Goal: Information Seeking & Learning: Learn about a topic

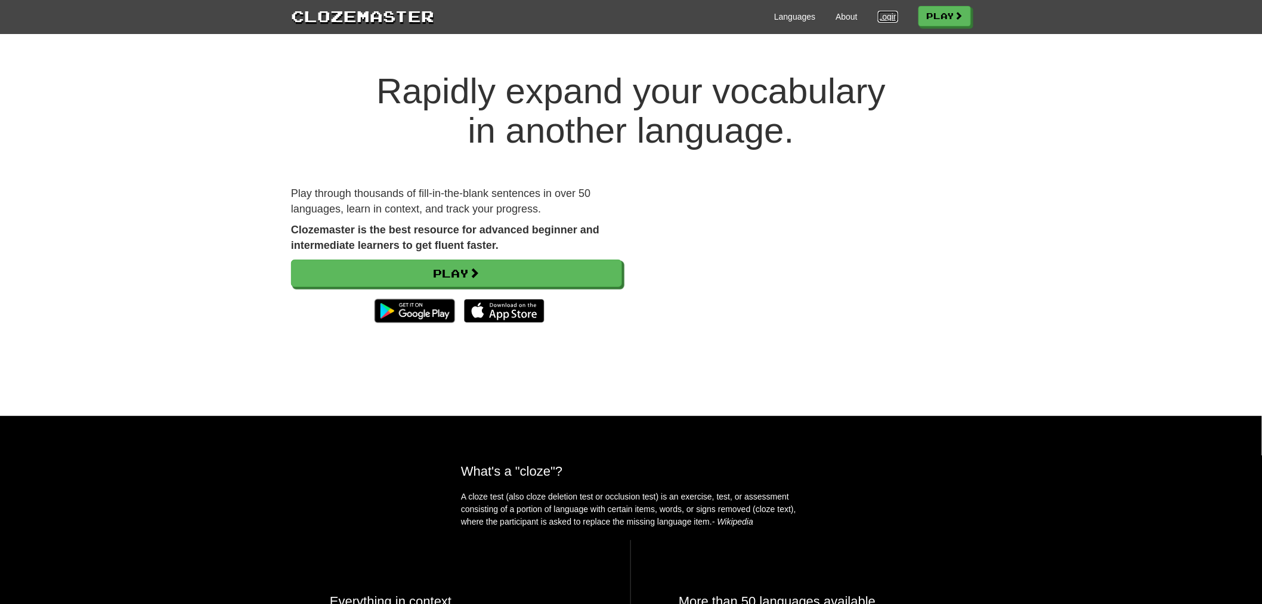
click at [891, 18] on link "Login" at bounding box center [888, 17] width 20 height 12
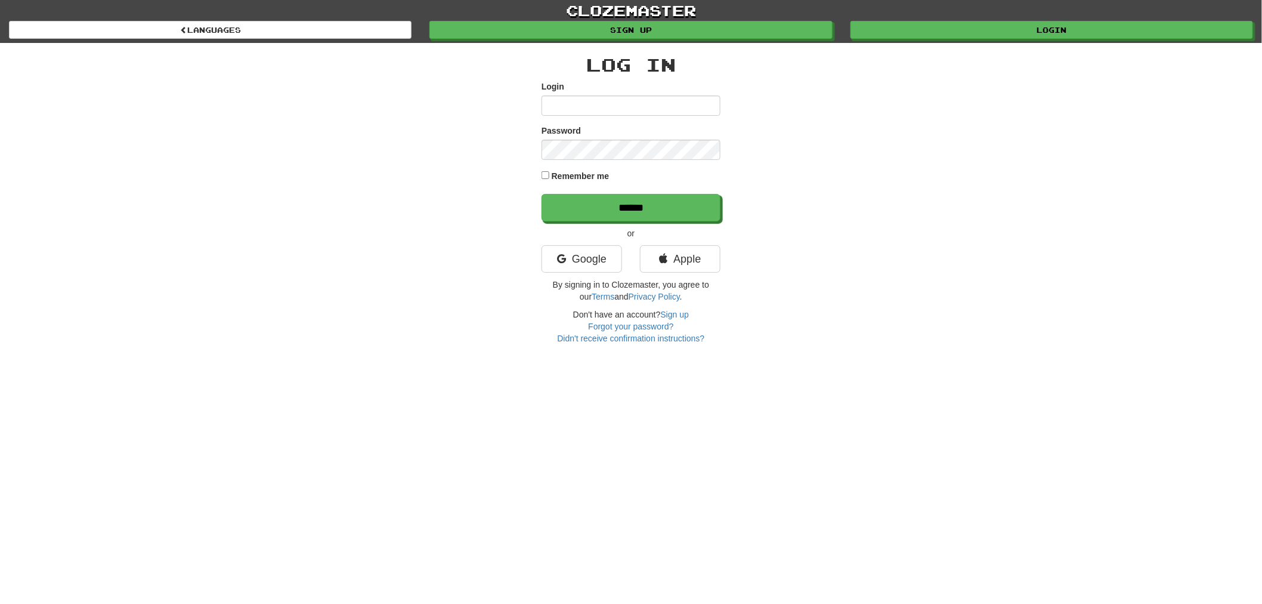
click at [613, 109] on input "Login" at bounding box center [631, 105] width 179 height 20
type input "******"
click at [542, 194] on input "******" at bounding box center [631, 207] width 179 height 27
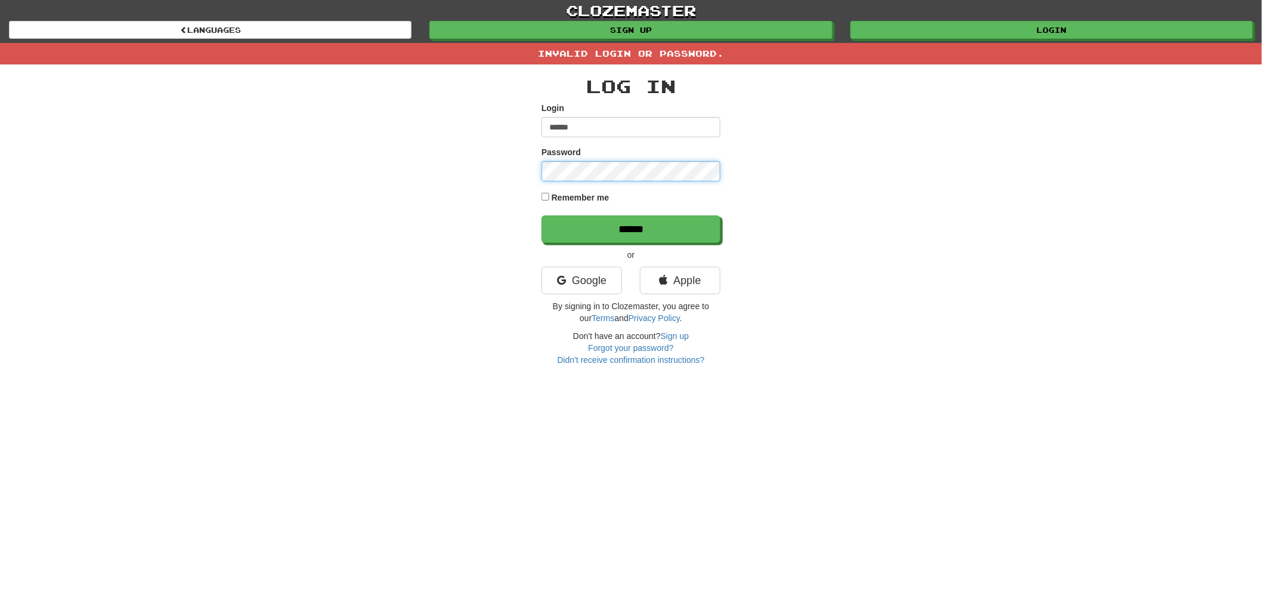
click at [542, 215] on input "******" at bounding box center [631, 228] width 179 height 27
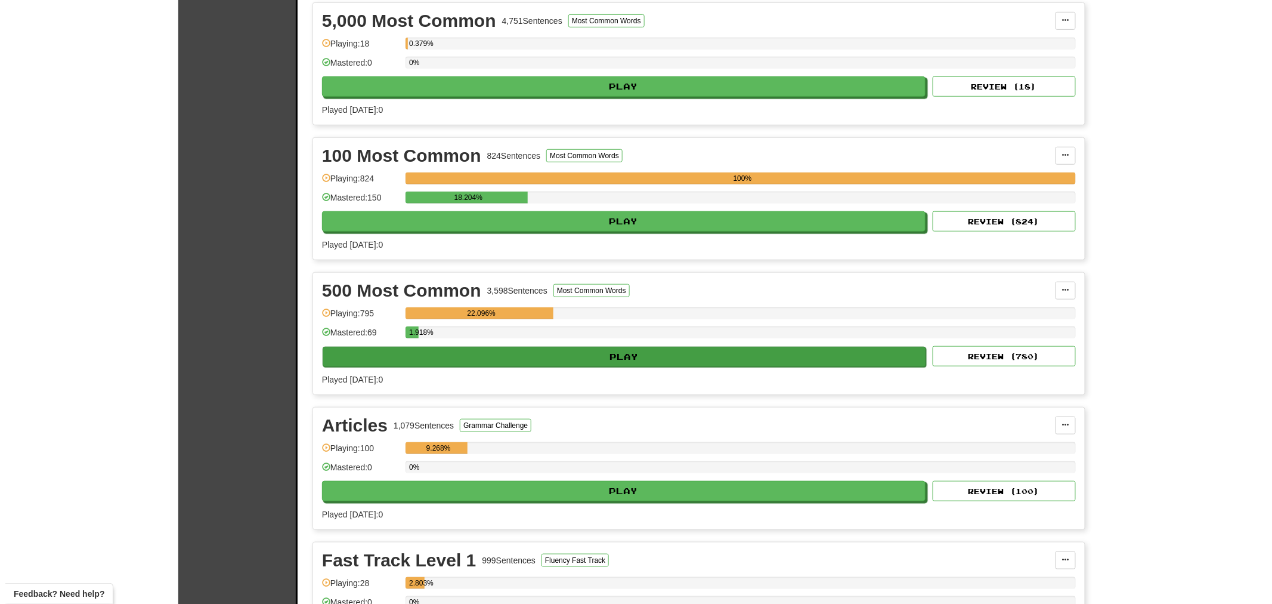
scroll to position [265, 0]
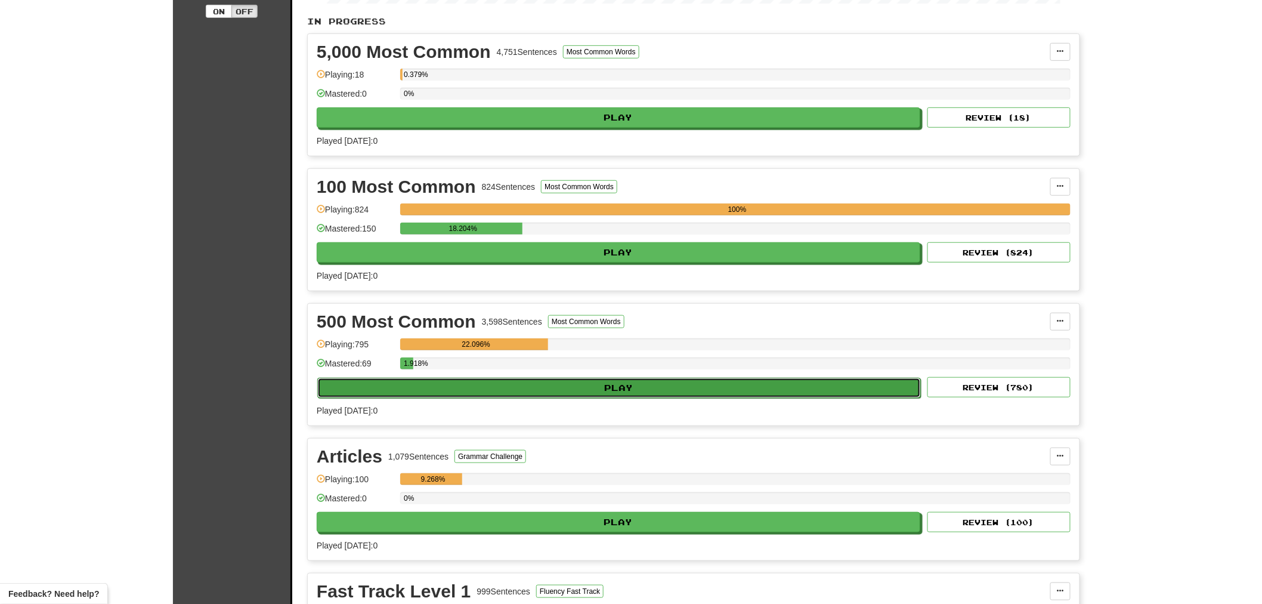
click at [690, 387] on button "Play" at bounding box center [619, 388] width 604 height 20
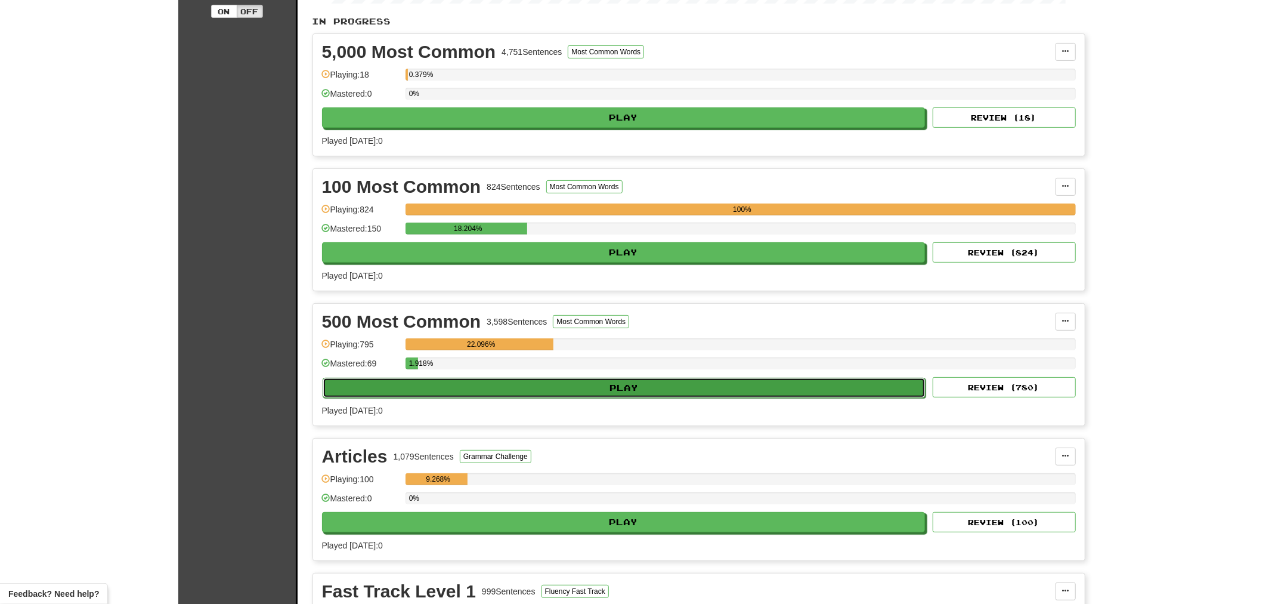
select select "**"
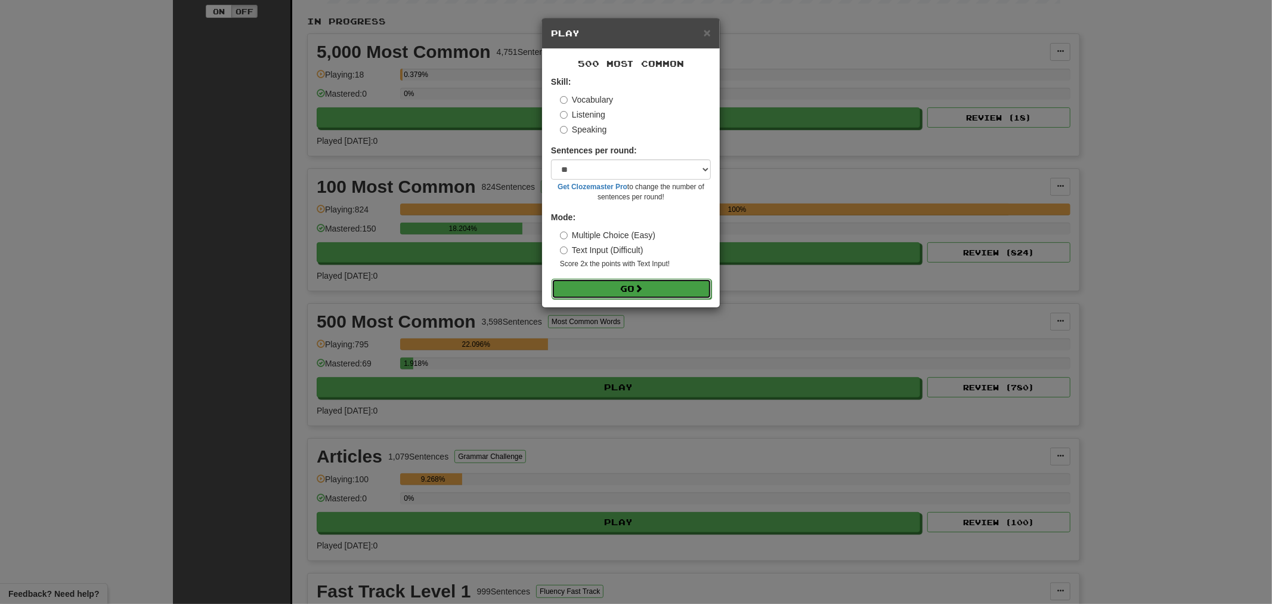
click at [667, 291] on button "Go" at bounding box center [632, 289] width 160 height 20
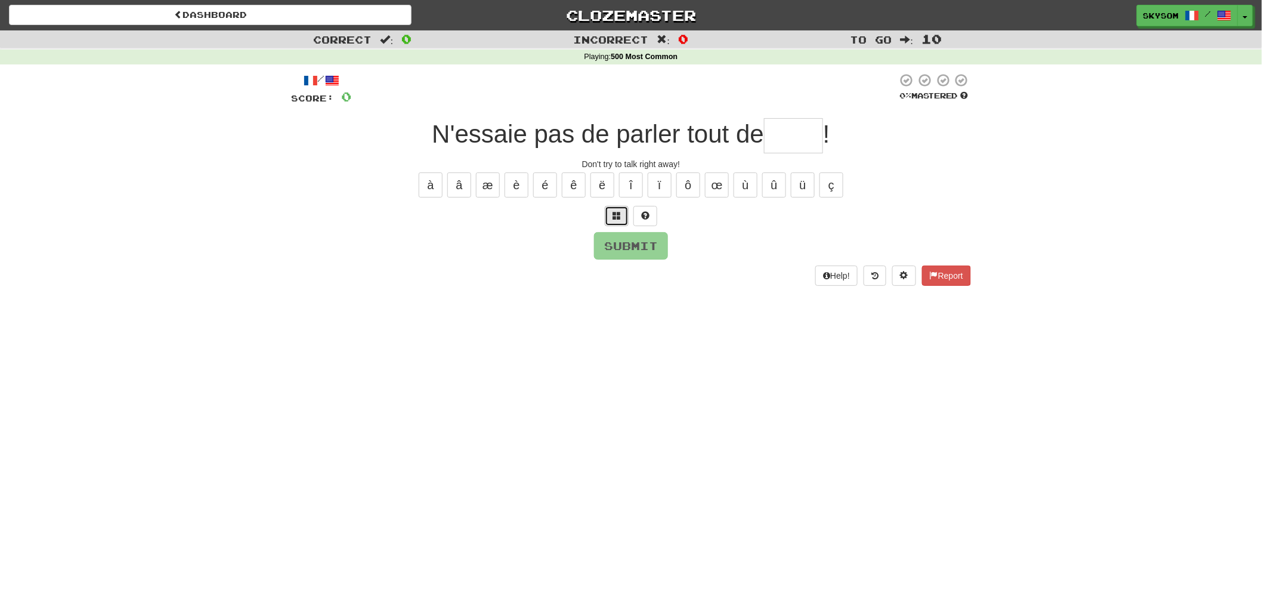
click at [622, 217] on button at bounding box center [617, 216] width 24 height 20
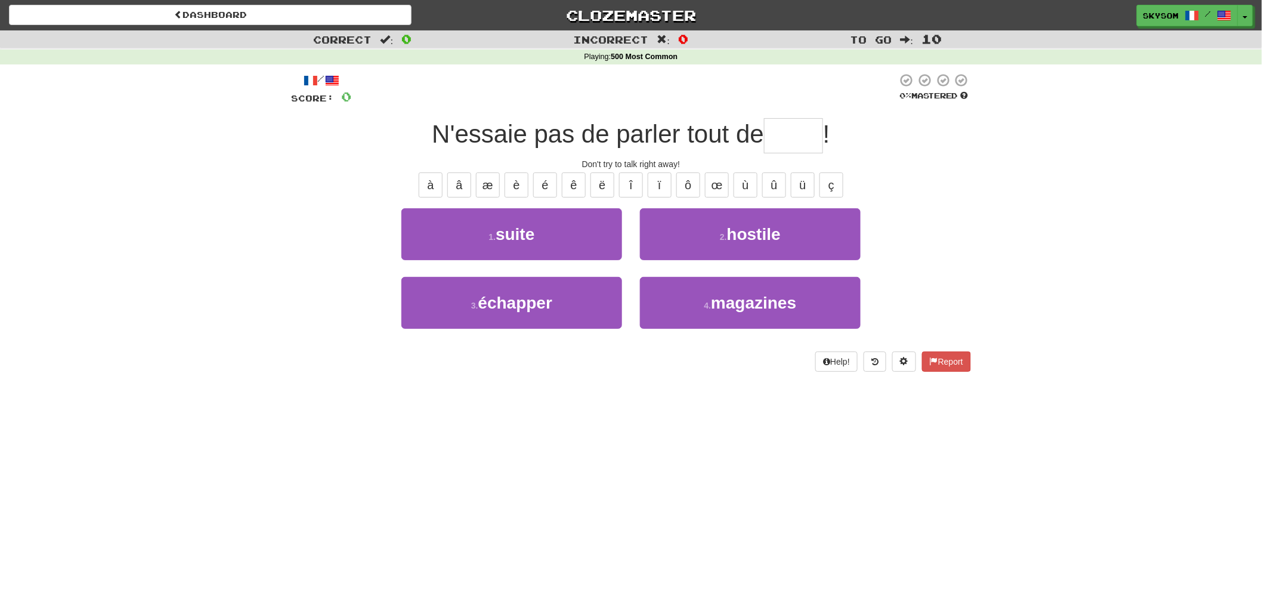
type input "*"
type input "*****"
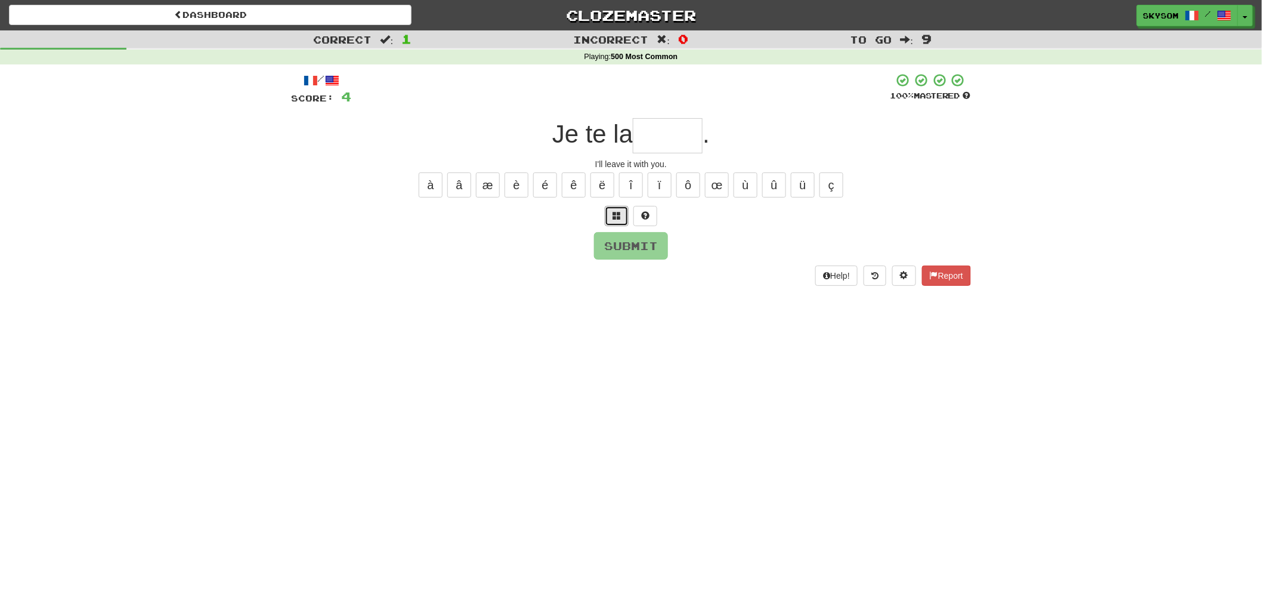
drag, startPoint x: 615, startPoint y: 219, endPoint x: 509, endPoint y: 252, distance: 111.1
click at [509, 252] on div "/ Score: 4 100 % Mastered Je te la . I'll leave it with you. à â æ è é ê ë î ï …" at bounding box center [631, 179] width 680 height 212
click at [666, 133] on input "text" at bounding box center [668, 135] width 70 height 35
type input "******"
click at [634, 257] on button "Submit" at bounding box center [632, 246] width 74 height 27
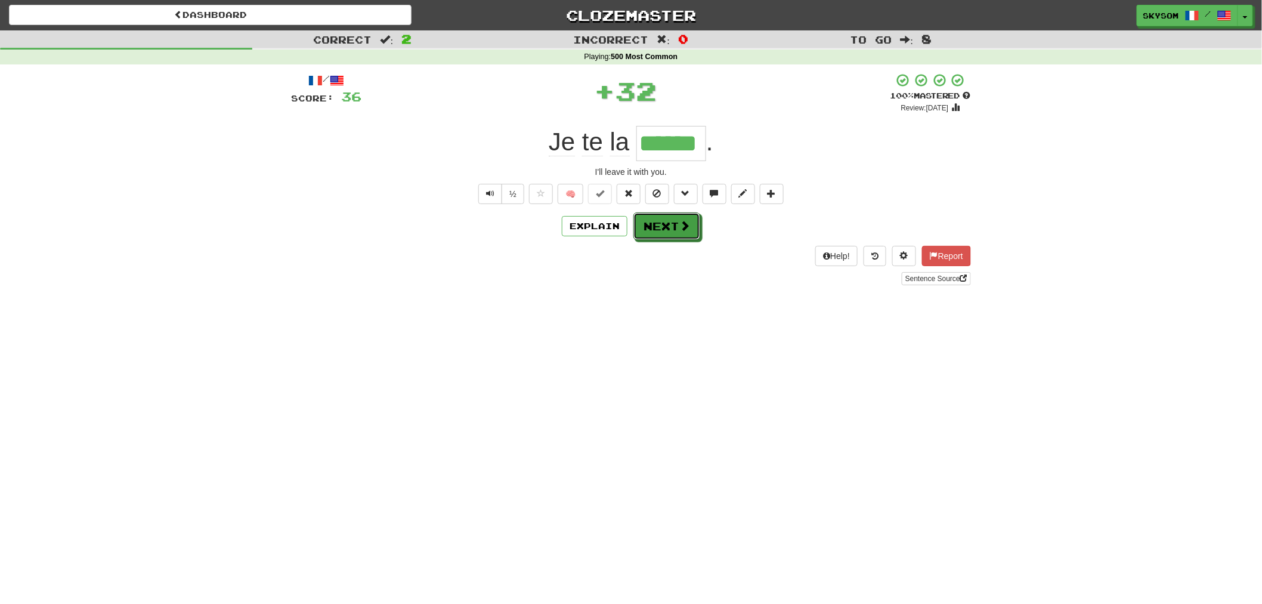
click at [693, 234] on button "Next" at bounding box center [666, 225] width 67 height 27
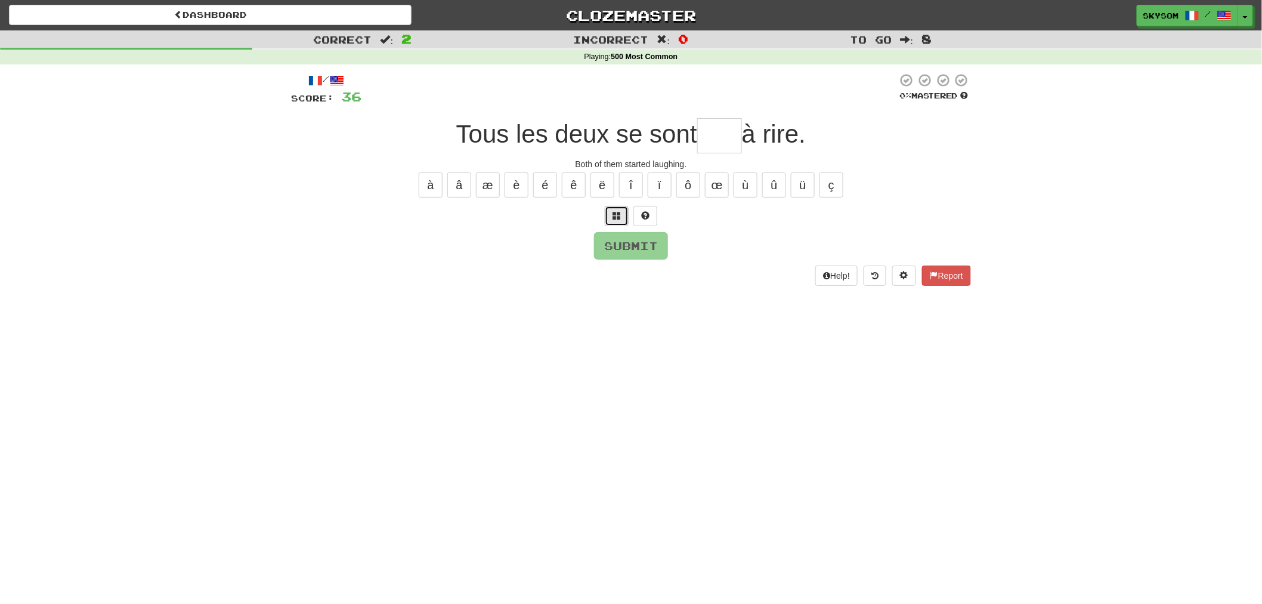
click at [613, 221] on button at bounding box center [617, 216] width 24 height 20
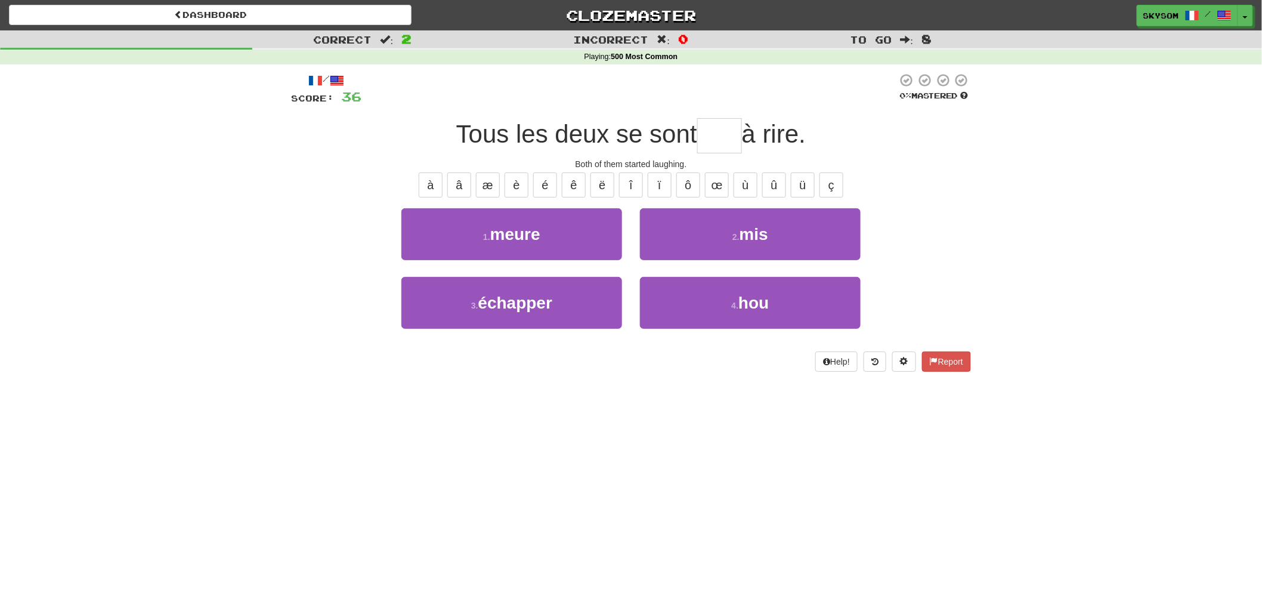
click at [719, 134] on input "text" at bounding box center [719, 135] width 45 height 35
type input "***"
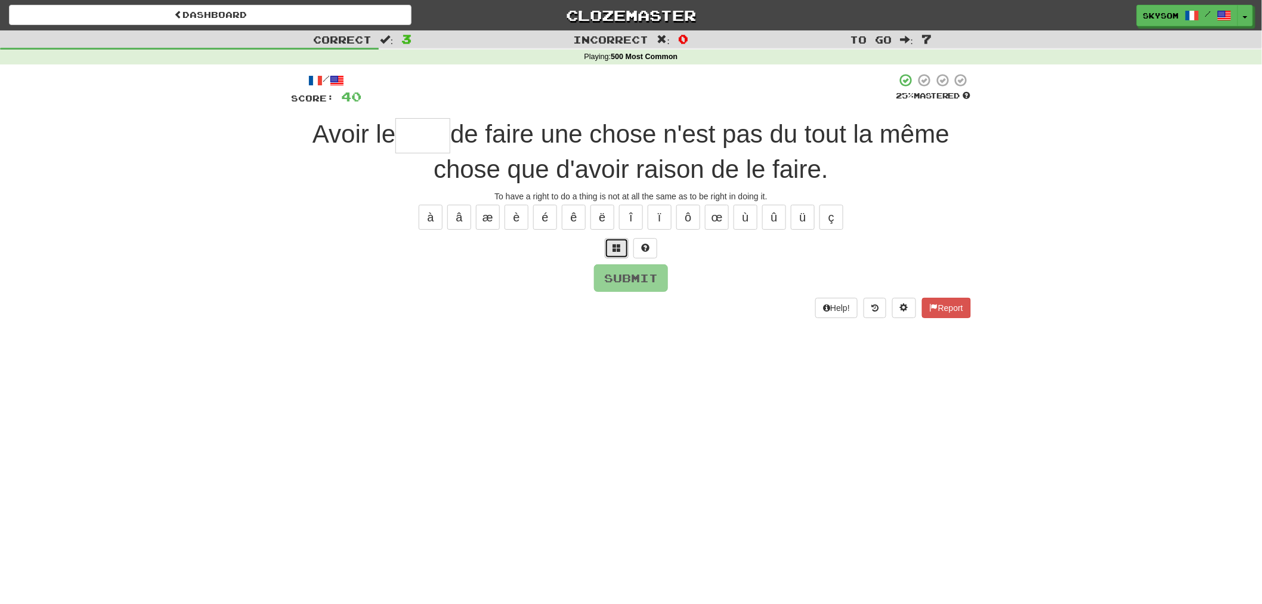
click at [618, 254] on button at bounding box center [617, 248] width 24 height 20
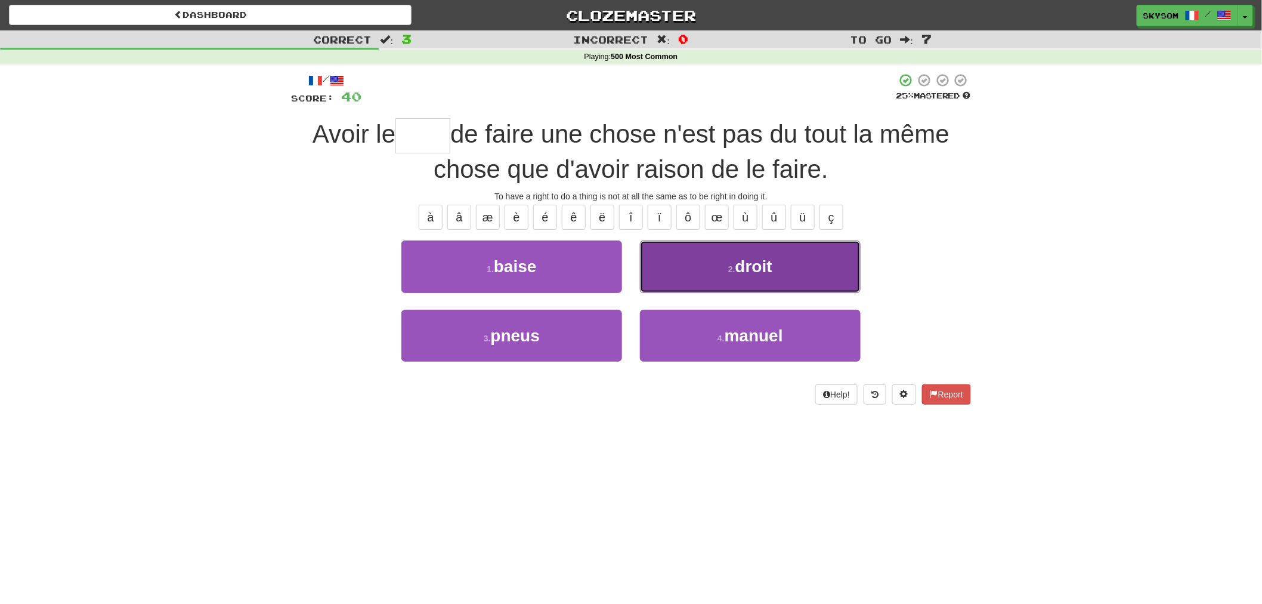
click at [710, 286] on button "2 . droit" at bounding box center [750, 266] width 221 height 52
type input "*****"
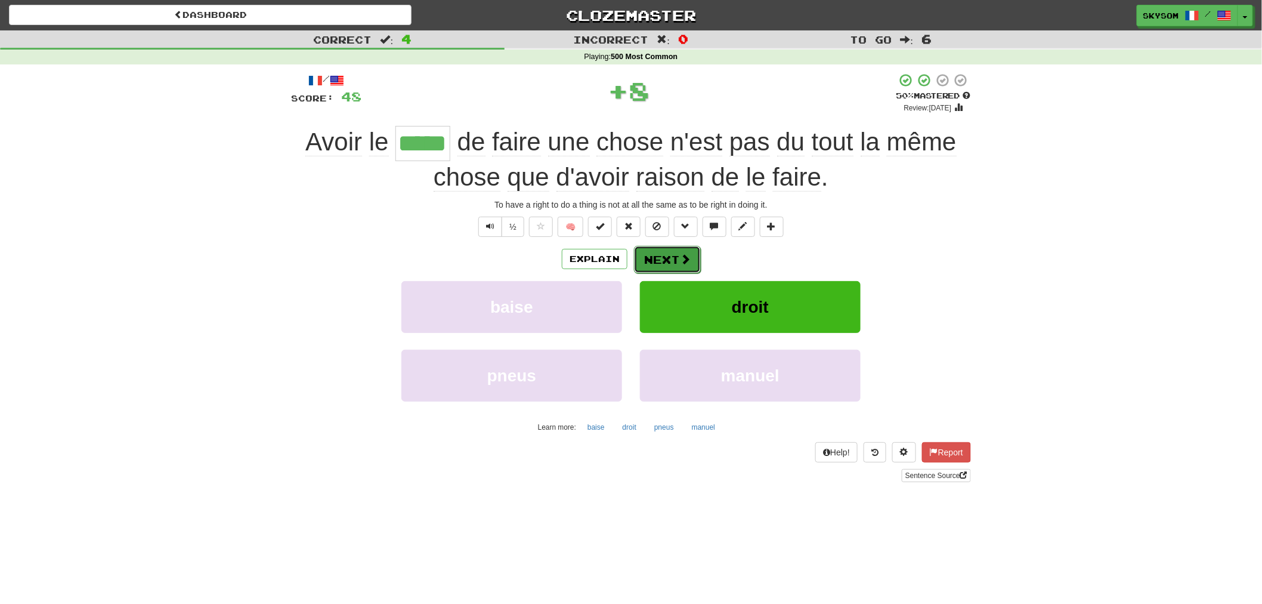
click at [660, 252] on button "Next" at bounding box center [667, 259] width 67 height 27
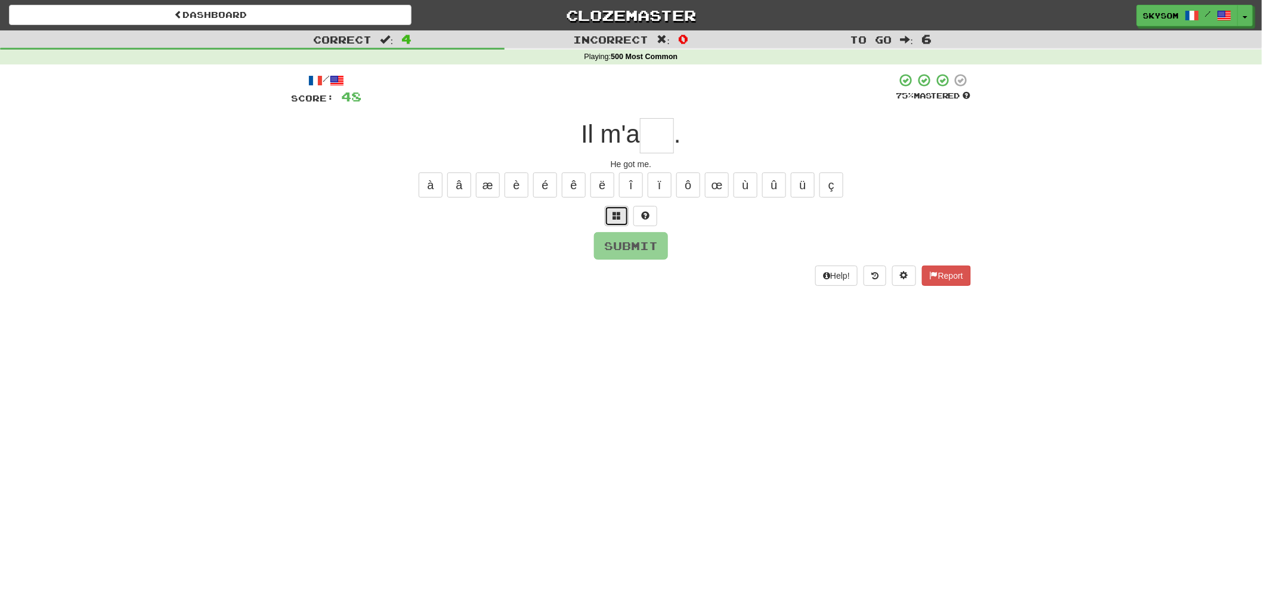
click at [614, 223] on button at bounding box center [617, 216] width 24 height 20
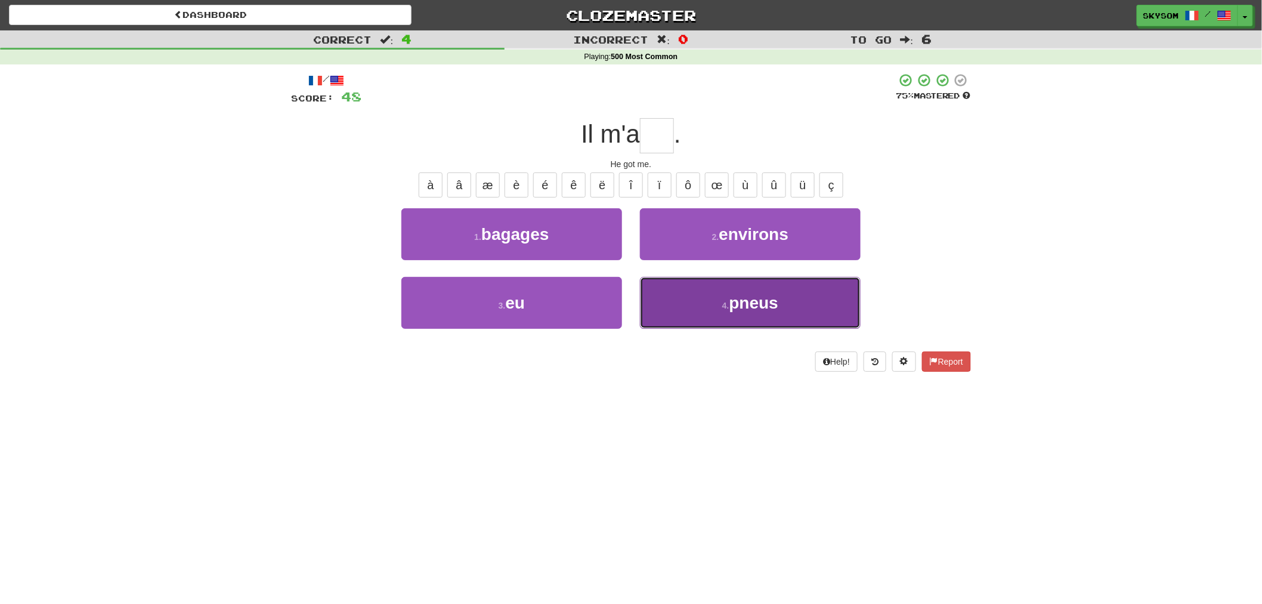
click at [688, 312] on button "4 . pneus" at bounding box center [750, 303] width 221 height 52
type input "**"
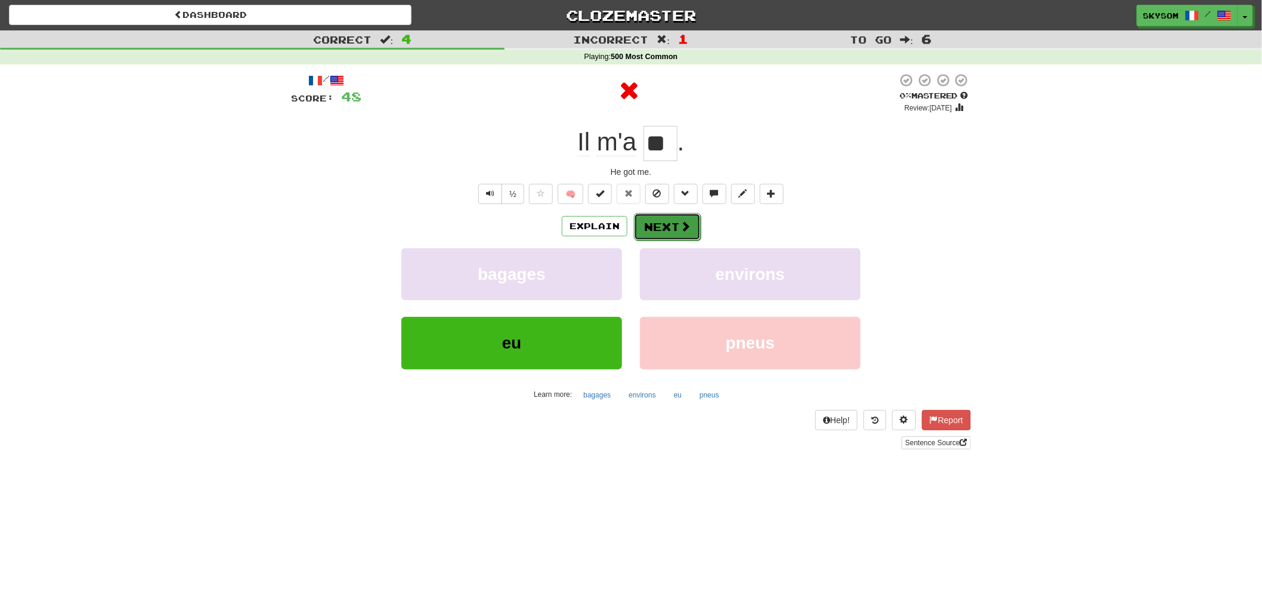
click at [663, 215] on button "Next" at bounding box center [667, 226] width 67 height 27
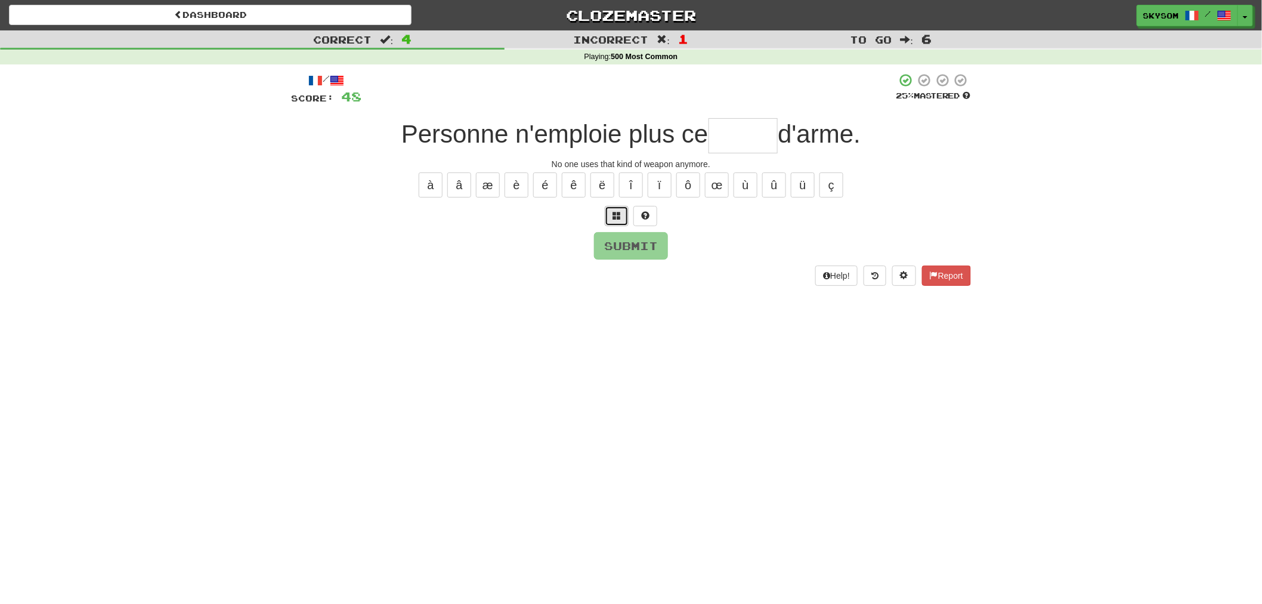
click at [622, 217] on button at bounding box center [617, 216] width 24 height 20
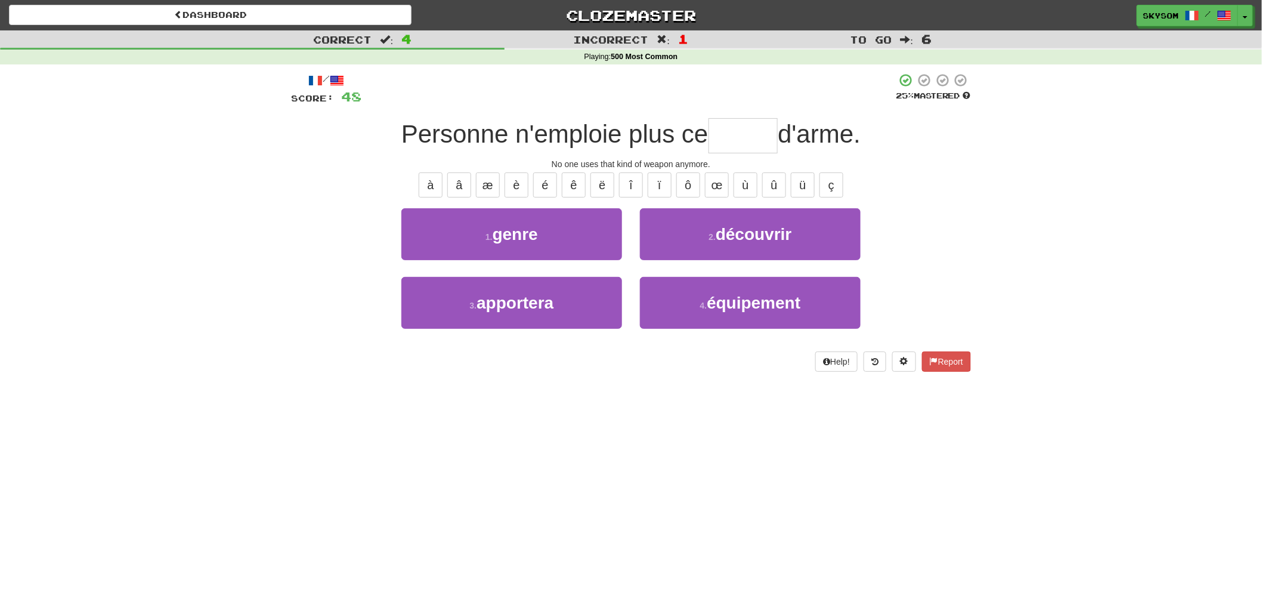
drag, startPoint x: 573, startPoint y: 338, endPoint x: 718, endPoint y: 352, distance: 145.0
click at [718, 352] on div "/ Score: 48 25 % Mastered Personne n'emploie plus ce d'arme. No one uses that k…" at bounding box center [631, 222] width 680 height 299
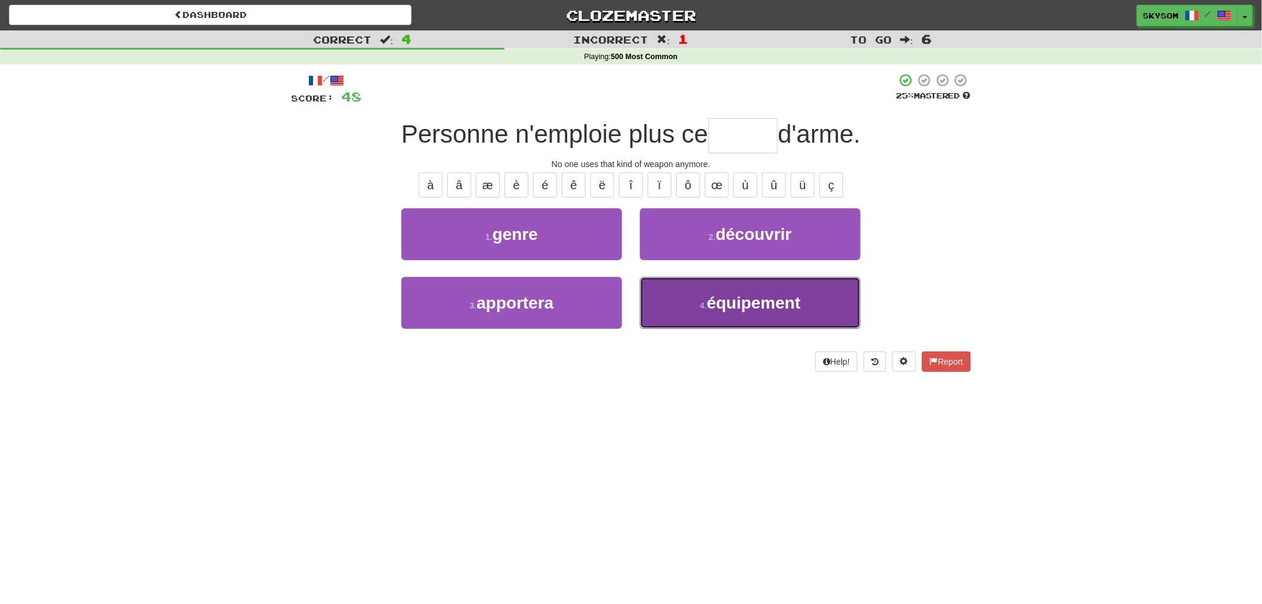
click at [721, 318] on button "4 . équipement" at bounding box center [750, 303] width 221 height 52
type input "*****"
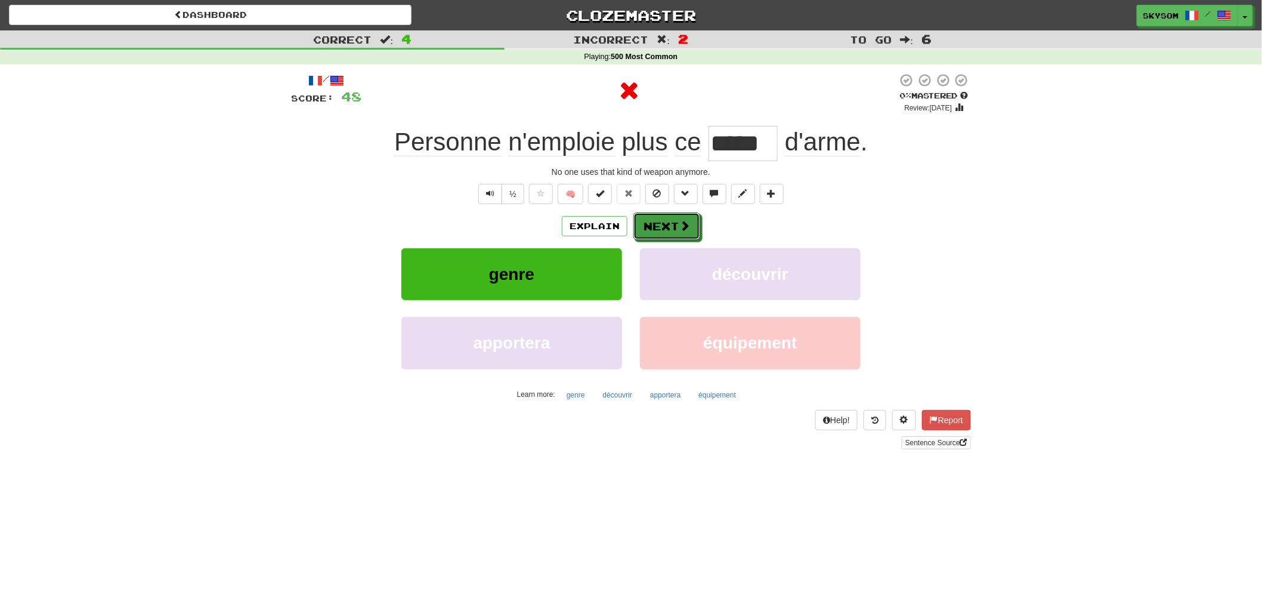
click at [681, 234] on button "Next" at bounding box center [666, 225] width 67 height 27
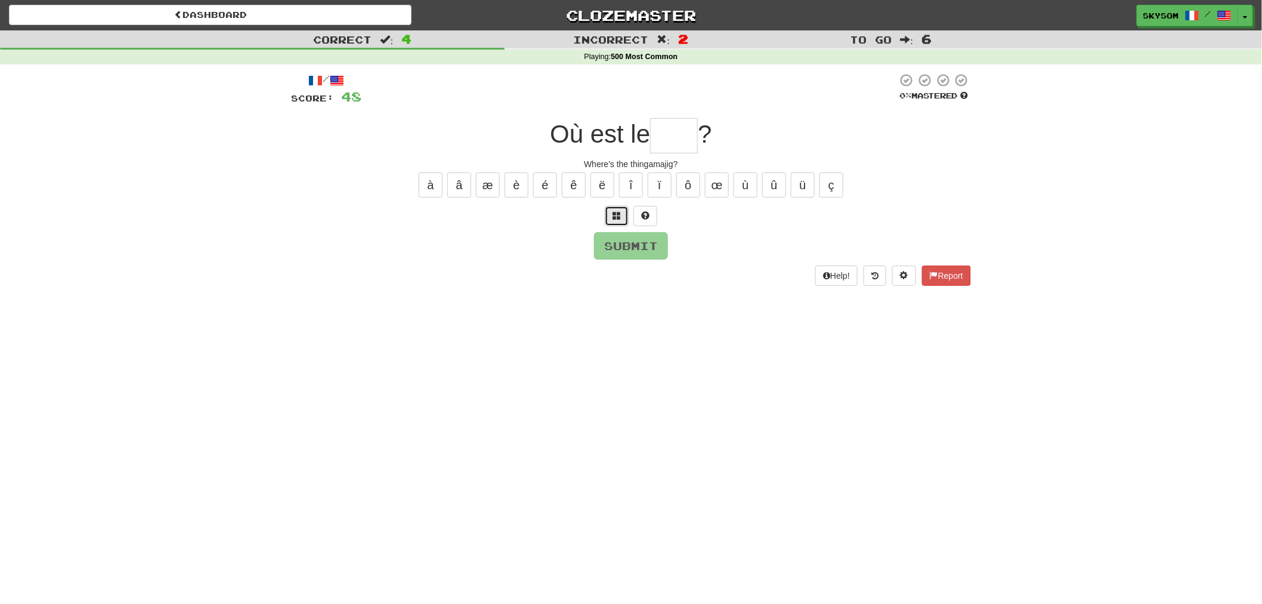
click at [617, 224] on button at bounding box center [617, 216] width 24 height 20
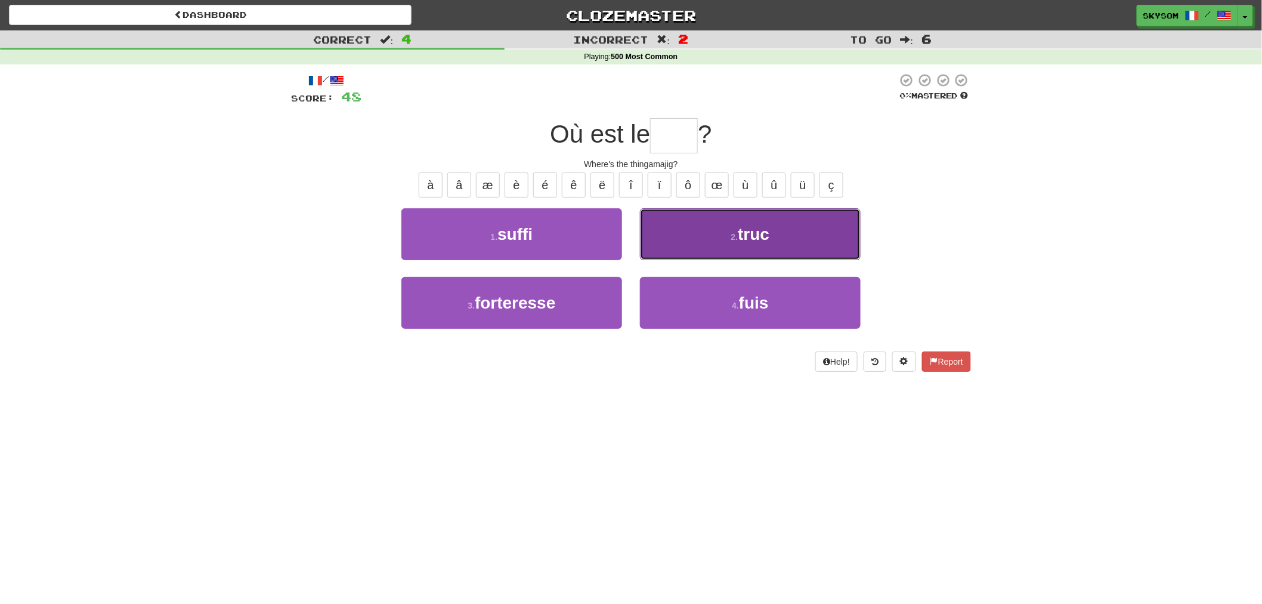
click at [660, 251] on button "2 . truc" at bounding box center [750, 234] width 221 height 52
type input "****"
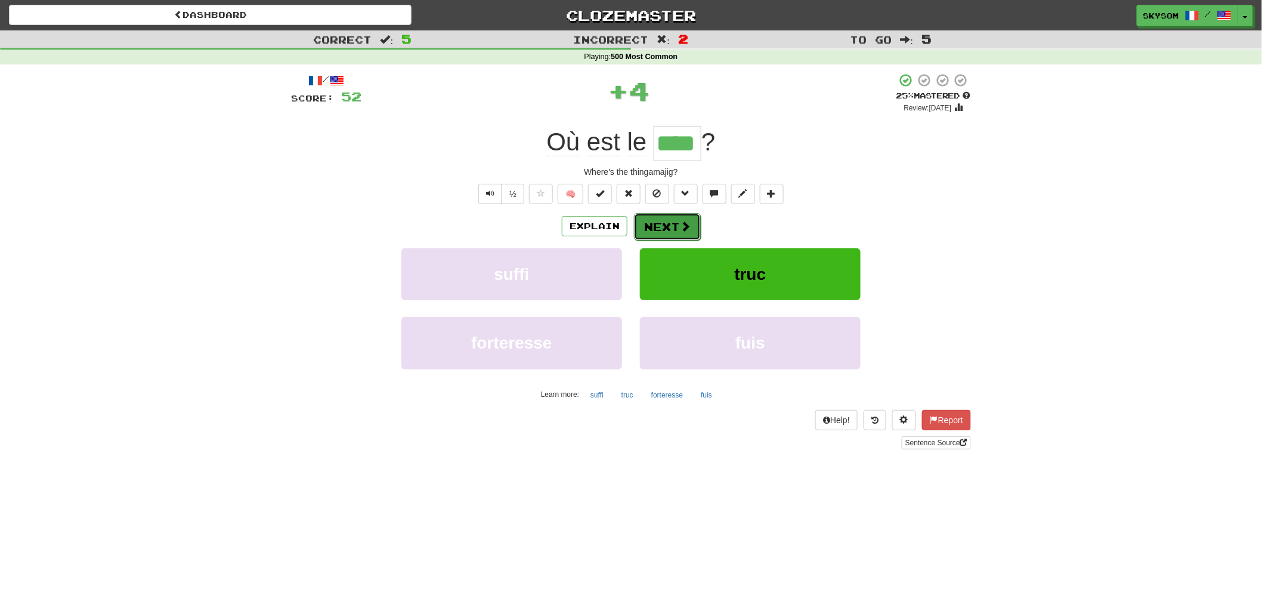
click at [660, 227] on button "Next" at bounding box center [667, 226] width 67 height 27
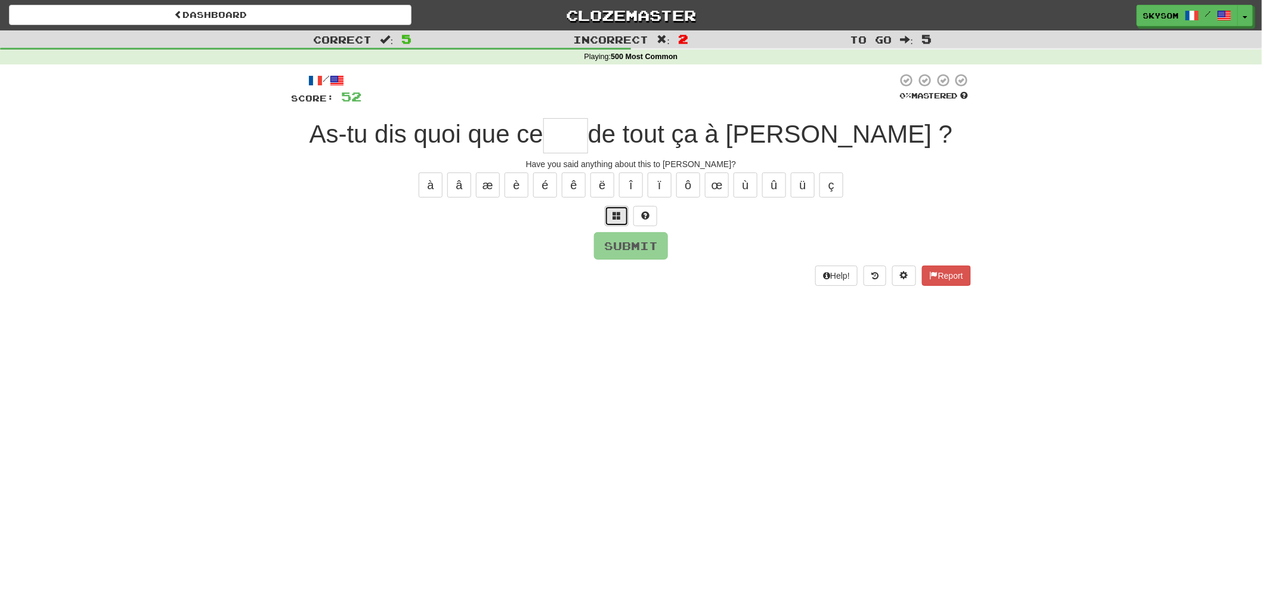
click at [616, 223] on button at bounding box center [617, 216] width 24 height 20
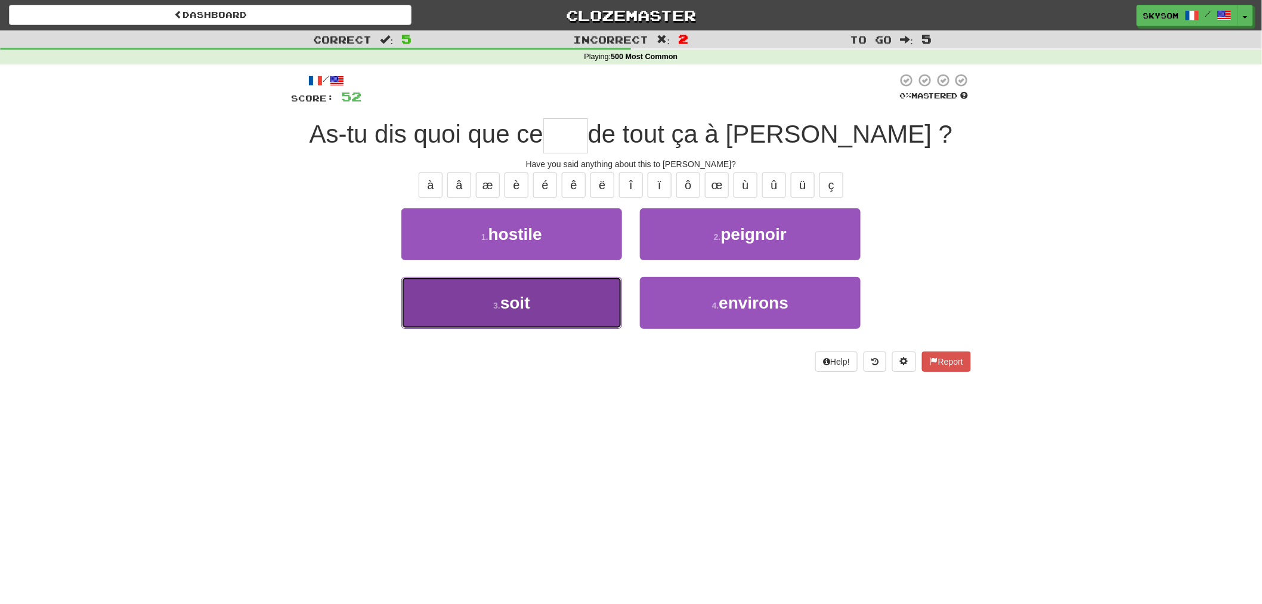
click at [604, 293] on button "3 . soit" at bounding box center [511, 303] width 221 height 52
type input "****"
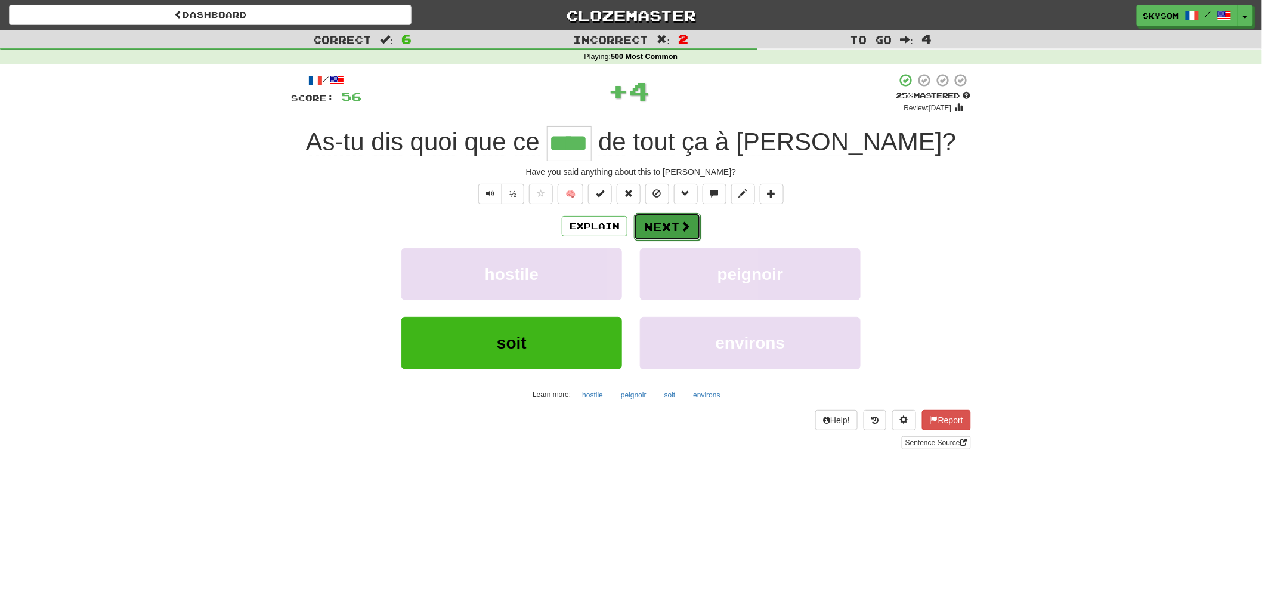
click at [680, 230] on span at bounding box center [685, 226] width 11 height 11
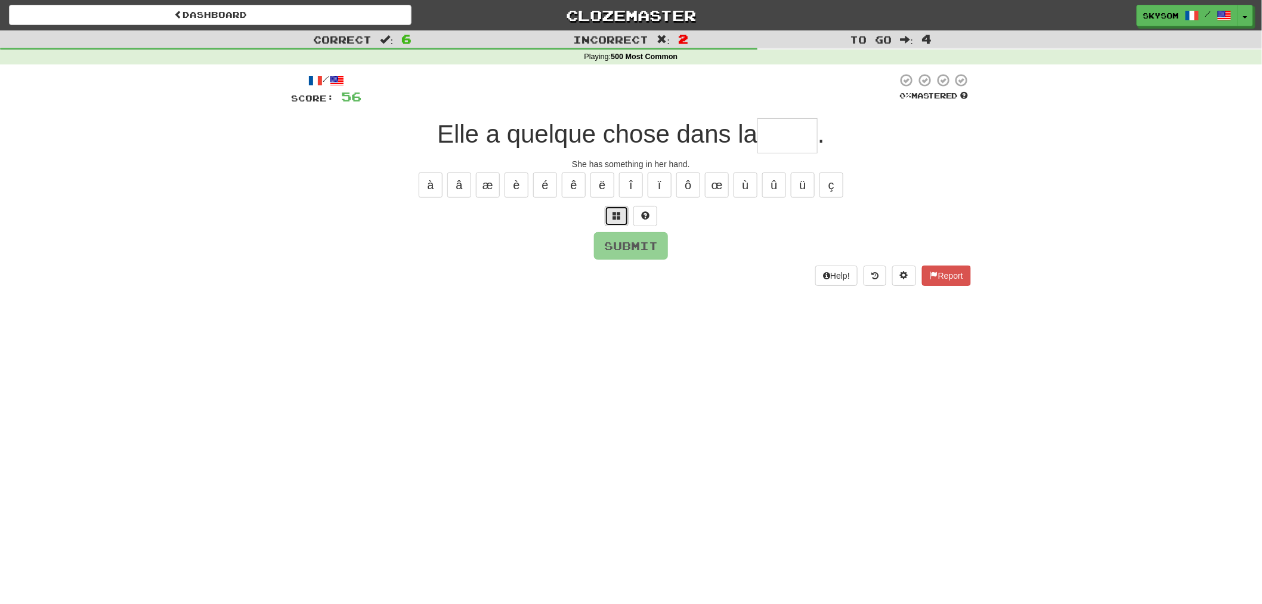
click at [610, 218] on button at bounding box center [617, 216] width 24 height 20
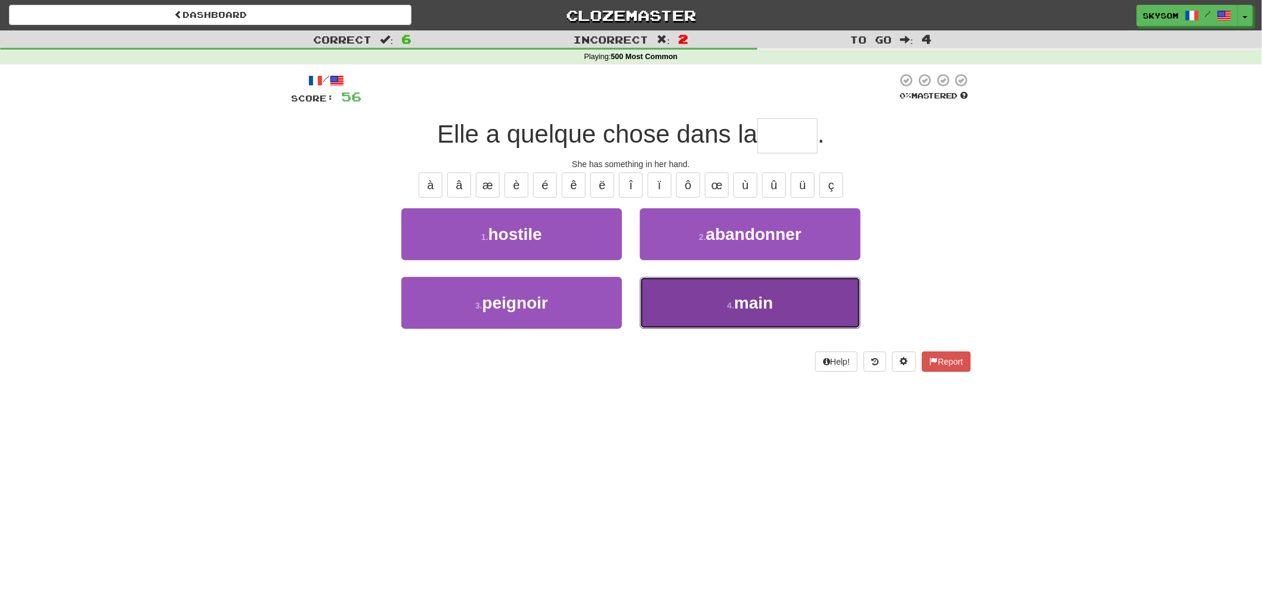
click at [774, 317] on button "4 . main" at bounding box center [750, 303] width 221 height 52
type input "****"
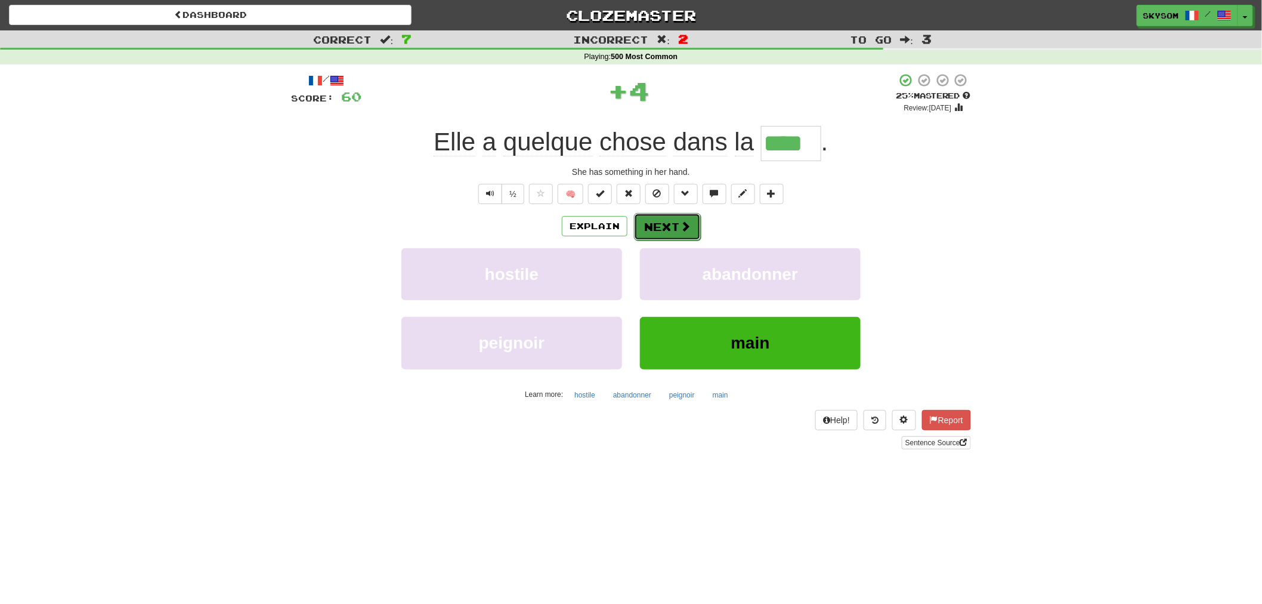
click at [683, 235] on button "Next" at bounding box center [667, 226] width 67 height 27
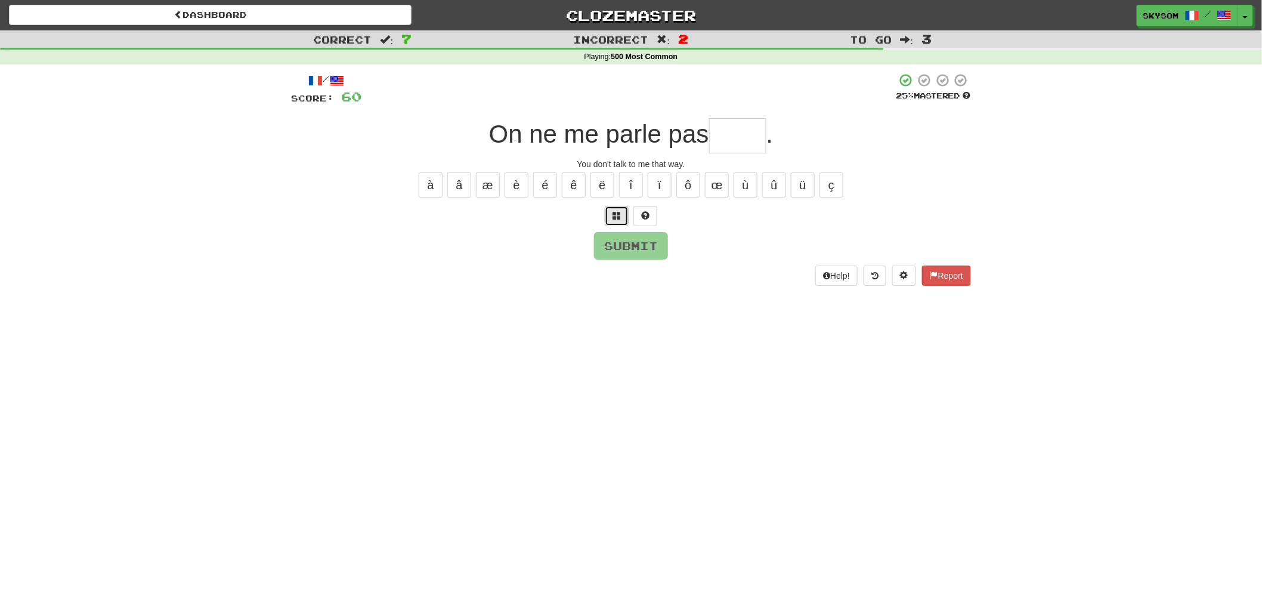
click at [616, 224] on button at bounding box center [617, 216] width 24 height 20
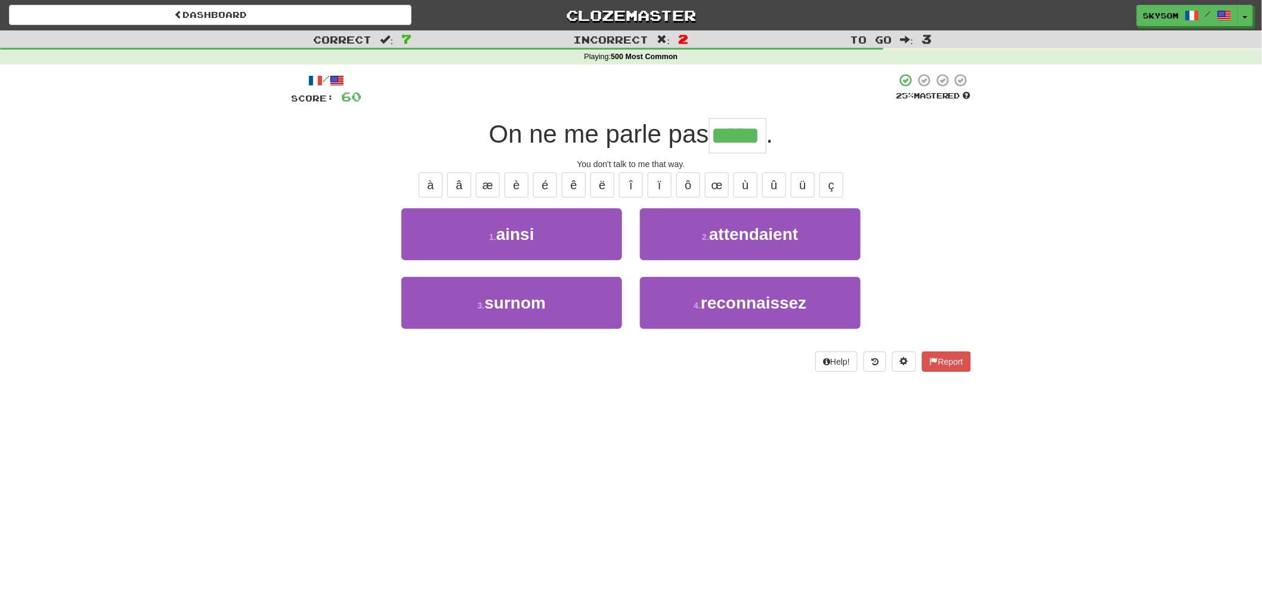
type input "*****"
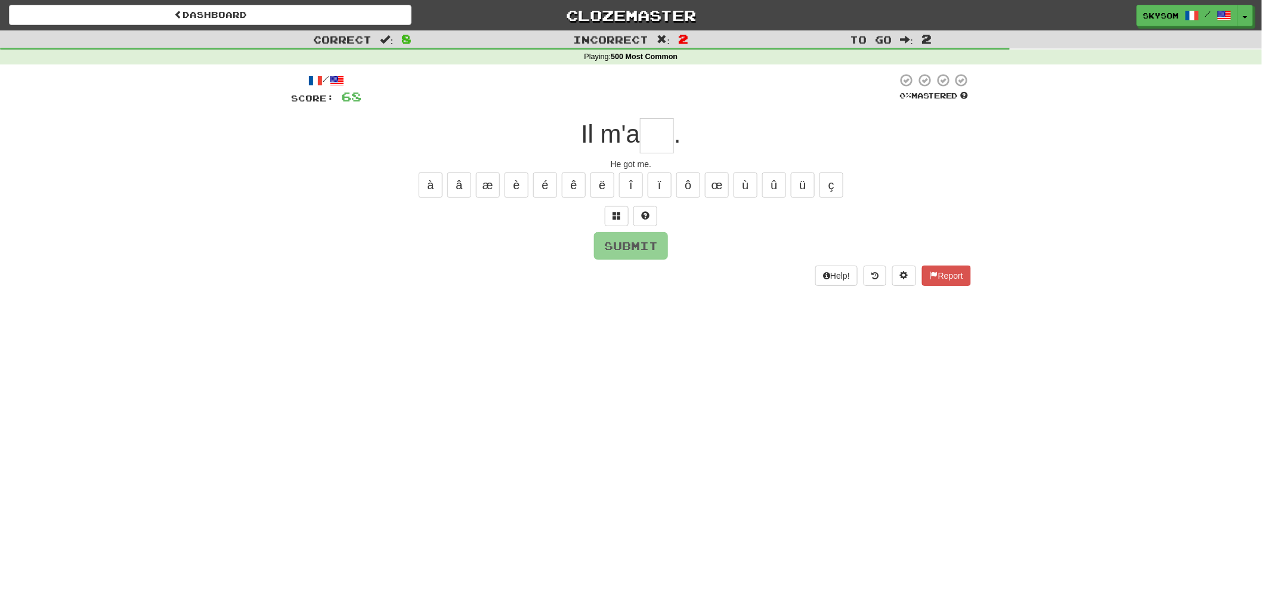
click at [598, 220] on div at bounding box center [631, 216] width 680 height 20
click at [617, 211] on span at bounding box center [617, 215] width 8 height 8
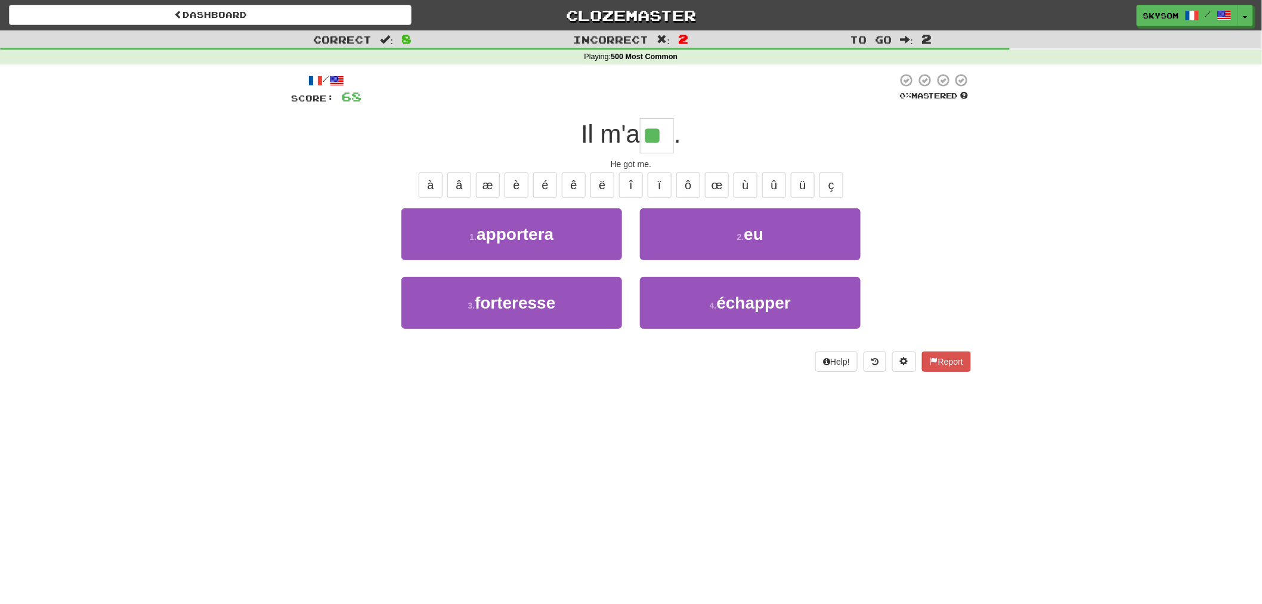
type input "**"
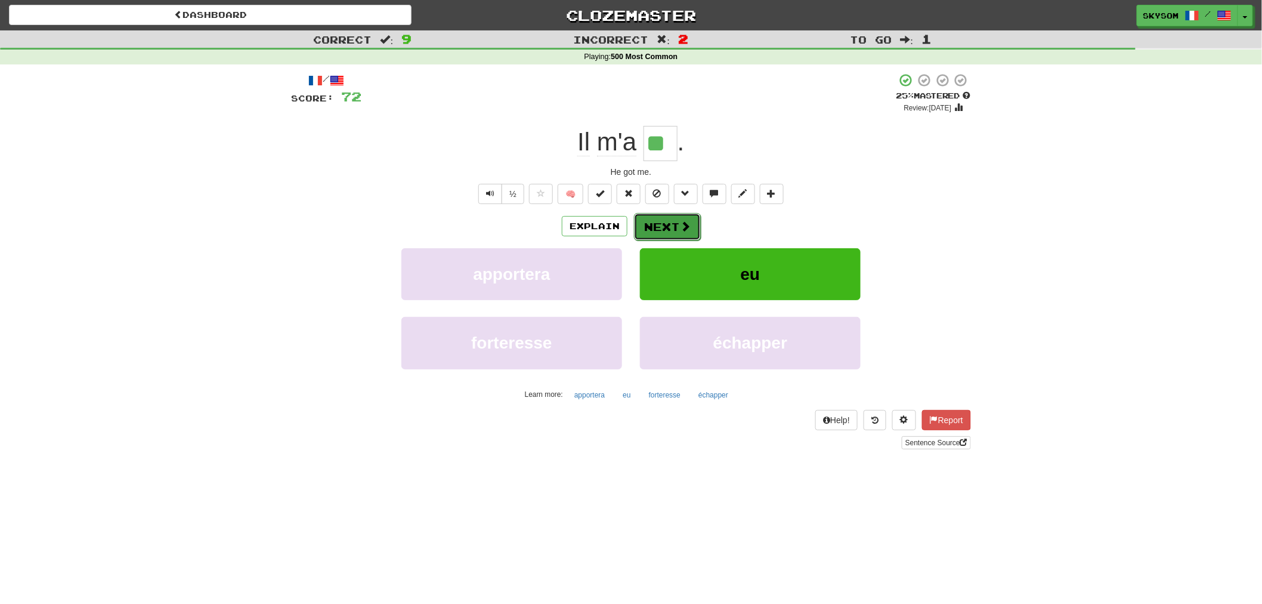
click at [683, 234] on button "Next" at bounding box center [667, 226] width 67 height 27
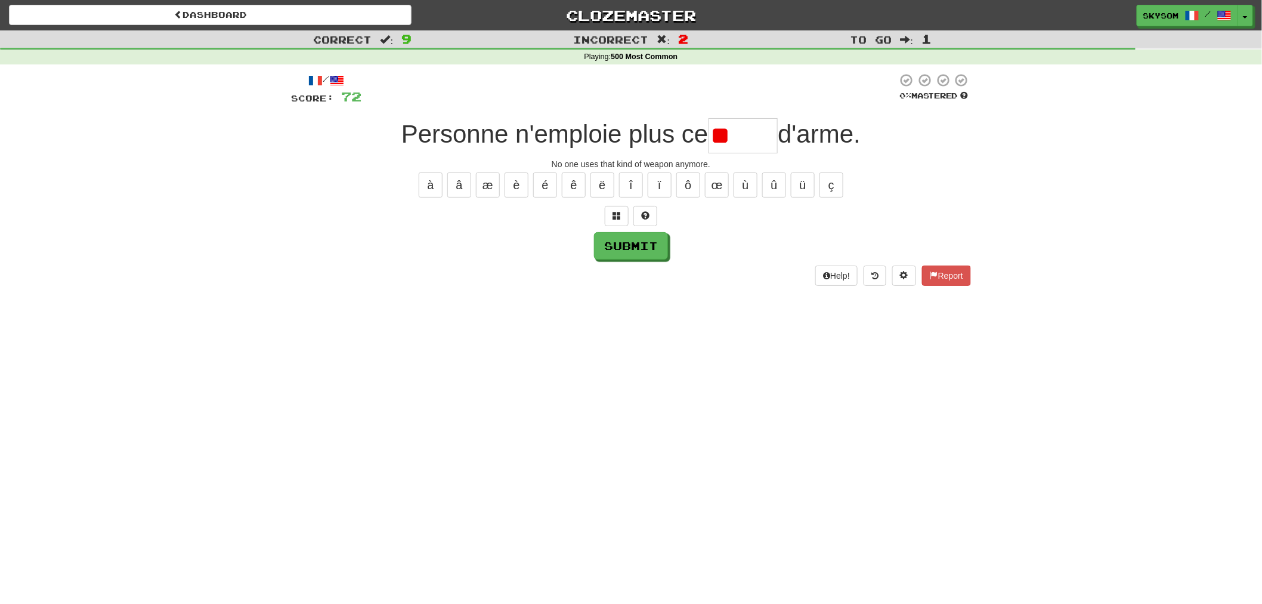
type input "*"
type input "*****"
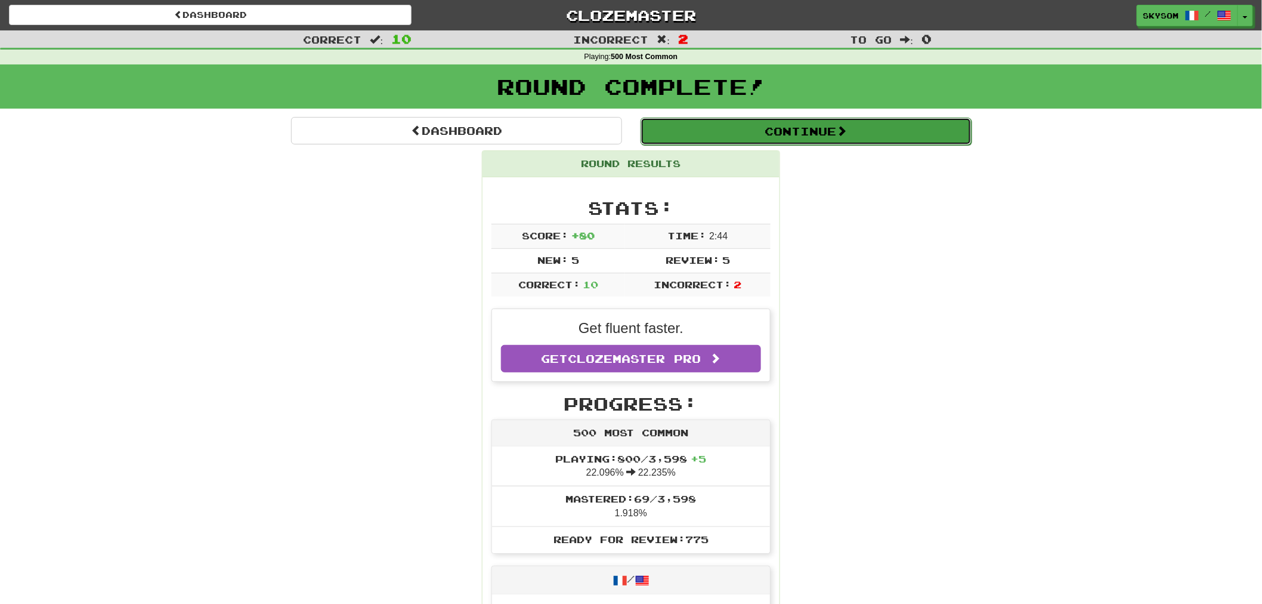
click at [725, 132] on button "Continue" at bounding box center [806, 131] width 331 height 27
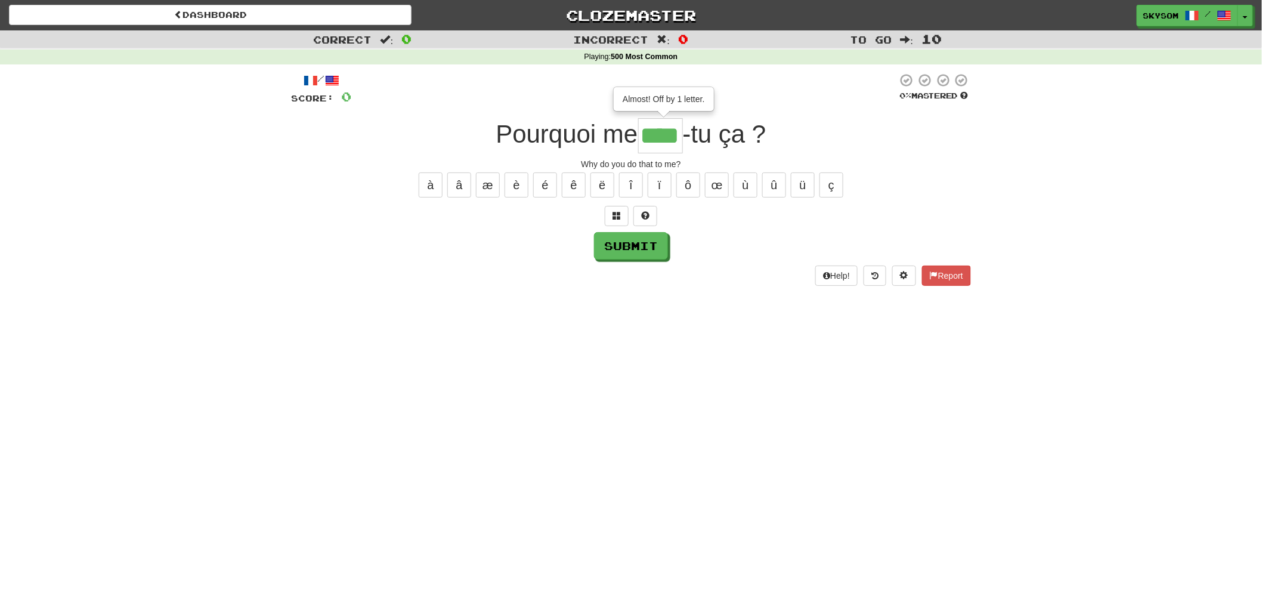
type input "****"
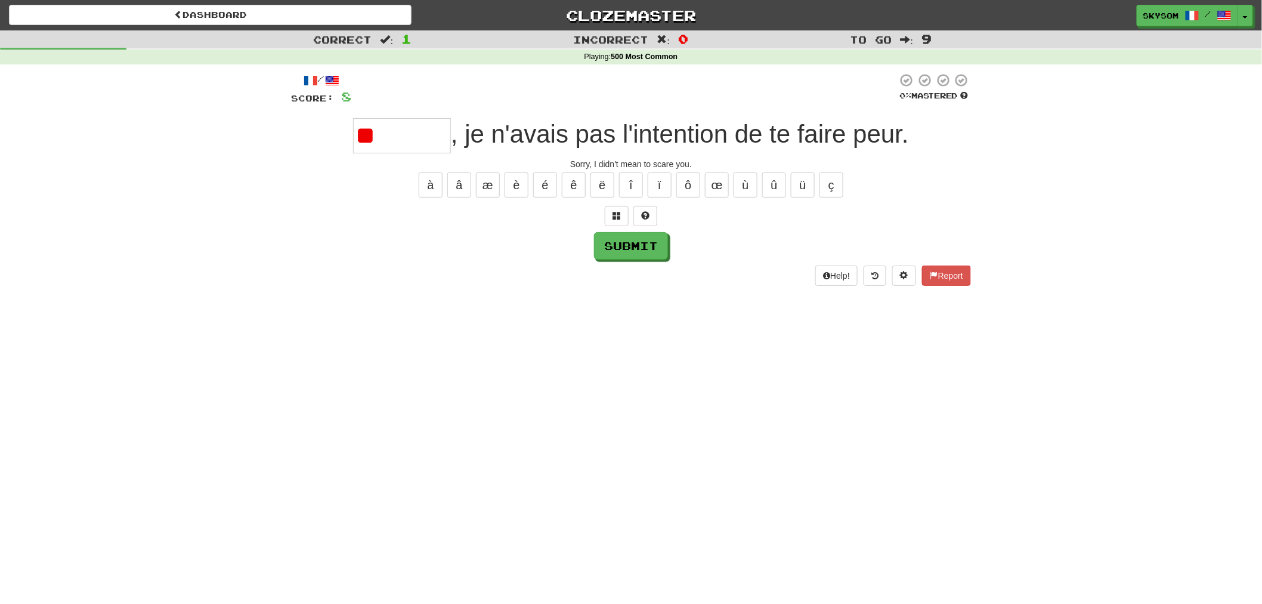
type input "*"
click at [605, 217] on div at bounding box center [631, 216] width 680 height 20
click at [607, 217] on button at bounding box center [617, 216] width 24 height 20
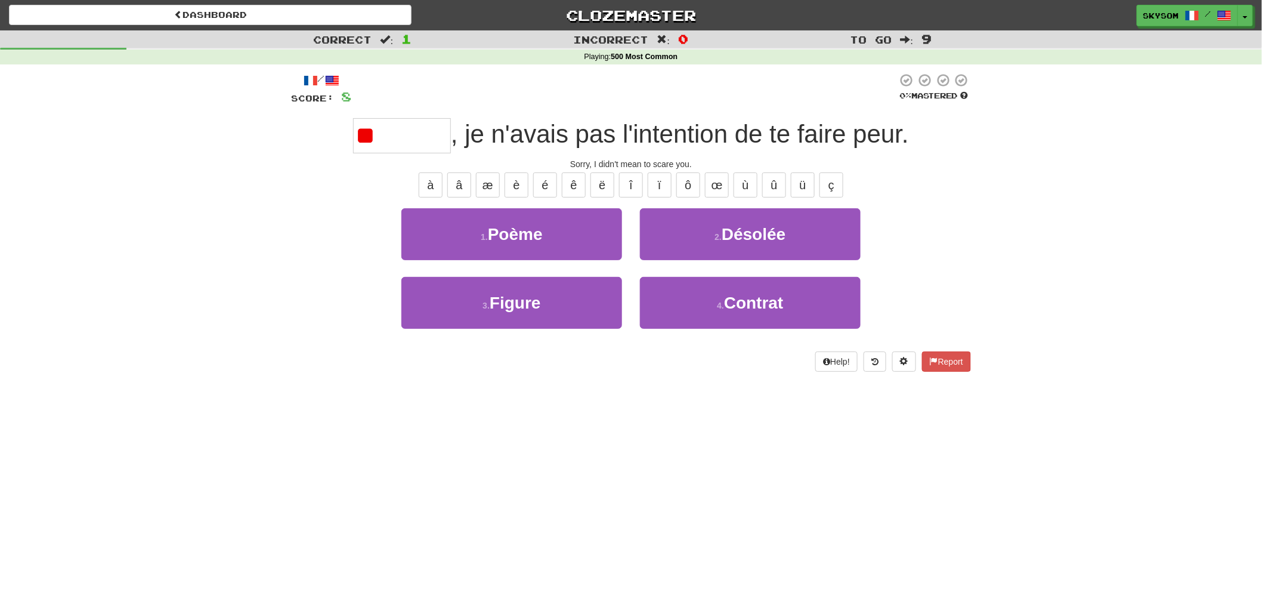
type input "*"
click at [540, 181] on button "é" at bounding box center [545, 184] width 24 height 25
click at [571, 181] on button "ê" at bounding box center [574, 184] width 24 height 25
click at [542, 186] on button "é" at bounding box center [545, 184] width 24 height 25
type input "*******"
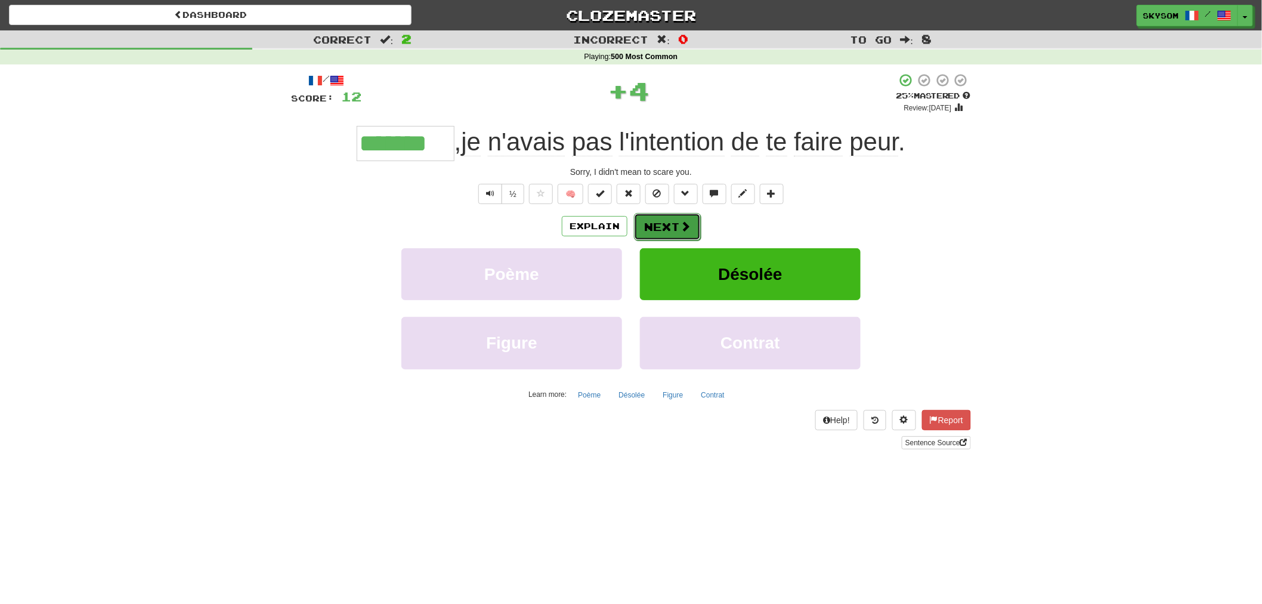
click at [671, 230] on button "Next" at bounding box center [667, 226] width 67 height 27
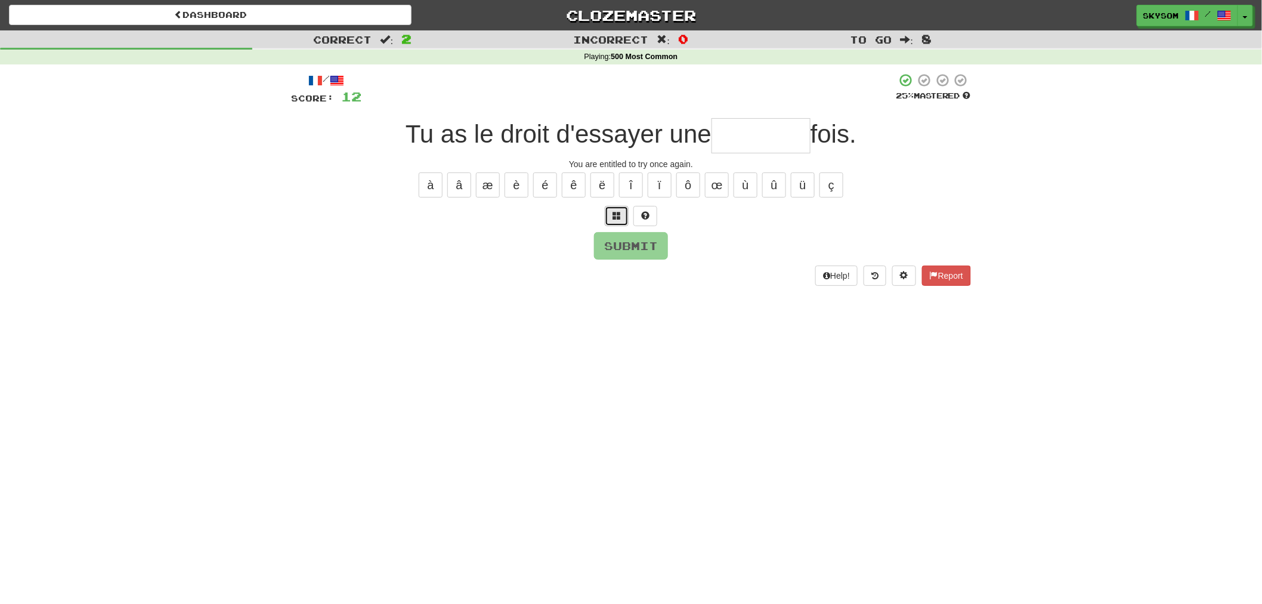
click at [611, 216] on button at bounding box center [617, 216] width 24 height 20
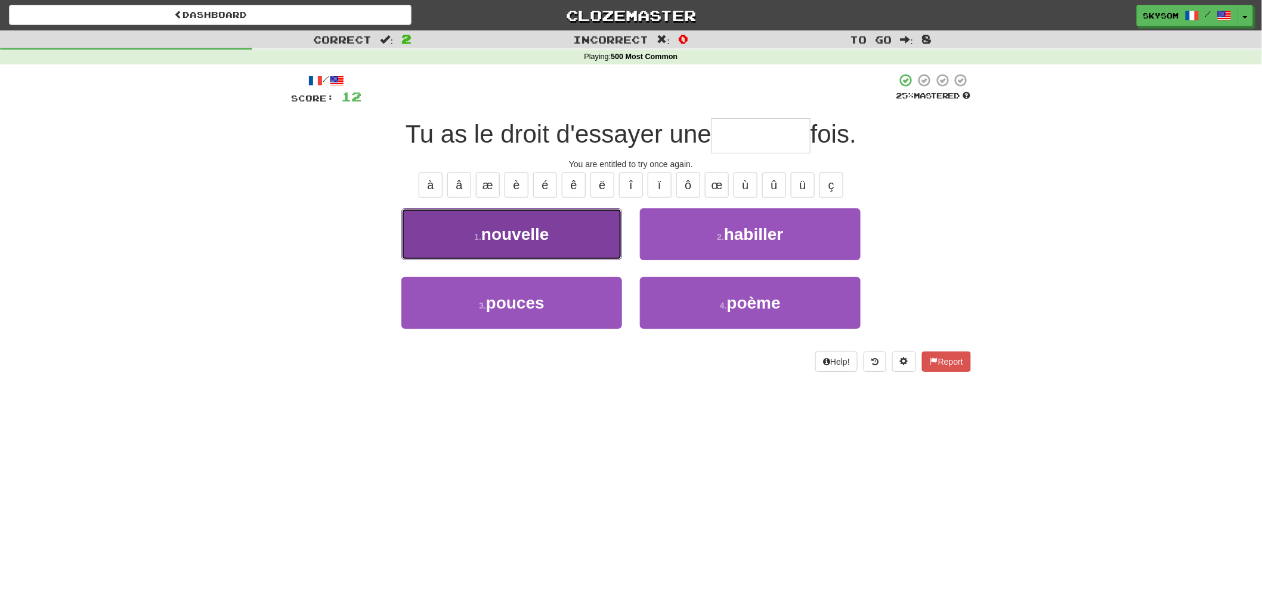
click at [497, 242] on span "nouvelle" at bounding box center [515, 234] width 68 height 18
type input "********"
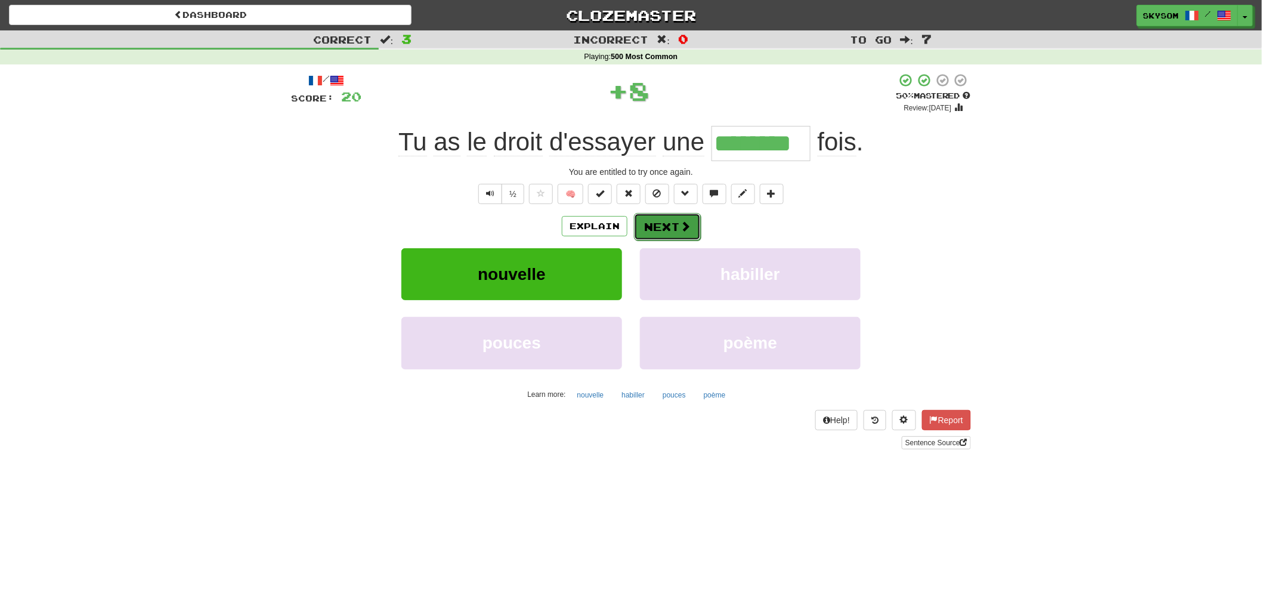
click at [678, 228] on button "Next" at bounding box center [667, 226] width 67 height 27
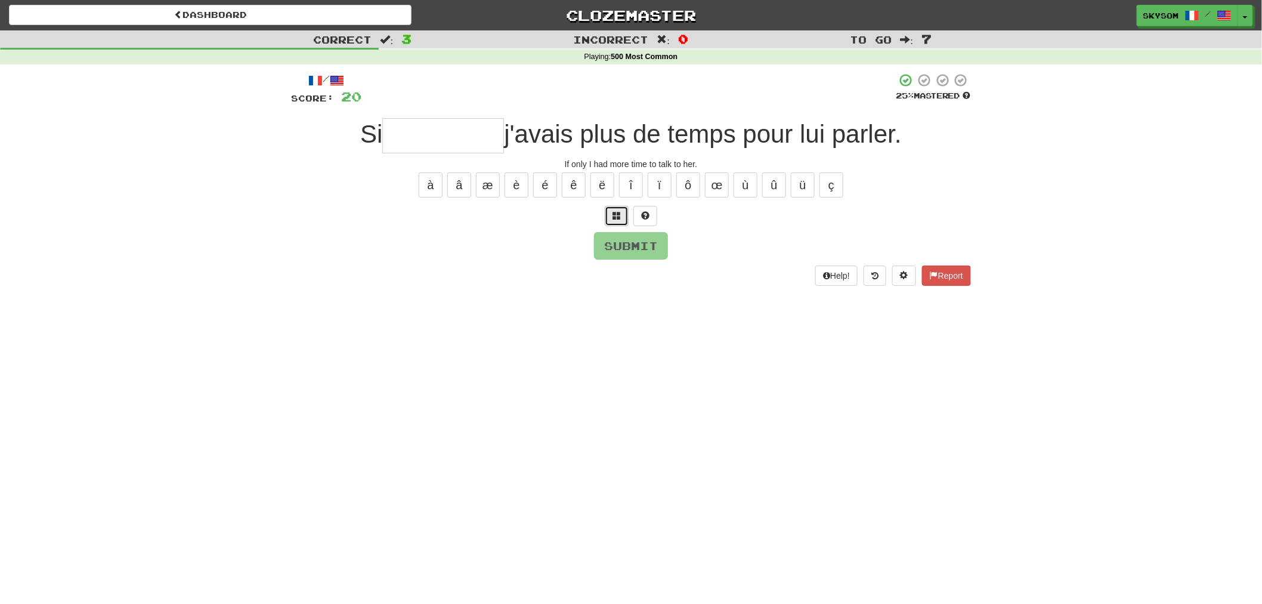
click at [623, 225] on button at bounding box center [617, 216] width 24 height 20
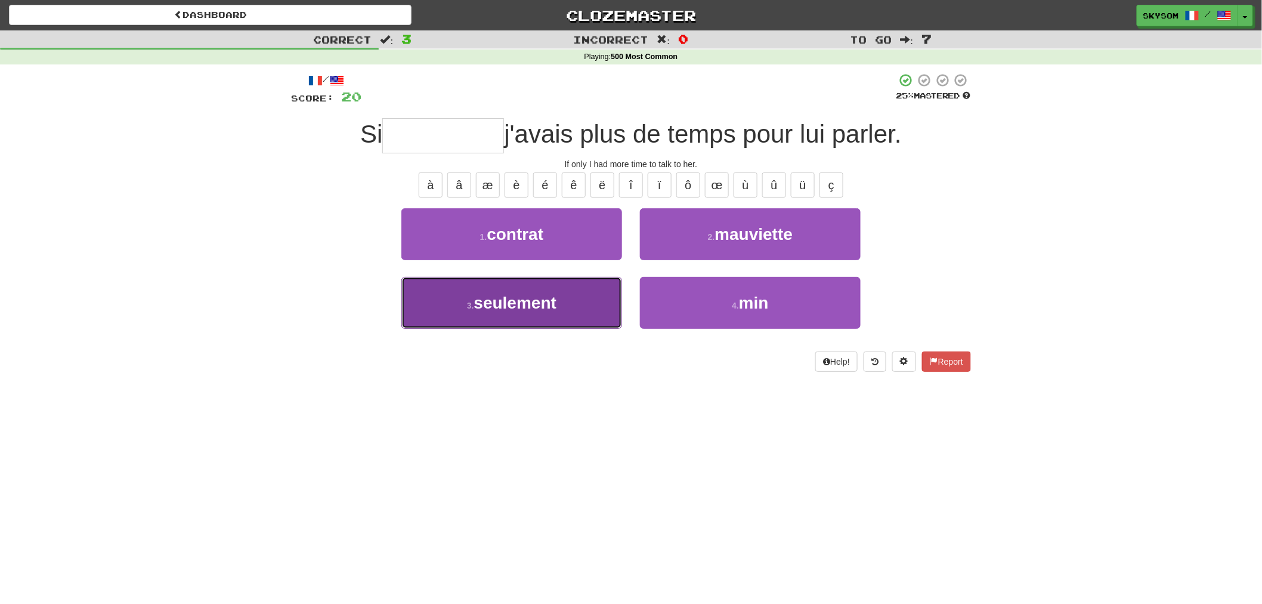
click at [599, 289] on button "3 . seulement" at bounding box center [511, 303] width 221 height 52
type input "*********"
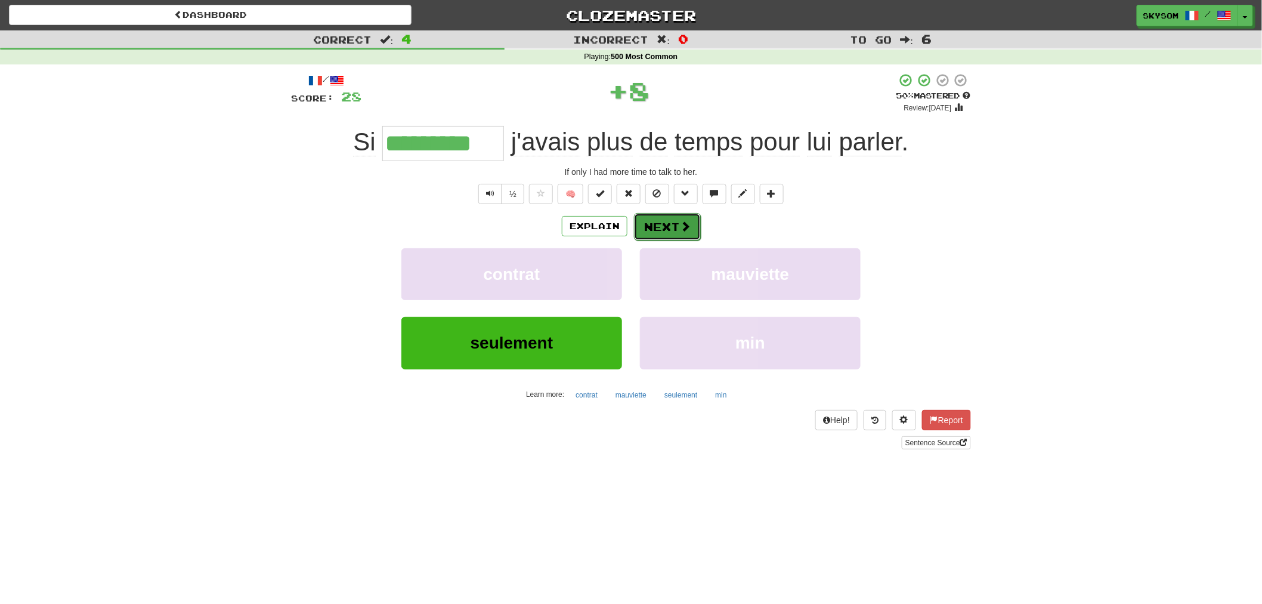
click at [670, 225] on button "Next" at bounding box center [667, 226] width 67 height 27
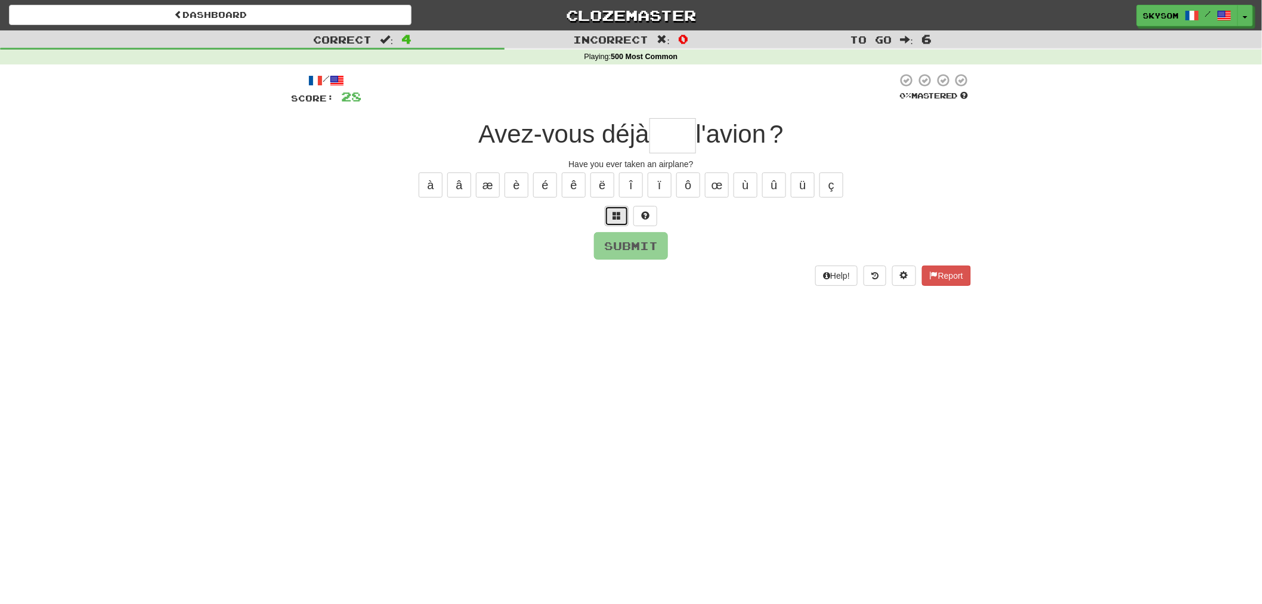
click at [624, 221] on button at bounding box center [617, 216] width 24 height 20
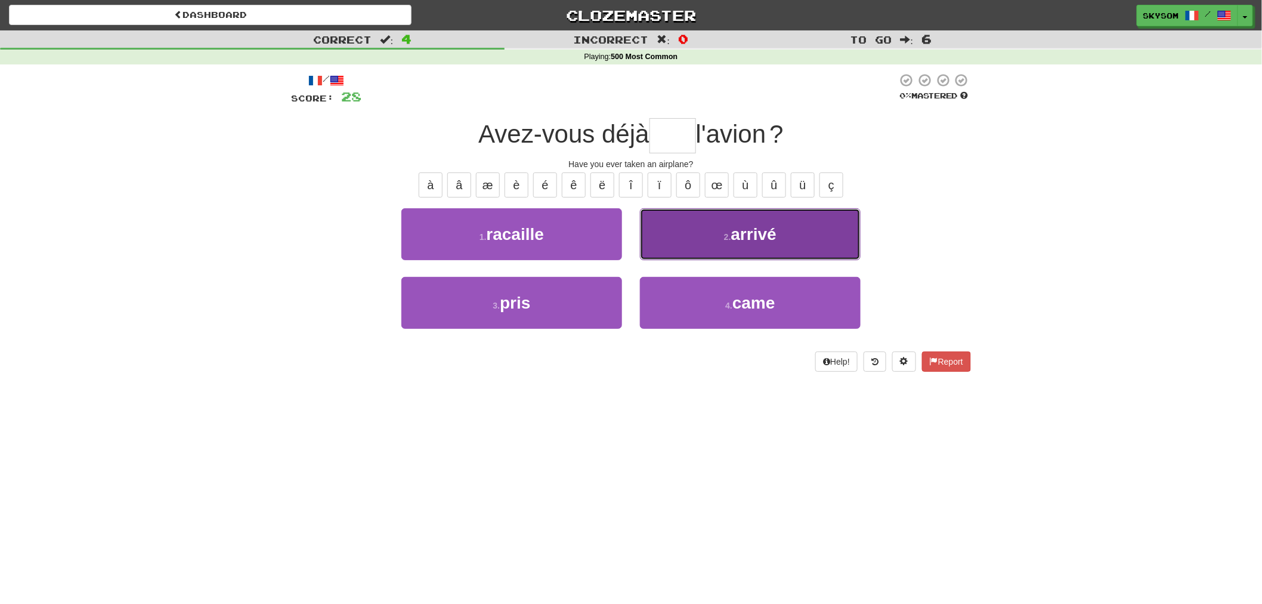
click at [648, 233] on button "2 . arrivé" at bounding box center [750, 234] width 221 height 52
type input "****"
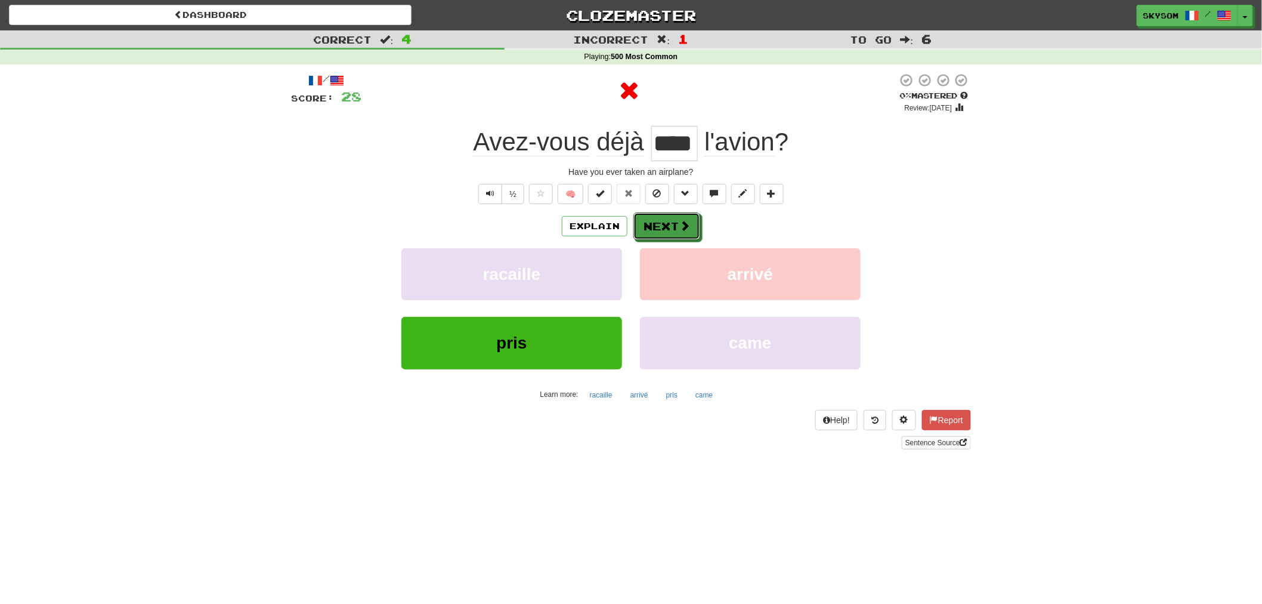
click at [648, 233] on button "Next" at bounding box center [666, 225] width 67 height 27
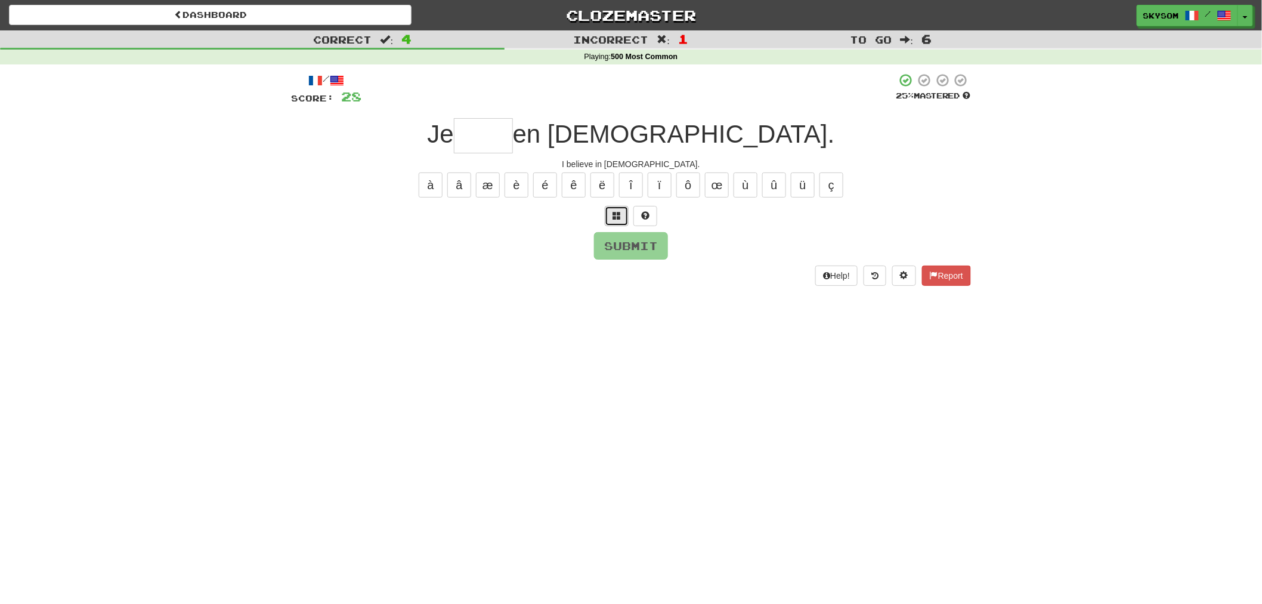
click at [611, 216] on button at bounding box center [617, 216] width 24 height 20
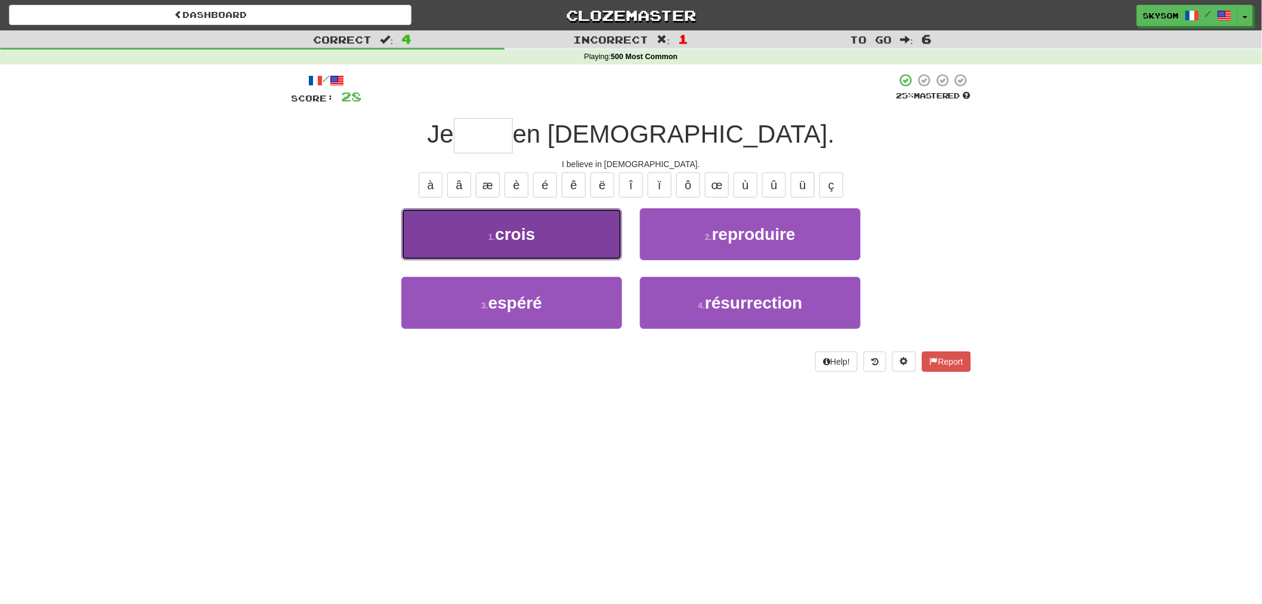
click at [620, 241] on button "1 . crois" at bounding box center [511, 234] width 221 height 52
type input "*****"
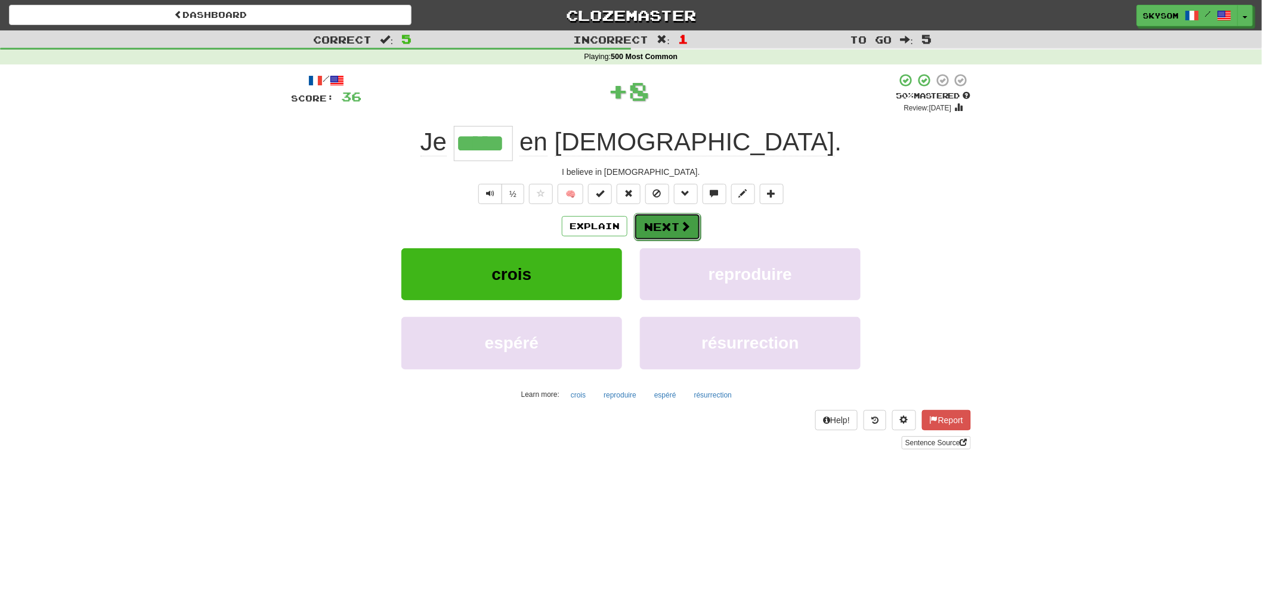
click at [685, 231] on span at bounding box center [685, 226] width 11 height 11
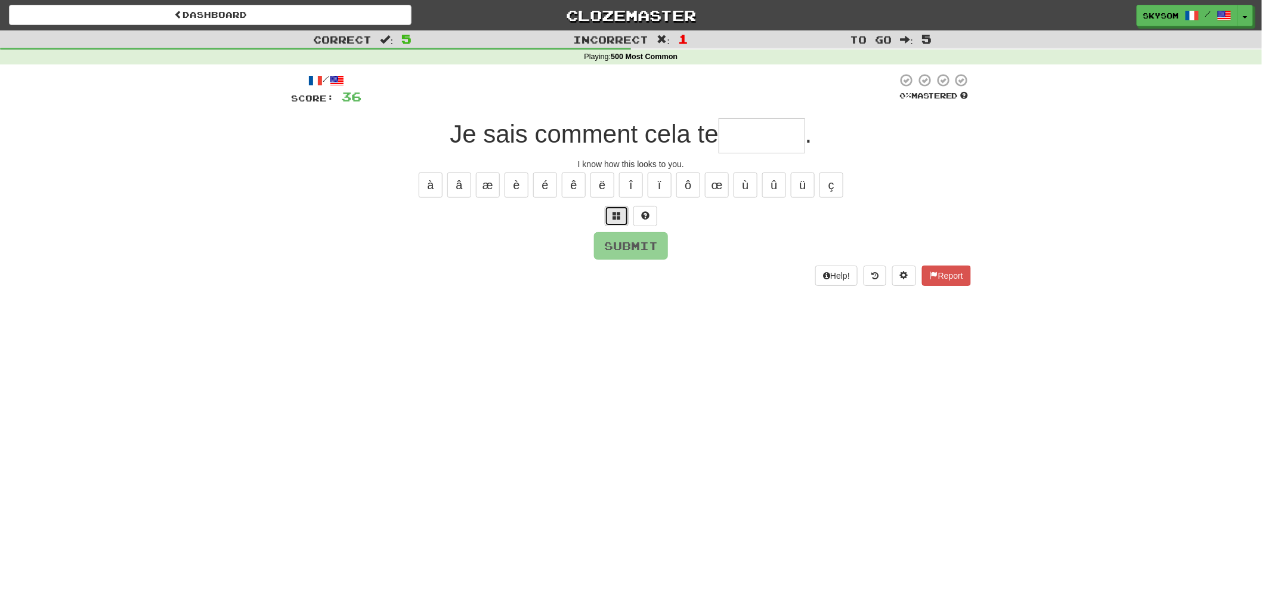
click at [610, 223] on button at bounding box center [617, 216] width 24 height 20
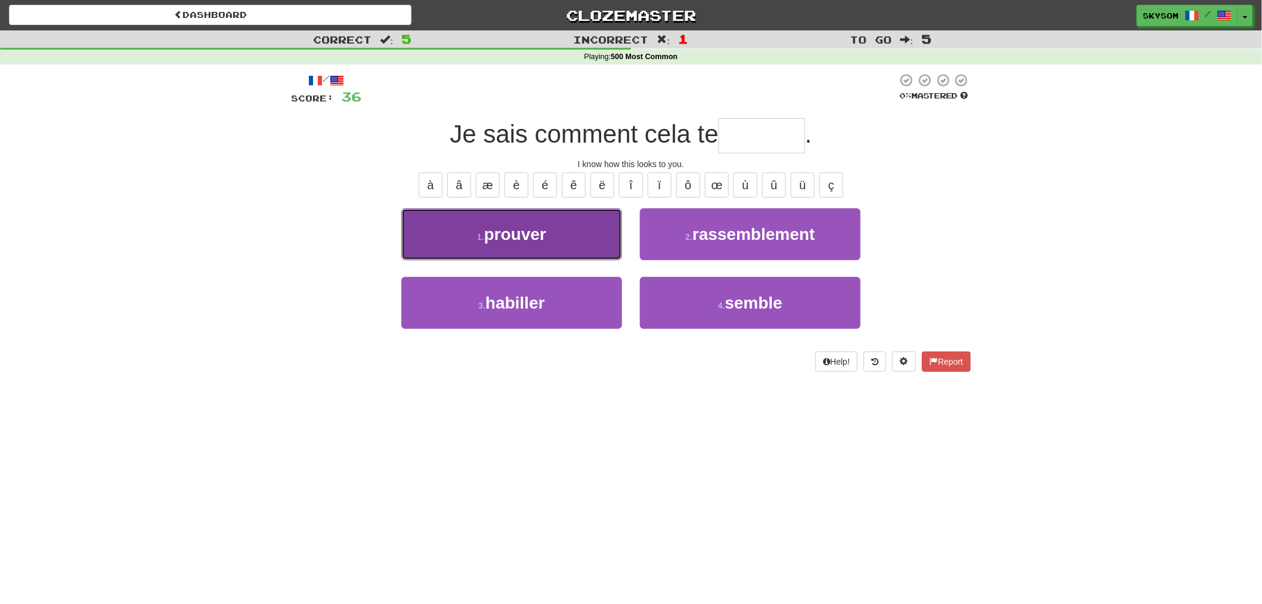
click at [610, 223] on button "1 . prouver" at bounding box center [511, 234] width 221 height 52
type input "******"
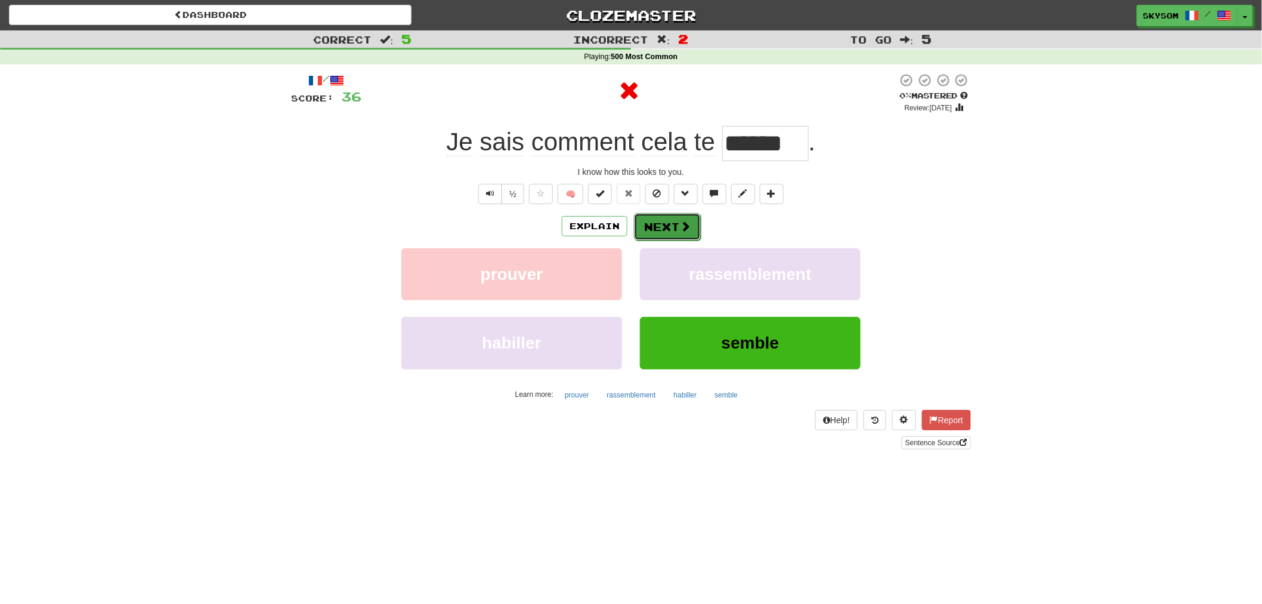
click at [694, 223] on button "Next" at bounding box center [667, 226] width 67 height 27
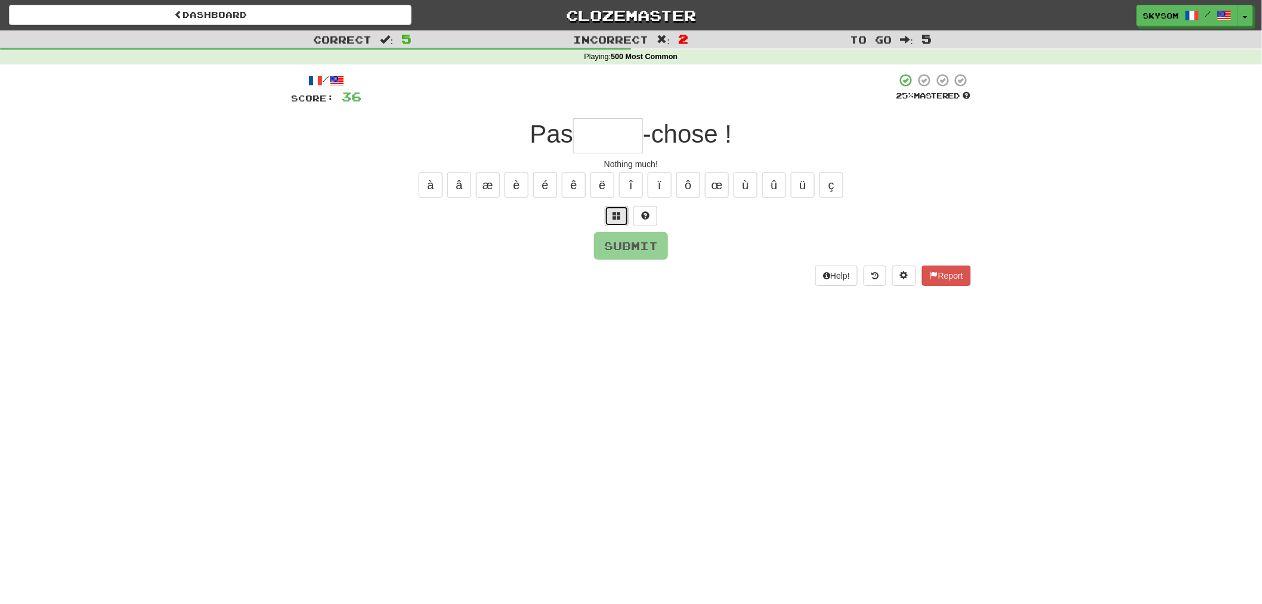
click at [623, 221] on button at bounding box center [617, 216] width 24 height 20
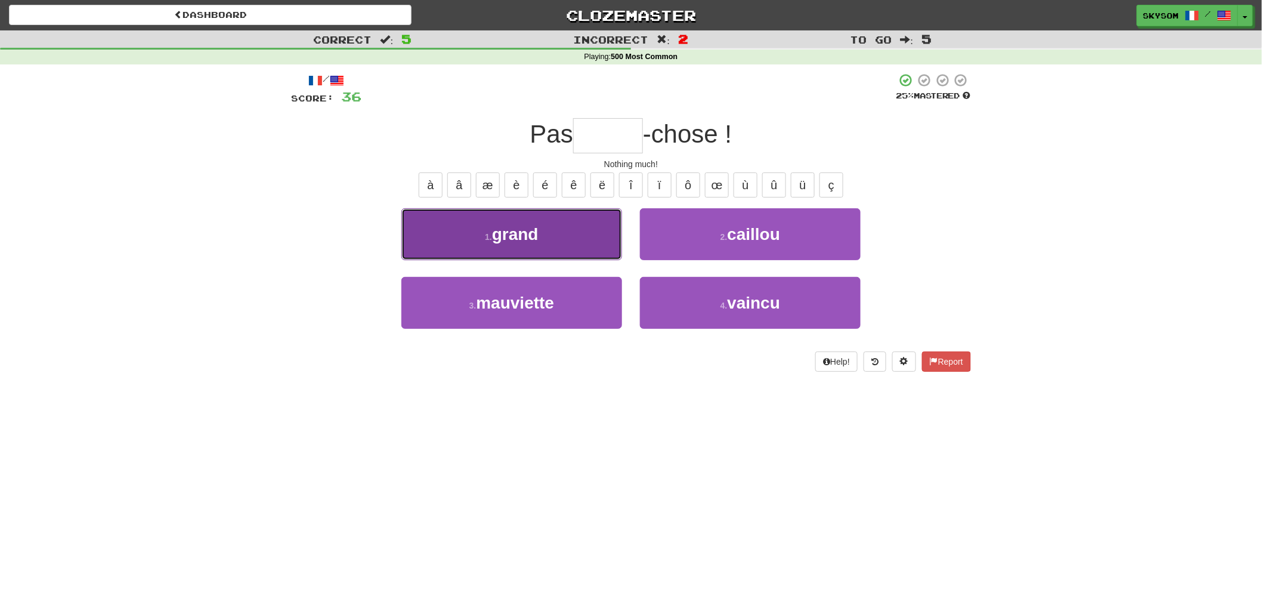
click at [622, 237] on button "1 . grand" at bounding box center [511, 234] width 221 height 52
type input "*****"
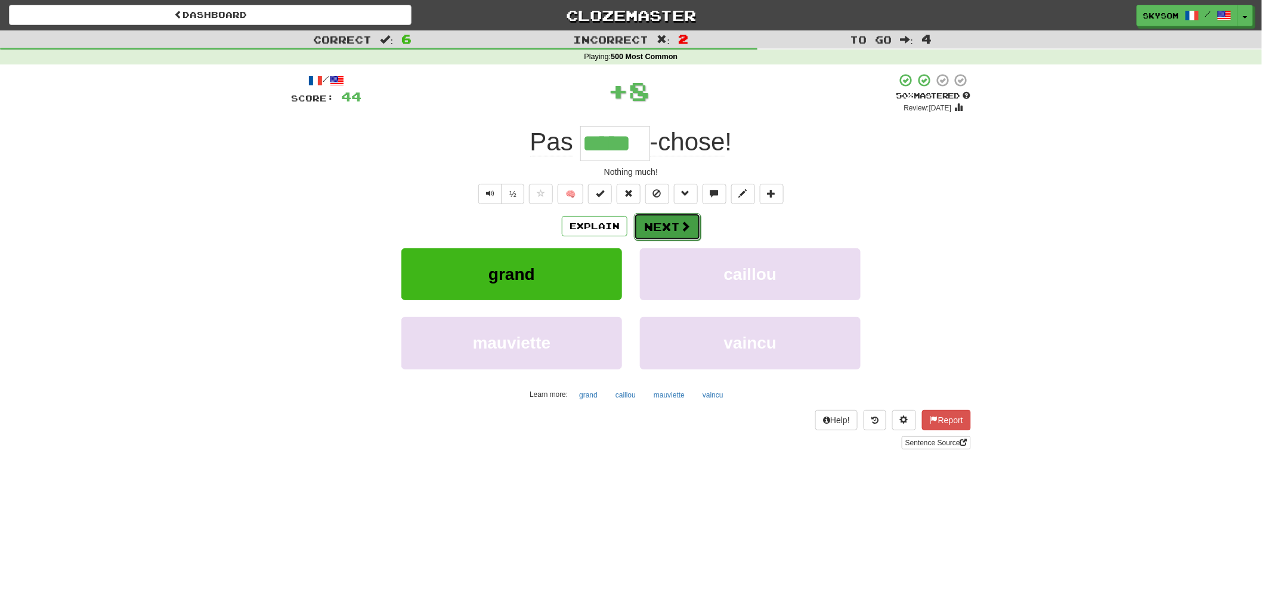
click at [648, 231] on button "Next" at bounding box center [667, 226] width 67 height 27
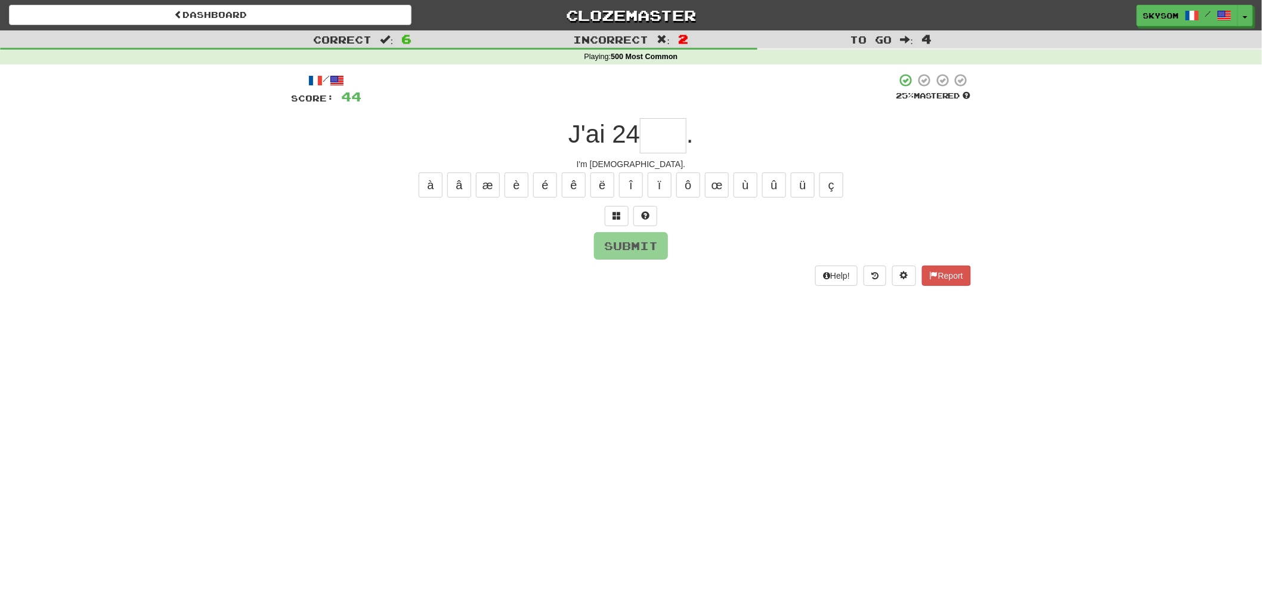
click at [621, 232] on div "Submit" at bounding box center [631, 245] width 680 height 27
click at [613, 221] on button at bounding box center [617, 216] width 24 height 20
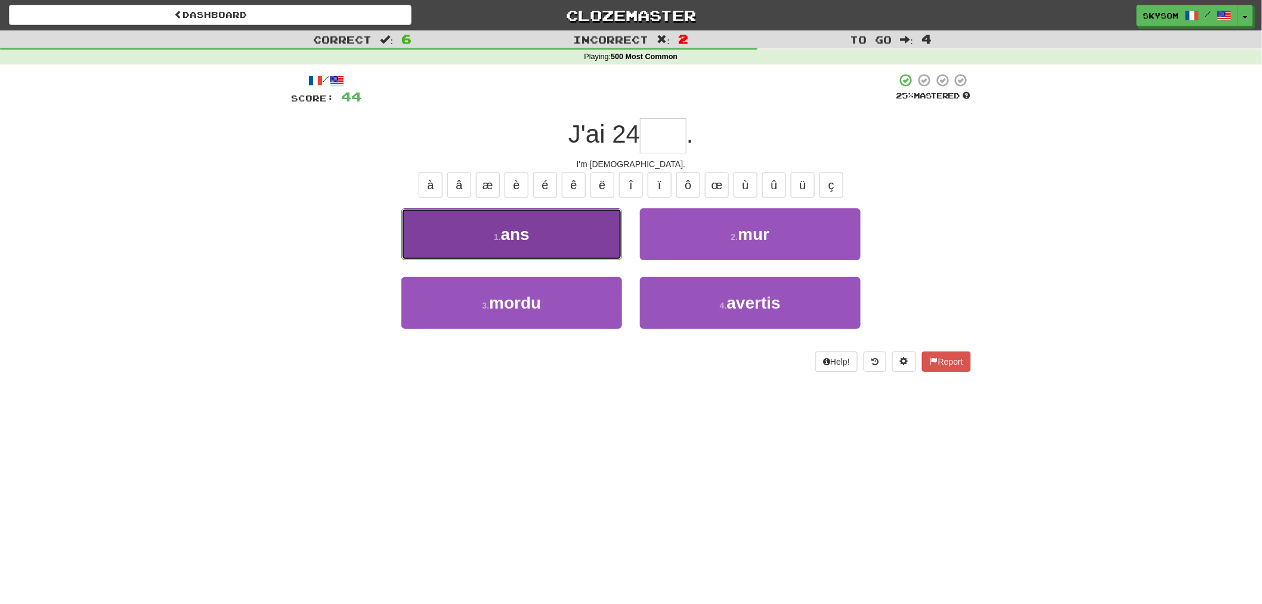
click at [613, 217] on button "1 . ans" at bounding box center [511, 234] width 221 height 52
type input "***"
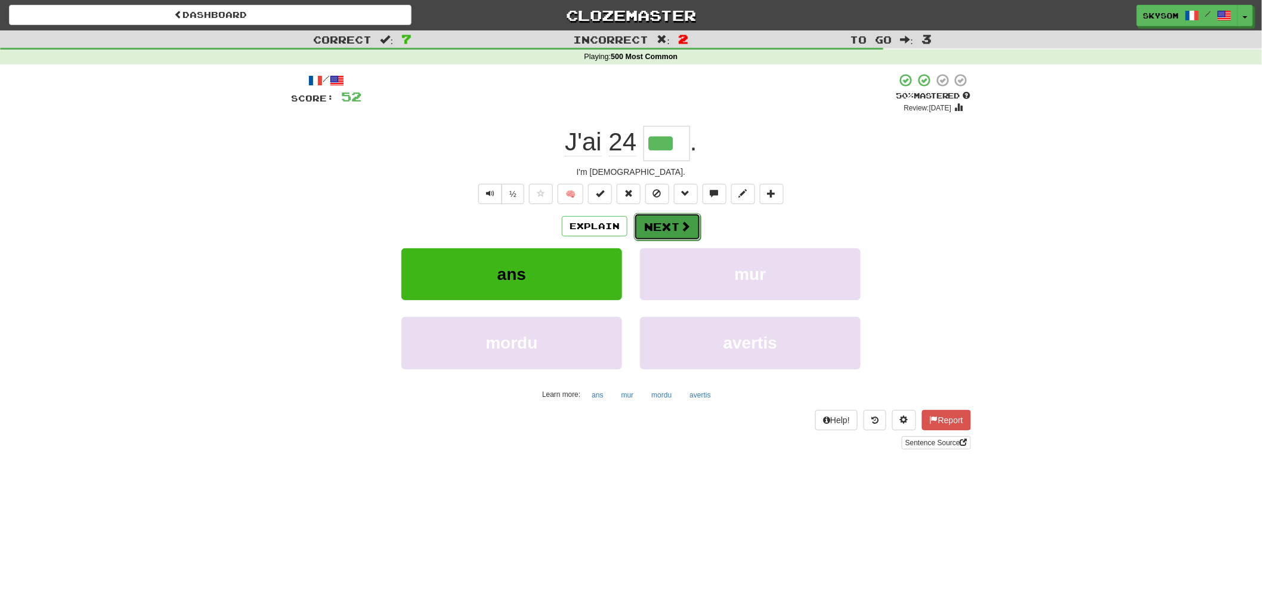
click at [696, 230] on button "Next" at bounding box center [667, 226] width 67 height 27
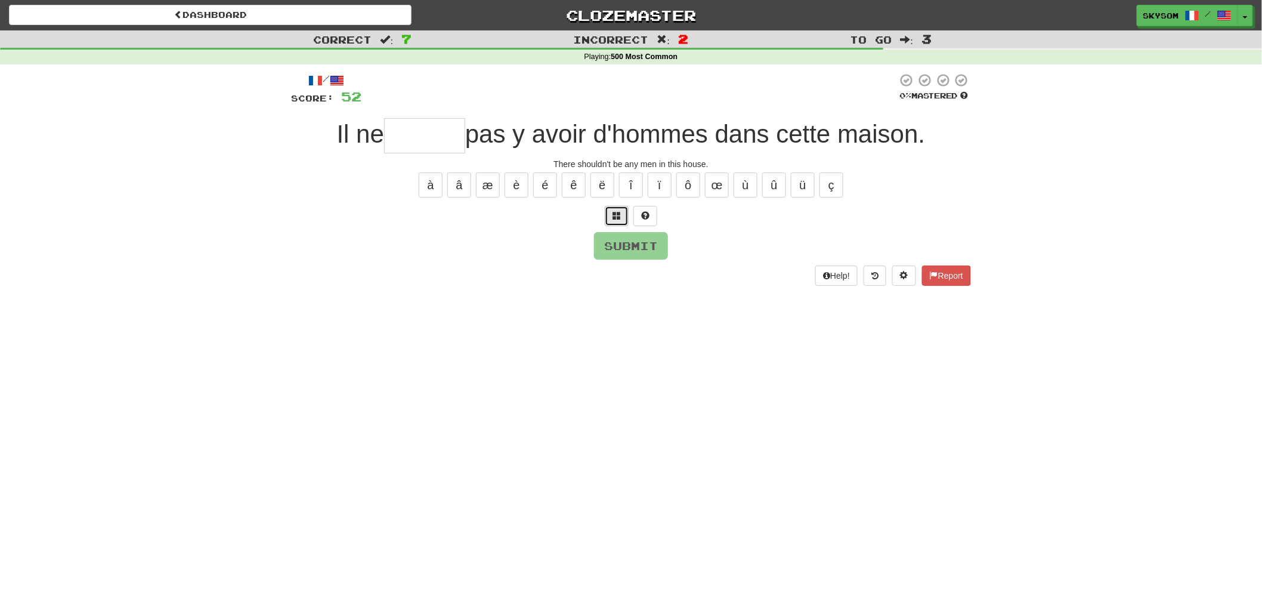
click at [621, 218] on span at bounding box center [617, 215] width 8 height 8
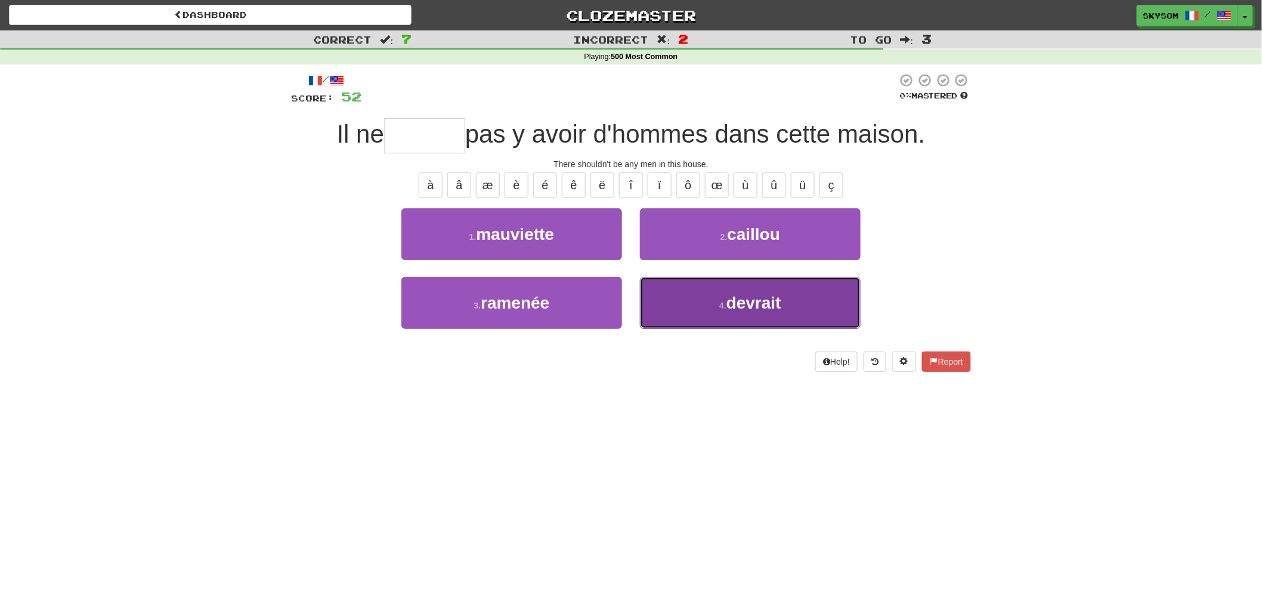
click at [706, 291] on button "4 . devrait" at bounding box center [750, 303] width 221 height 52
type input "*******"
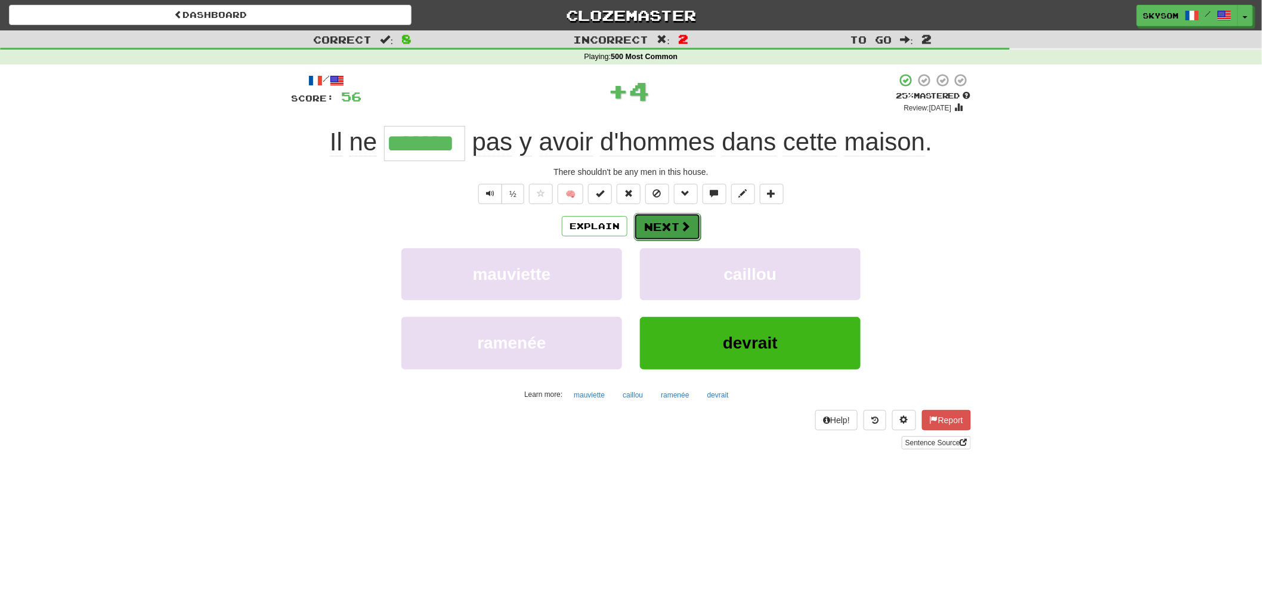
click at [666, 227] on button "Next" at bounding box center [667, 226] width 67 height 27
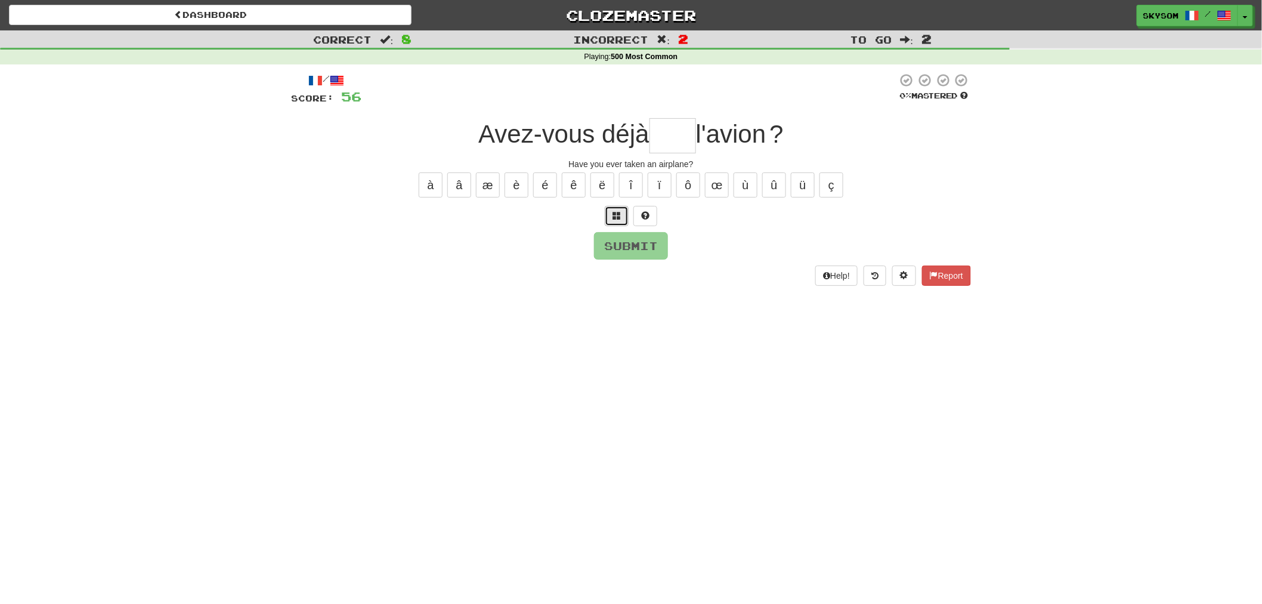
click at [609, 217] on button at bounding box center [617, 216] width 24 height 20
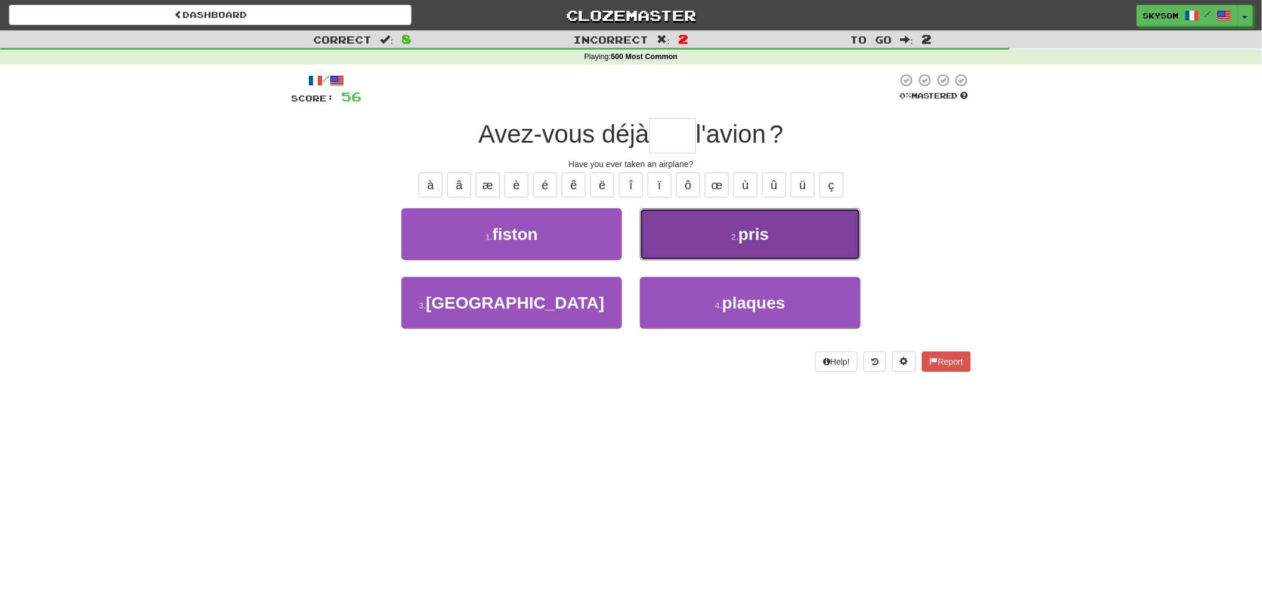
click at [675, 224] on button "2 . pris" at bounding box center [750, 234] width 221 height 52
type input "****"
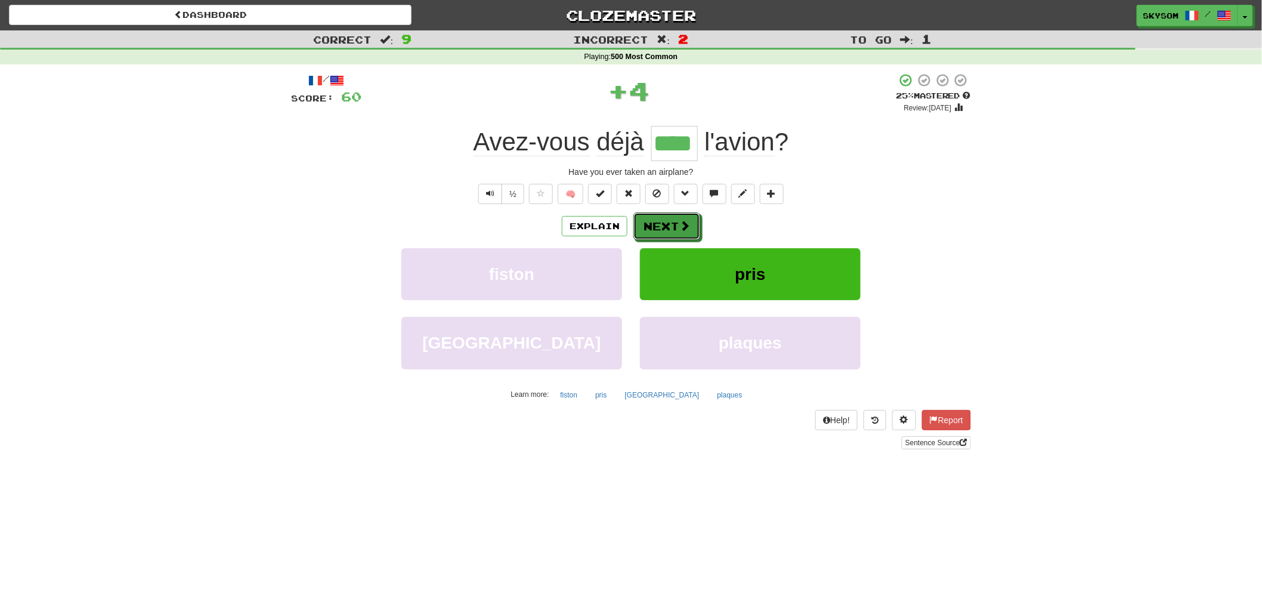
click at [675, 224] on button "Next" at bounding box center [666, 225] width 67 height 27
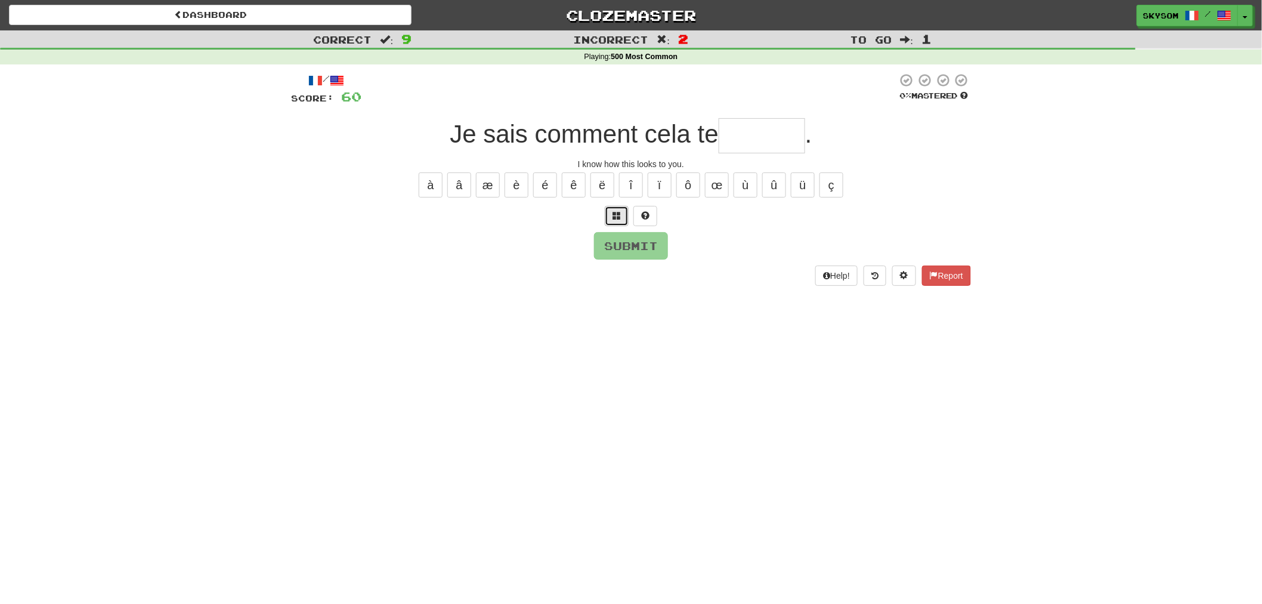
click at [610, 224] on button at bounding box center [617, 216] width 24 height 20
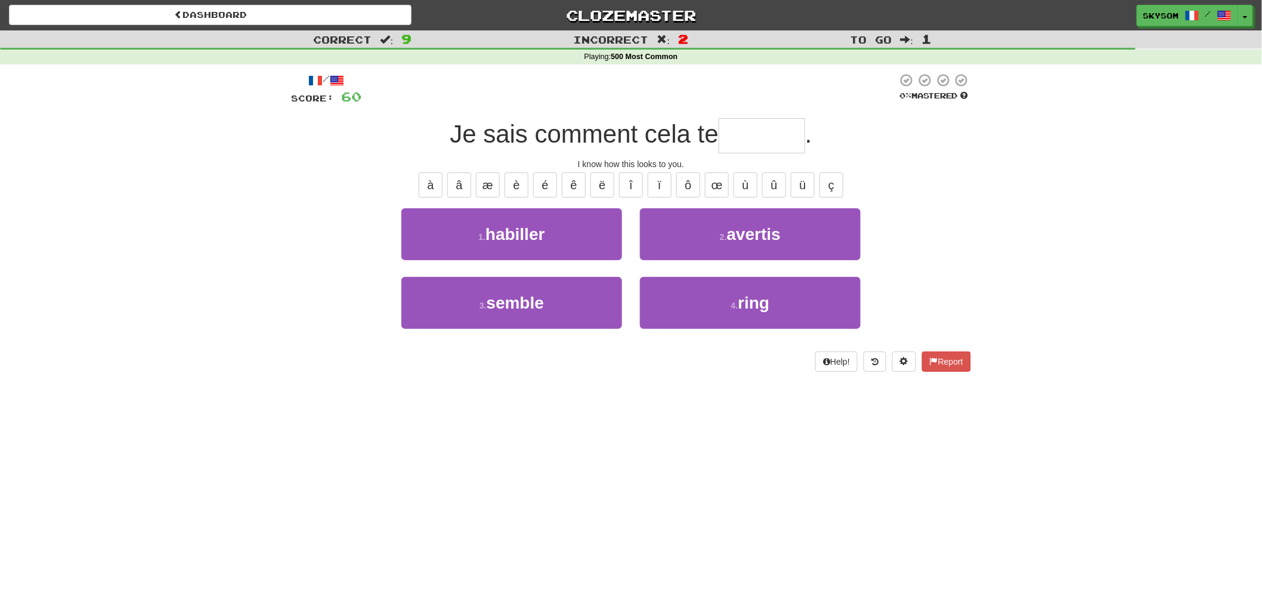
drag, startPoint x: 622, startPoint y: 303, endPoint x: 622, endPoint y: 295, distance: 8.4
click at [622, 301] on div "3 . semble" at bounding box center [512, 311] width 239 height 69
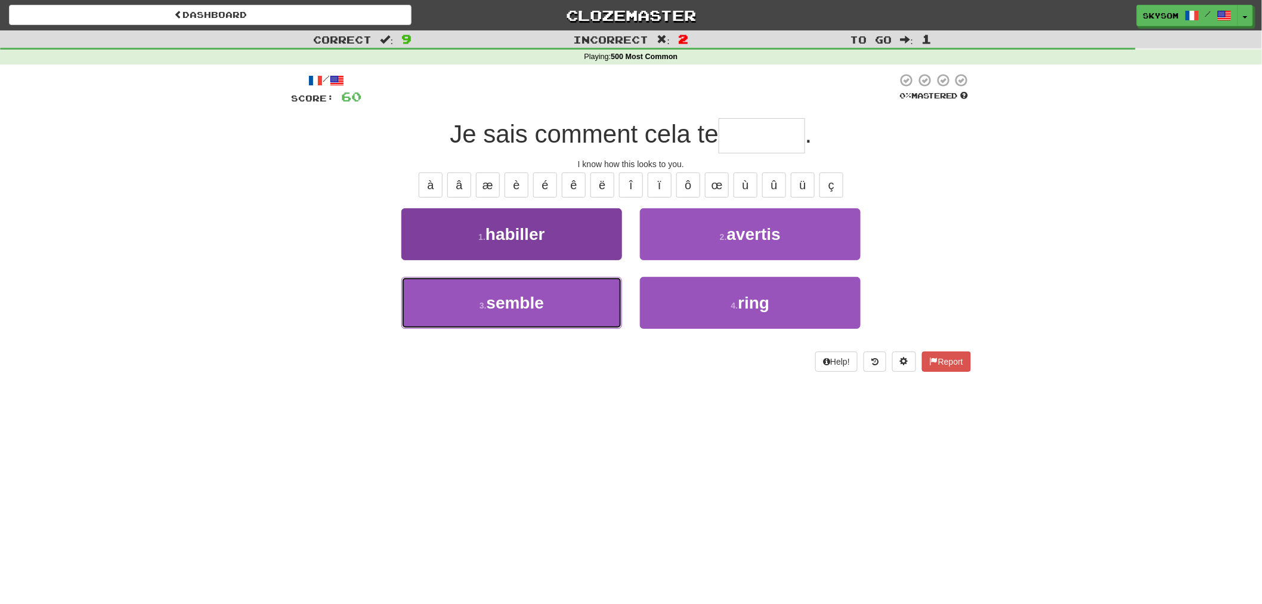
click at [615, 292] on button "3 . semble" at bounding box center [511, 303] width 221 height 52
type input "******"
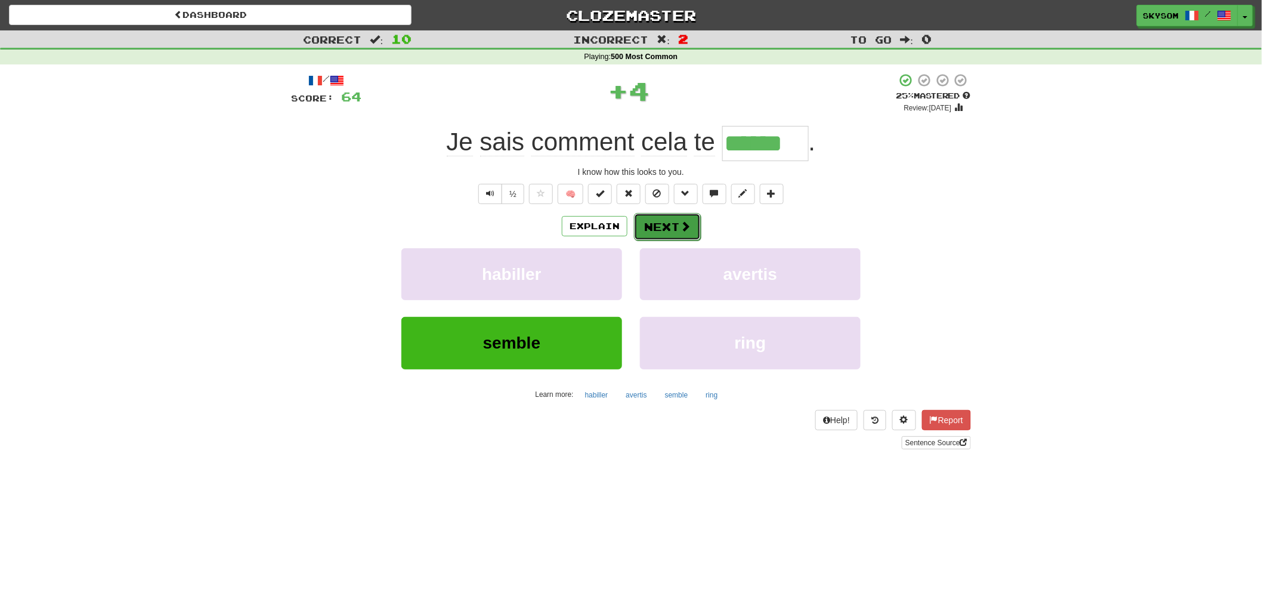
click at [670, 220] on button "Next" at bounding box center [667, 226] width 67 height 27
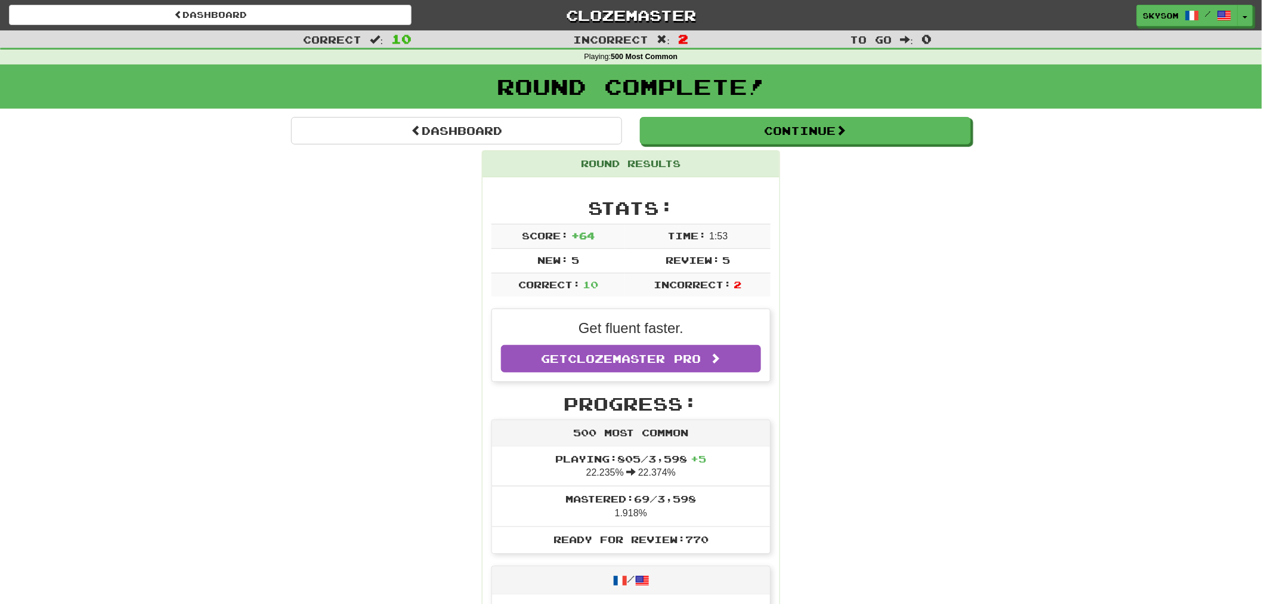
click at [733, 155] on div "Round Results" at bounding box center [631, 164] width 297 height 26
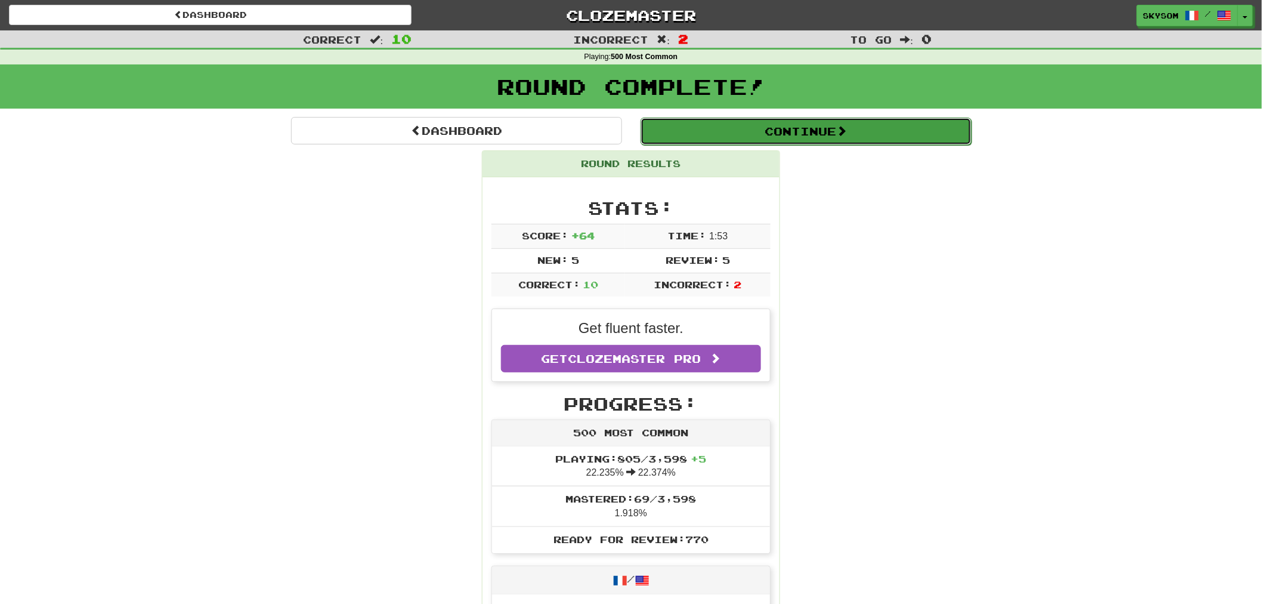
click at [723, 137] on button "Continue" at bounding box center [806, 131] width 331 height 27
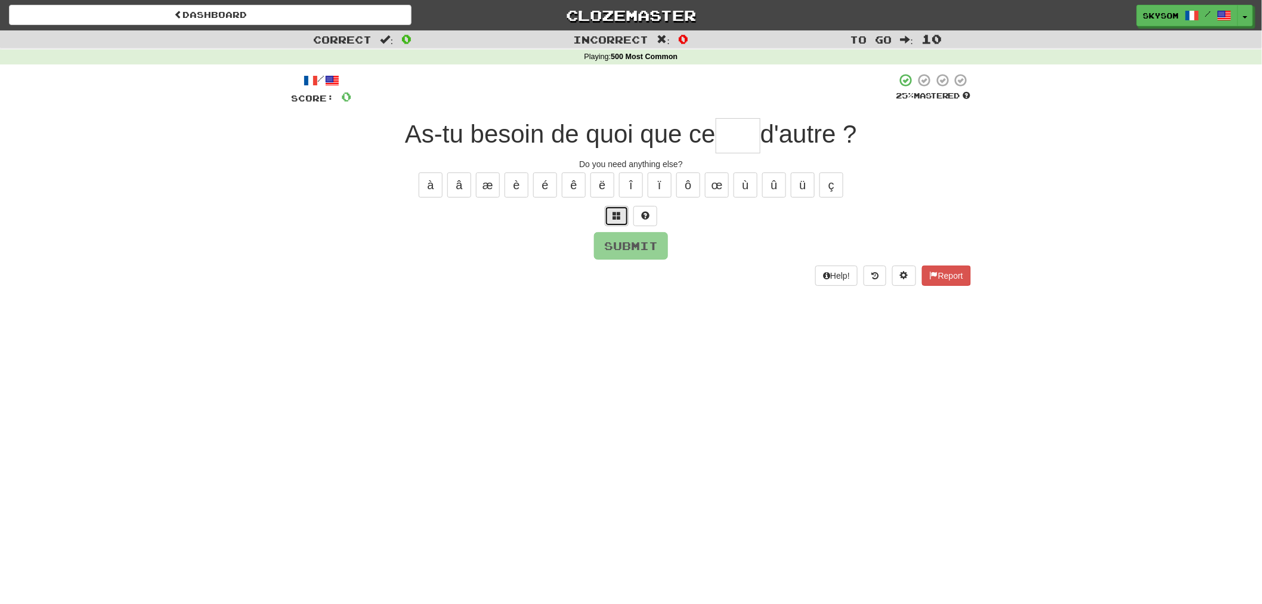
click at [623, 213] on button at bounding box center [617, 216] width 24 height 20
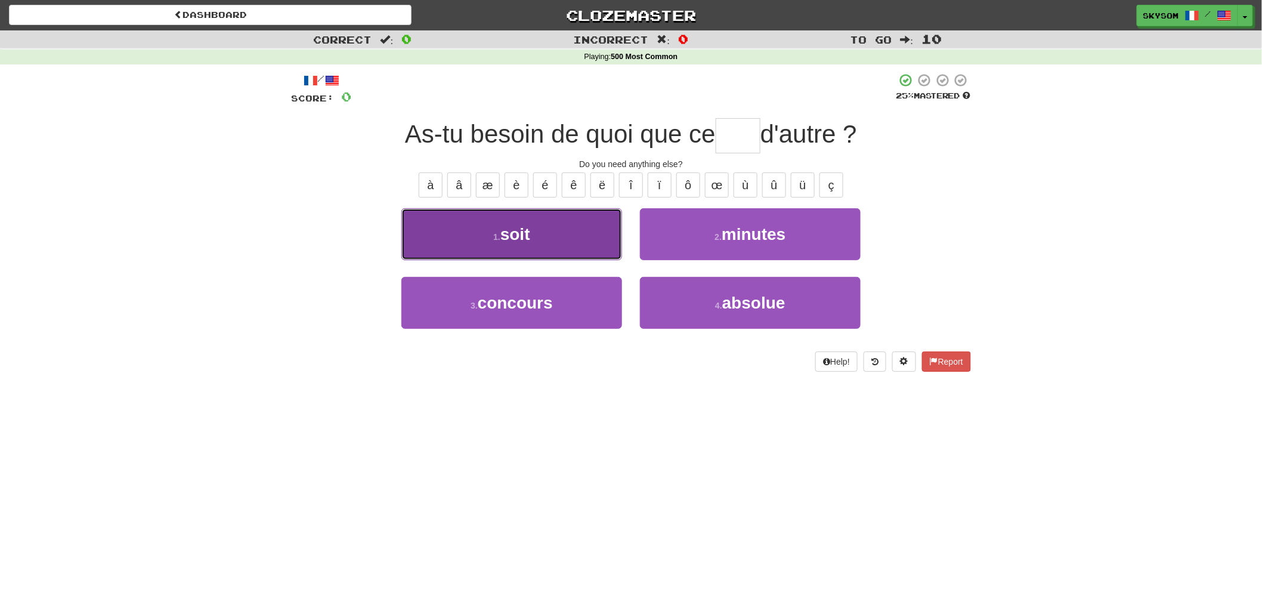
click at [588, 245] on button "1 . soit" at bounding box center [511, 234] width 221 height 52
type input "****"
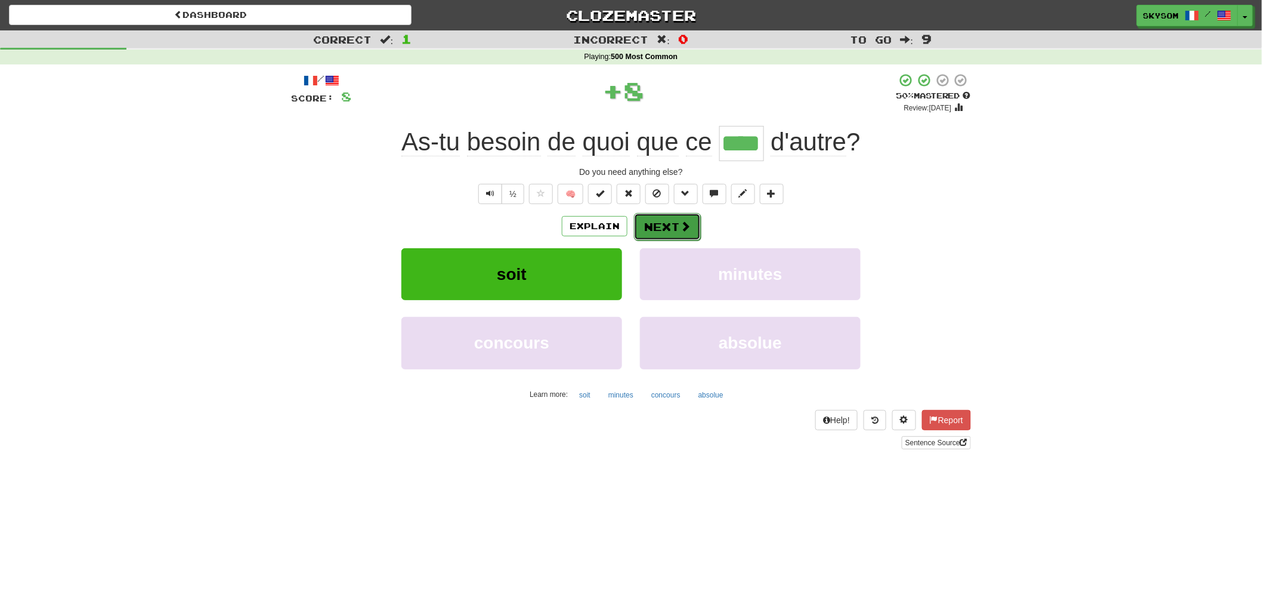
click at [691, 239] on button "Next" at bounding box center [667, 226] width 67 height 27
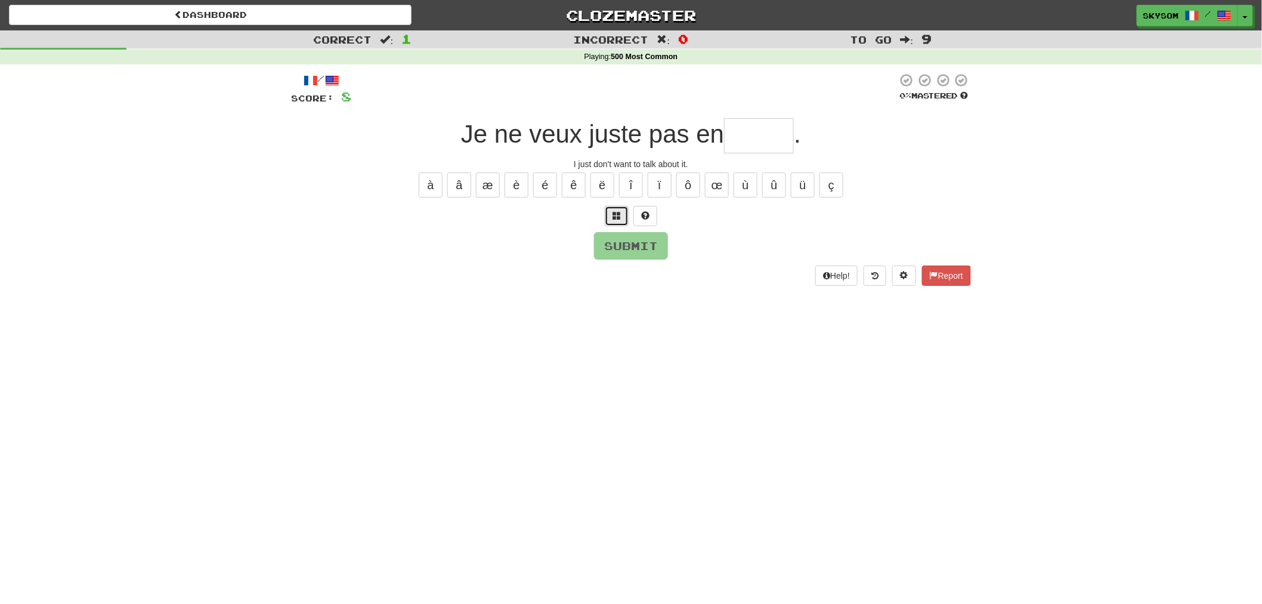
click at [616, 216] on span at bounding box center [617, 215] width 8 height 8
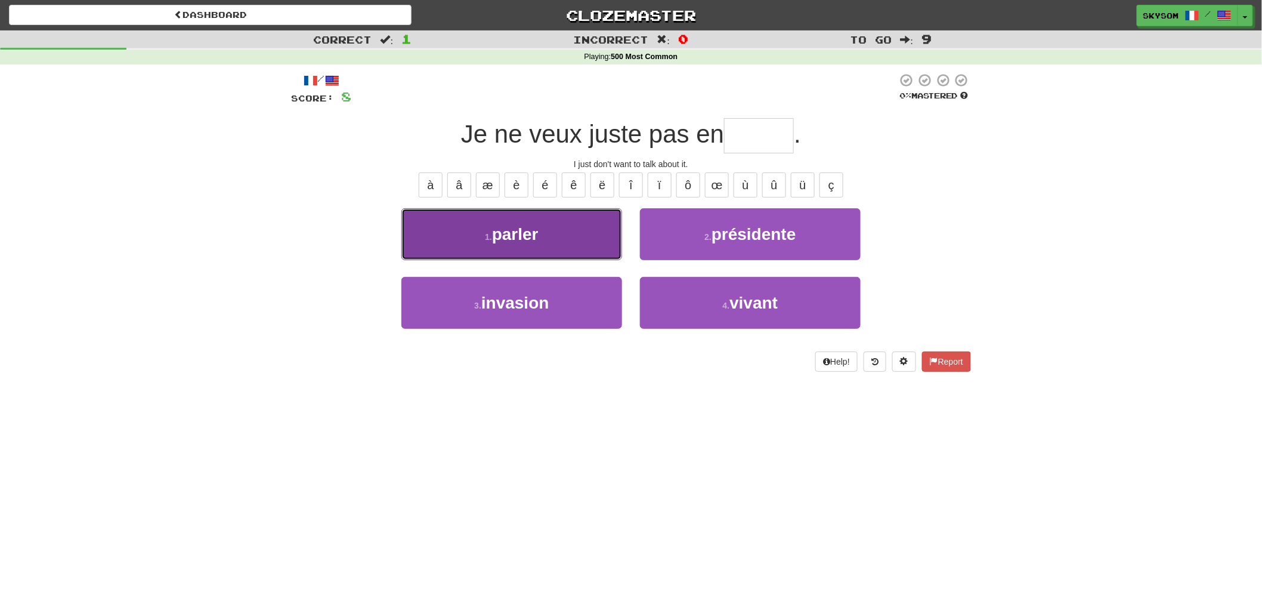
click at [613, 259] on button "1 . parler" at bounding box center [511, 234] width 221 height 52
type input "******"
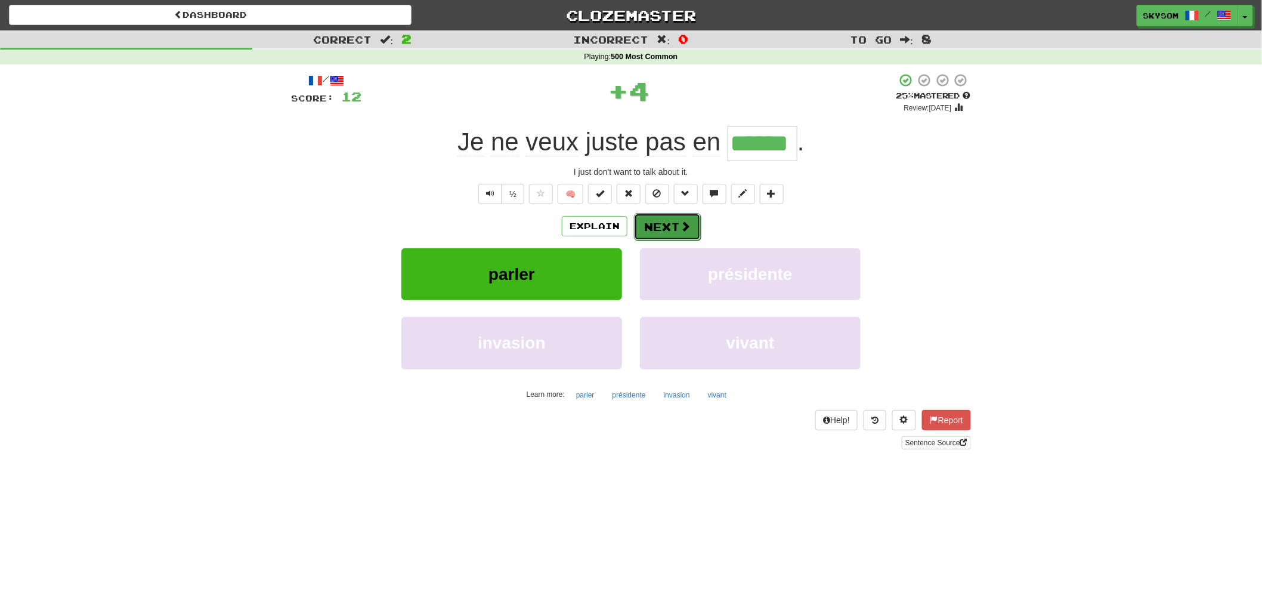
click at [660, 236] on button "Next" at bounding box center [667, 226] width 67 height 27
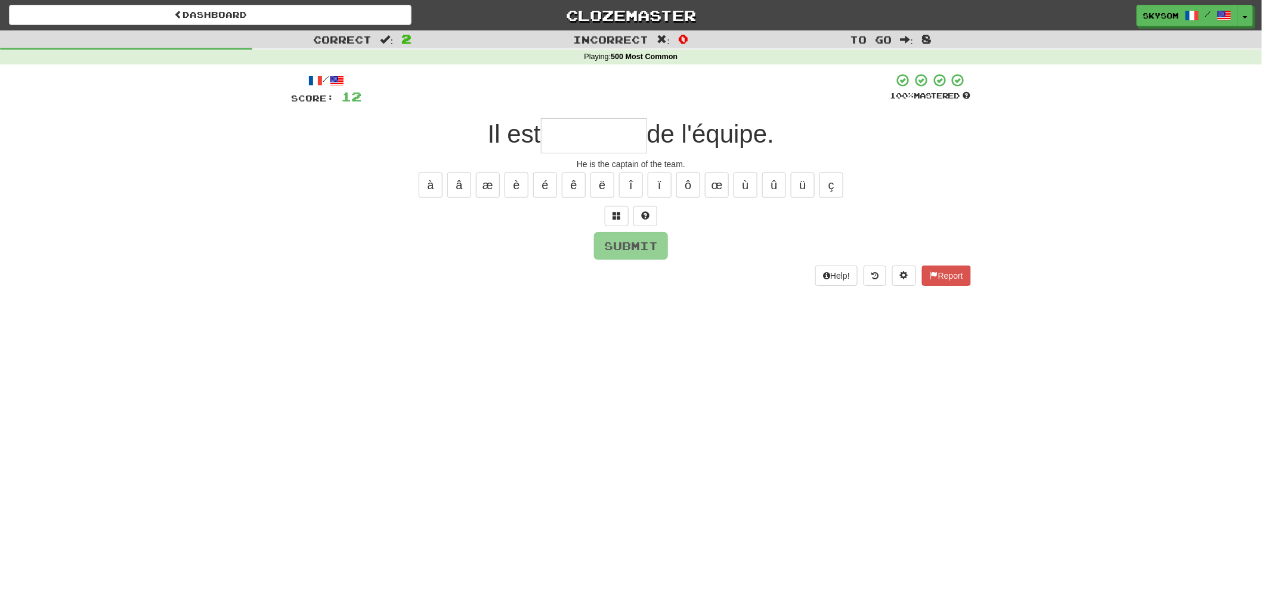
click at [616, 227] on div "/ Score: 12 100 % Mastered Il est de l'équipe. He is the captain of the team. à…" at bounding box center [631, 179] width 680 height 212
click at [616, 219] on button at bounding box center [617, 216] width 24 height 20
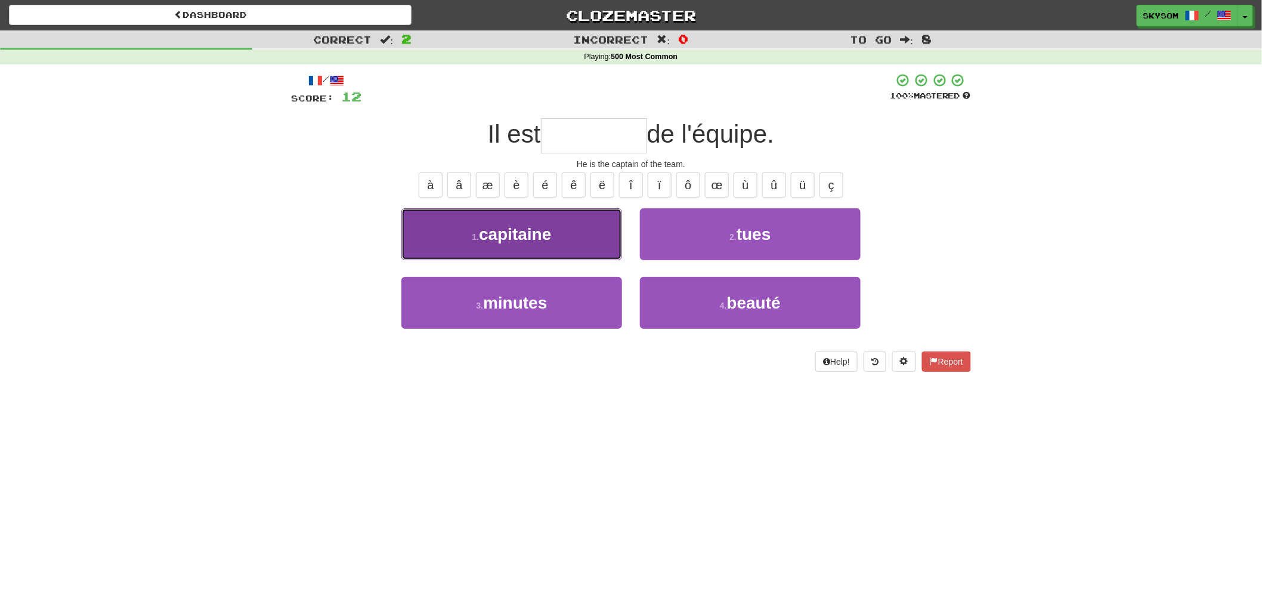
click at [613, 249] on button "1 . capitaine" at bounding box center [511, 234] width 221 height 52
type input "*********"
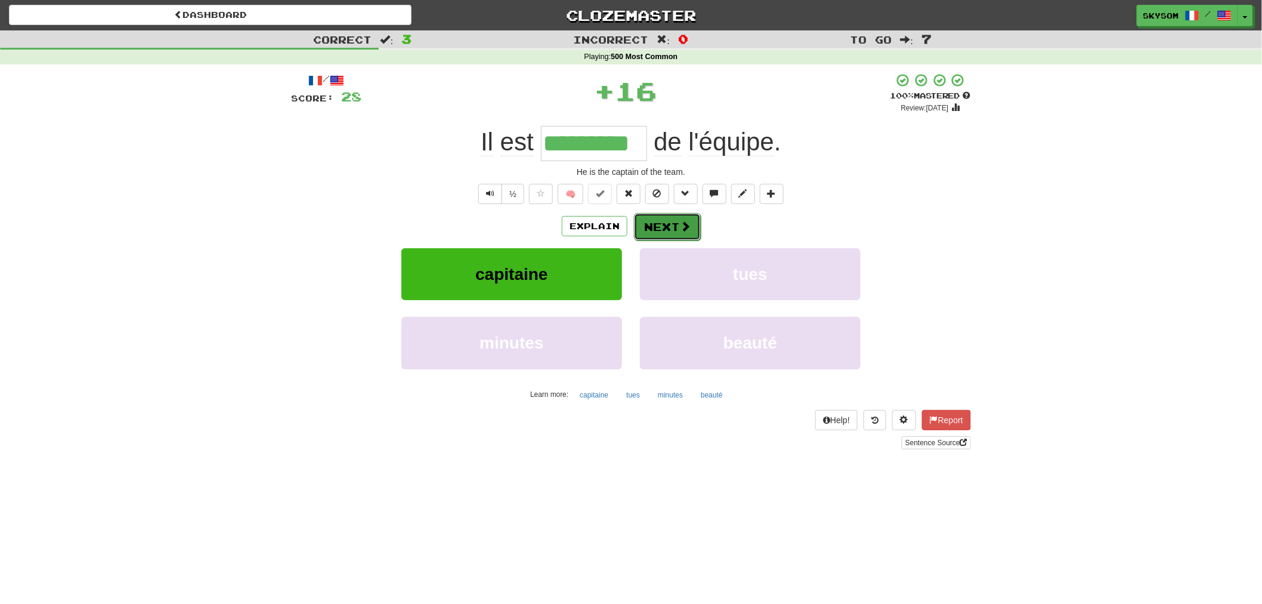
click at [678, 227] on button "Next" at bounding box center [667, 226] width 67 height 27
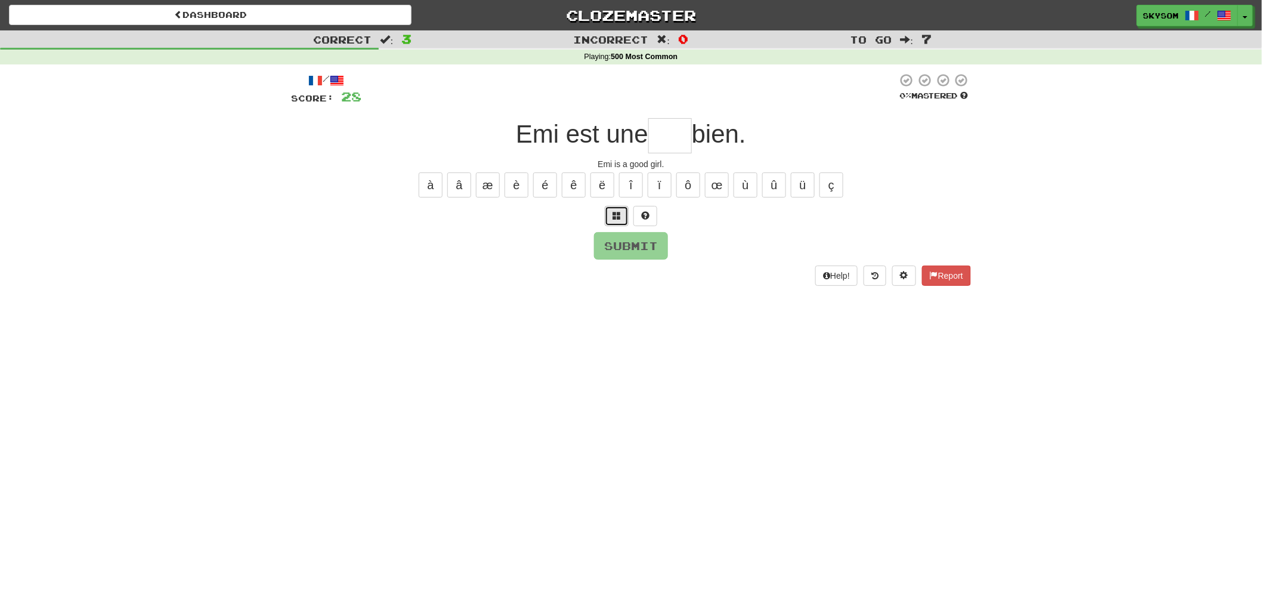
click at [615, 217] on span at bounding box center [617, 215] width 8 height 8
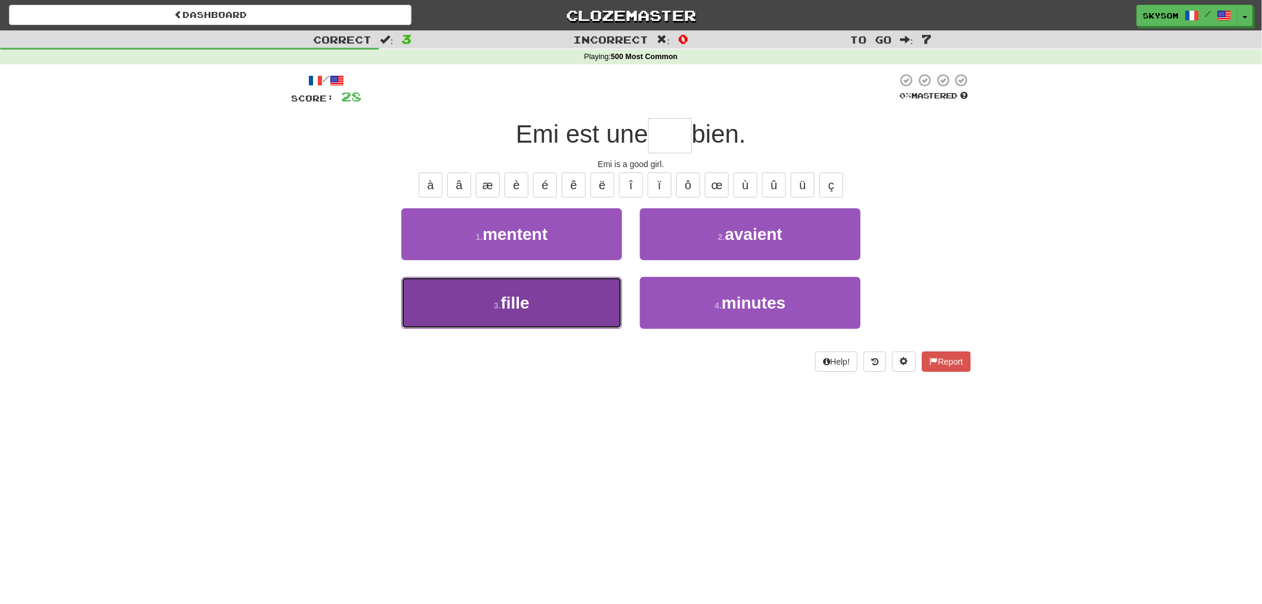
click at [585, 289] on button "3 . fille" at bounding box center [511, 303] width 221 height 52
type input "*****"
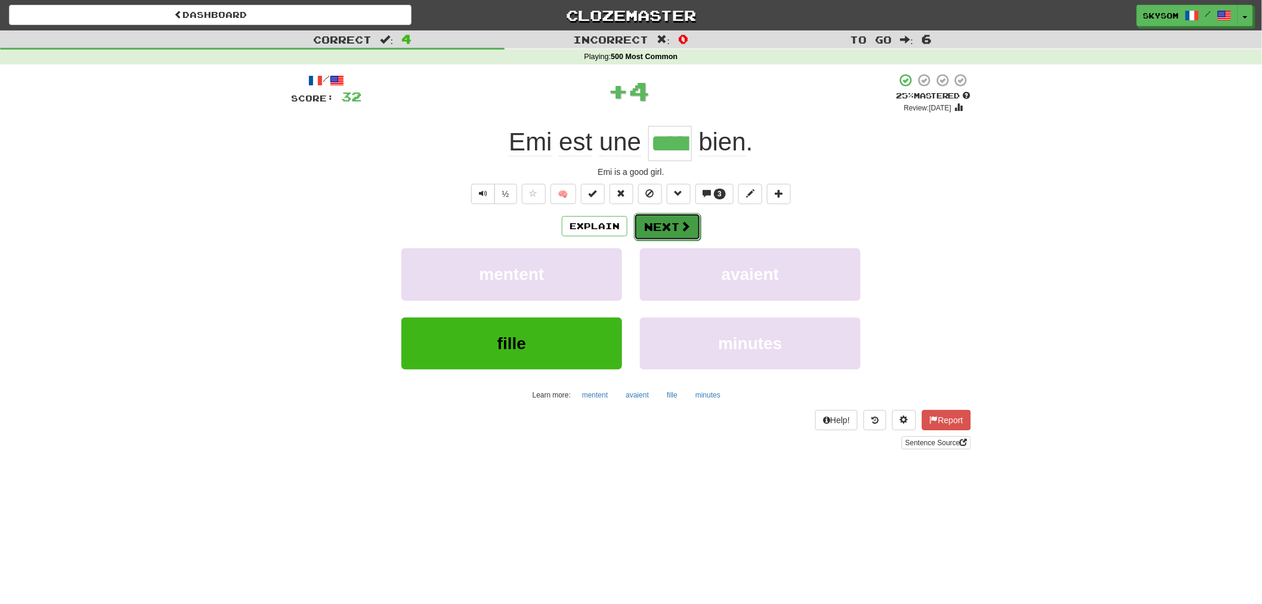
click at [642, 240] on button "Next" at bounding box center [667, 226] width 67 height 27
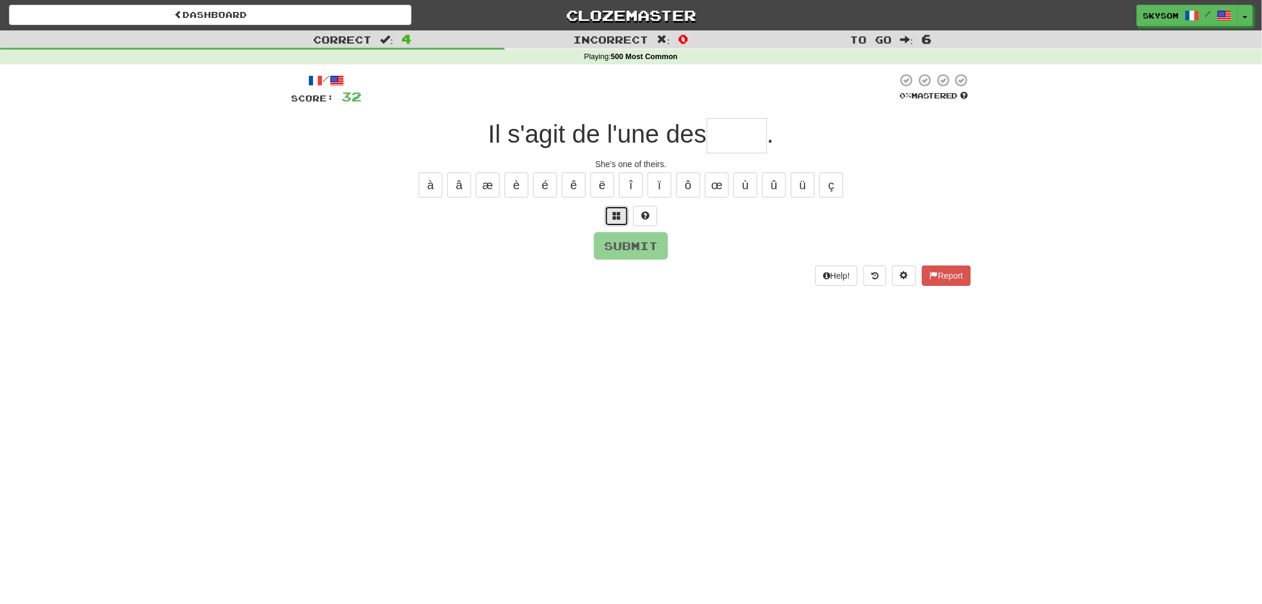
click at [609, 217] on button at bounding box center [617, 216] width 24 height 20
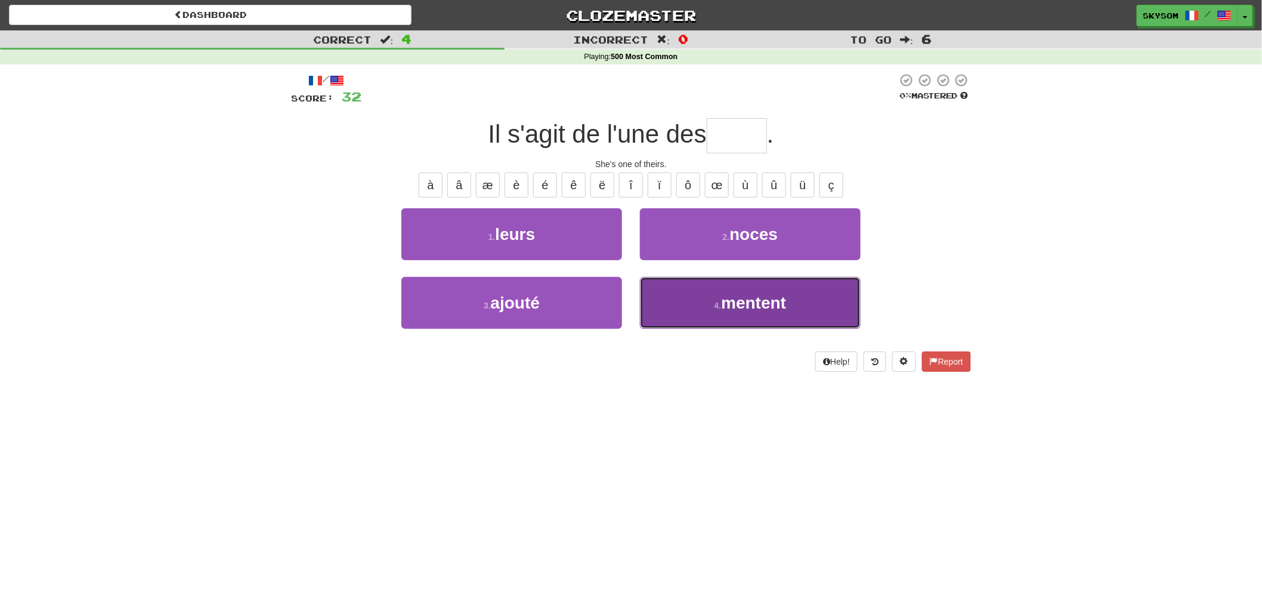
click at [665, 279] on button "4 . mentent" at bounding box center [750, 303] width 221 height 52
type input "*****"
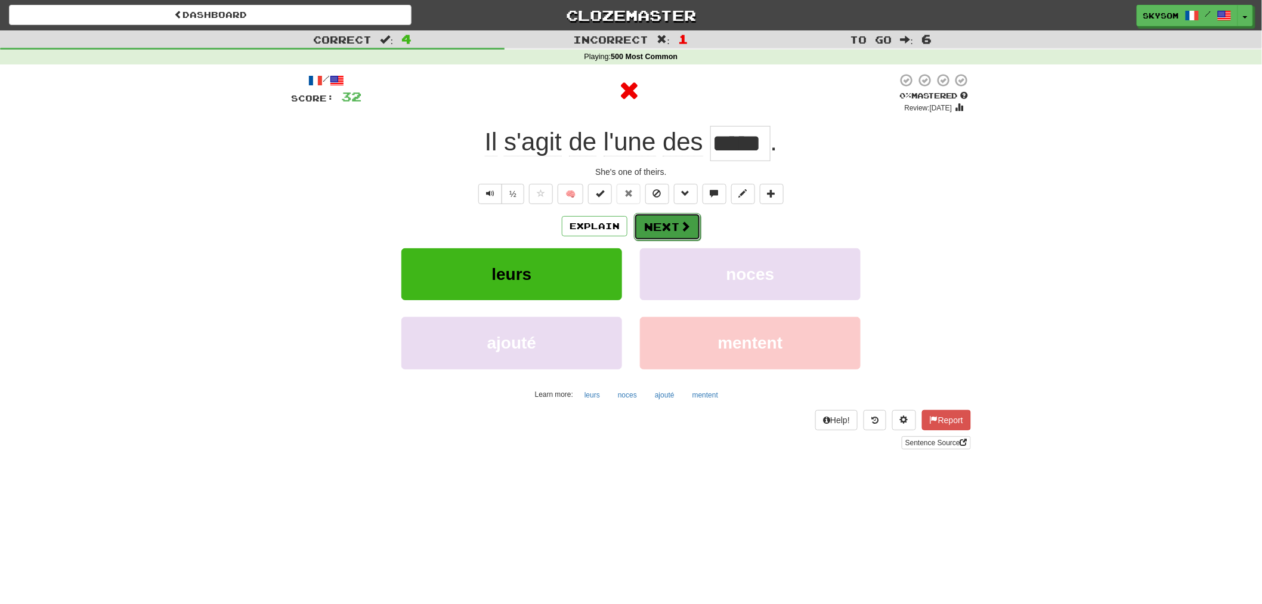
click at [672, 221] on button "Next" at bounding box center [667, 226] width 67 height 27
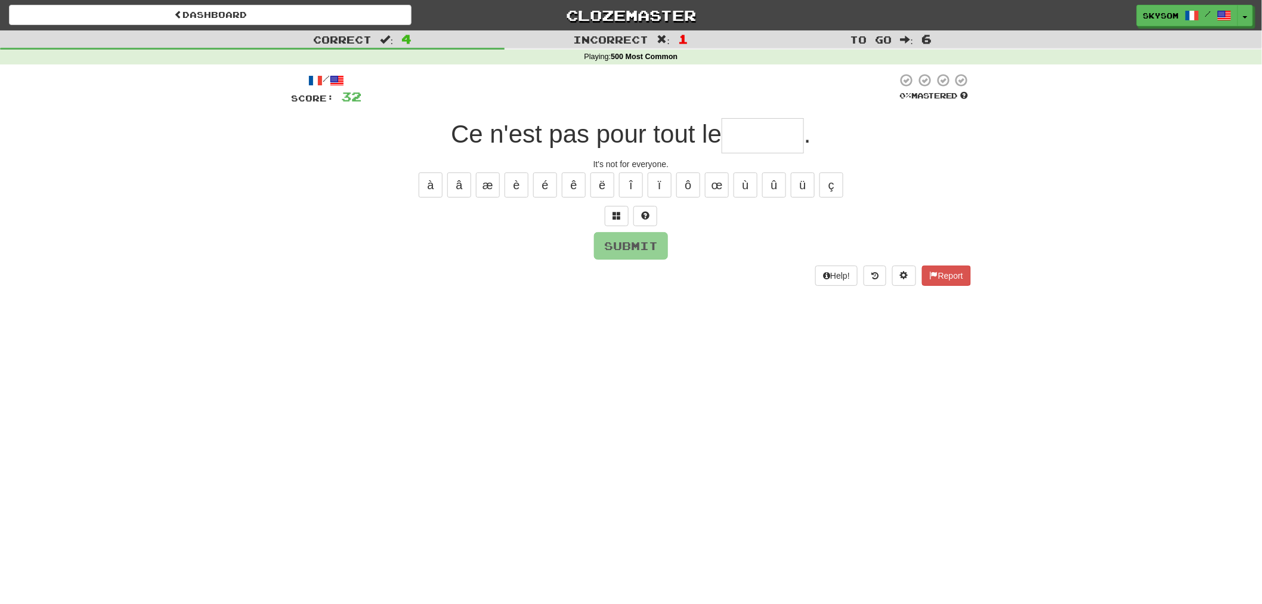
click at [617, 225] on div "/ Score: 32 0 % Mastered Ce n'est pas pour tout le . It's not for everyone. à â…" at bounding box center [631, 179] width 680 height 212
click at [610, 217] on button at bounding box center [617, 216] width 24 height 20
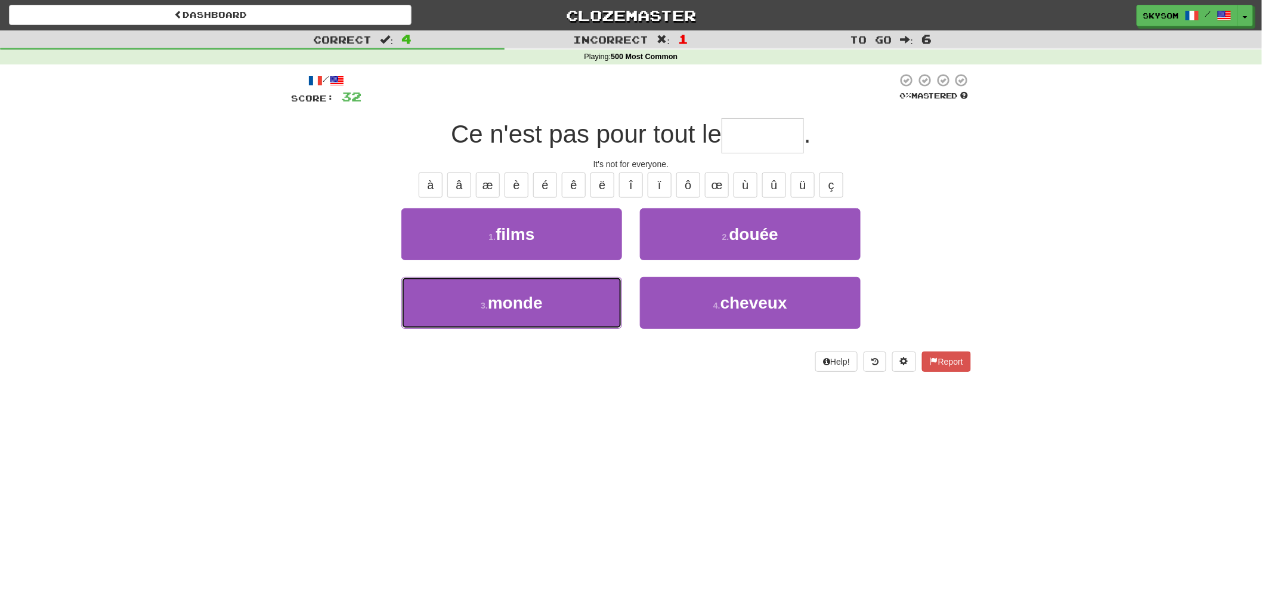
click at [589, 303] on button "3 . monde" at bounding box center [511, 303] width 221 height 52
type input "*****"
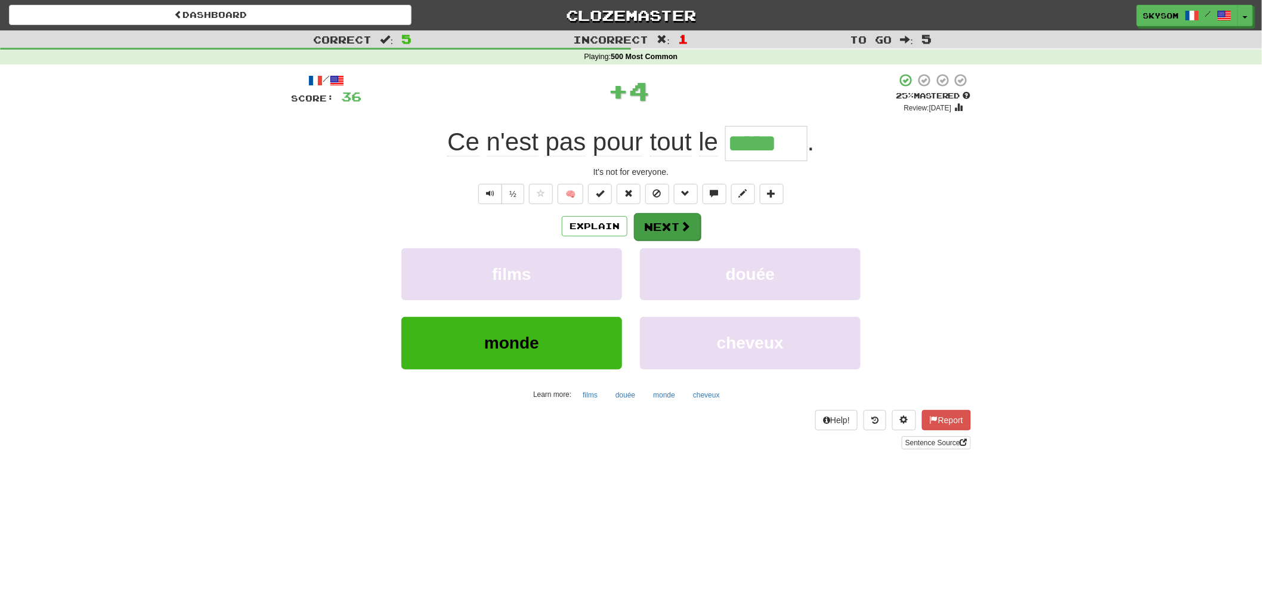
drag, startPoint x: 632, startPoint y: 225, endPoint x: 641, endPoint y: 225, distance: 8.9
click at [633, 225] on div "Explain Next" at bounding box center [631, 225] width 680 height 27
click at [648, 228] on button "Next" at bounding box center [667, 226] width 67 height 27
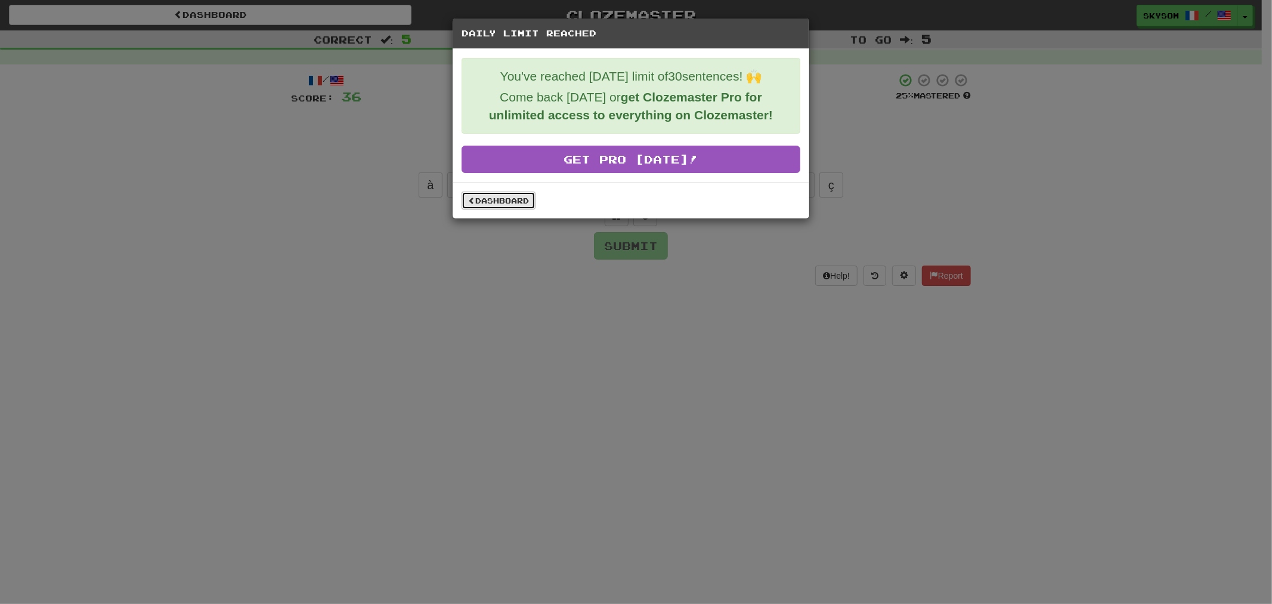
click at [526, 206] on link "Dashboard" at bounding box center [499, 200] width 74 height 18
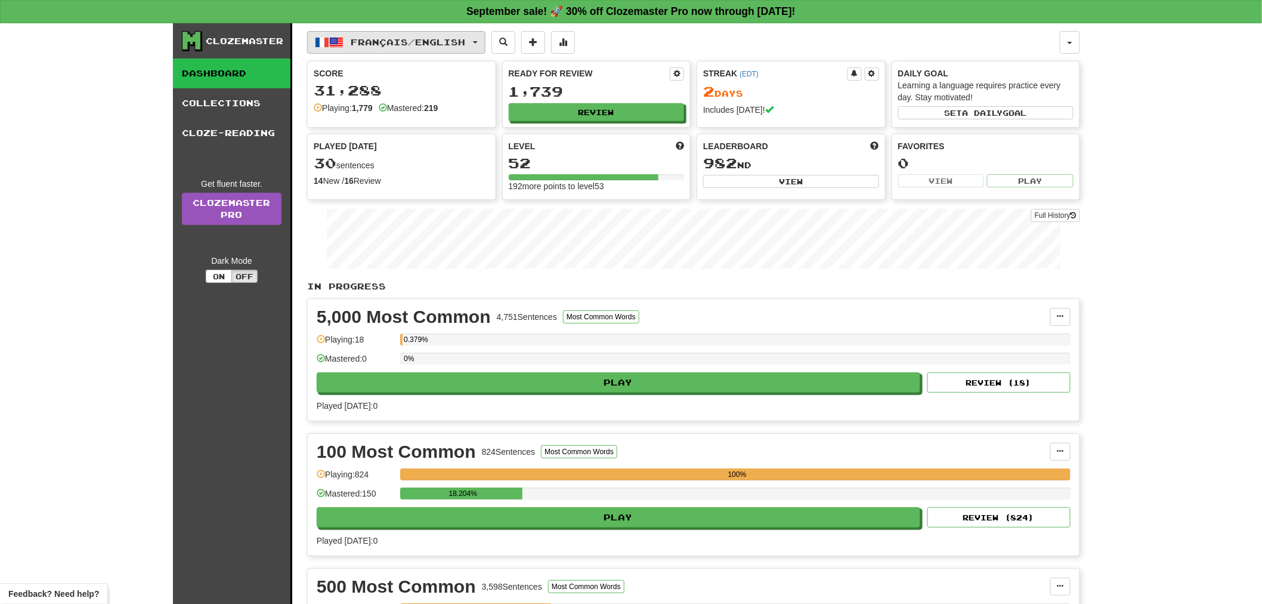
click at [328, 39] on span "button" at bounding box center [322, 42] width 14 height 14
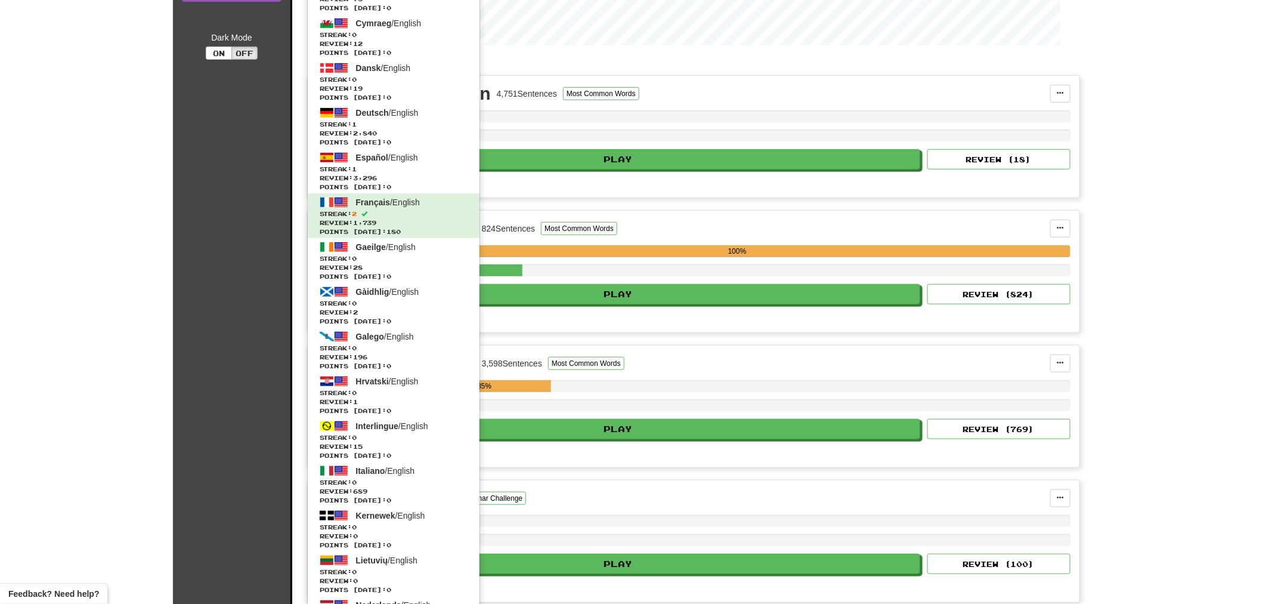
scroll to position [168, 0]
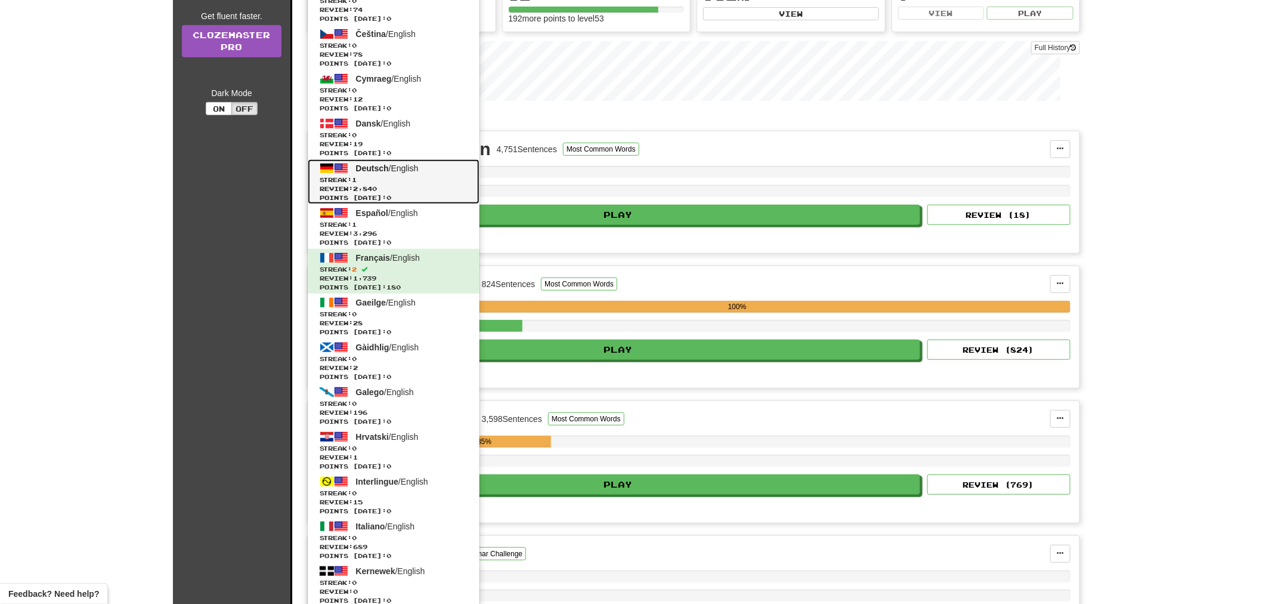
click at [395, 165] on span "Deutsch / English" at bounding box center [387, 168] width 63 height 10
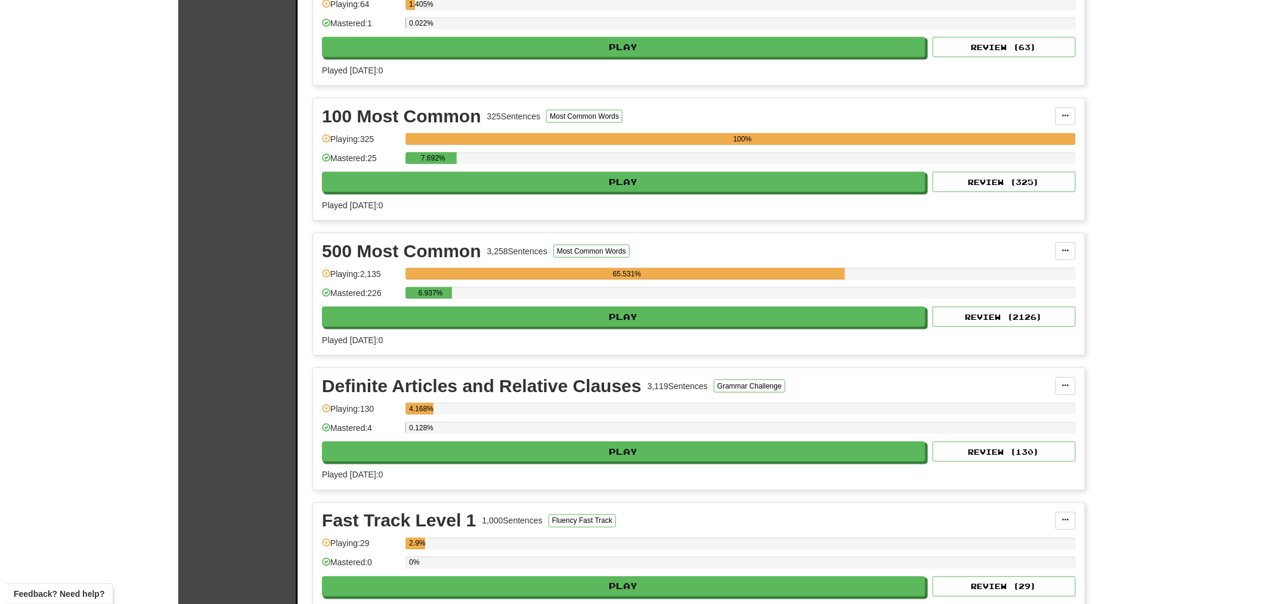
scroll to position [597, 0]
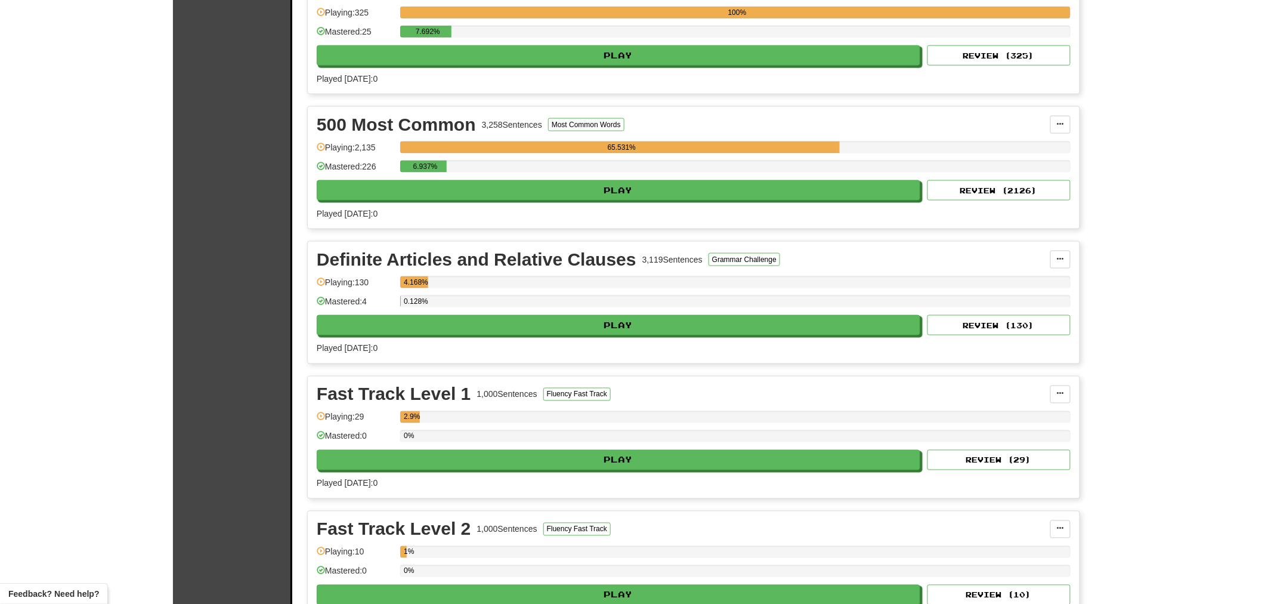
click at [635, 203] on div "500 Most Common 3,258 Sentences Most Common Words Manage Sentences Unpin from D…" at bounding box center [694, 168] width 772 height 122
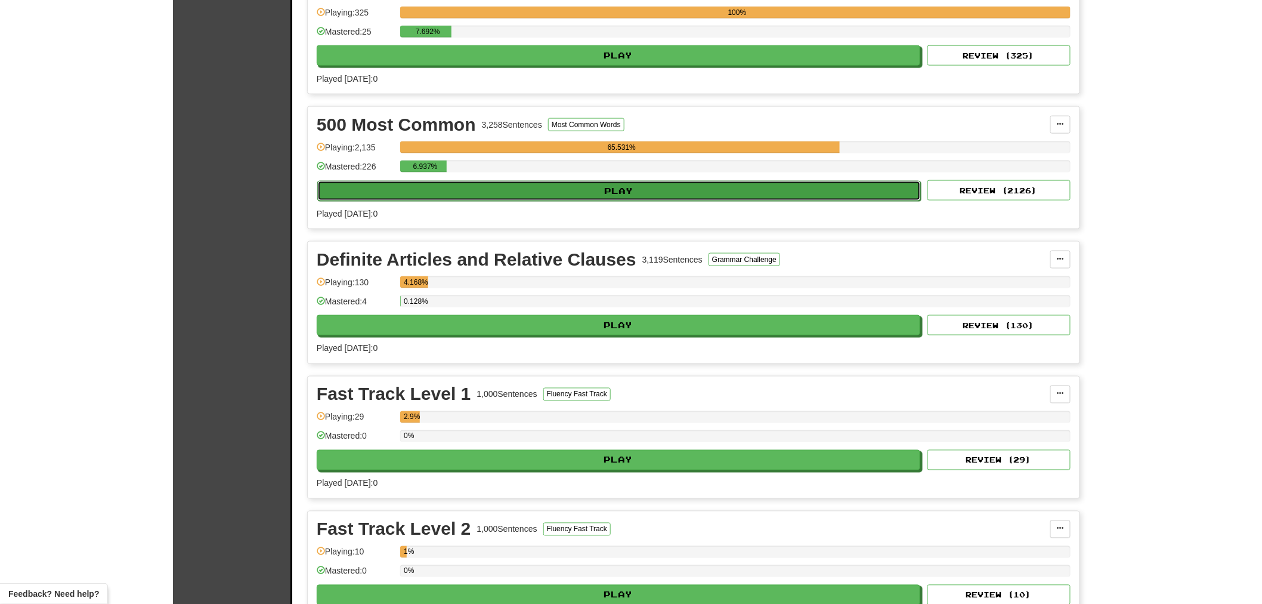
click at [635, 196] on button "Play" at bounding box center [619, 191] width 604 height 20
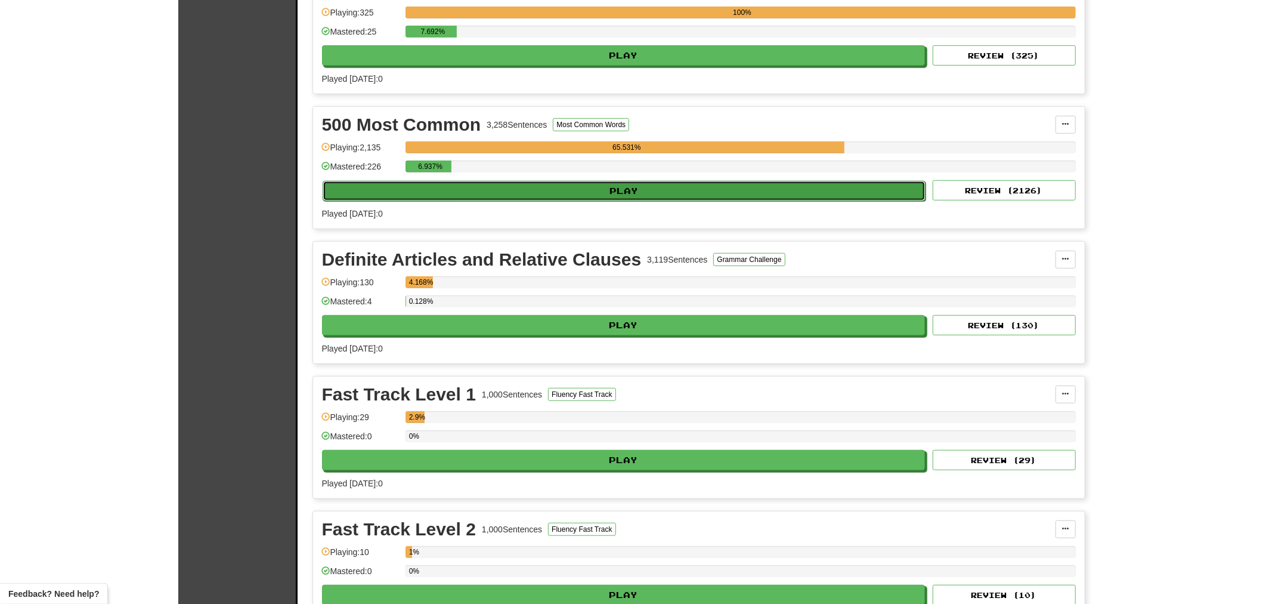
select select "**"
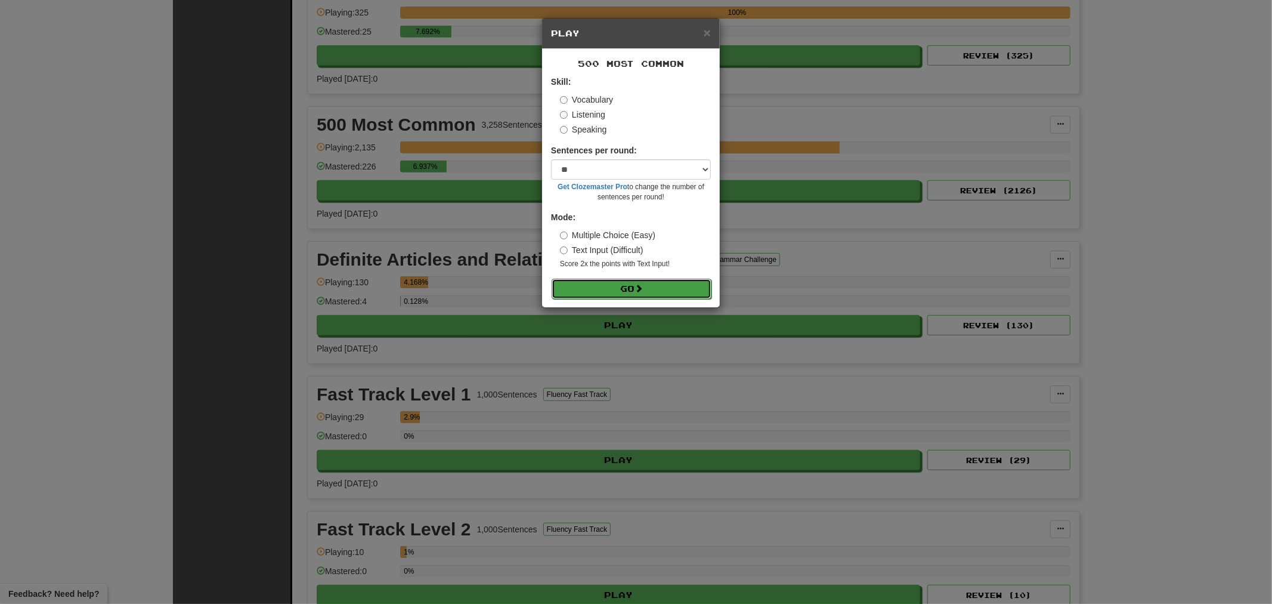
click at [632, 292] on button "Go" at bounding box center [632, 289] width 160 height 20
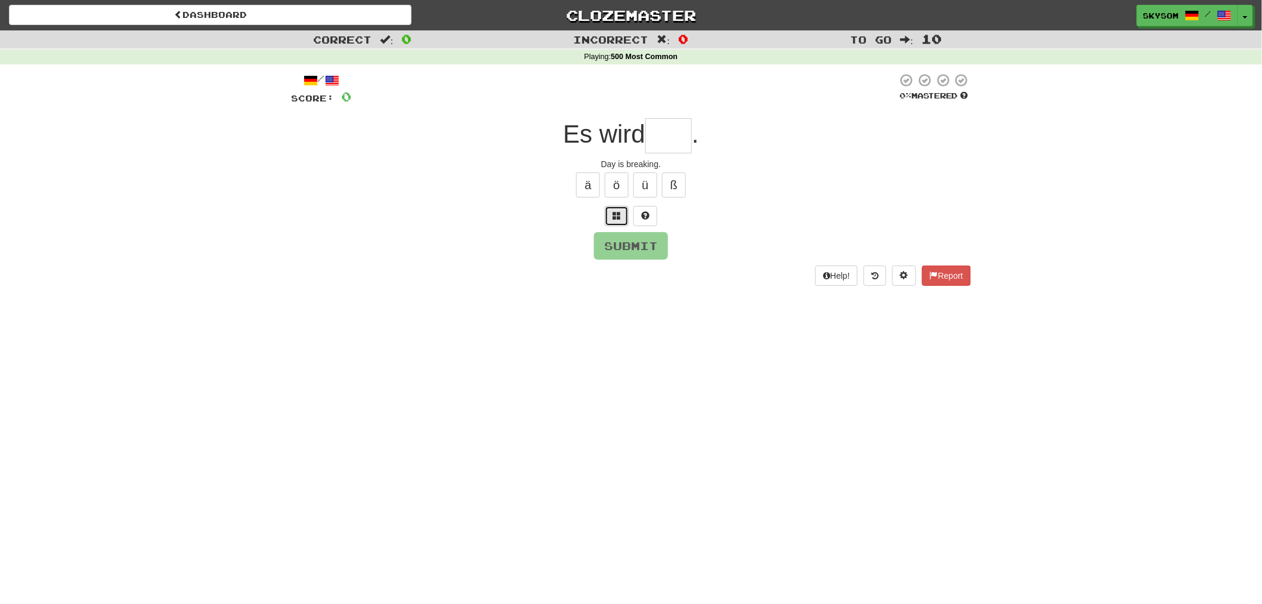
click at [617, 214] on span at bounding box center [617, 215] width 8 height 8
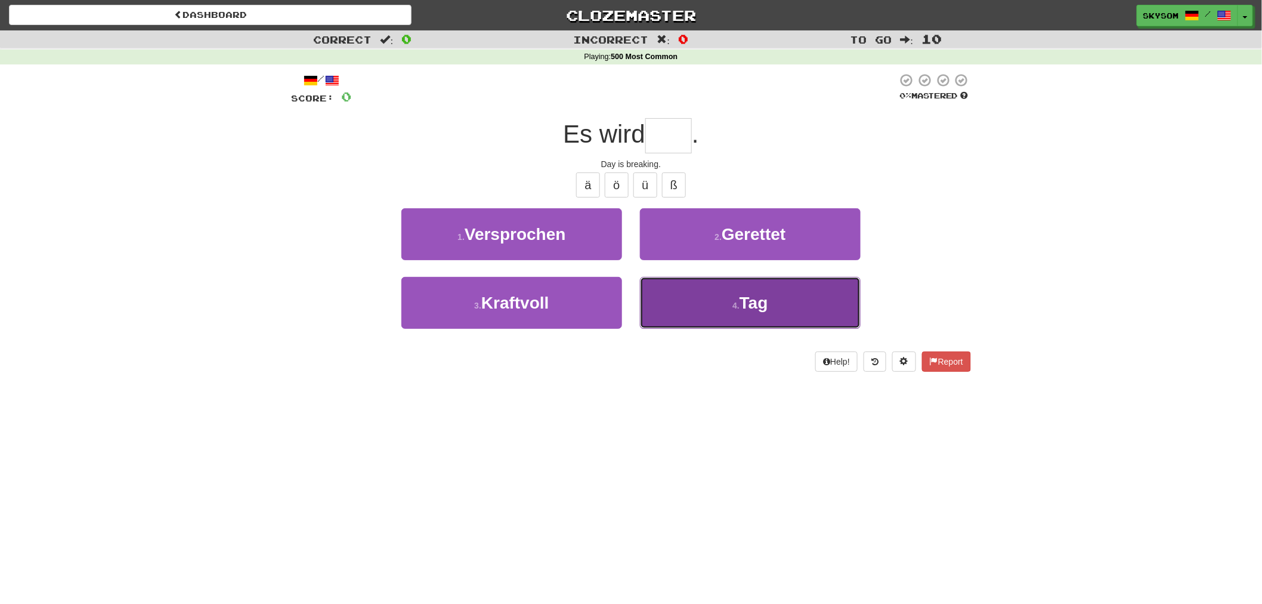
click at [684, 300] on button "4 . Tag" at bounding box center [750, 303] width 221 height 52
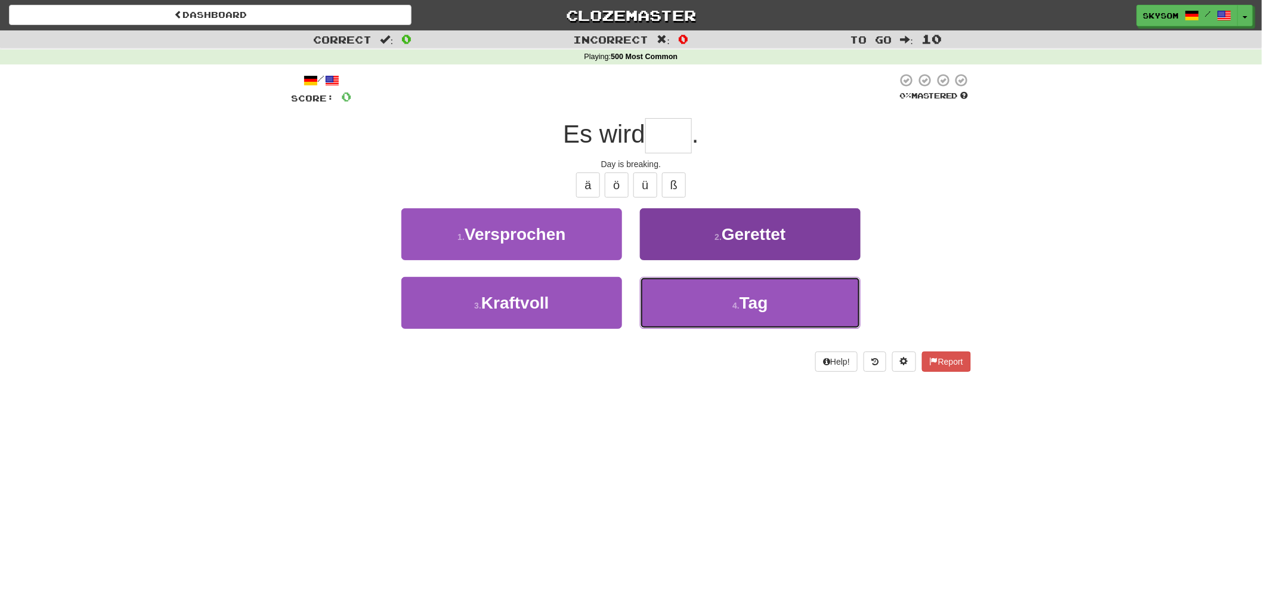
type input "***"
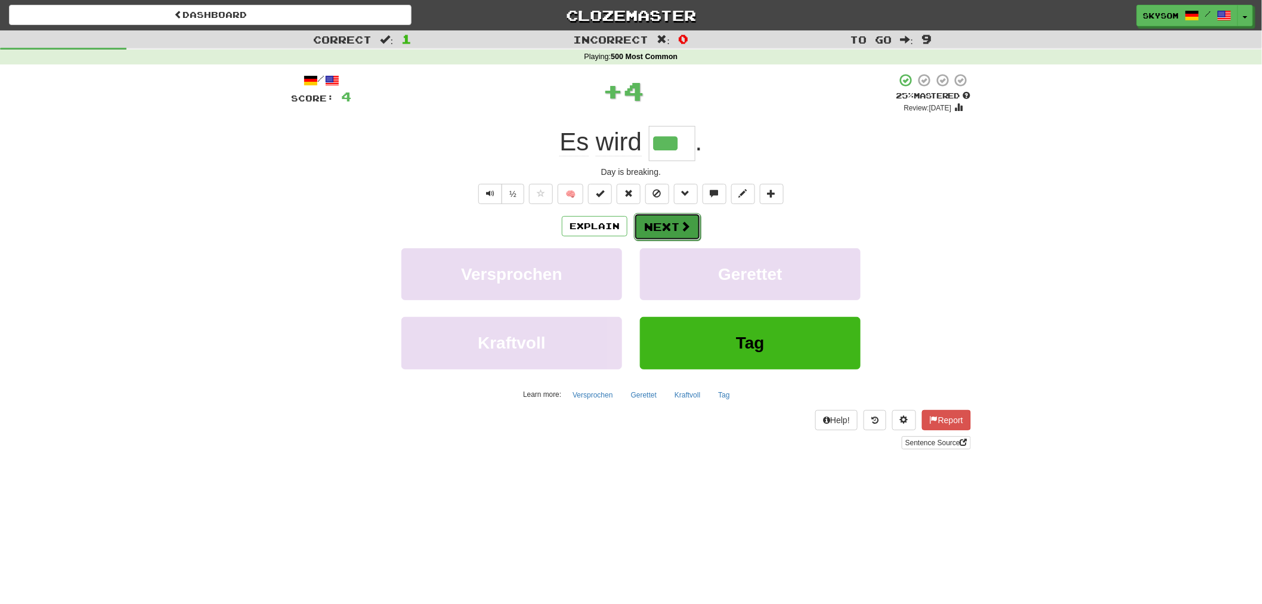
click at [664, 224] on button "Next" at bounding box center [667, 226] width 67 height 27
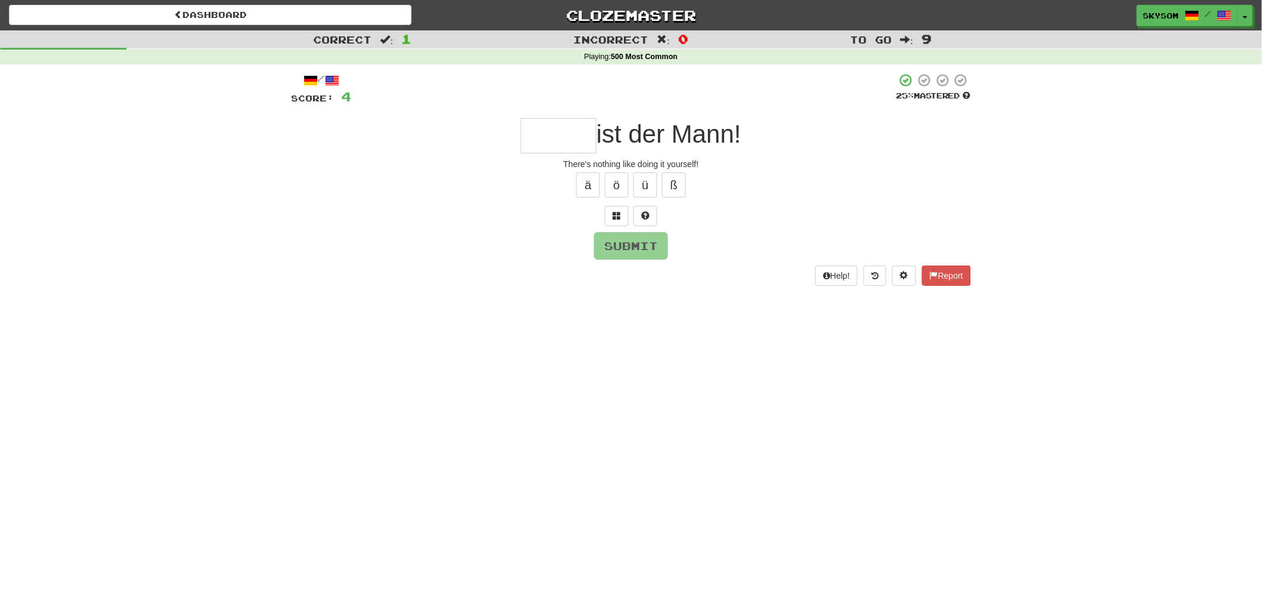
click at [601, 224] on div at bounding box center [631, 216] width 680 height 20
click at [608, 218] on button at bounding box center [617, 216] width 24 height 20
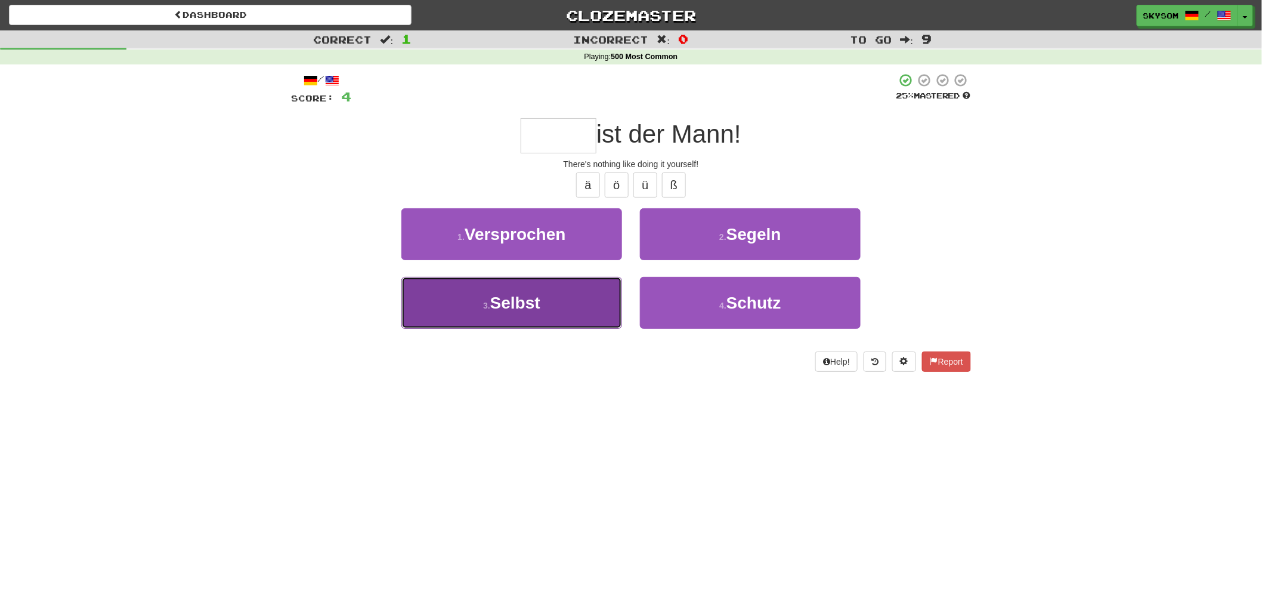
click at [576, 298] on button "3 . Selbst" at bounding box center [511, 303] width 221 height 52
type input "******"
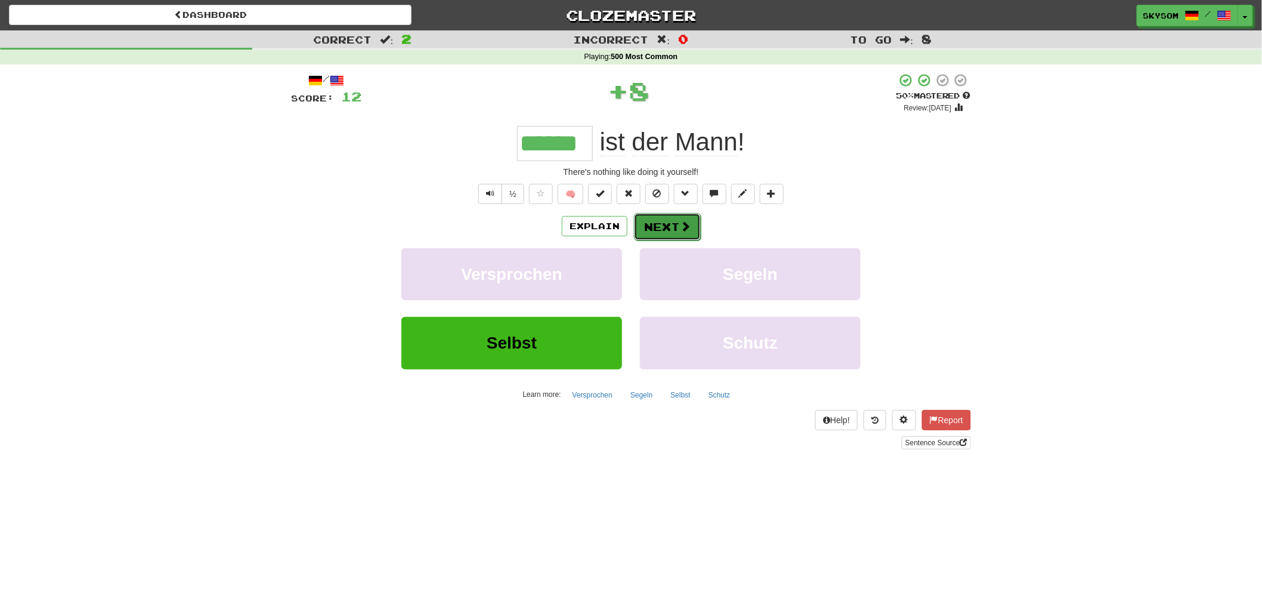
click at [665, 224] on button "Next" at bounding box center [667, 226] width 67 height 27
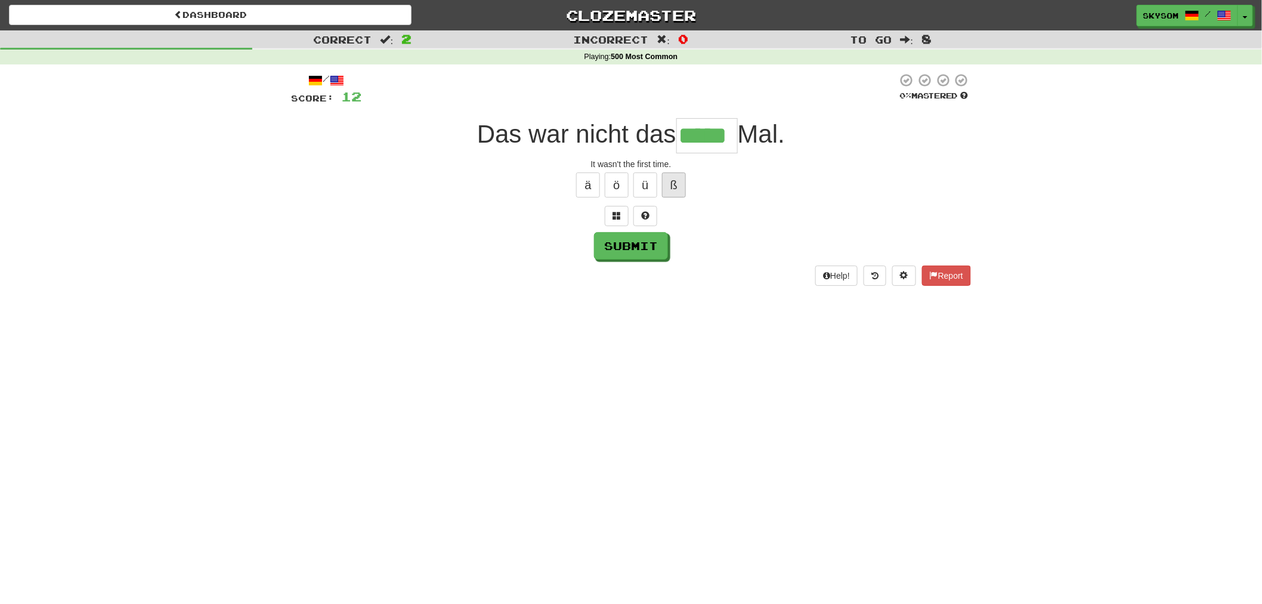
type input "*****"
type input "******"
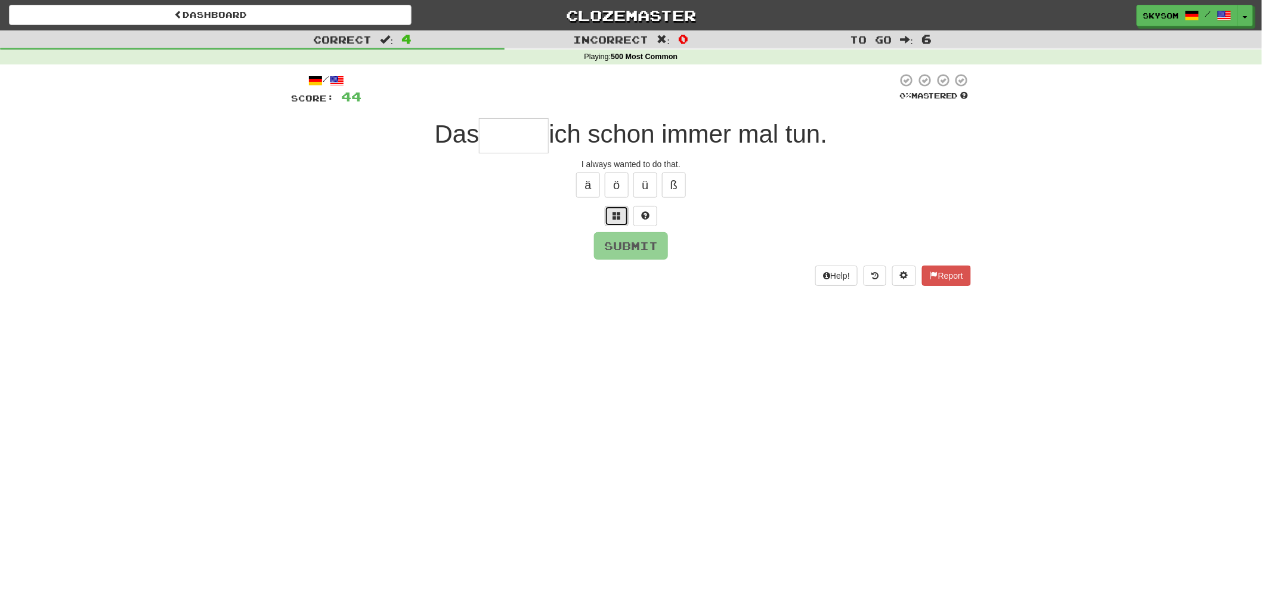
click at [615, 217] on span at bounding box center [617, 215] width 8 height 8
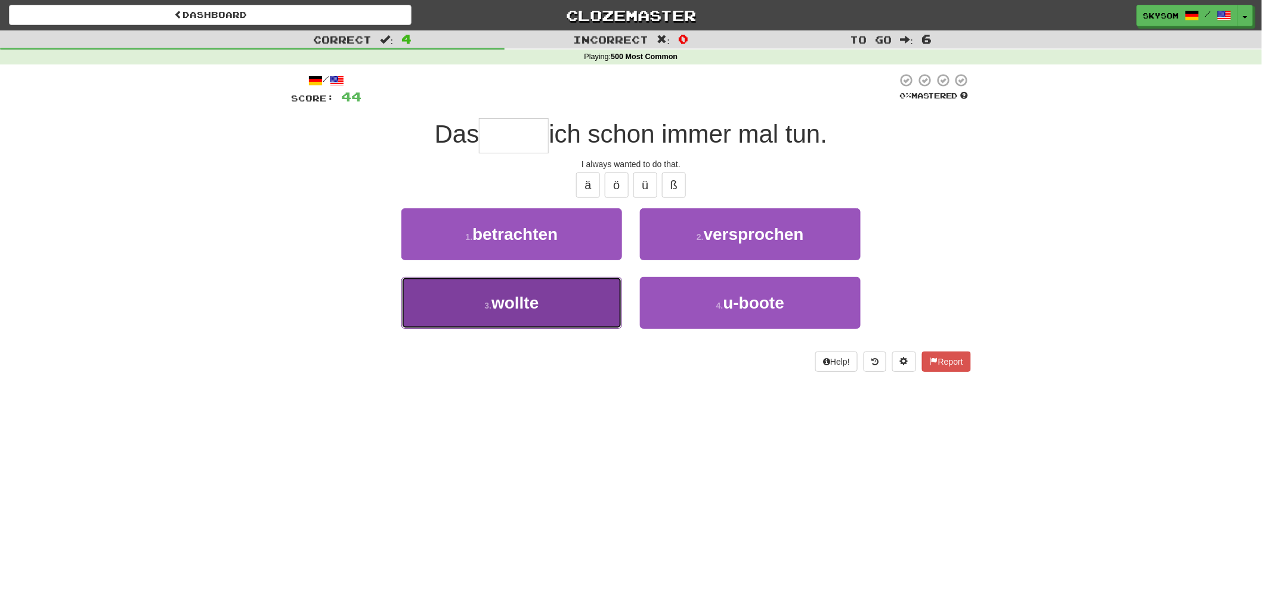
click at [561, 310] on button "3 . wollte" at bounding box center [511, 303] width 221 height 52
type input "******"
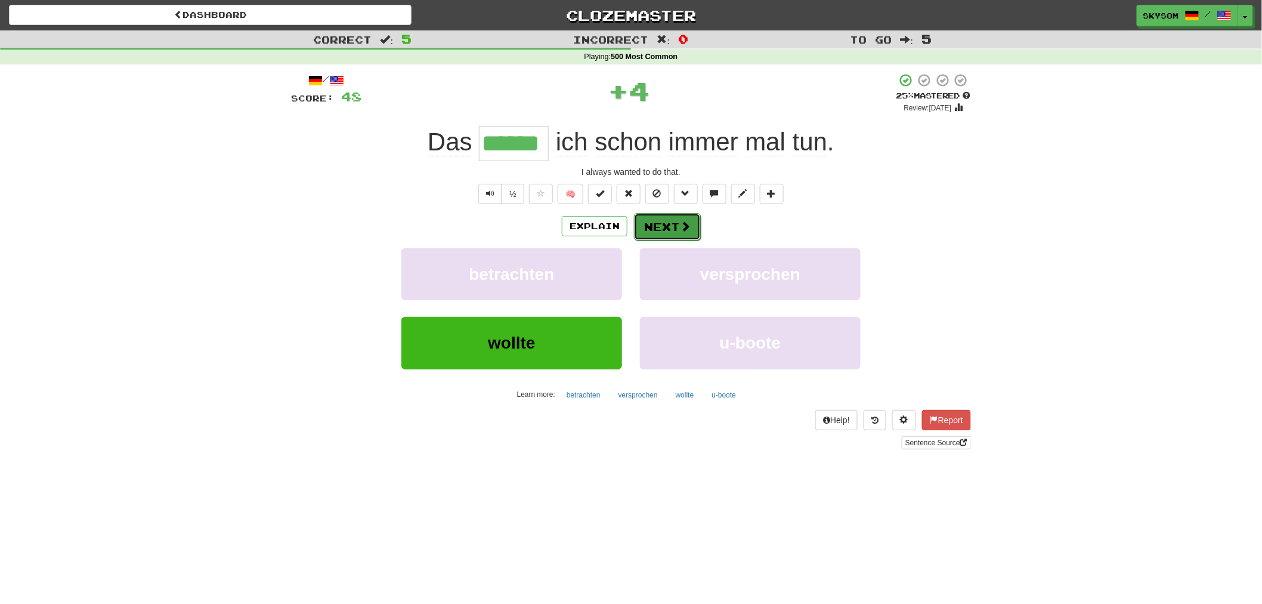
click at [660, 221] on button "Next" at bounding box center [667, 226] width 67 height 27
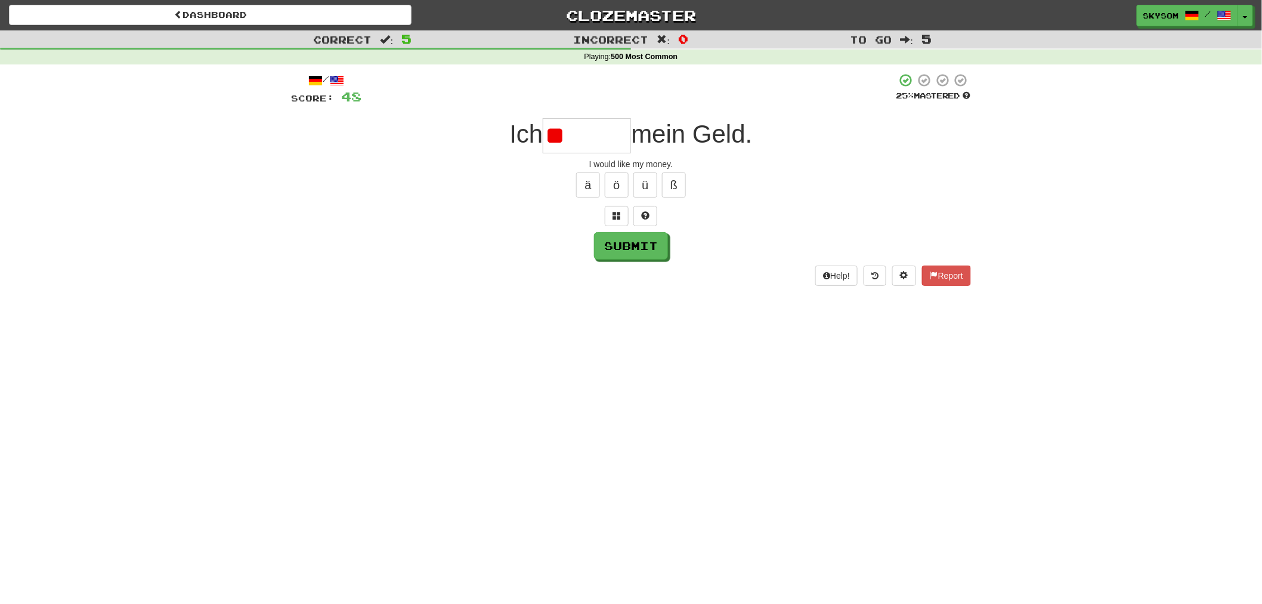
type input "*"
click at [623, 195] on button "ö" at bounding box center [617, 184] width 24 height 25
type input "******"
type input "*"
click at [616, 217] on span at bounding box center [617, 215] width 8 height 8
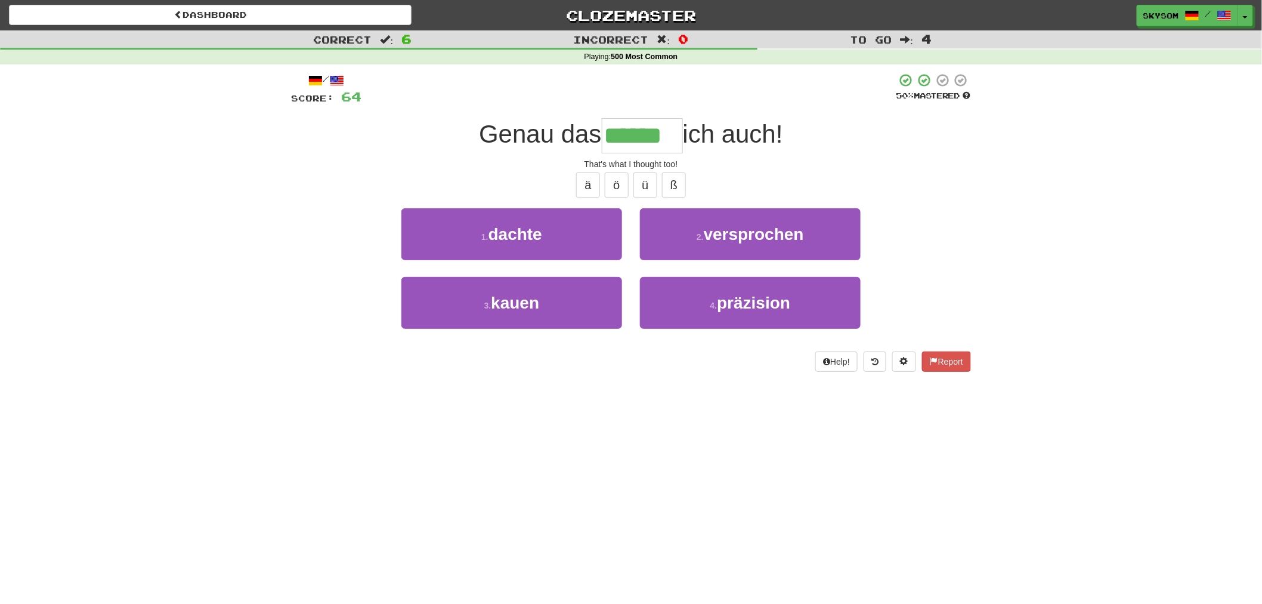
type input "******"
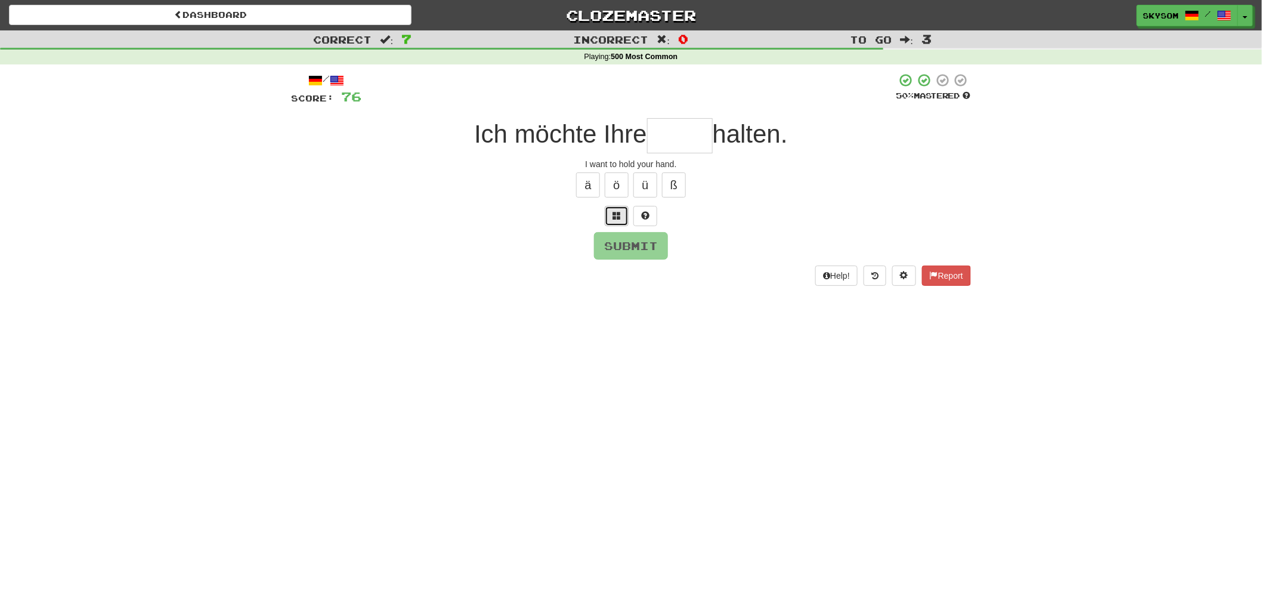
click at [616, 217] on span at bounding box center [617, 215] width 8 height 8
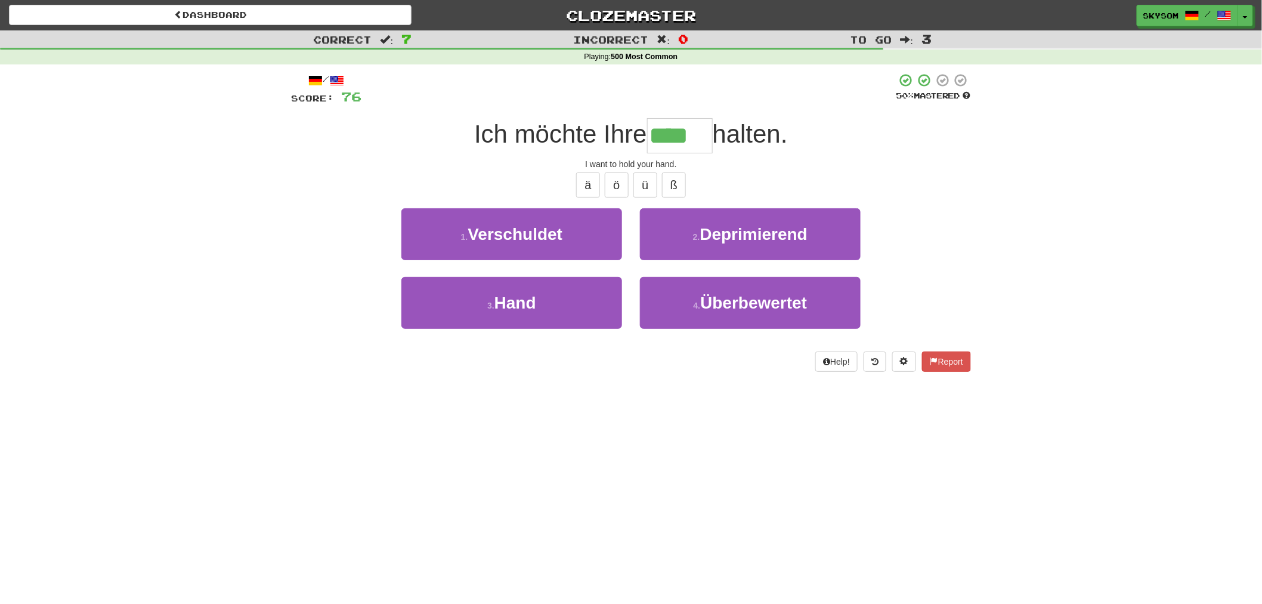
type input "****"
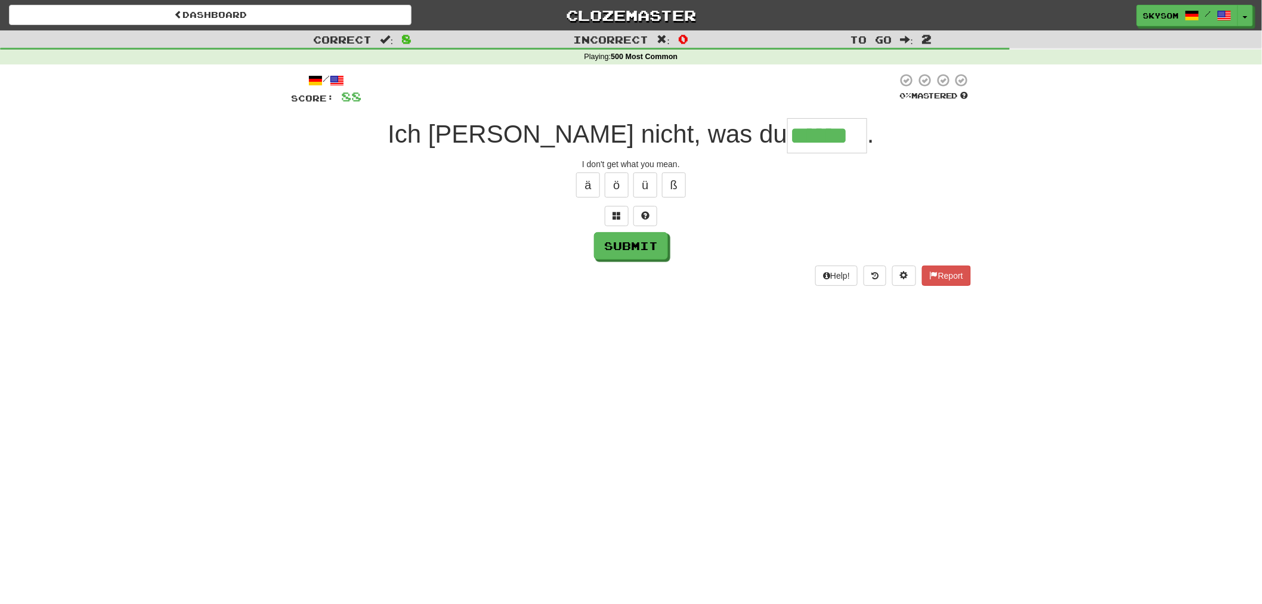
type input "******"
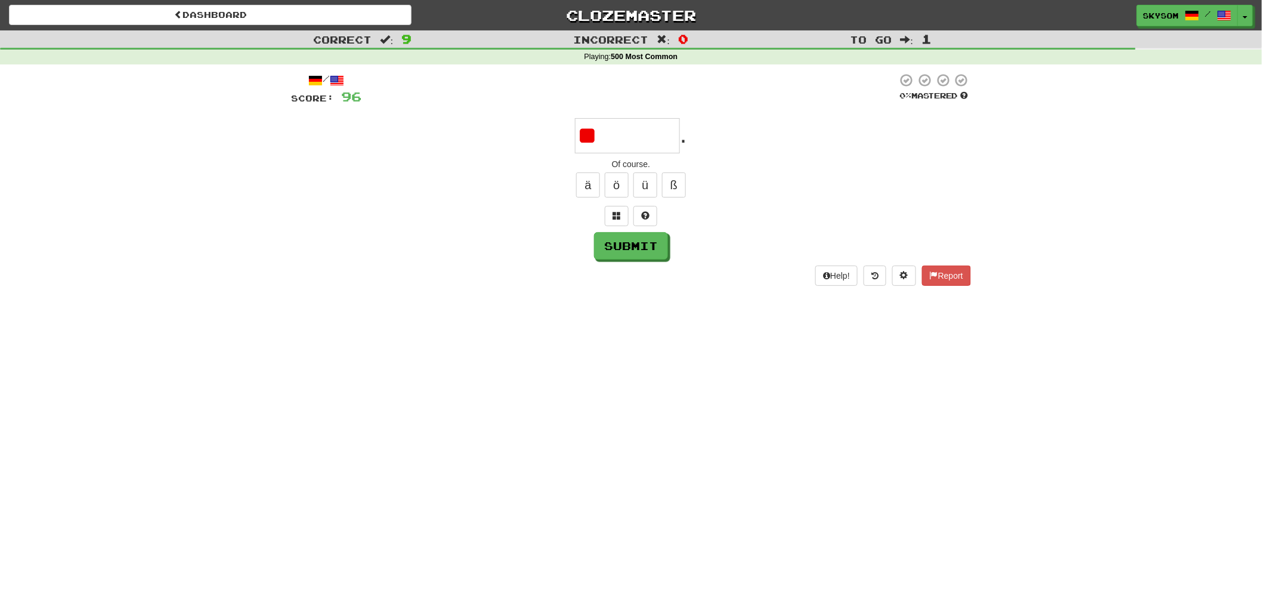
type input "*"
click at [613, 212] on span at bounding box center [617, 215] width 8 height 8
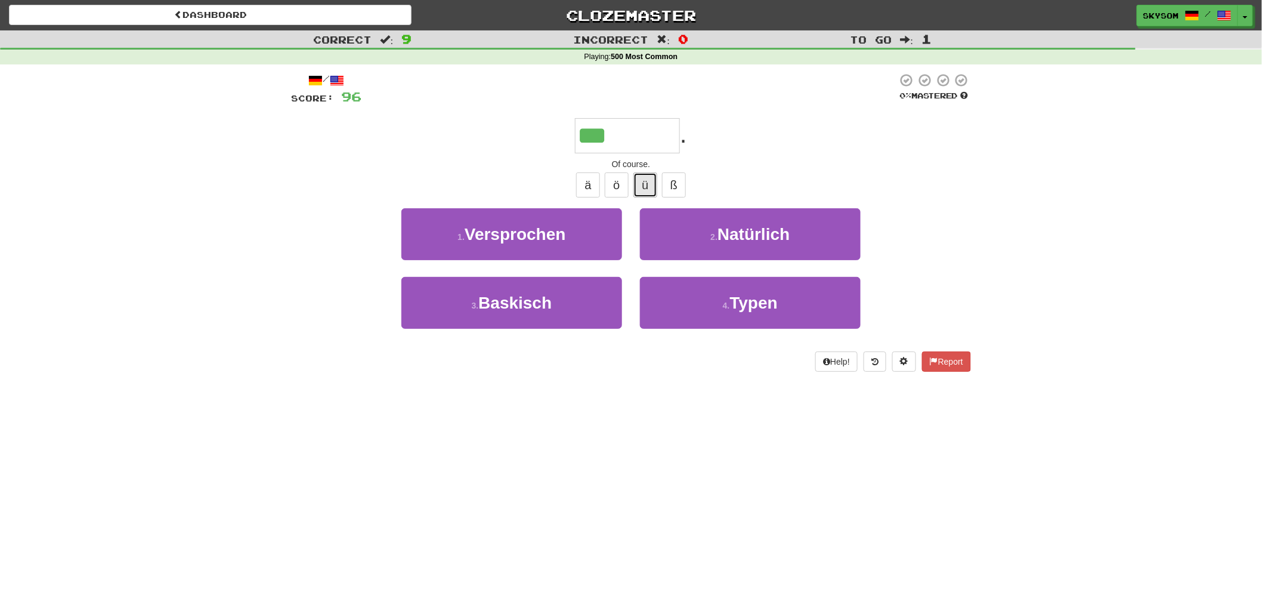
click at [645, 187] on button "ü" at bounding box center [645, 184] width 24 height 25
type input "*********"
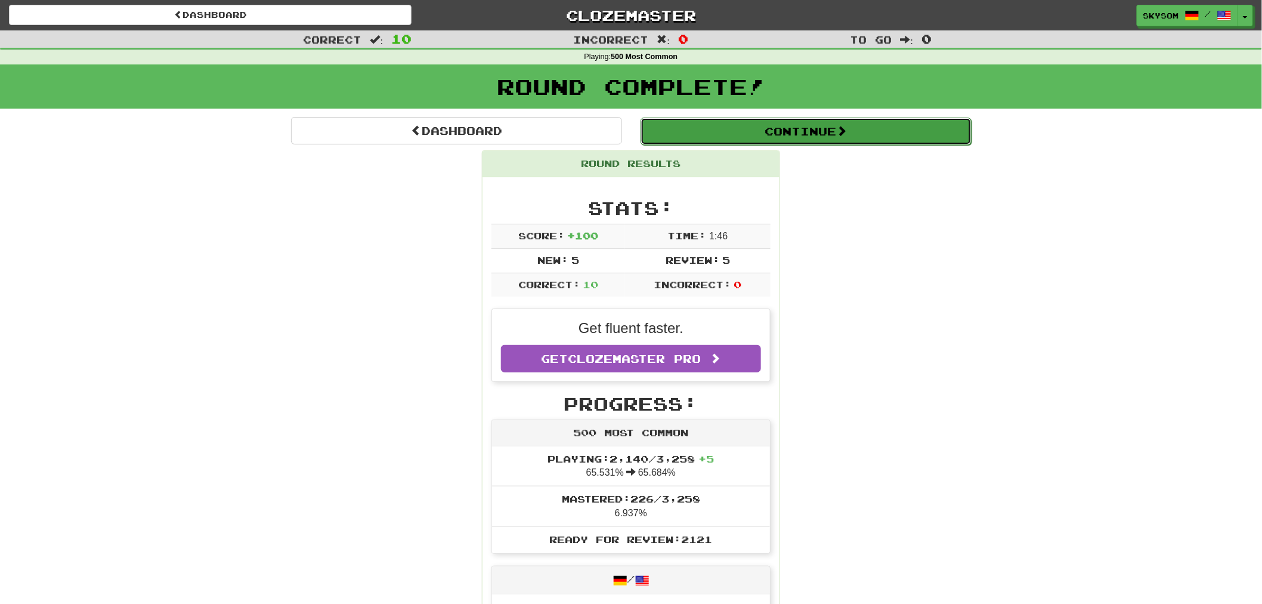
click at [694, 133] on button "Continue" at bounding box center [806, 131] width 331 height 27
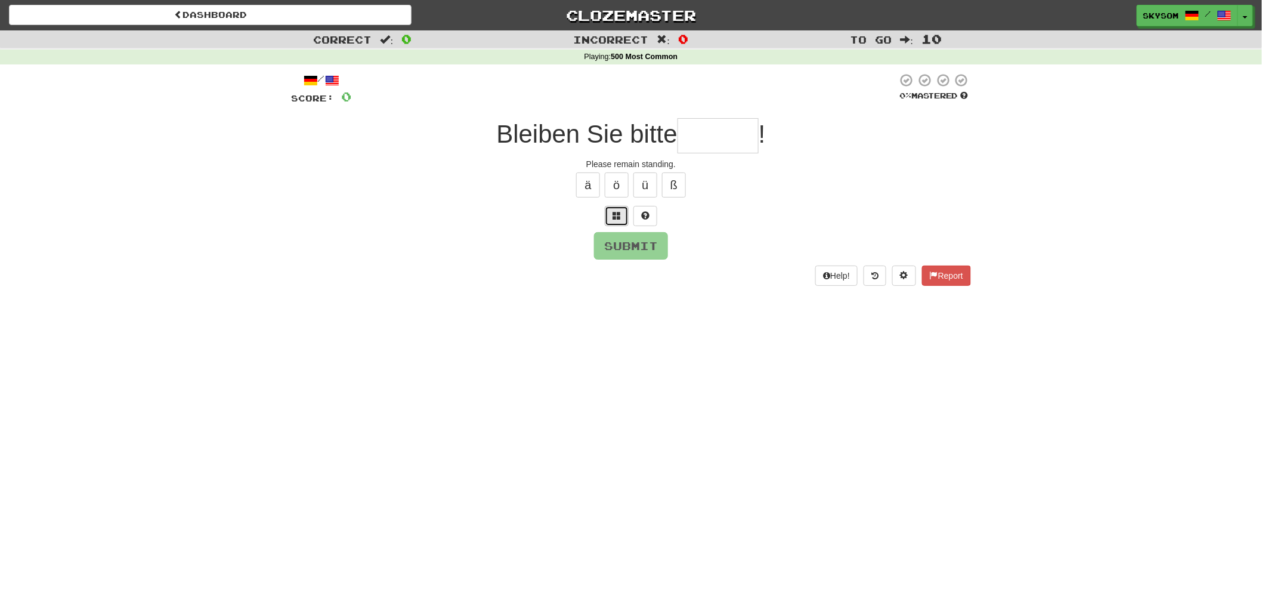
click at [622, 212] on button at bounding box center [617, 216] width 24 height 20
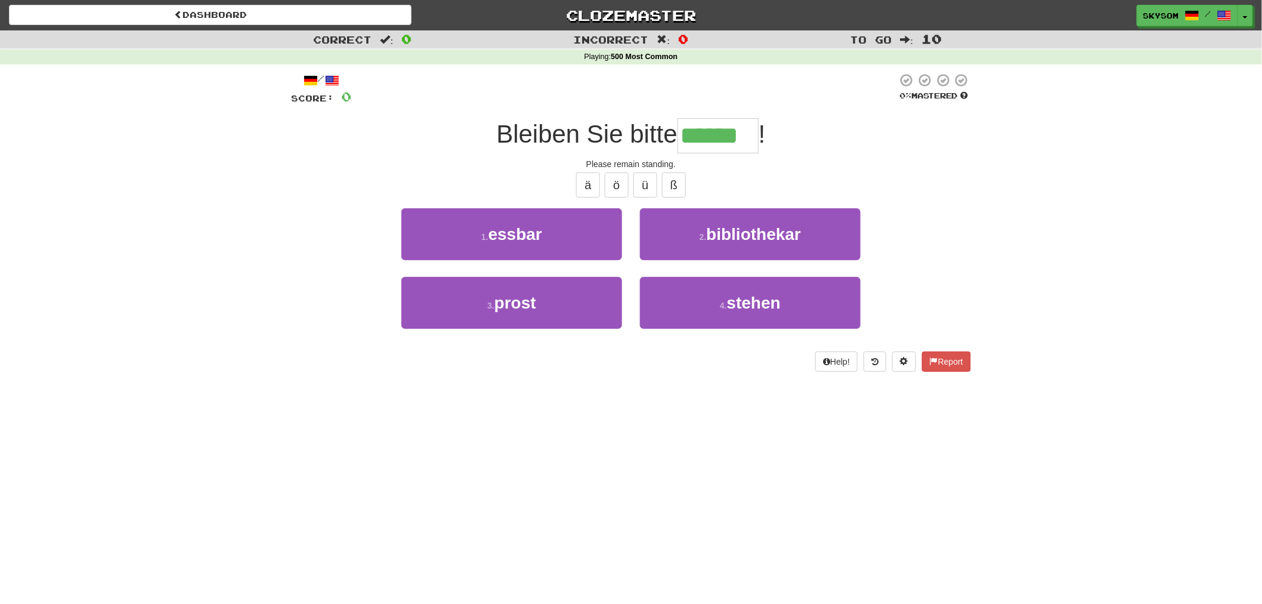
type input "******"
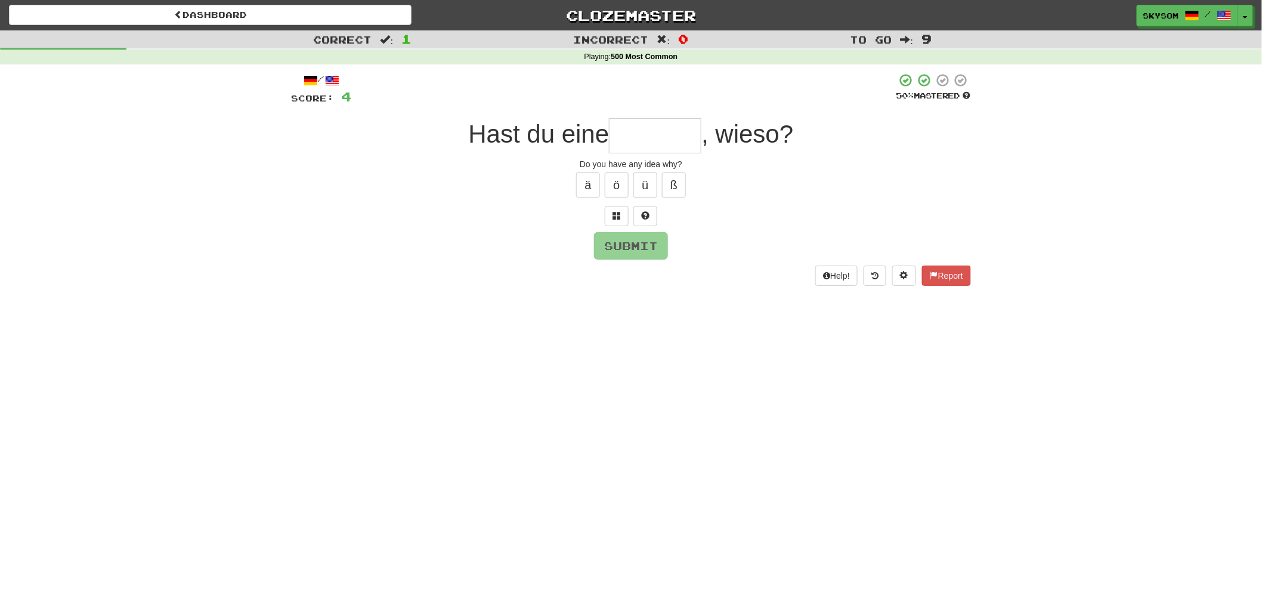
type input "*"
click at [617, 223] on button at bounding box center [617, 216] width 24 height 20
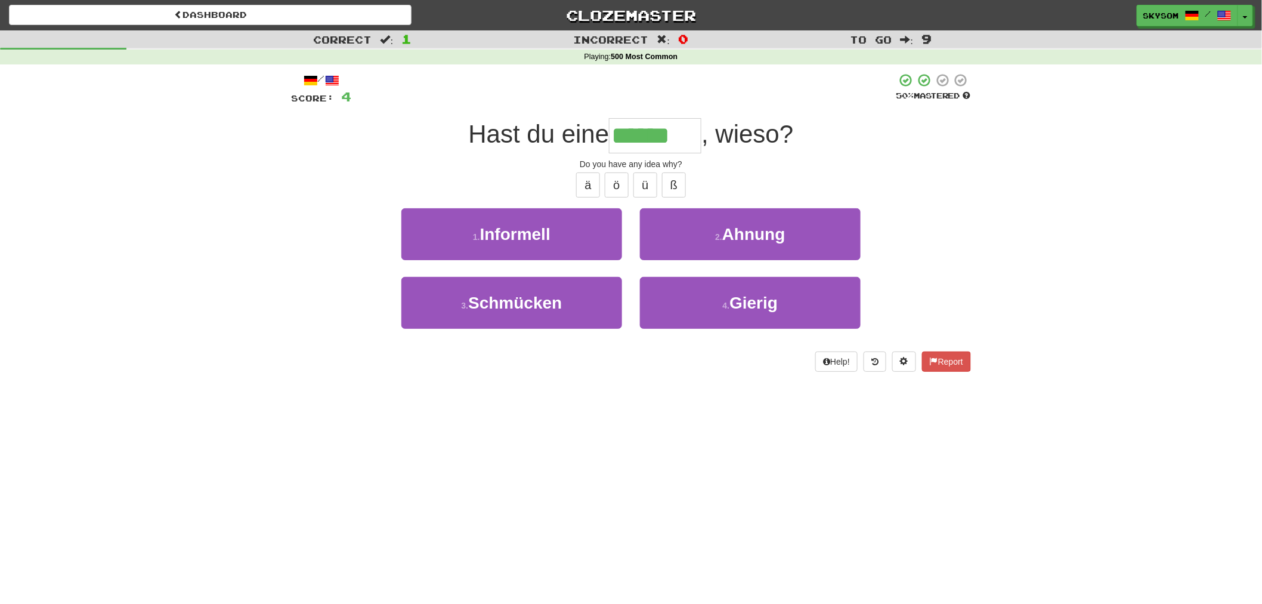
type input "******"
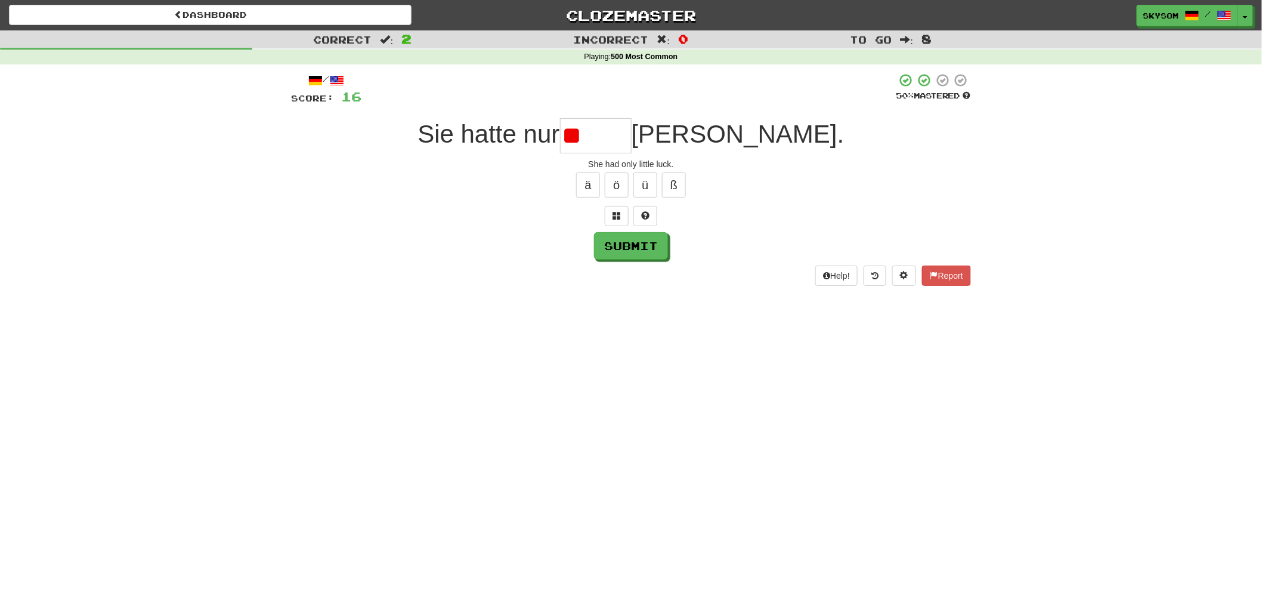
type input "*"
click at [621, 213] on span at bounding box center [617, 215] width 8 height 8
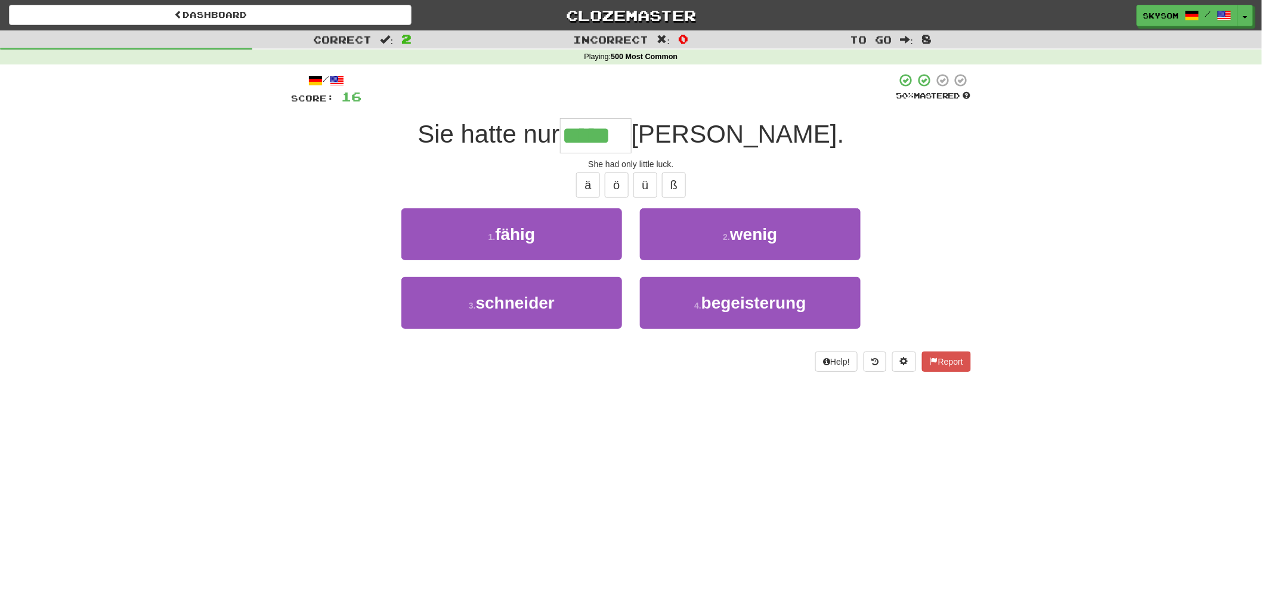
type input "*****"
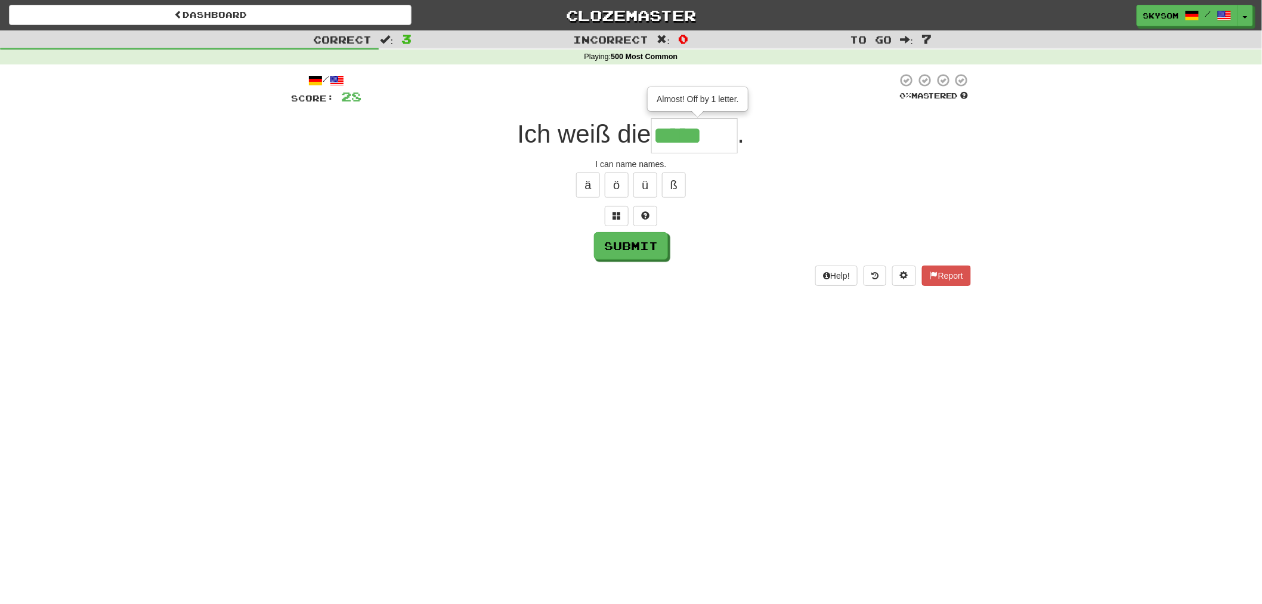
type input "*****"
type input "*******"
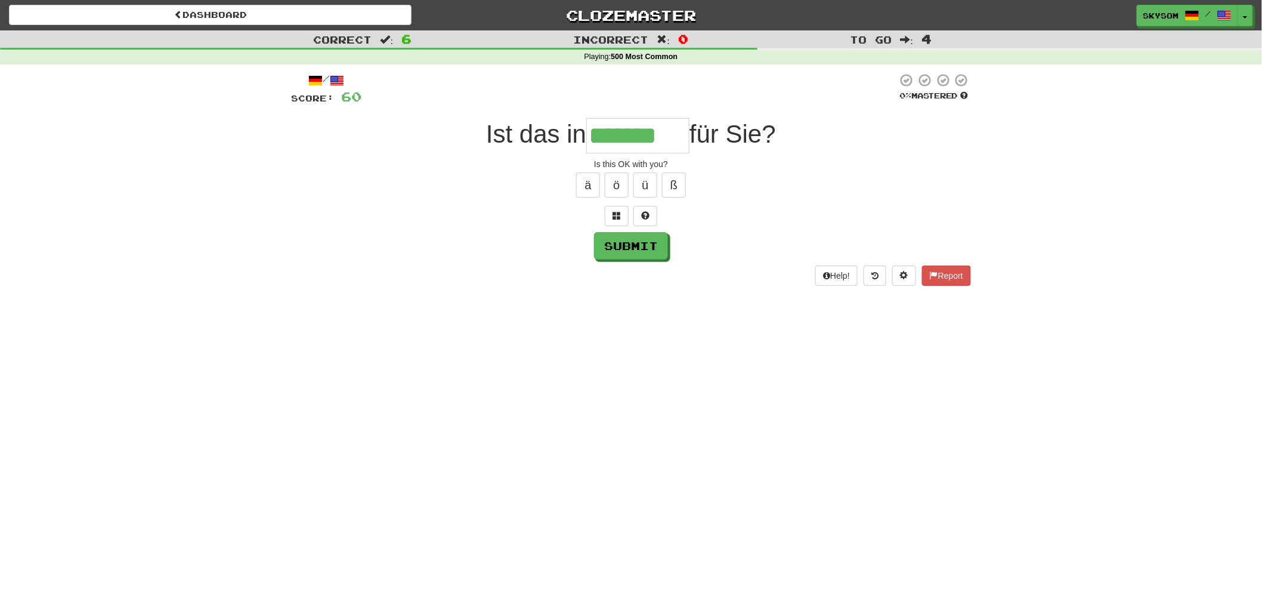
type input "*******"
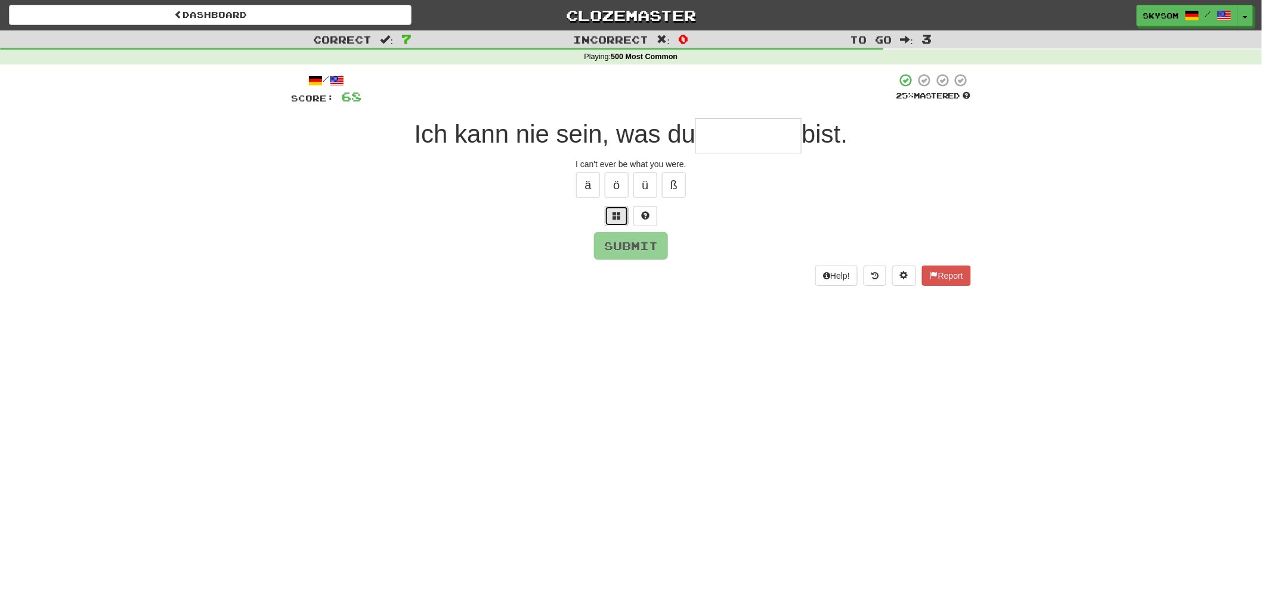
click at [622, 218] on button at bounding box center [617, 216] width 24 height 20
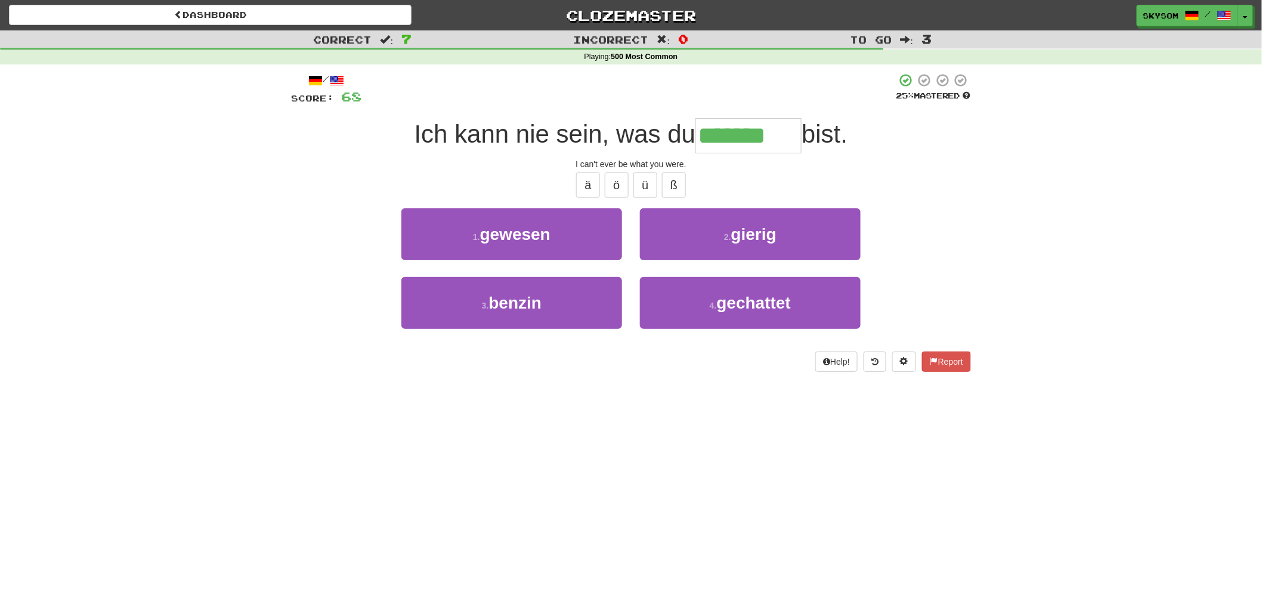
type input "*******"
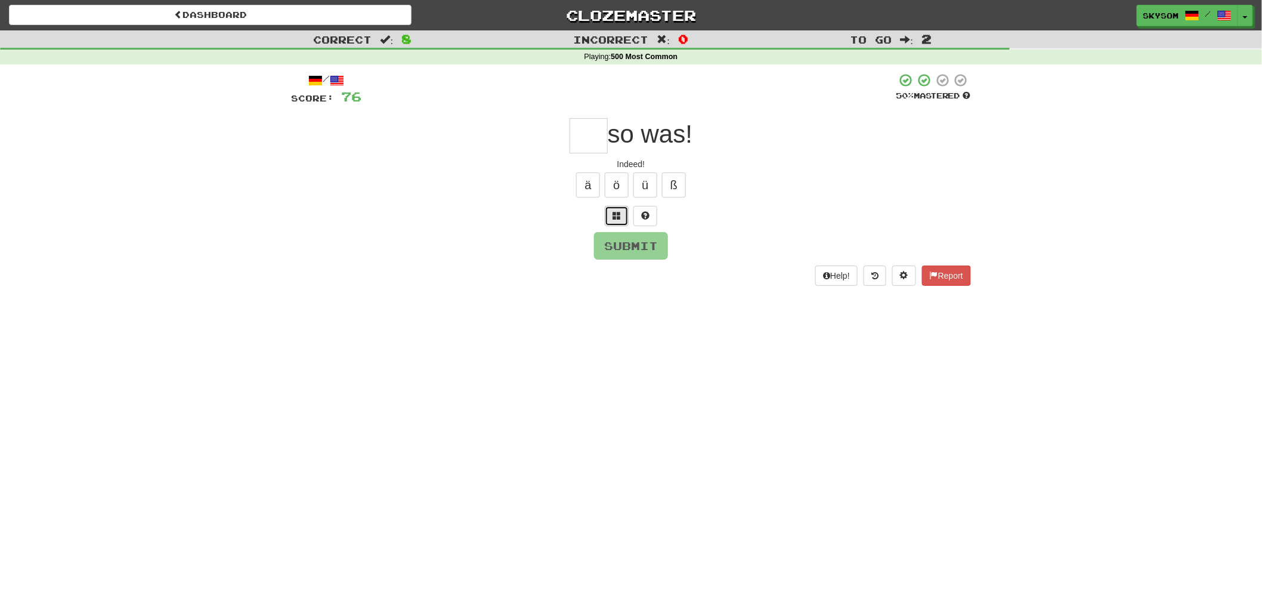
click at [615, 215] on span at bounding box center [617, 215] width 8 height 8
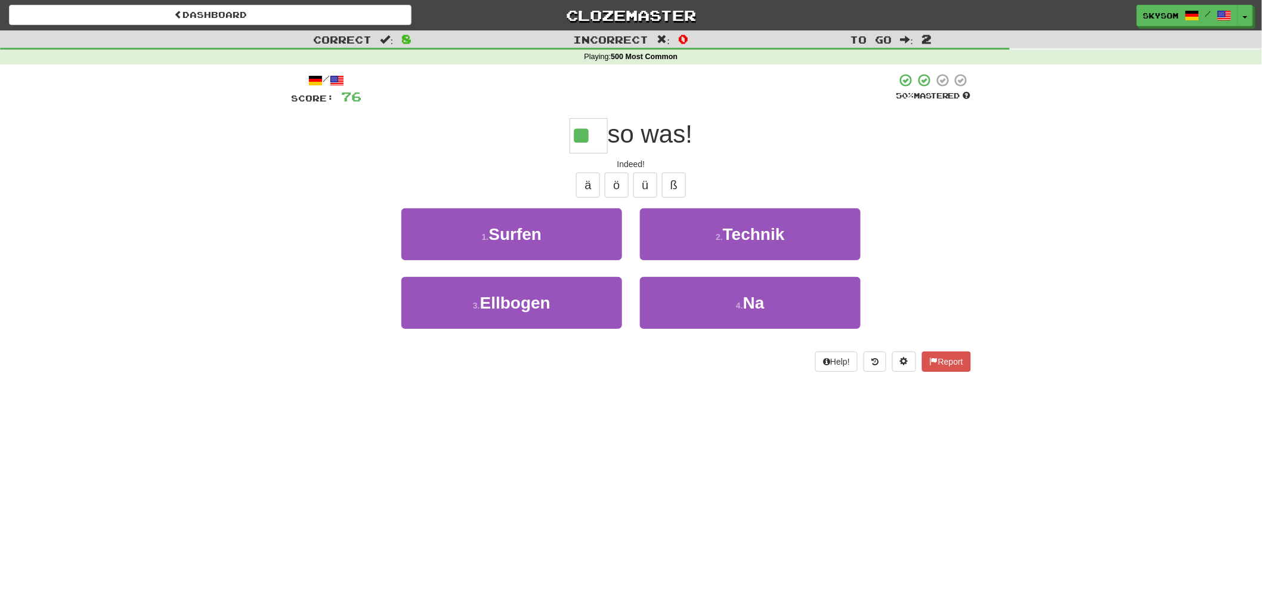
type input "**"
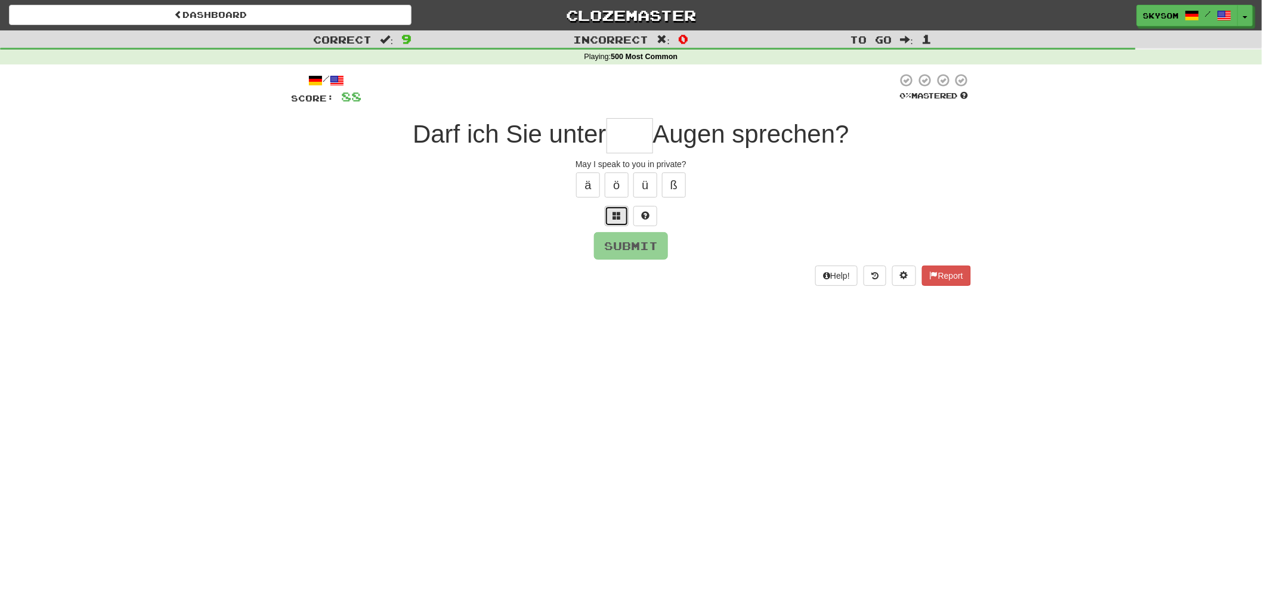
click at [620, 213] on span at bounding box center [617, 215] width 8 height 8
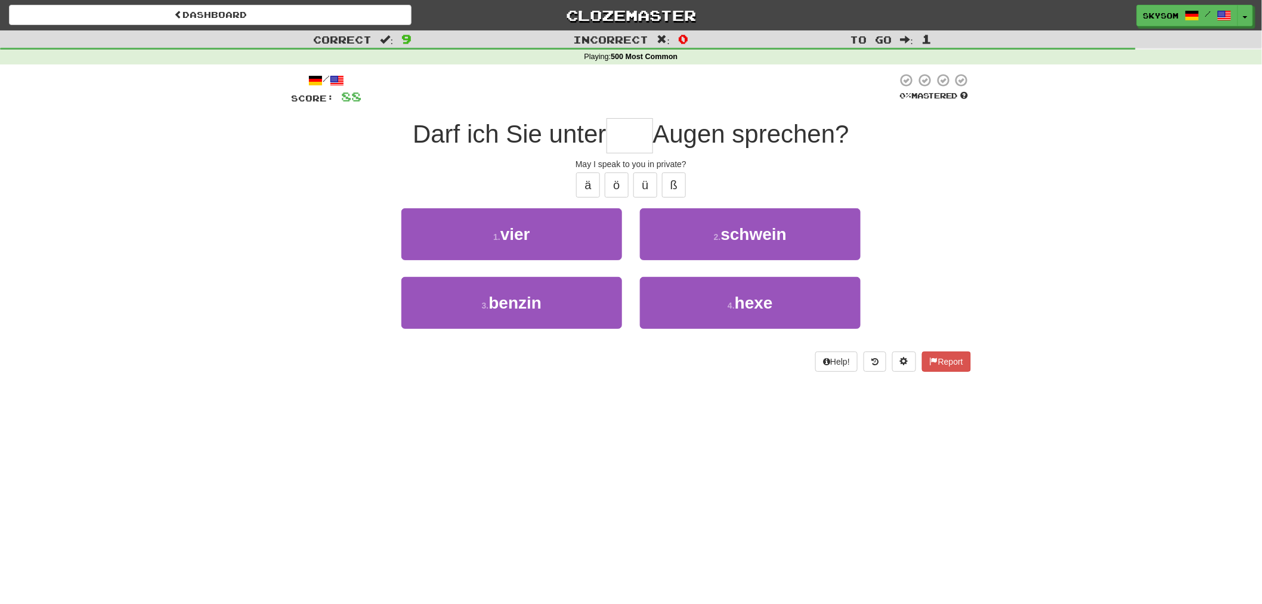
type input "*"
type input "****"
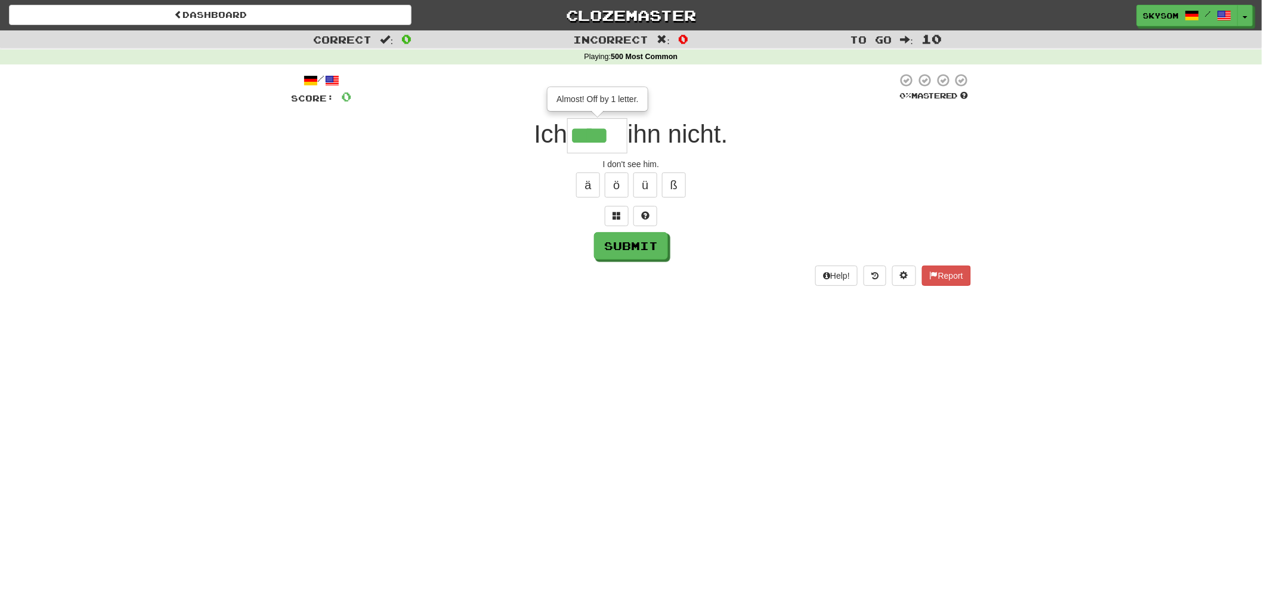
type input "****"
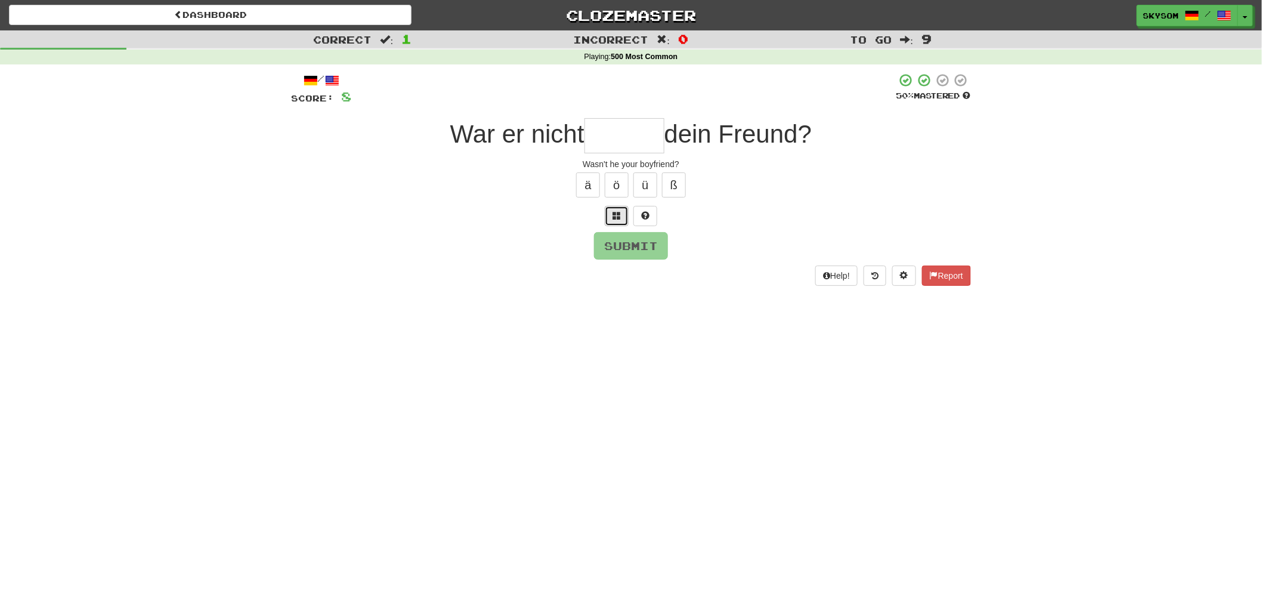
click at [622, 210] on button at bounding box center [617, 216] width 24 height 20
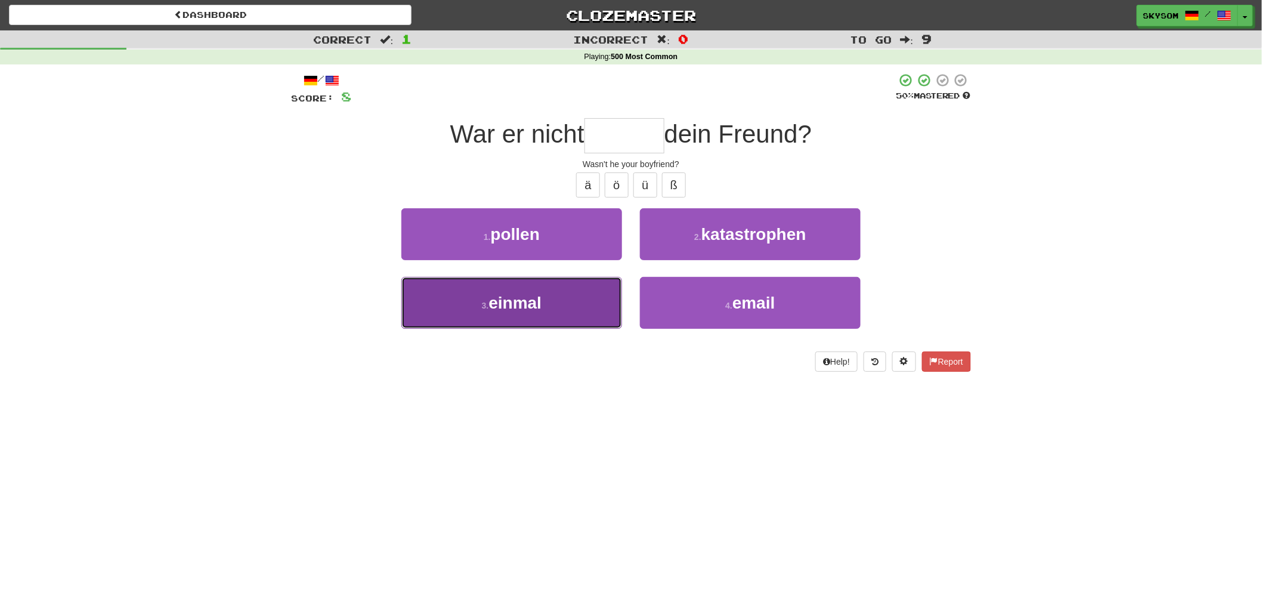
click at [597, 288] on button "3 . einmal" at bounding box center [511, 303] width 221 height 52
type input "******"
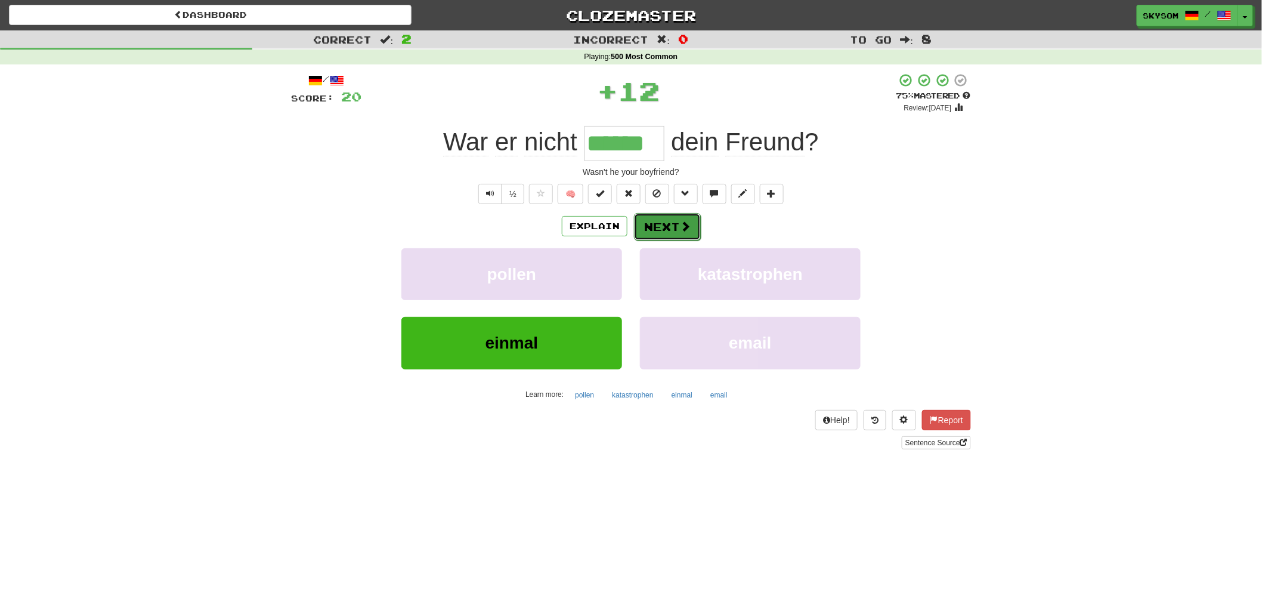
click at [682, 227] on span at bounding box center [685, 226] width 11 height 11
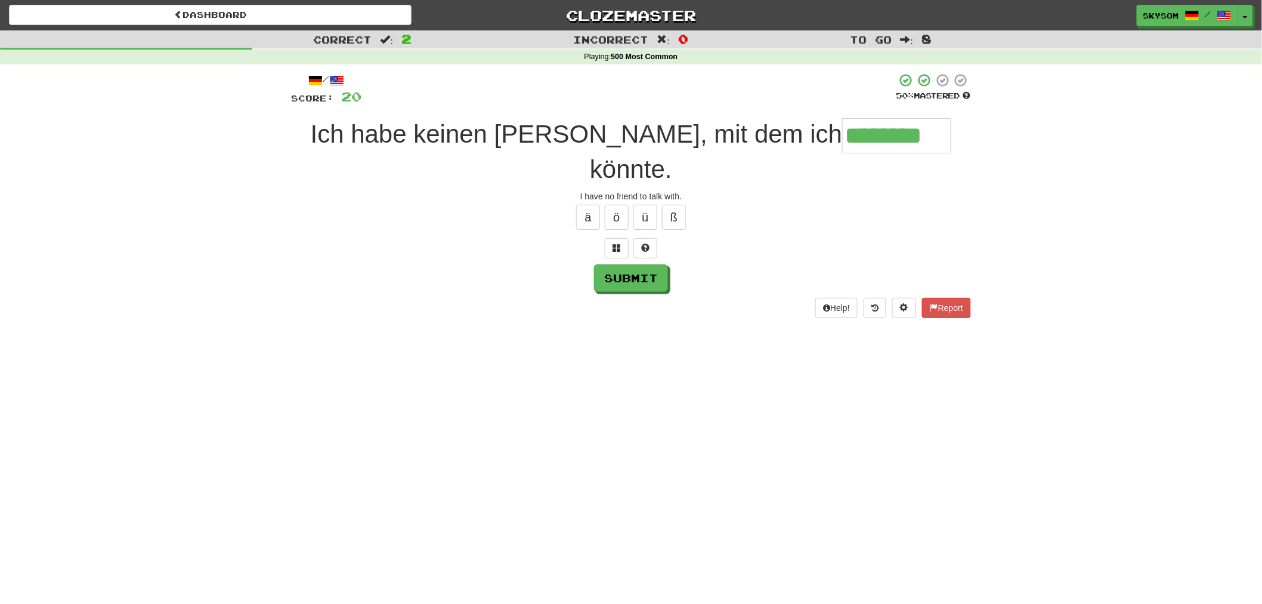
type input "********"
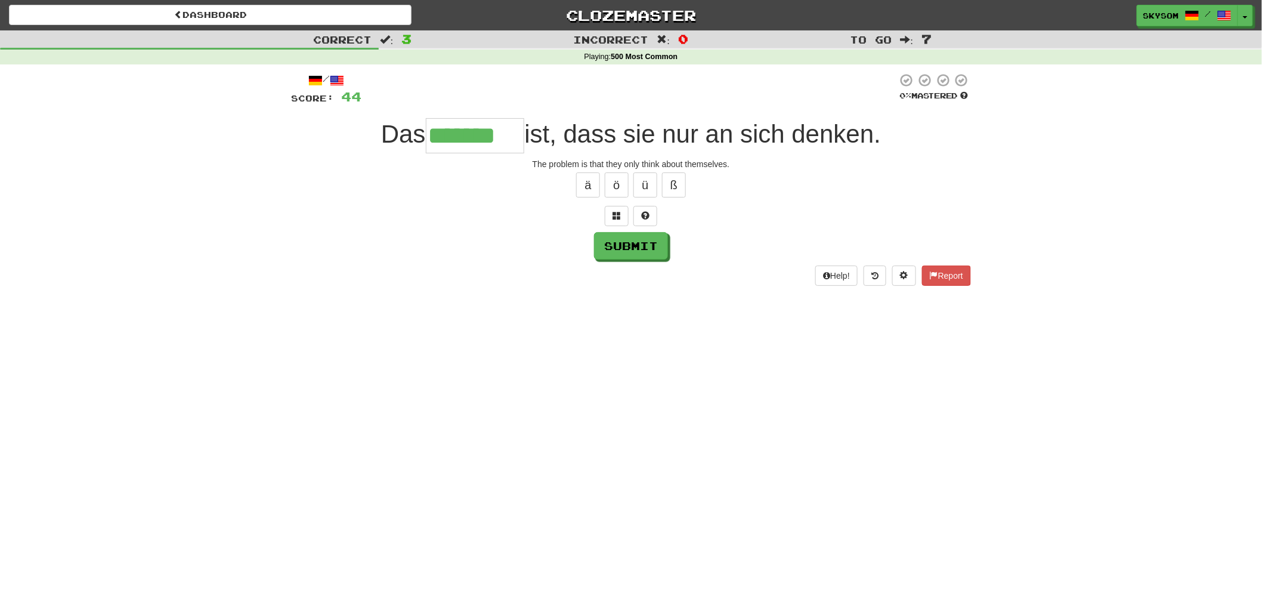
type input "*******"
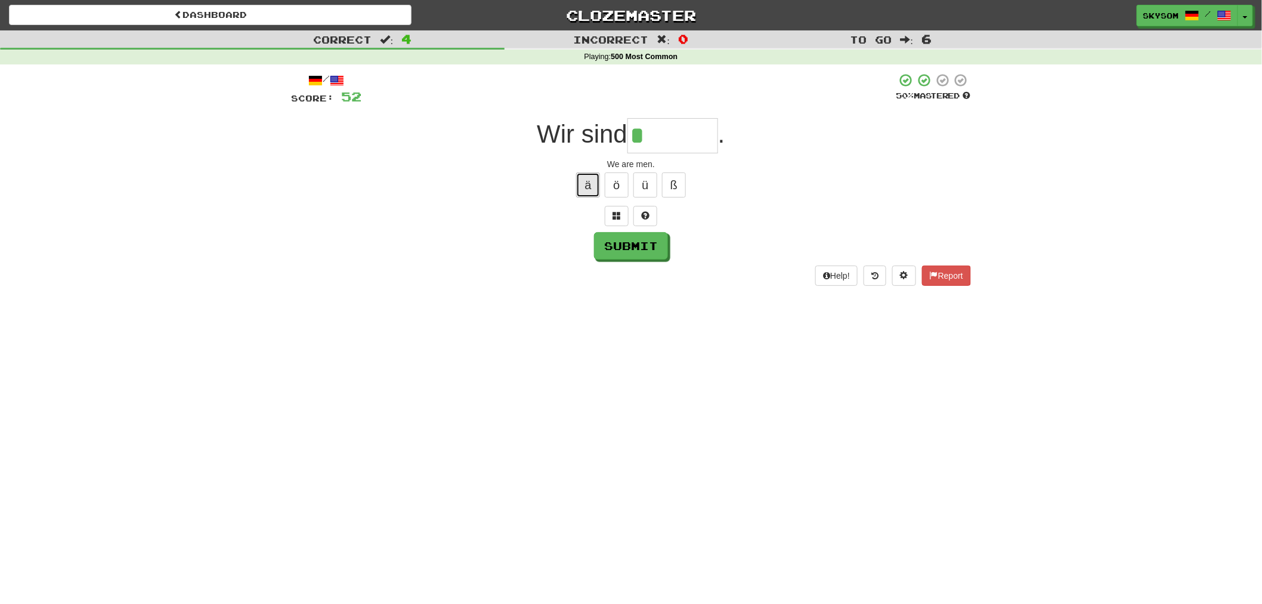
click at [588, 180] on button "ä" at bounding box center [588, 184] width 24 height 25
type input "******"
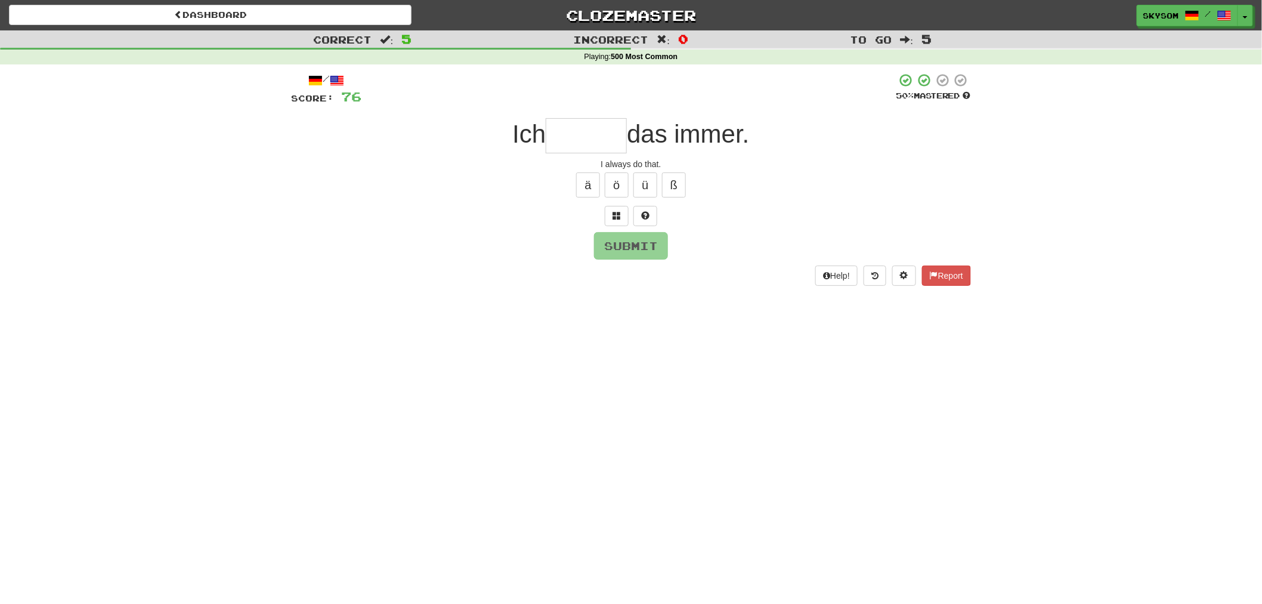
type input "*"
click at [627, 221] on button at bounding box center [617, 216] width 24 height 20
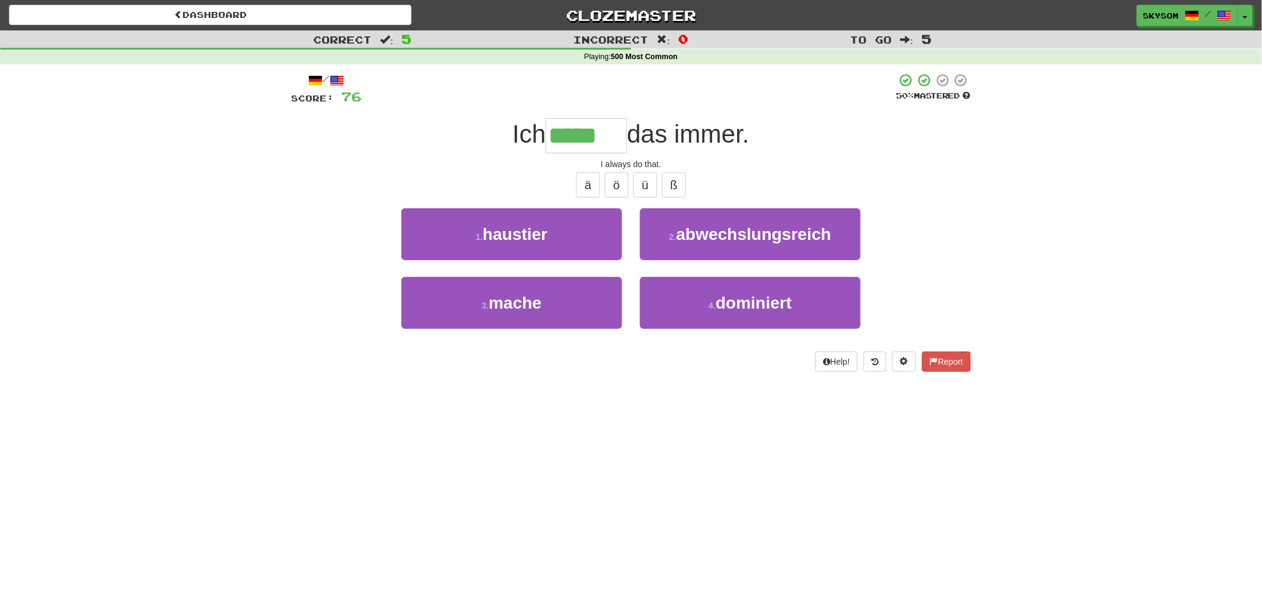
type input "*****"
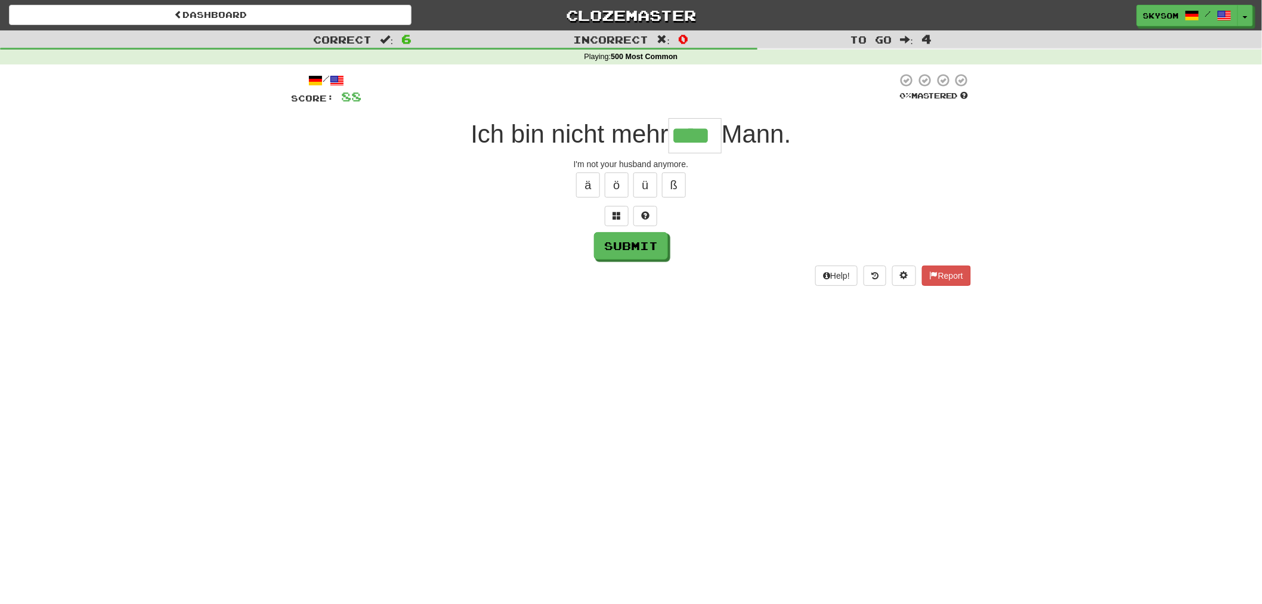
type input "****"
type input "******"
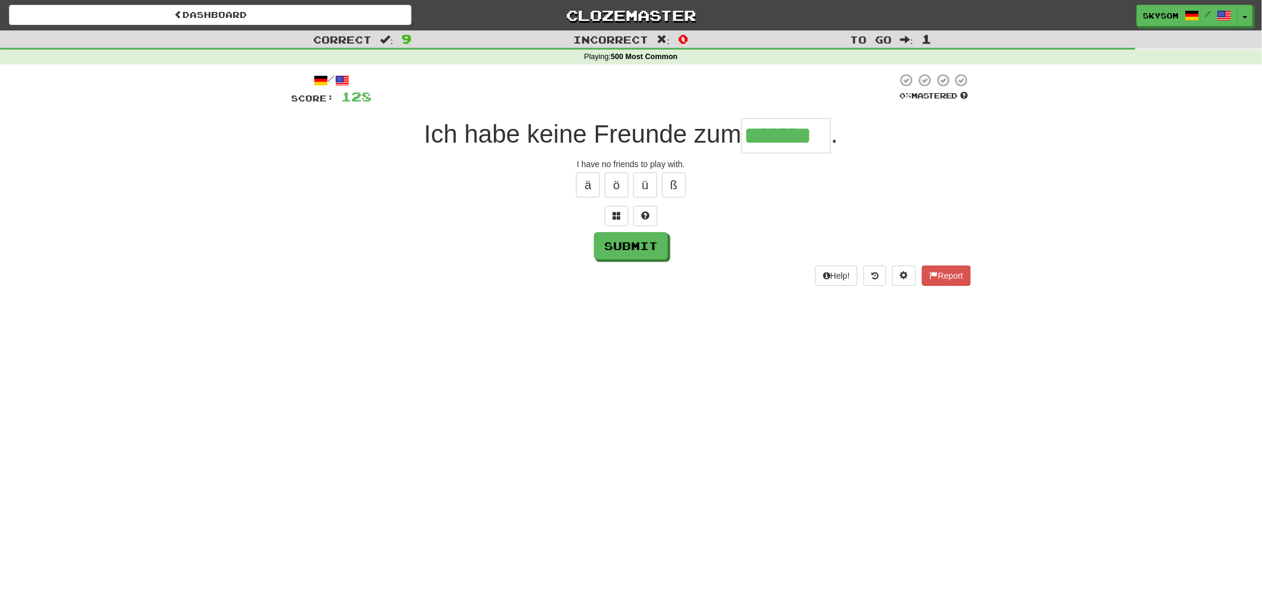
type input "*******"
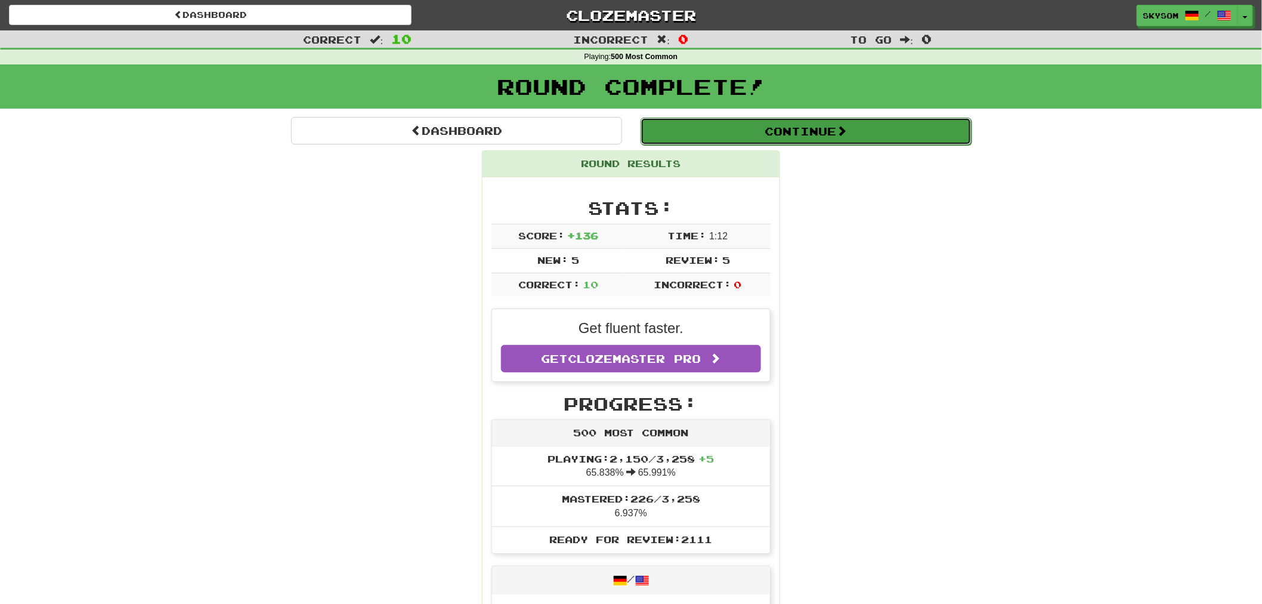
click at [690, 129] on button "Continue" at bounding box center [806, 131] width 331 height 27
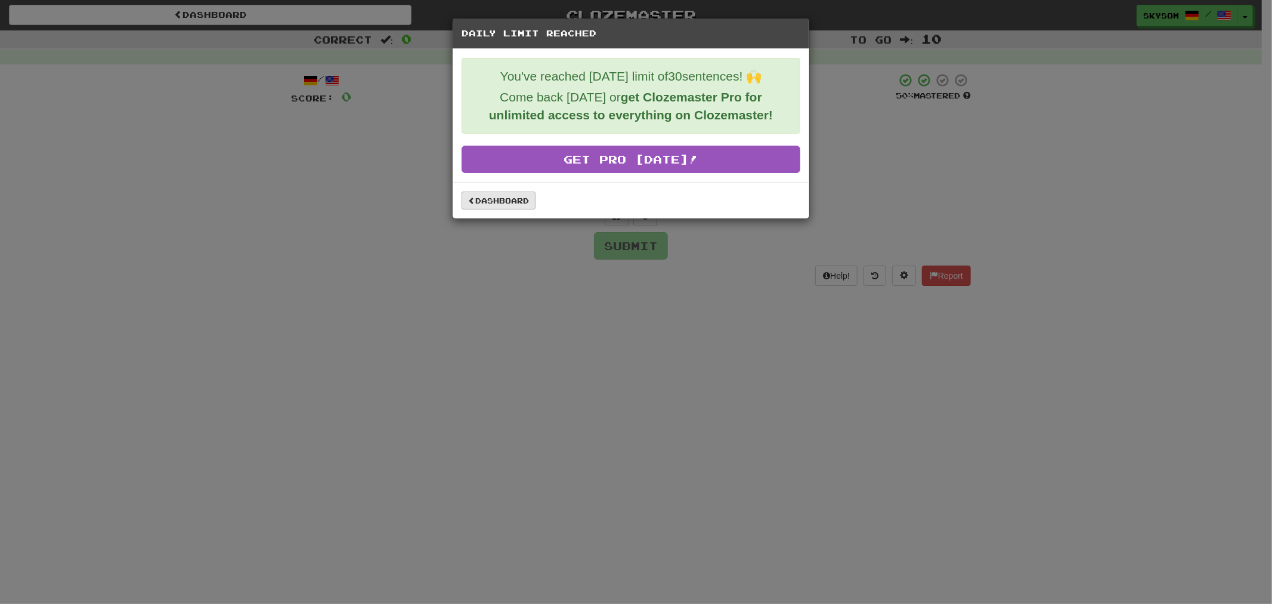
click at [497, 211] on div "Dashboard" at bounding box center [631, 200] width 357 height 36
click at [497, 199] on link "Dashboard" at bounding box center [499, 200] width 74 height 18
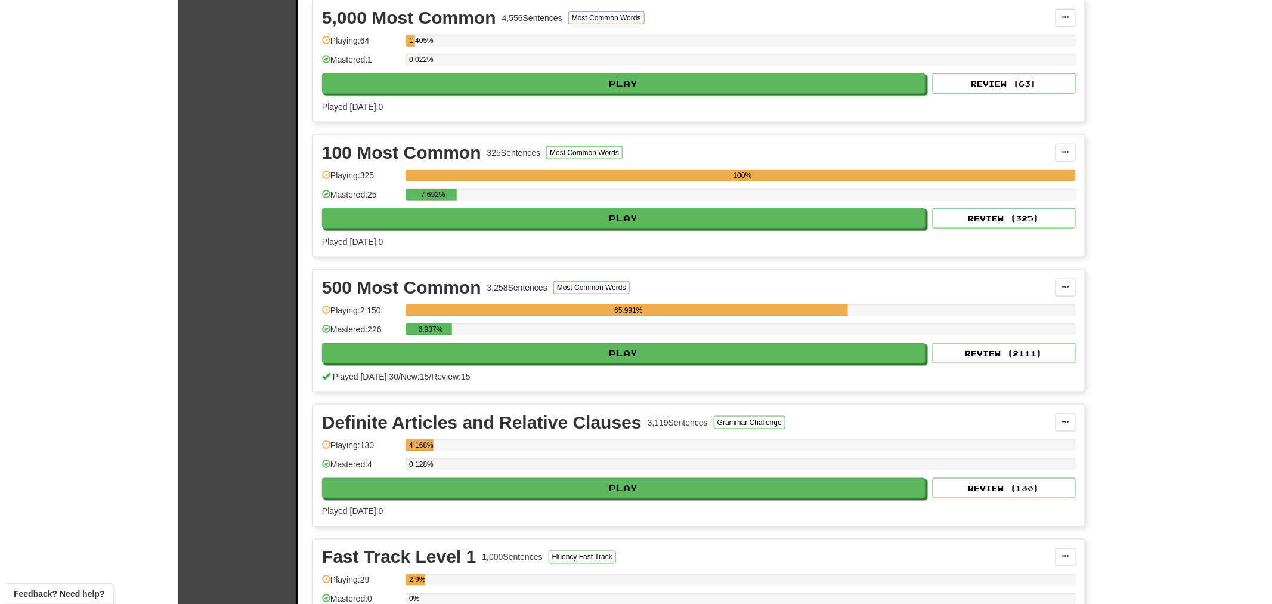
scroll to position [463, 0]
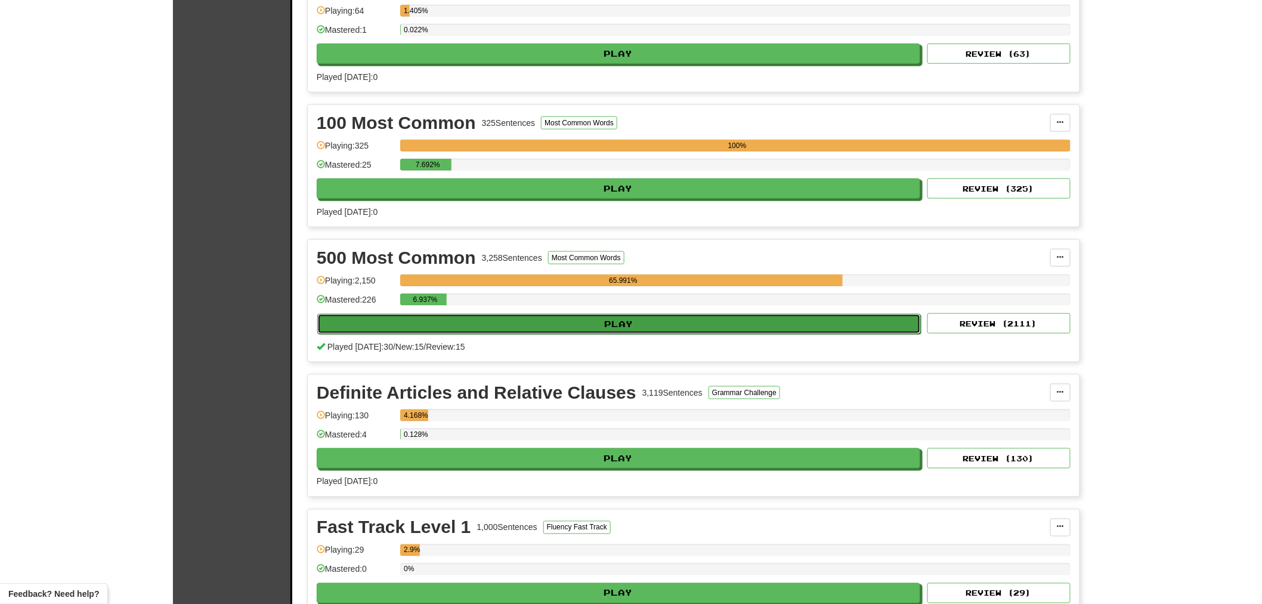
click at [535, 325] on button "Play" at bounding box center [619, 324] width 604 height 20
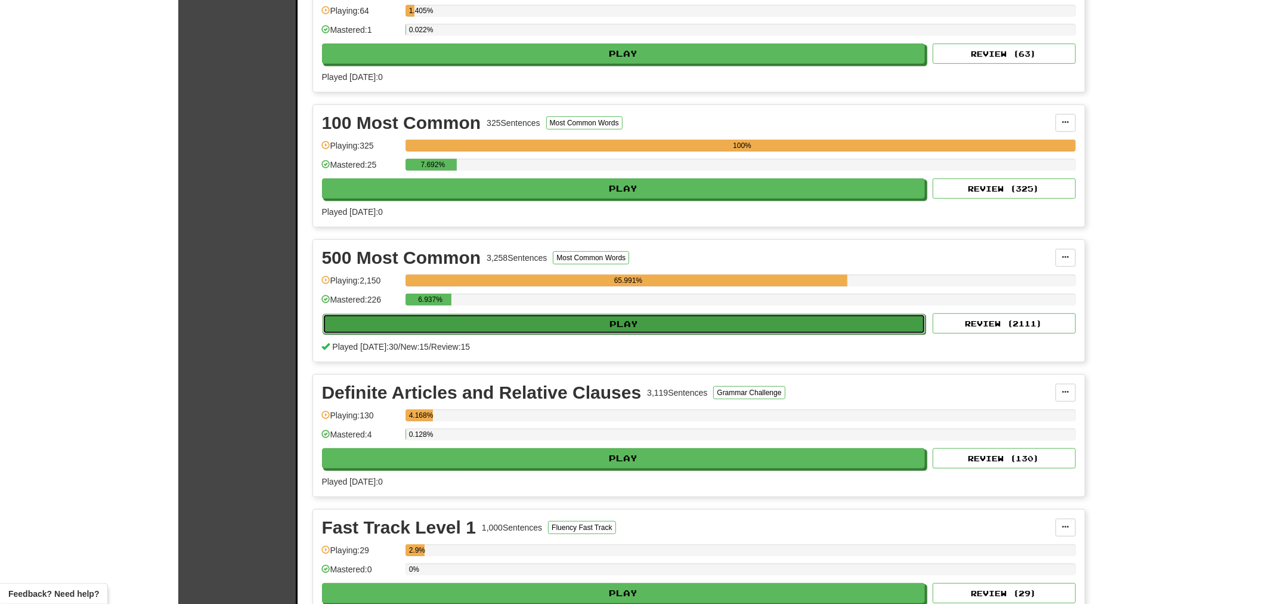
select select "**"
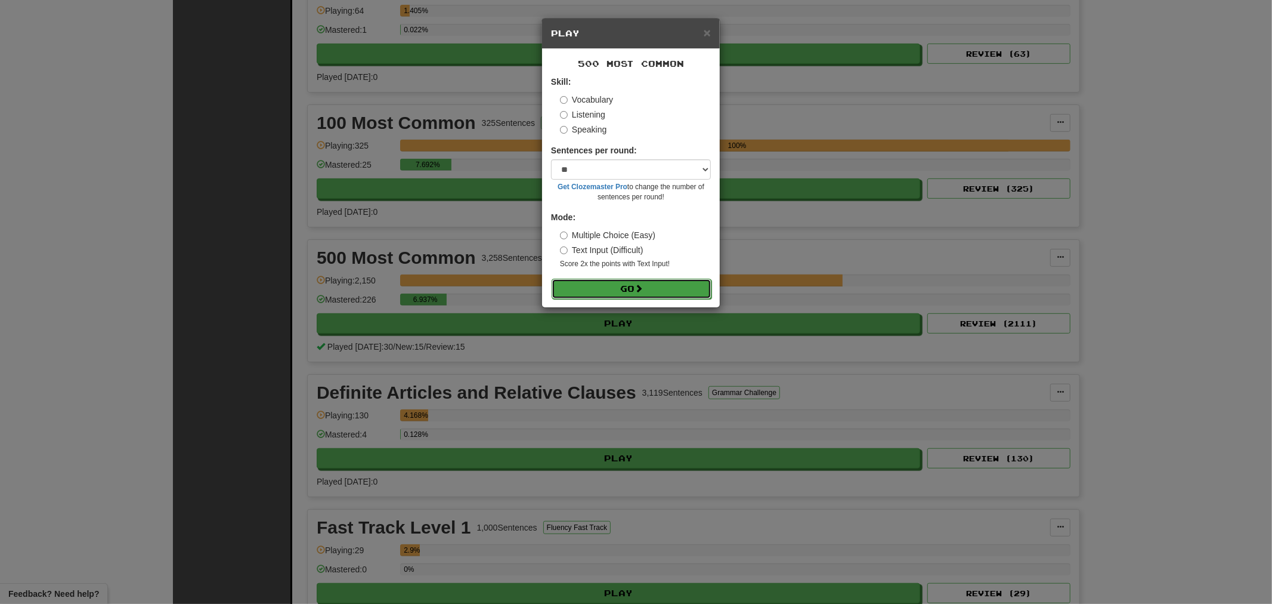
click at [637, 281] on button "Go" at bounding box center [632, 289] width 160 height 20
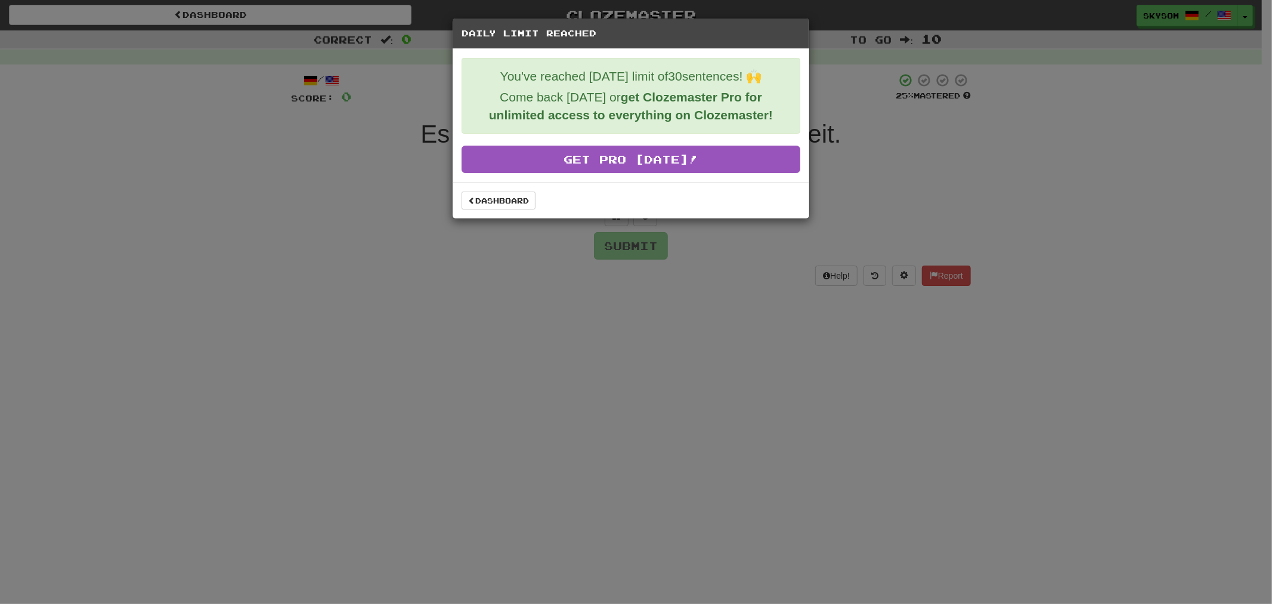
click at [503, 187] on div "Dashboard" at bounding box center [631, 200] width 357 height 36
click at [502, 197] on link "Dashboard" at bounding box center [499, 200] width 74 height 18
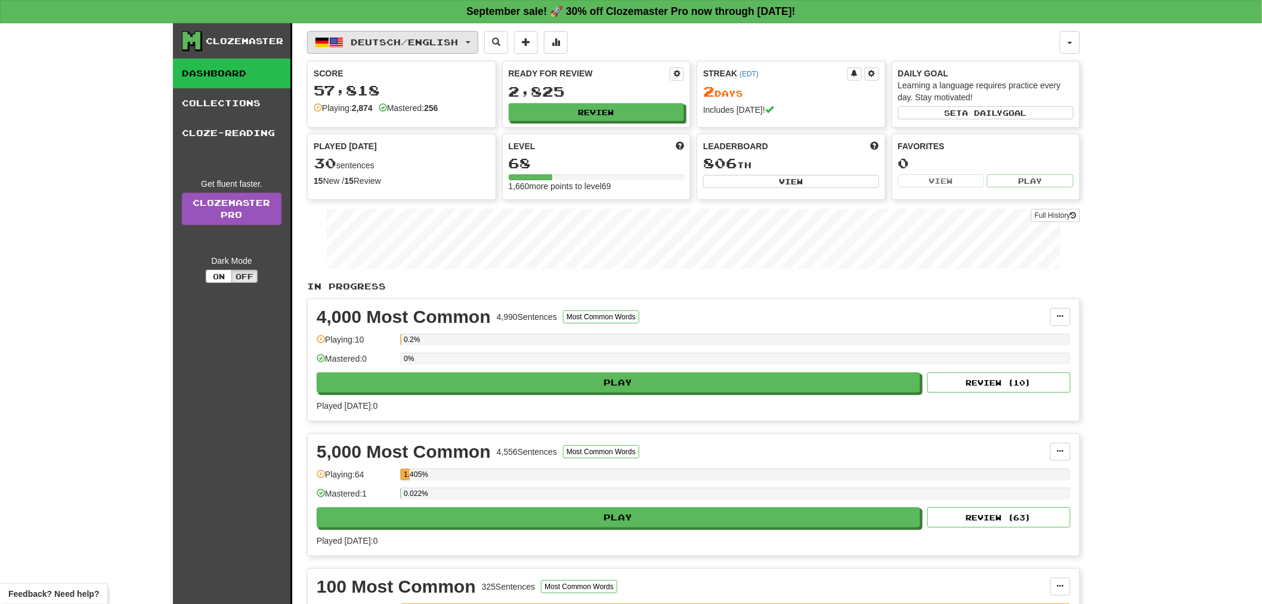
click at [373, 38] on span "Deutsch / English" at bounding box center [404, 42] width 107 height 10
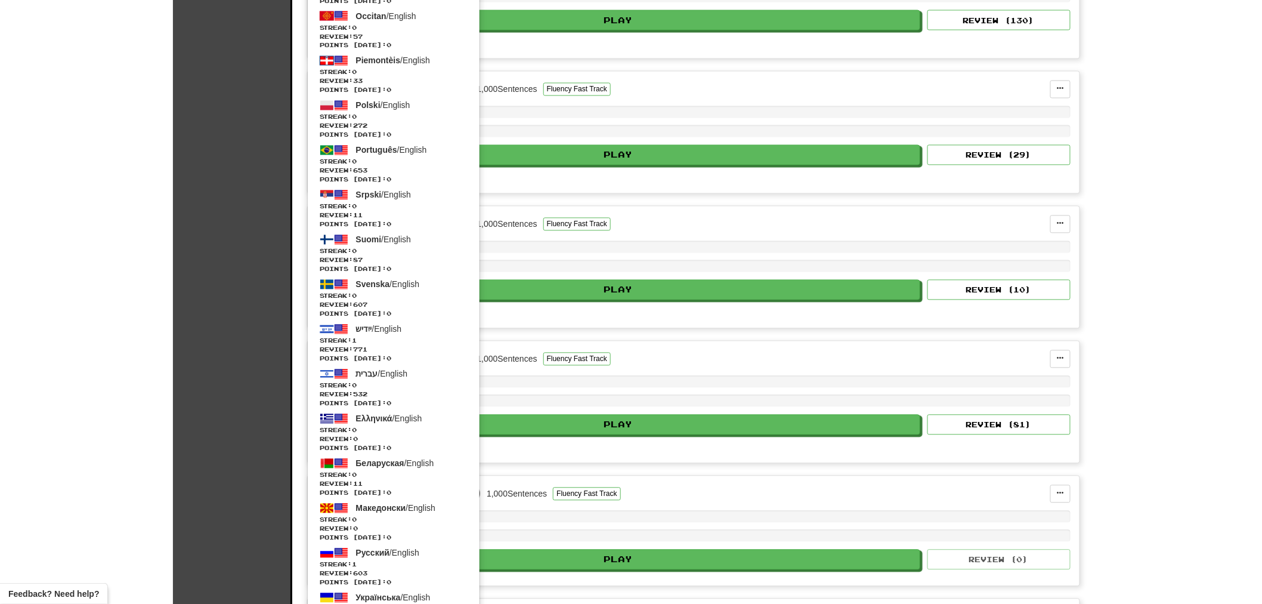
scroll to position [928, 0]
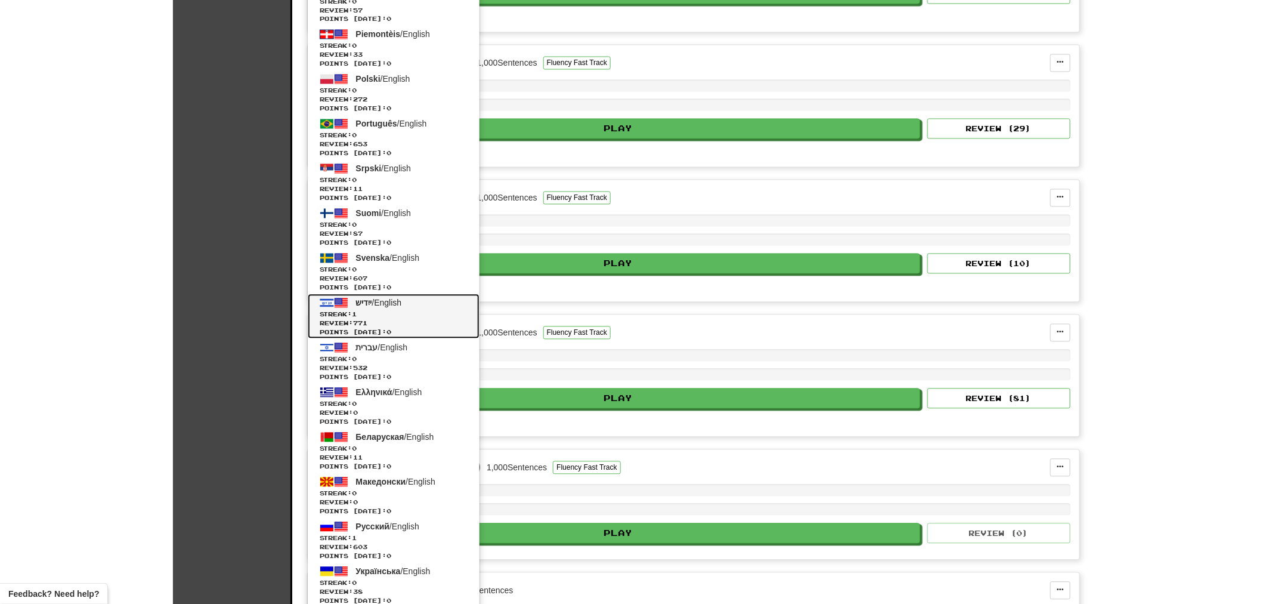
click at [390, 306] on link "ייִדיש / English Streak: 1 Review: 771 Points [DATE]: 0" at bounding box center [394, 316] width 172 height 45
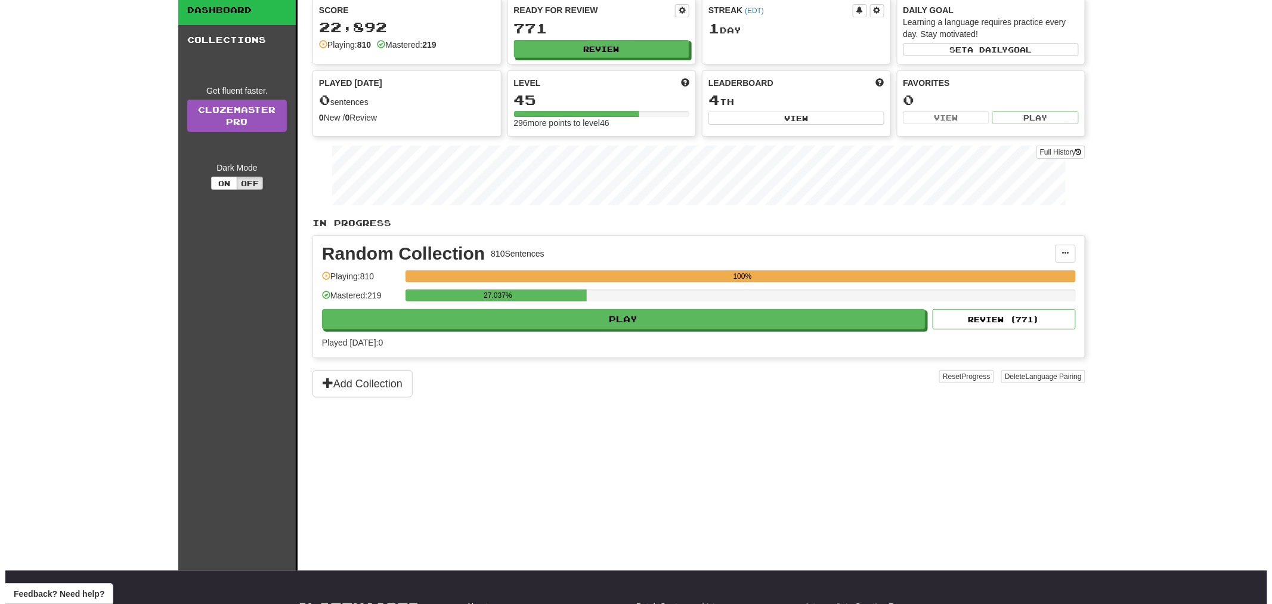
scroll to position [66, 0]
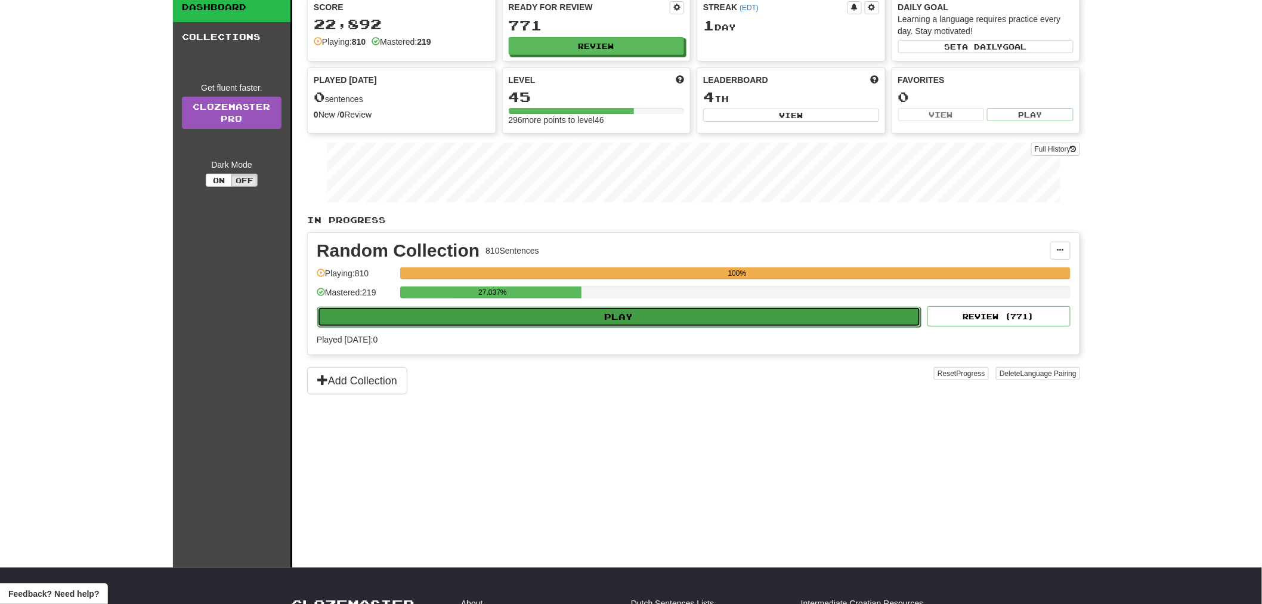
click at [516, 320] on button "Play" at bounding box center [619, 317] width 604 height 20
select select "**"
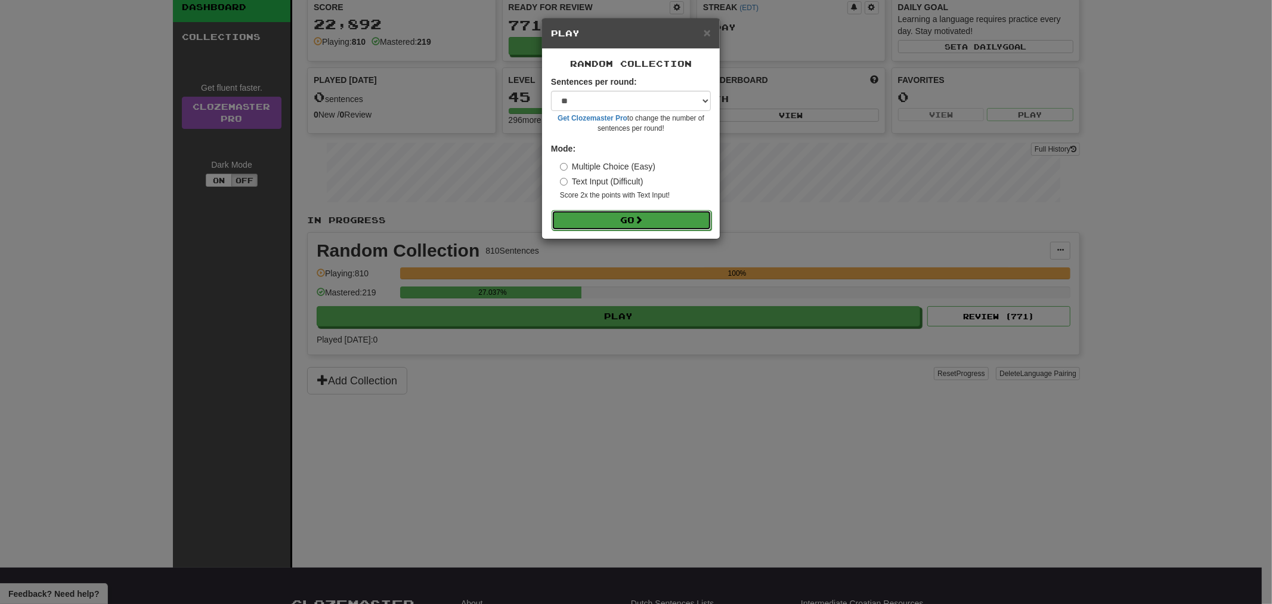
click at [625, 224] on button "Go" at bounding box center [632, 220] width 160 height 20
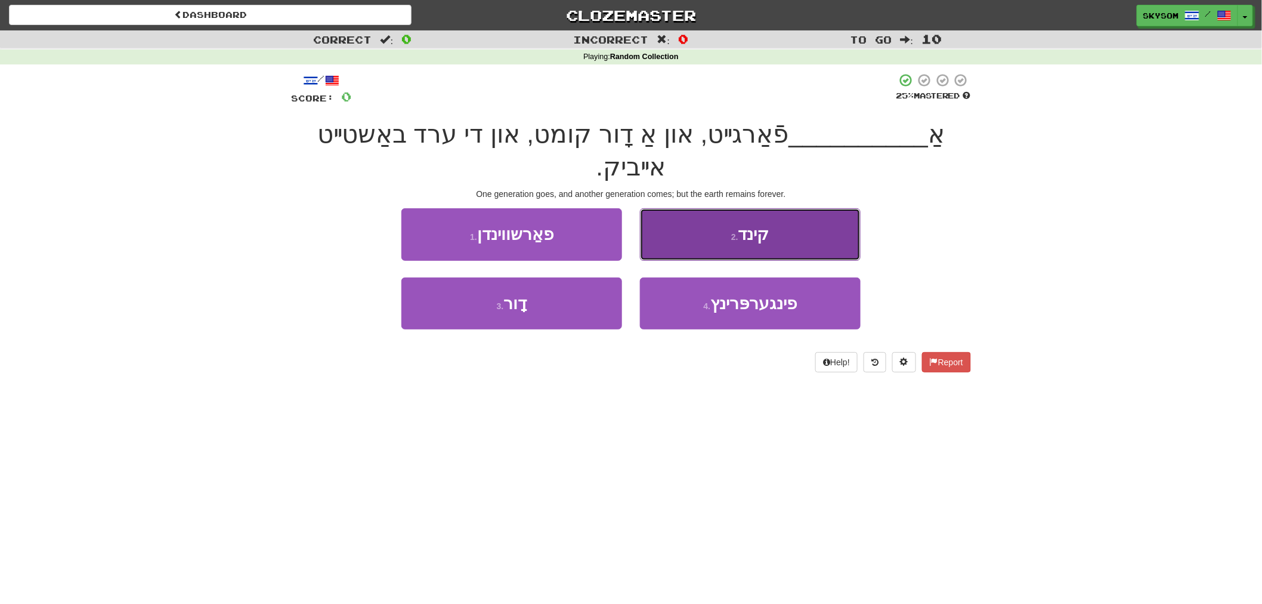
click at [821, 254] on button "2 . קינד" at bounding box center [750, 234] width 221 height 52
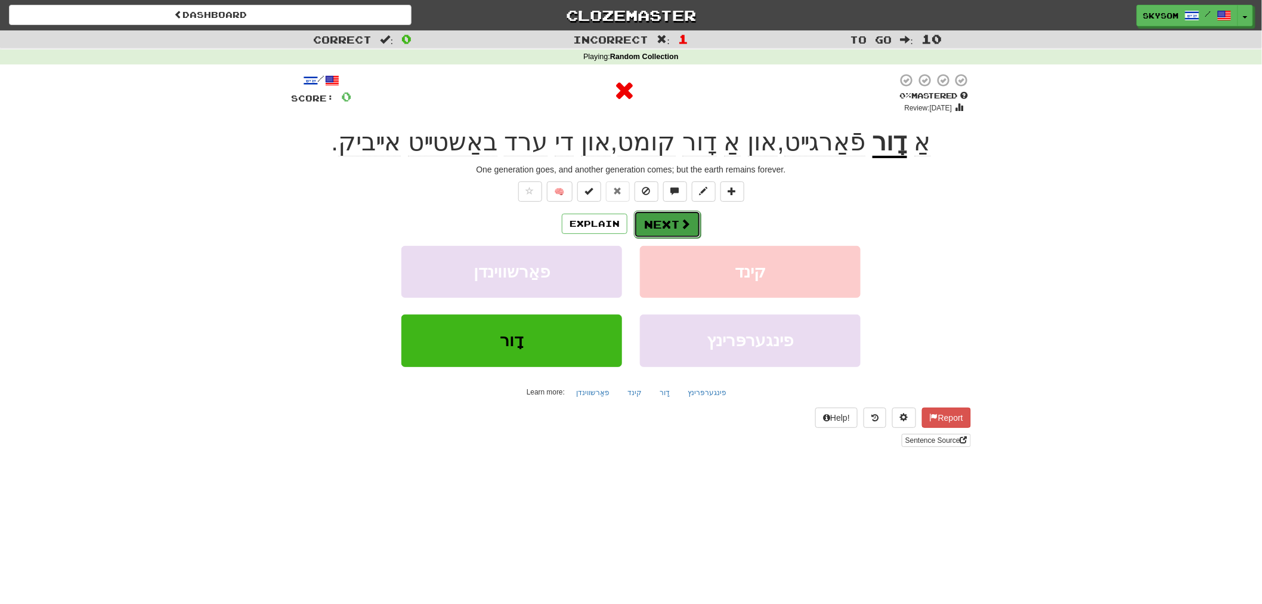
click at [666, 230] on button "Next" at bounding box center [667, 224] width 67 height 27
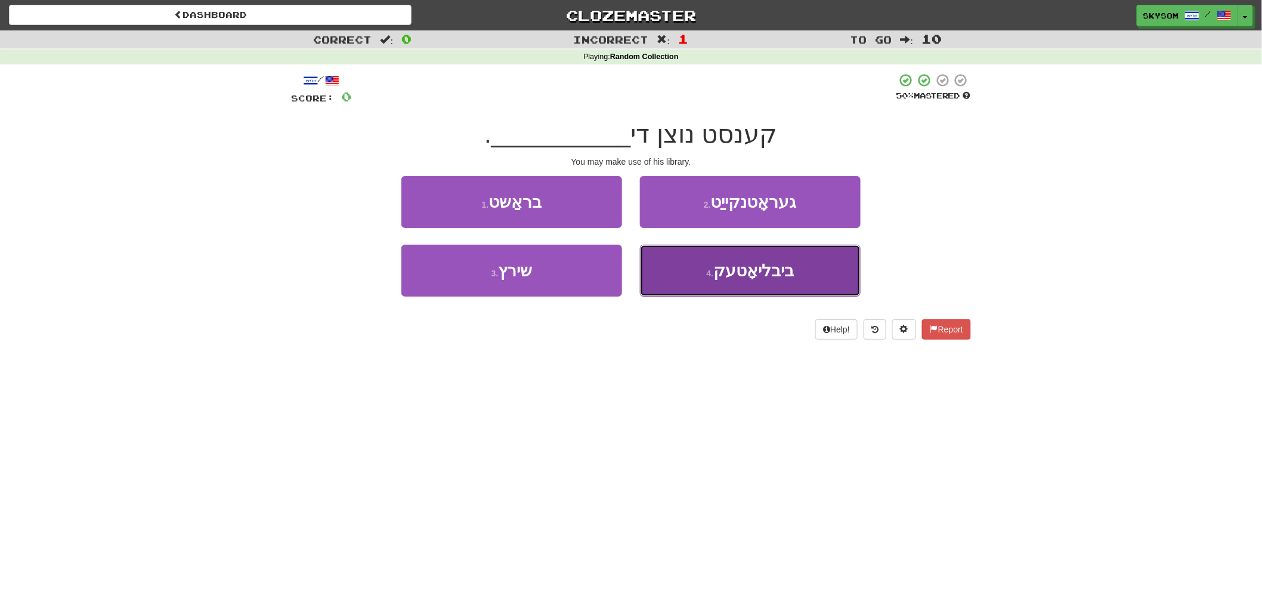
click at [797, 276] on button "4 . ביבליאָטעק" at bounding box center [750, 271] width 221 height 52
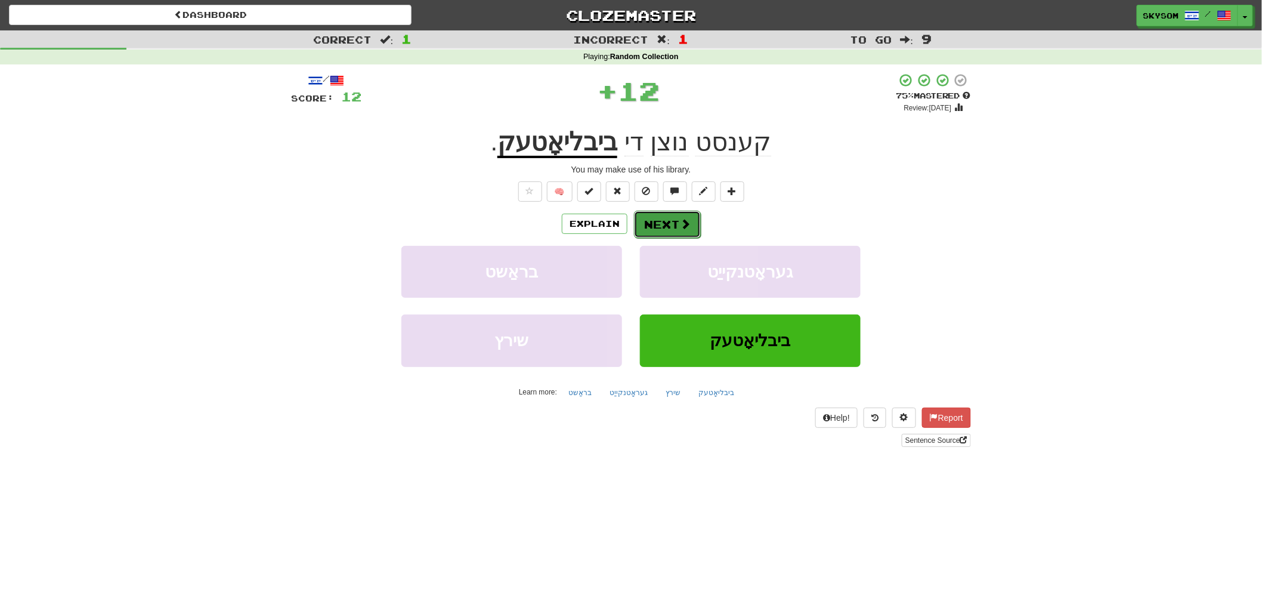
click at [674, 228] on button "Next" at bounding box center [667, 224] width 67 height 27
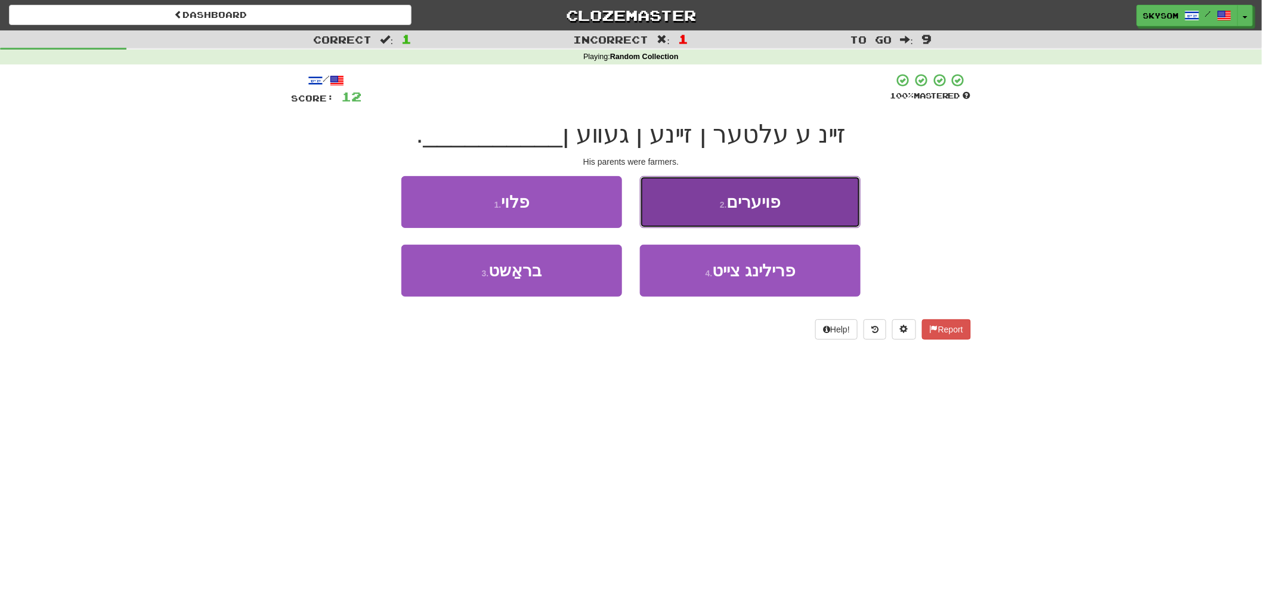
click at [780, 211] on button "2 . פויערים" at bounding box center [750, 202] width 221 height 52
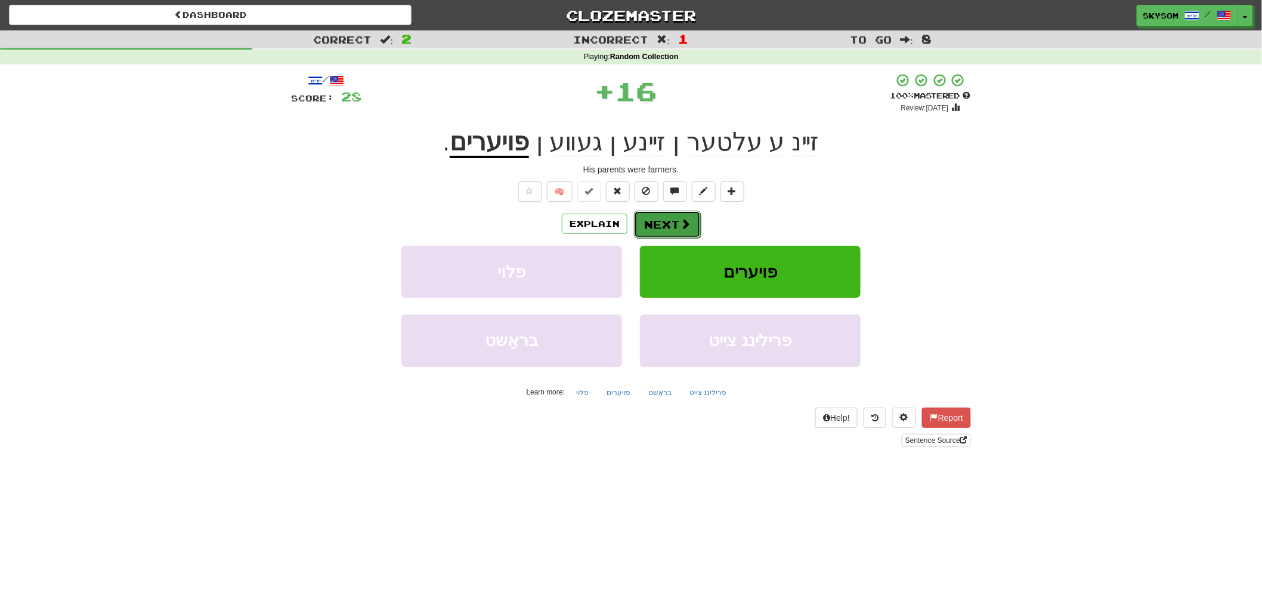
click at [693, 233] on button "Next" at bounding box center [667, 224] width 67 height 27
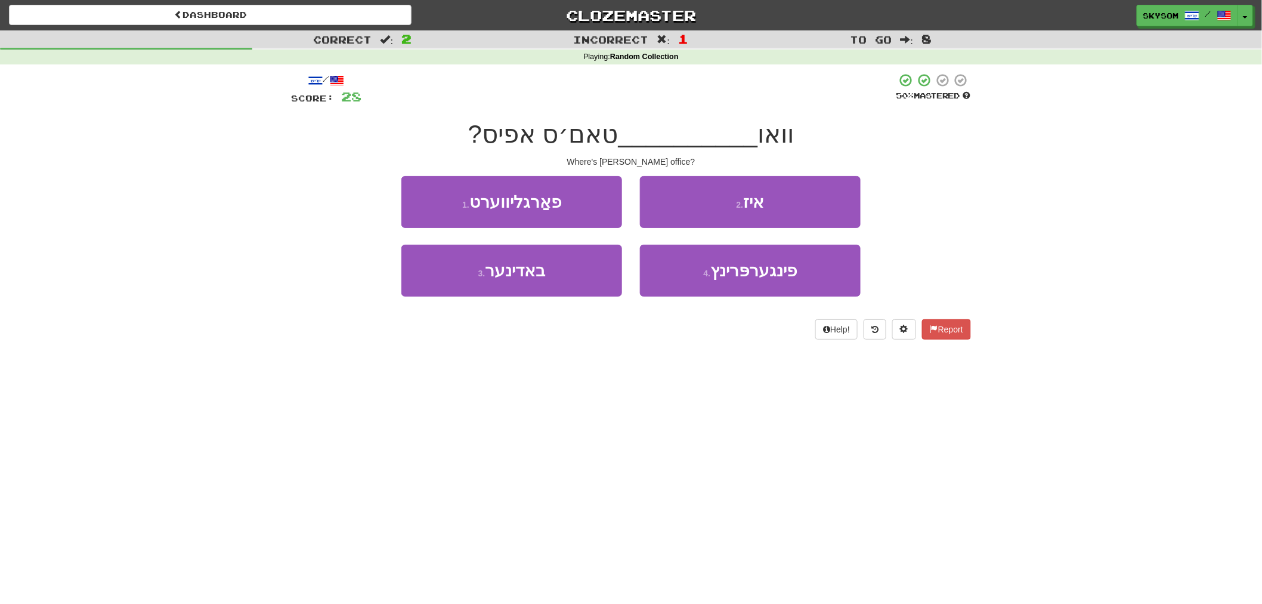
click at [768, 174] on div "/ Score: 28 50 % Mastered וואו __________ טאם׳ס אפיס? Where's Tom's office? 1 .…" at bounding box center [631, 206] width 680 height 267
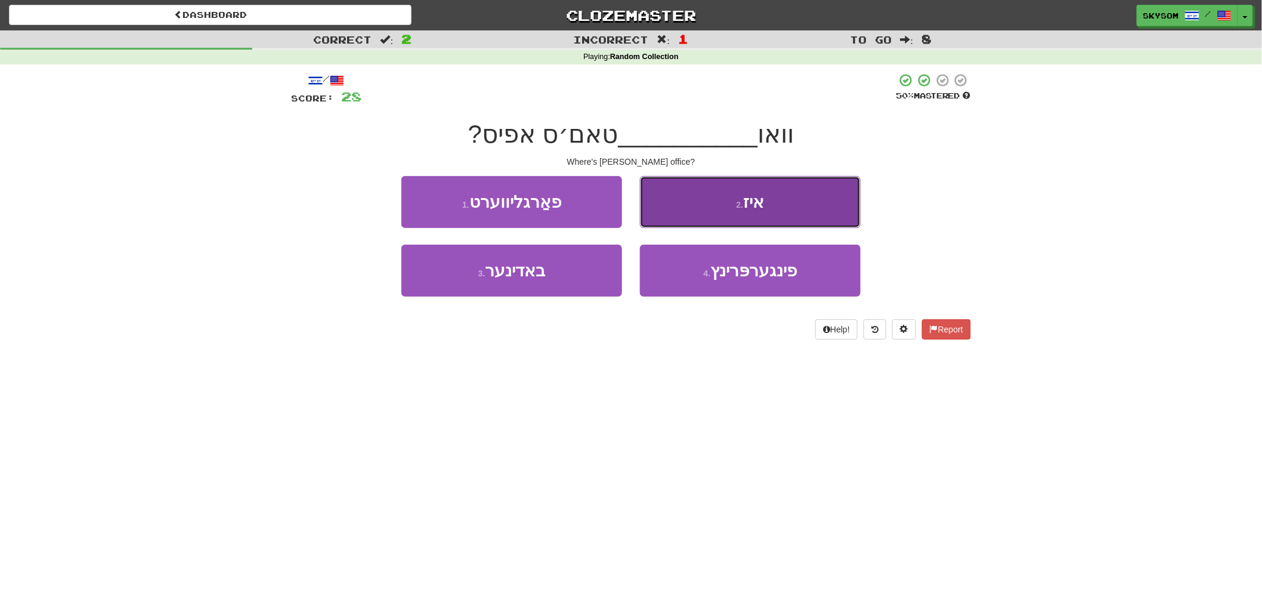
click at [768, 191] on button "2 . איז" at bounding box center [750, 202] width 221 height 52
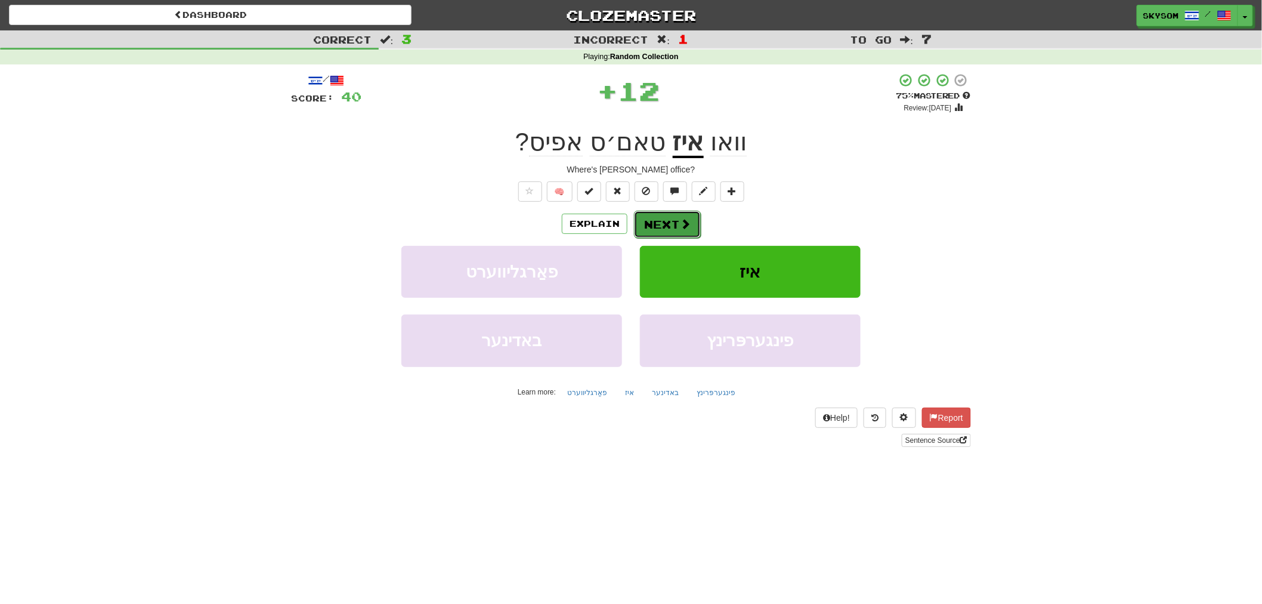
click at [666, 230] on button "Next" at bounding box center [667, 224] width 67 height 27
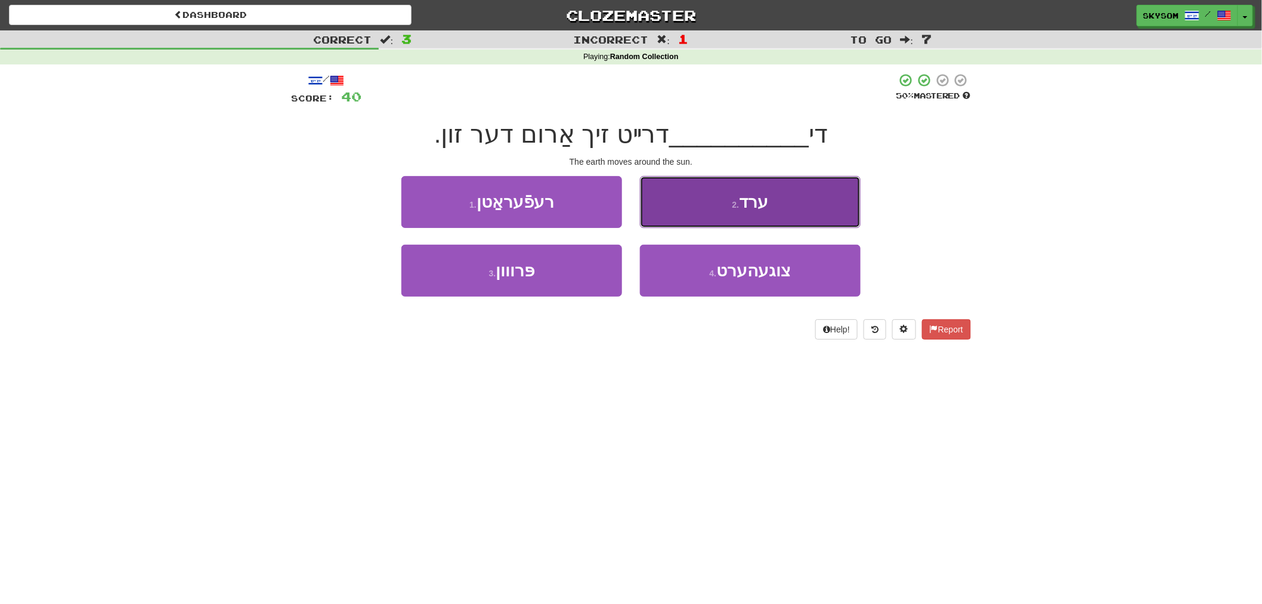
click at [820, 212] on button "2 . ערד" at bounding box center [750, 202] width 221 height 52
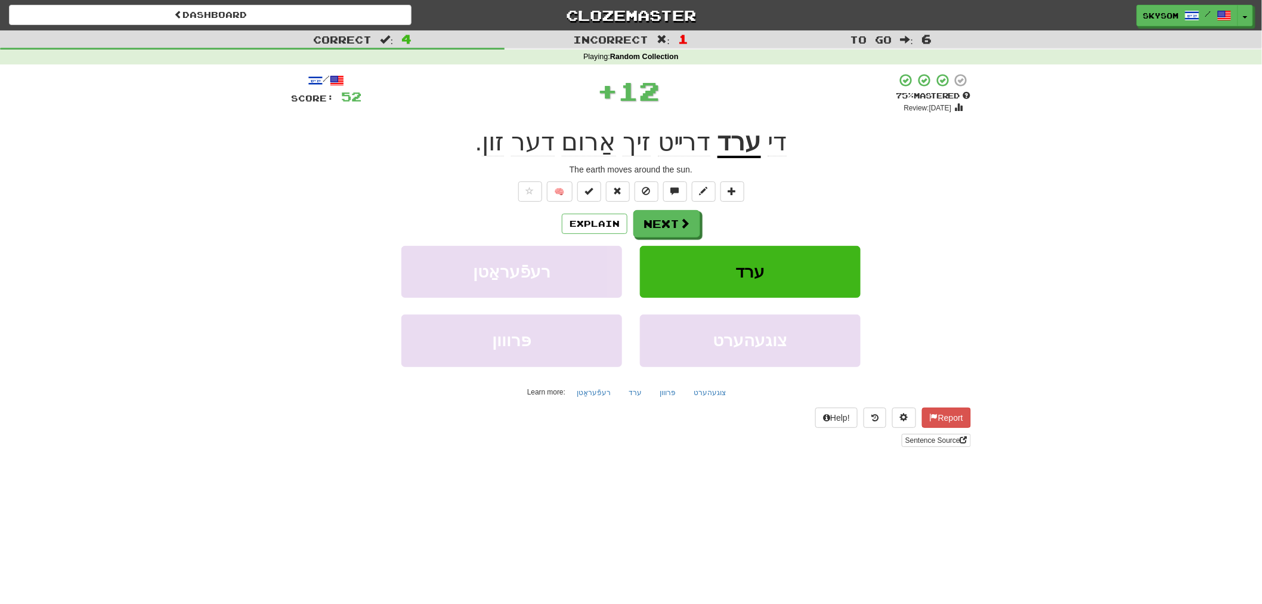
click at [701, 234] on div "Explain Next" at bounding box center [631, 223] width 680 height 27
click at [690, 230] on button "Next" at bounding box center [667, 224] width 67 height 27
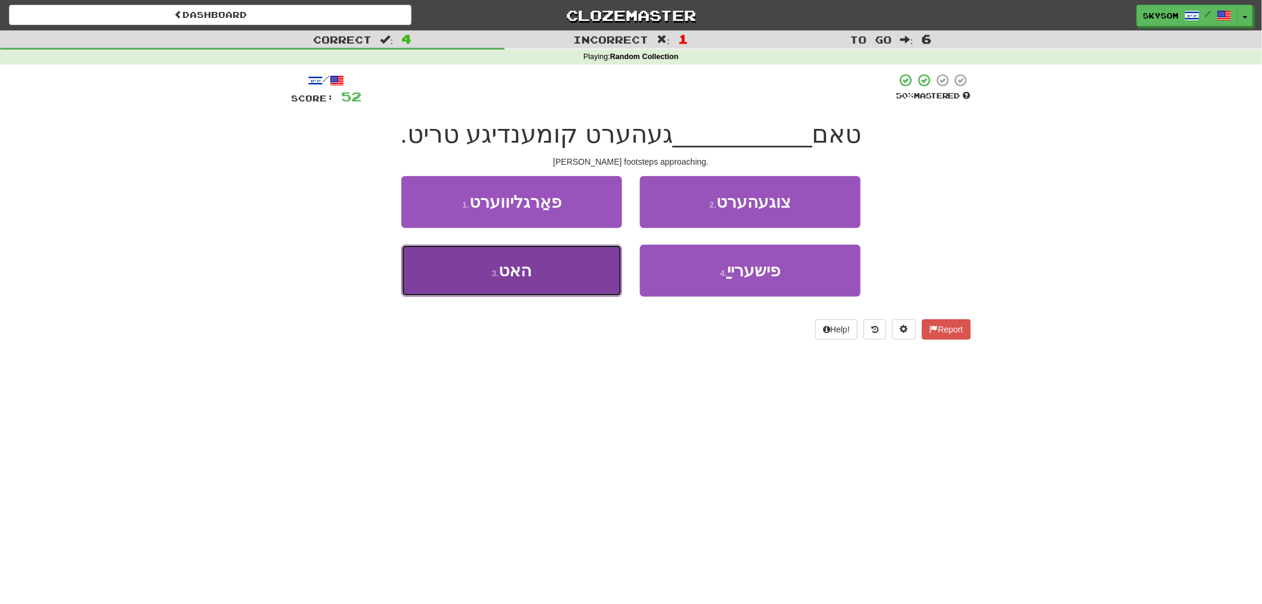
click at [617, 261] on button "3 . האט" at bounding box center [511, 271] width 221 height 52
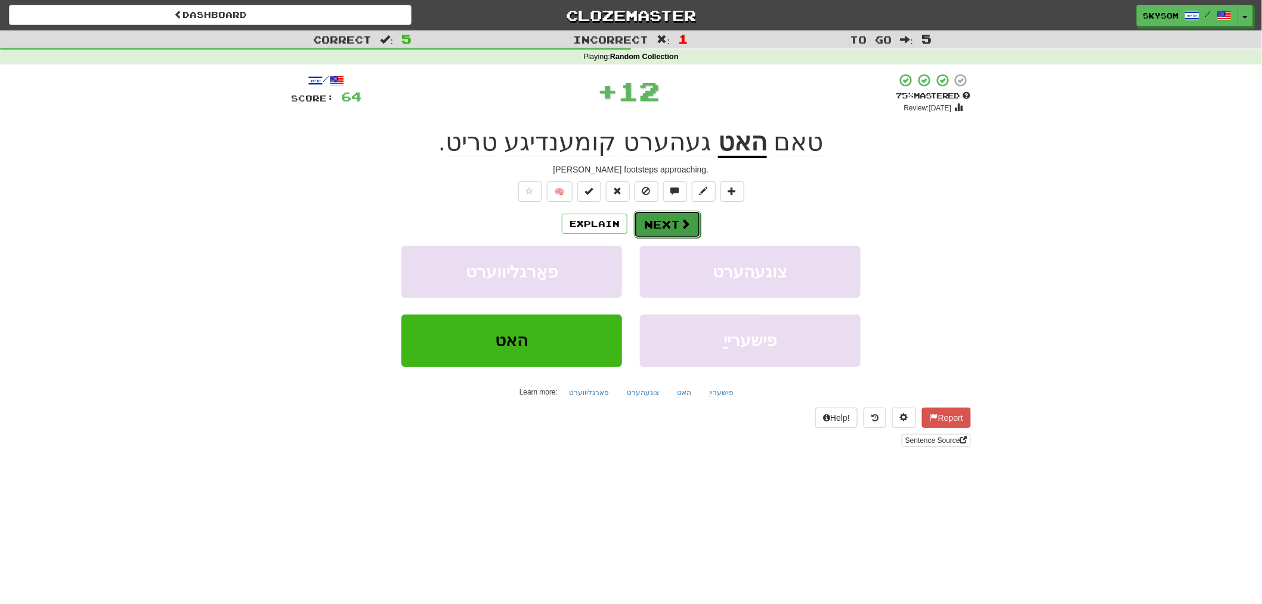
click at [687, 219] on span at bounding box center [685, 223] width 11 height 11
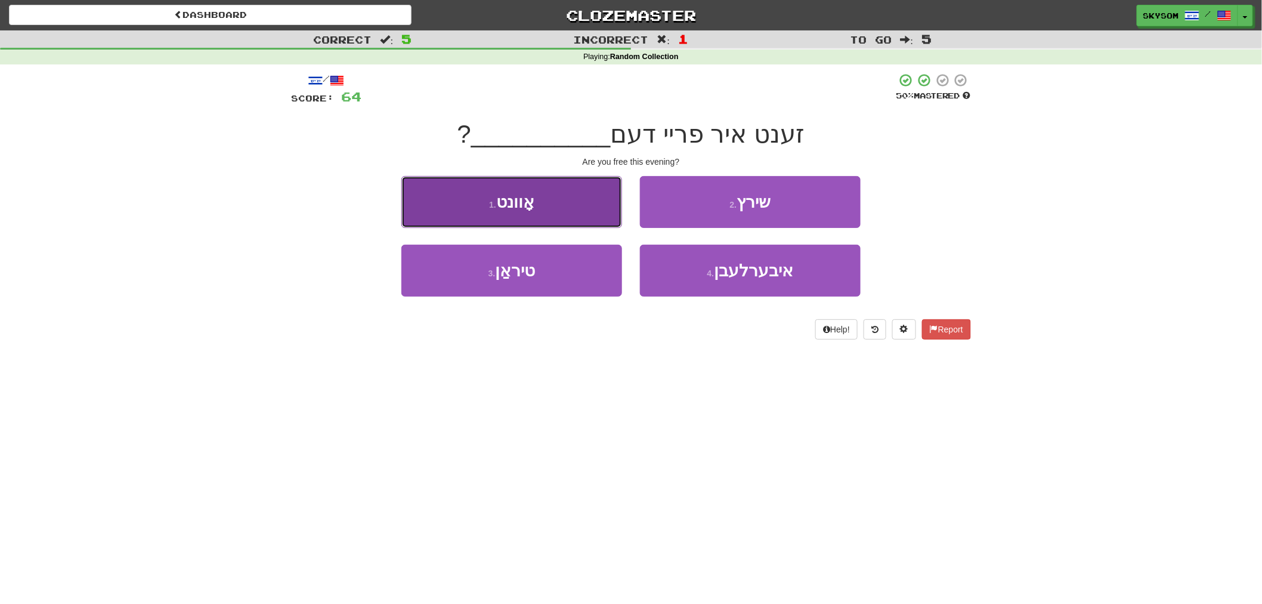
click at [583, 206] on button "1 . אָוונט" at bounding box center [511, 202] width 221 height 52
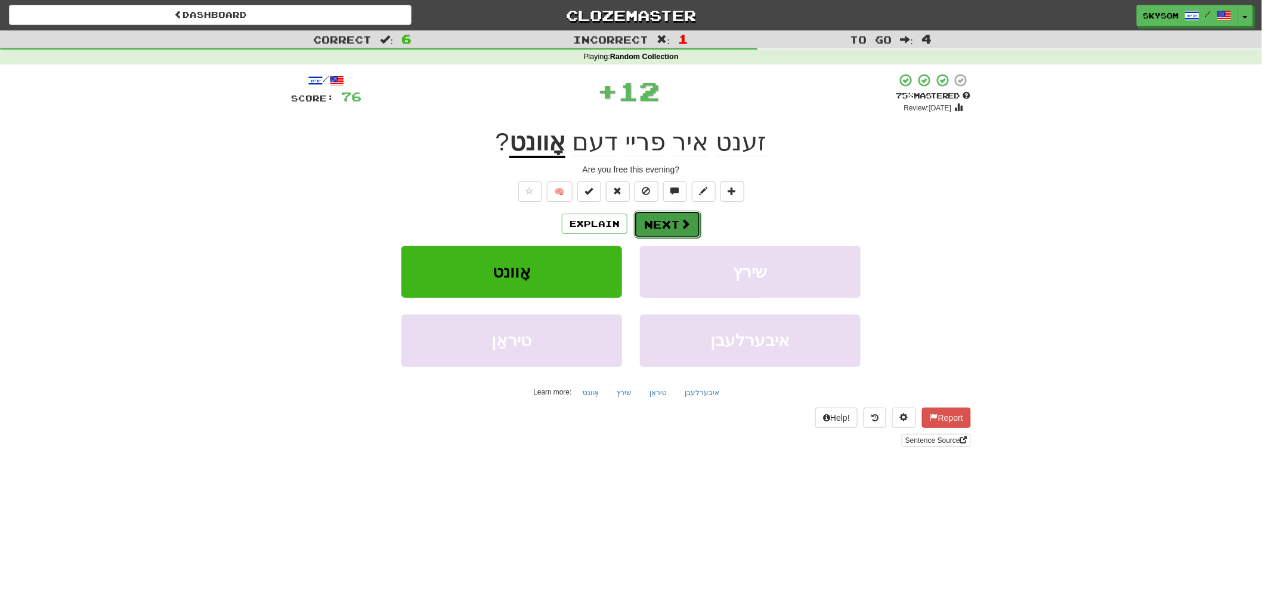
click at [677, 219] on button "Next" at bounding box center [667, 224] width 67 height 27
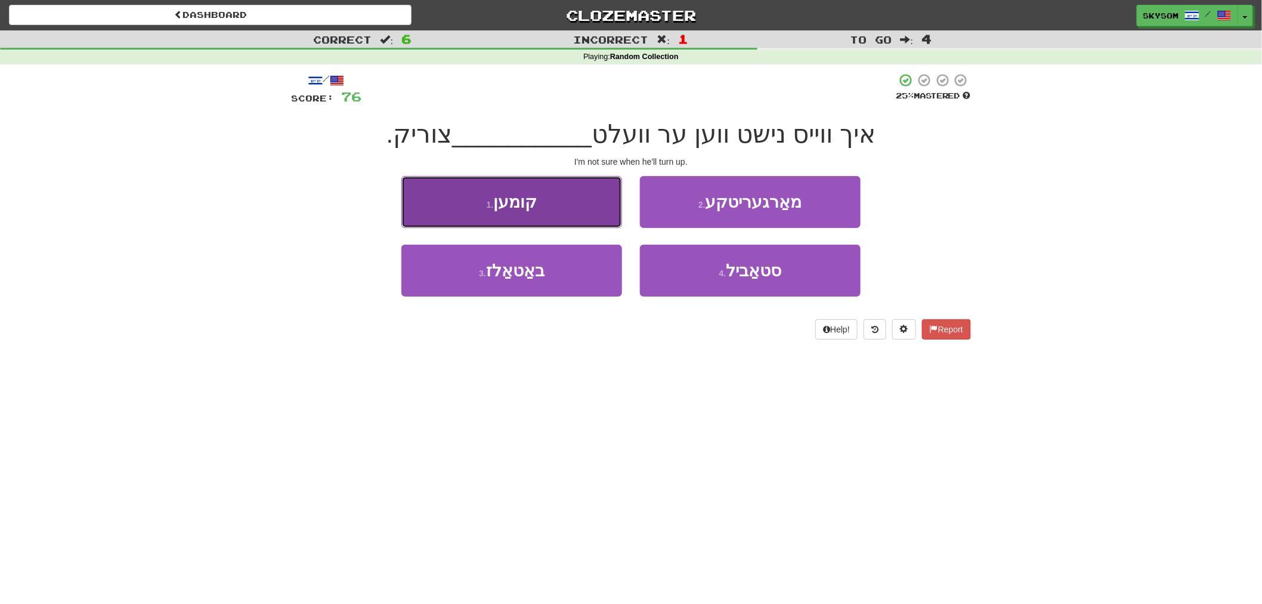
click at [485, 211] on button "1 . קומען" at bounding box center [511, 202] width 221 height 52
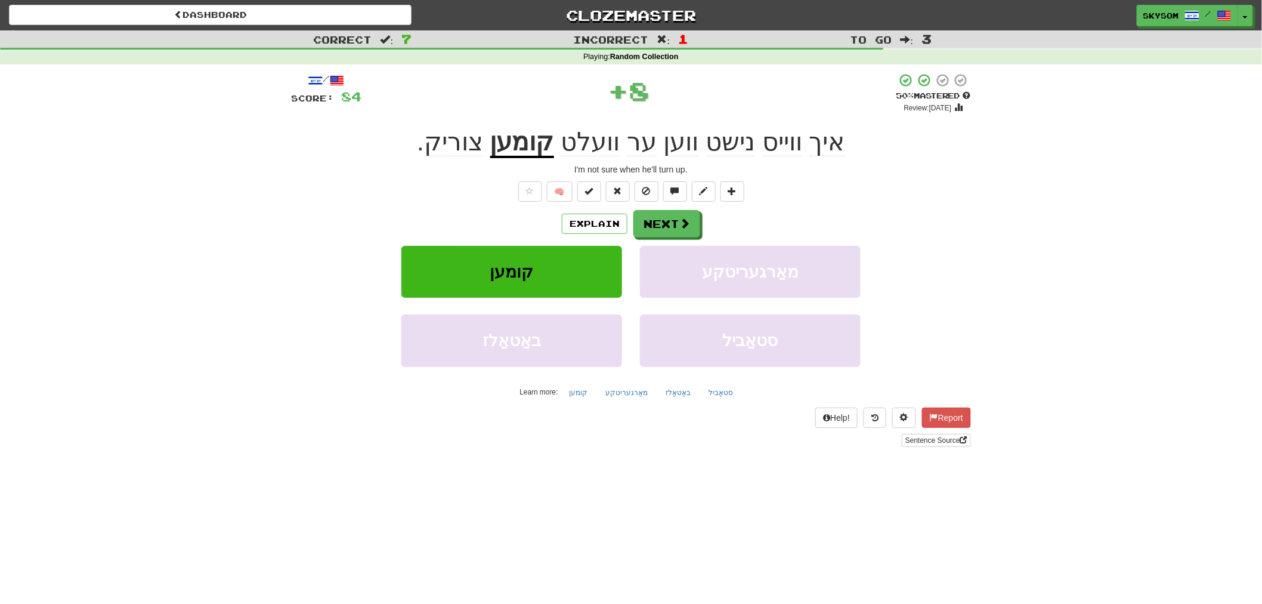
click at [666, 243] on div "Explain Next קומען מאַרגעריטקע באַטאַלז סטאַביל Learn more: קומען מאַרגעריטקע ב…" at bounding box center [631, 305] width 680 height 191
click at [681, 227] on span at bounding box center [685, 223] width 11 height 11
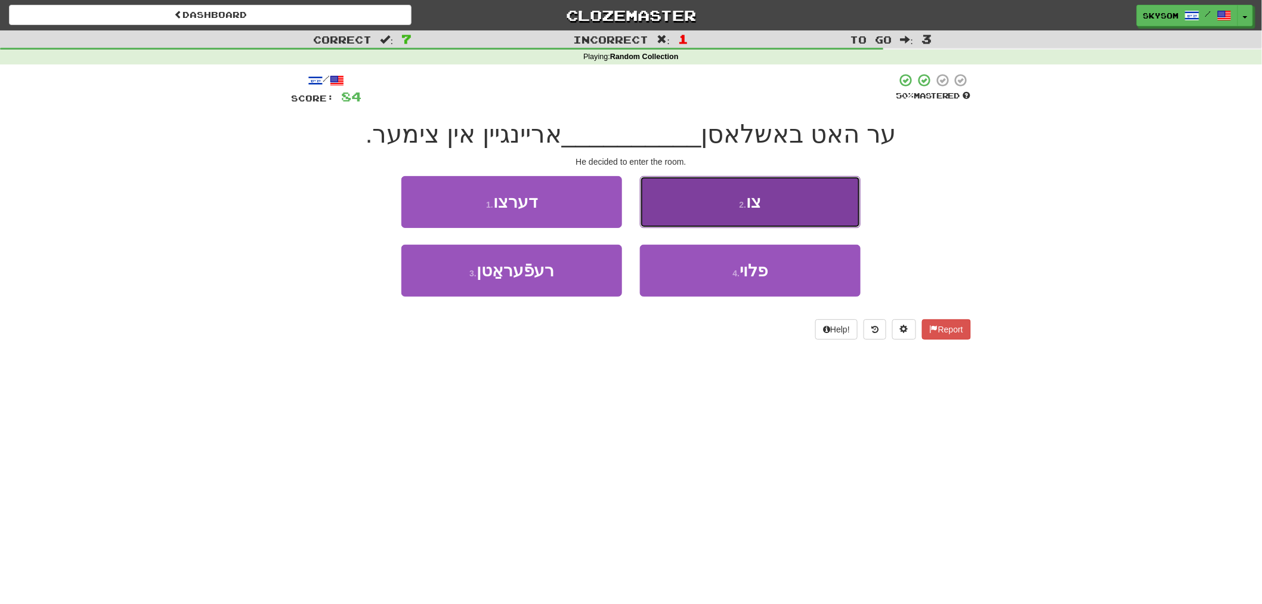
click at [774, 217] on button "2 . צו" at bounding box center [750, 202] width 221 height 52
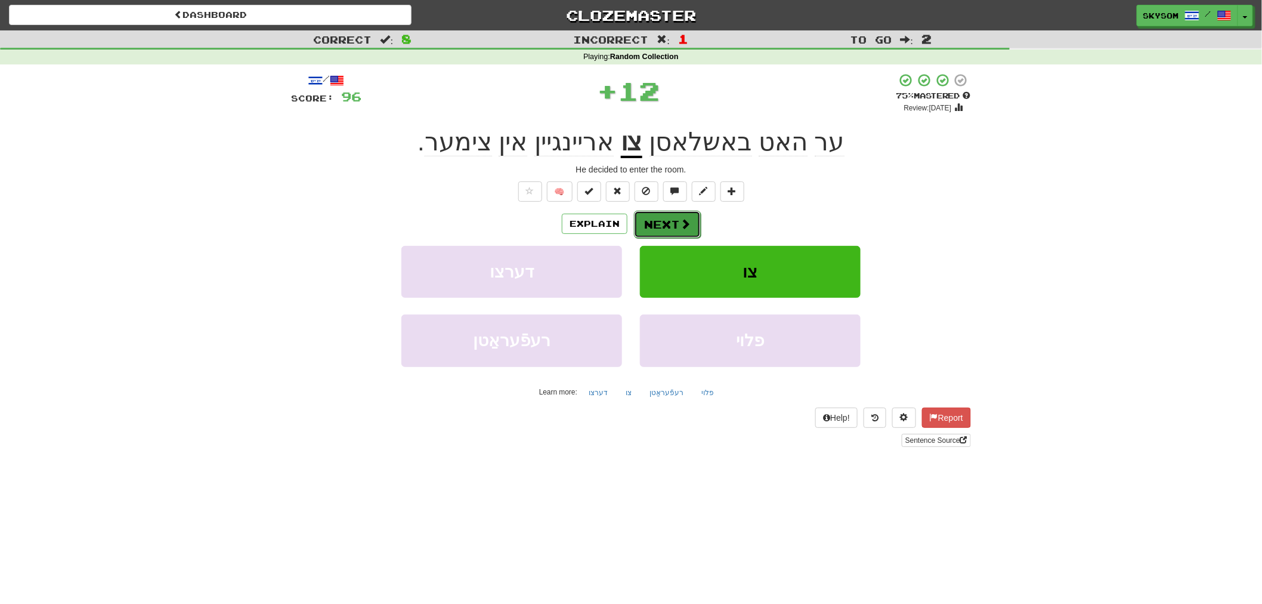
click at [682, 233] on button "Next" at bounding box center [667, 224] width 67 height 27
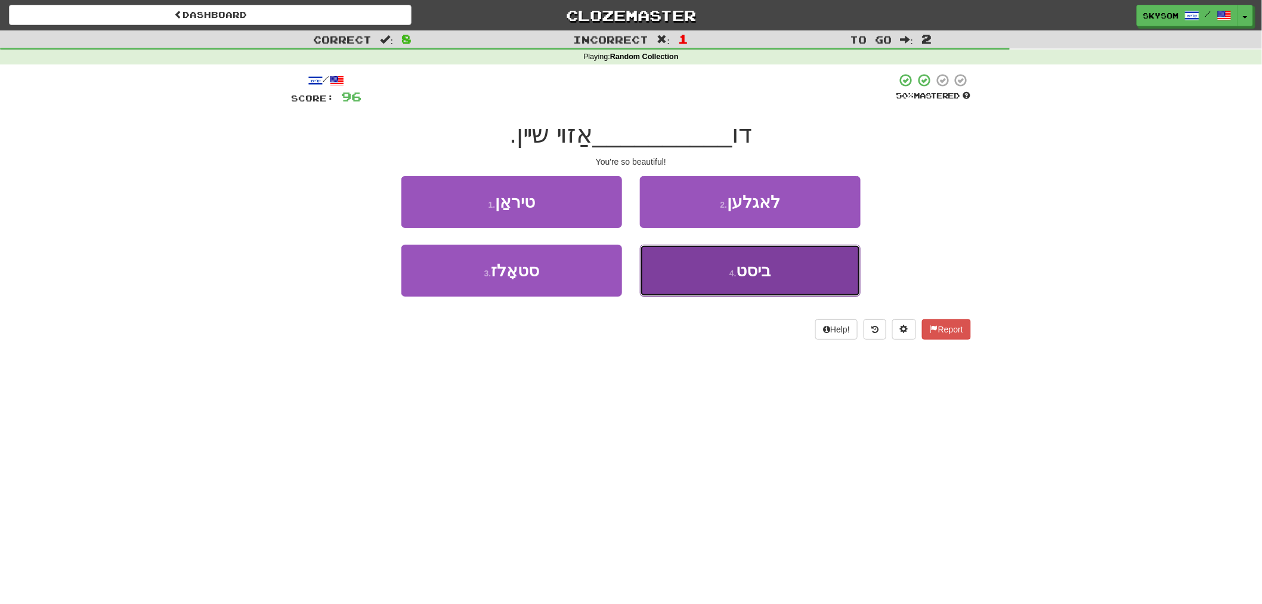
click at [774, 271] on button "4 . ביסט" at bounding box center [750, 271] width 221 height 52
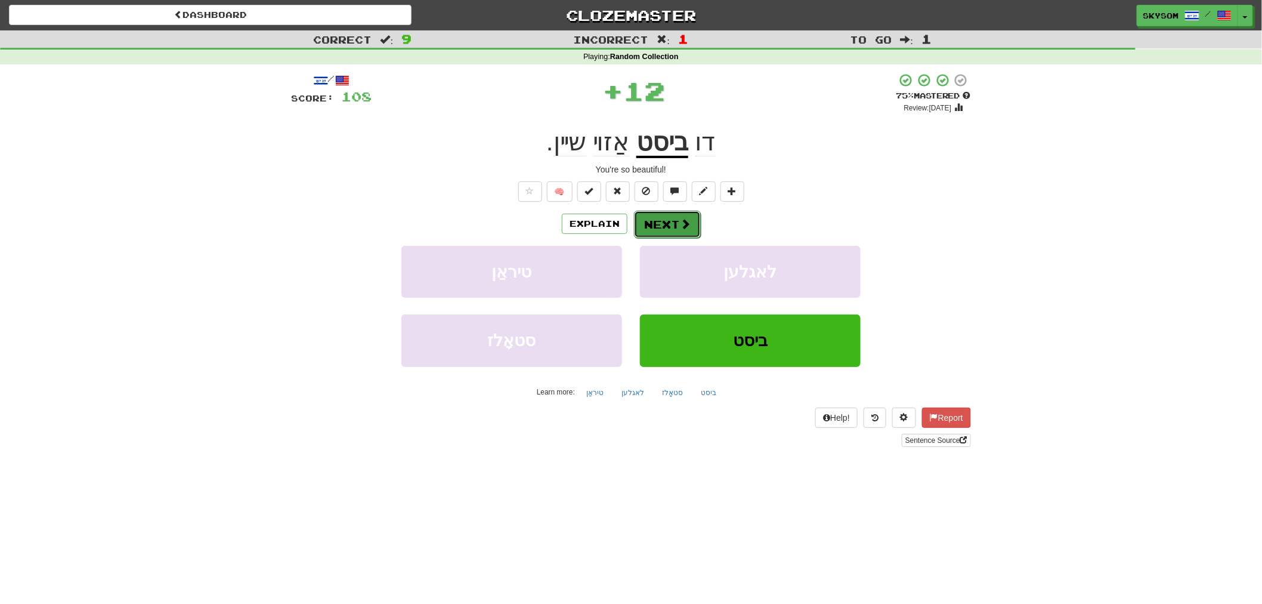
click at [664, 221] on button "Next" at bounding box center [667, 224] width 67 height 27
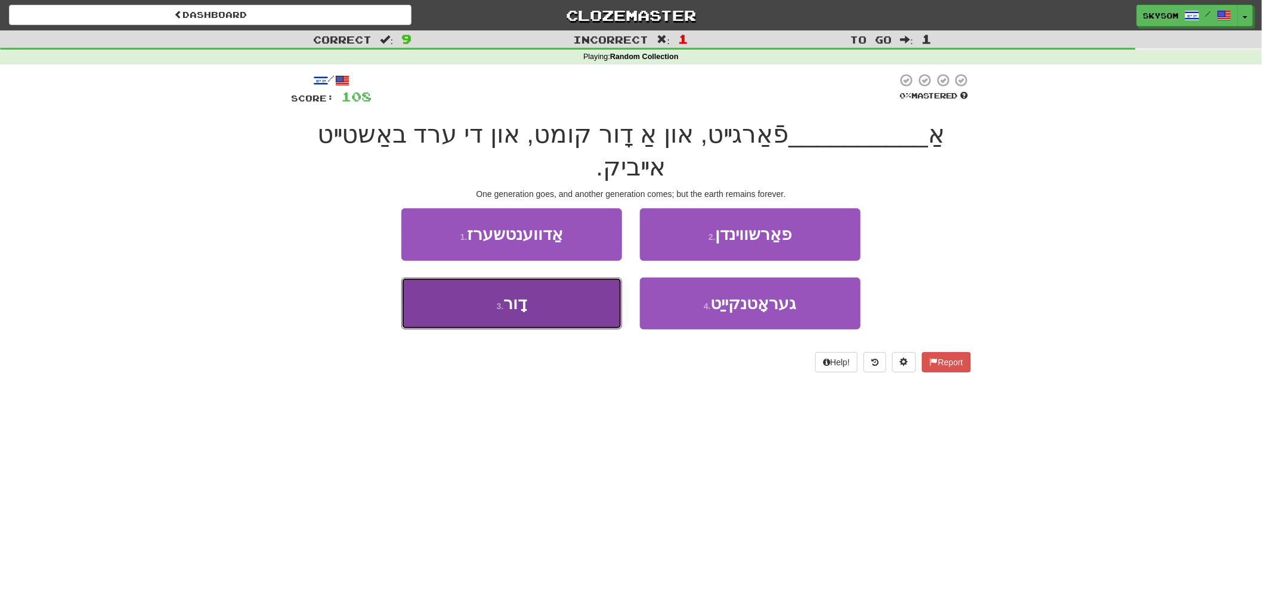
click at [581, 295] on button "3 . דָור" at bounding box center [511, 303] width 221 height 52
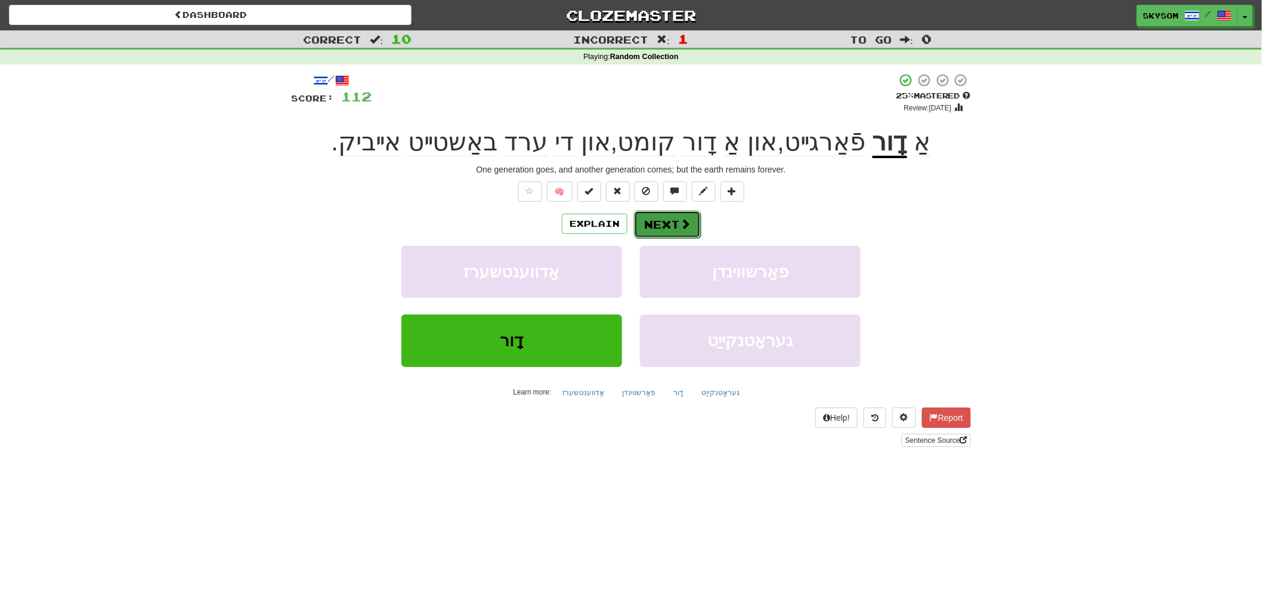
click at [665, 230] on button "Next" at bounding box center [667, 224] width 67 height 27
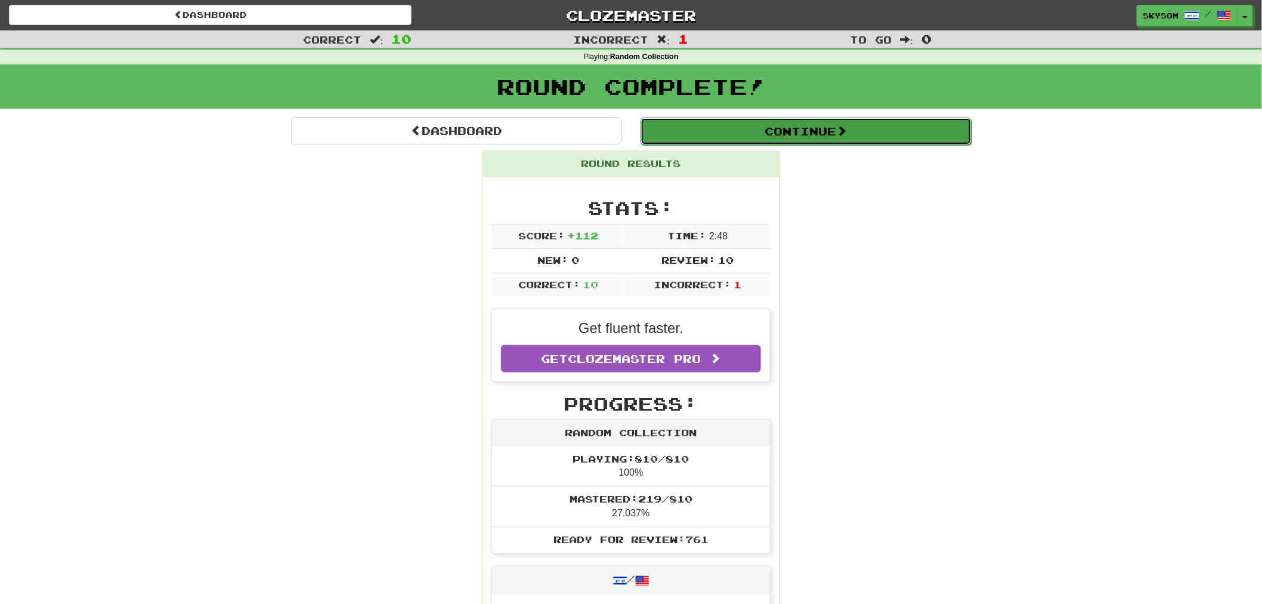
click at [683, 138] on button "Continue" at bounding box center [806, 131] width 331 height 27
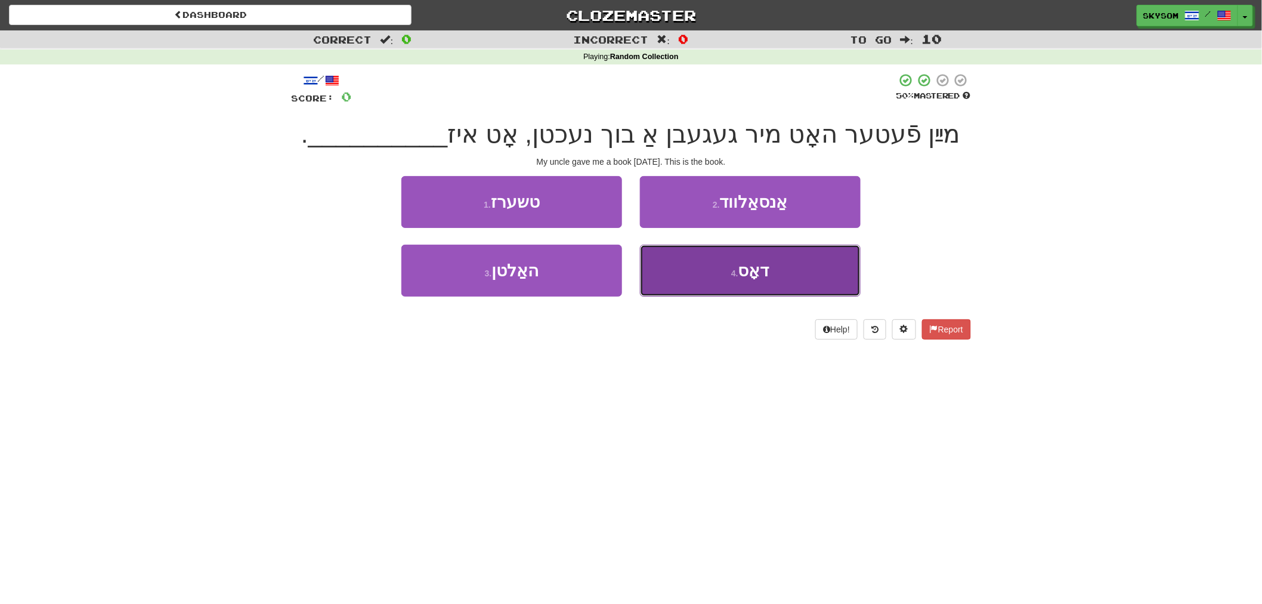
click at [790, 264] on button "4 . דאָס" at bounding box center [750, 271] width 221 height 52
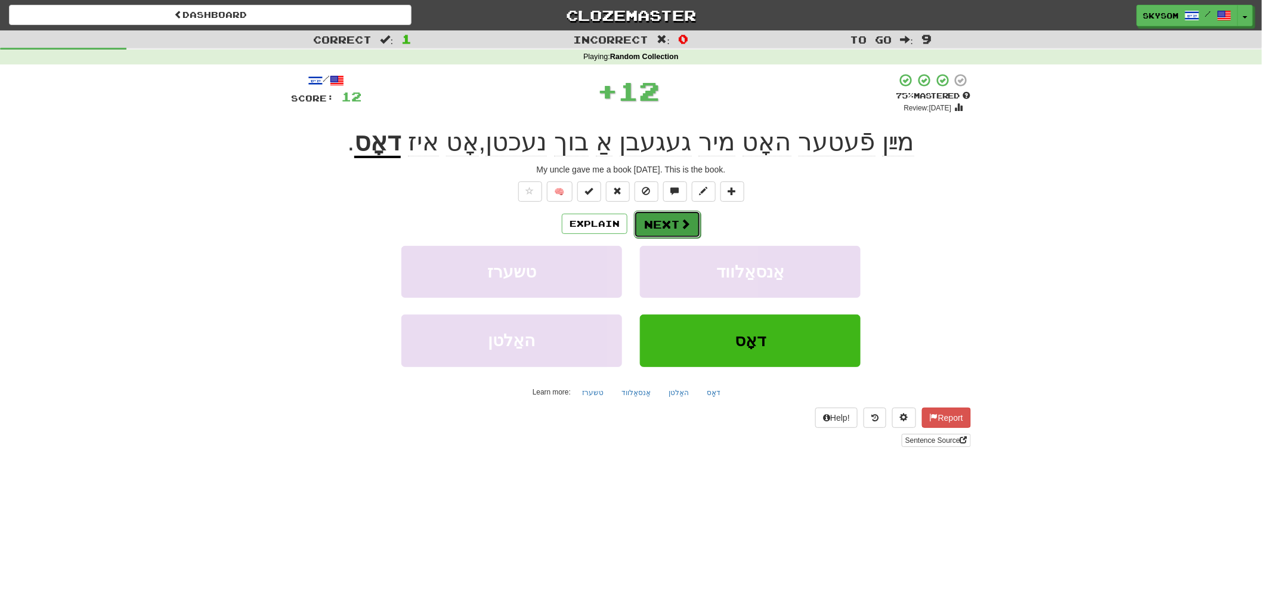
click at [694, 217] on button "Next" at bounding box center [667, 224] width 67 height 27
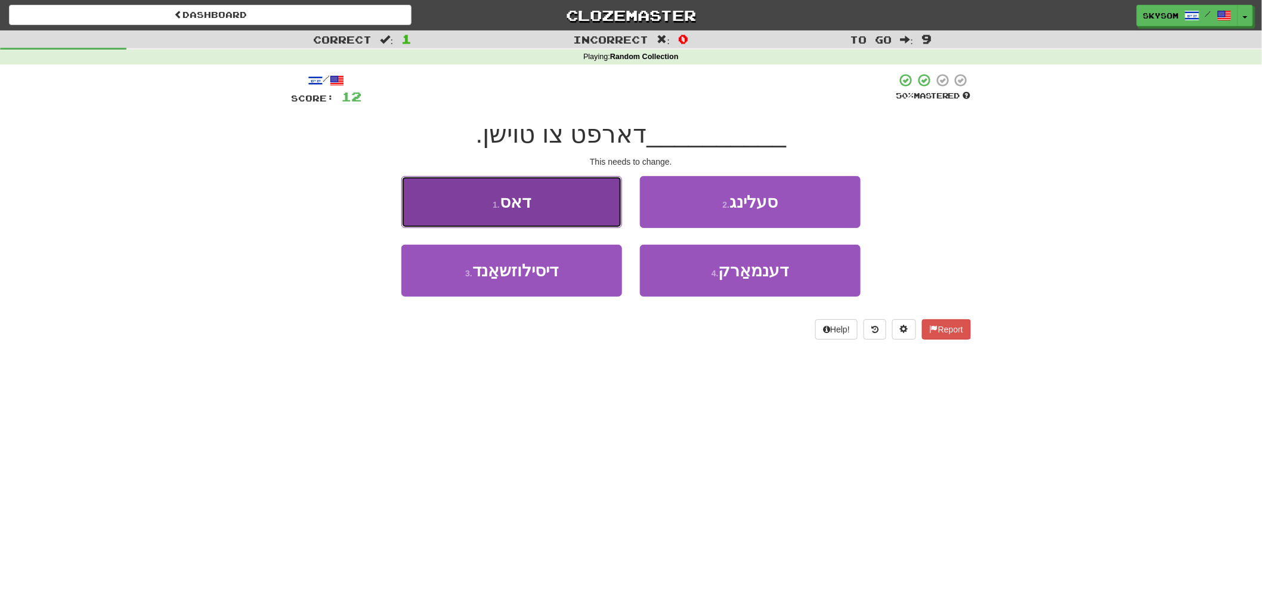
click at [569, 194] on button "1 . דאס" at bounding box center [511, 202] width 221 height 52
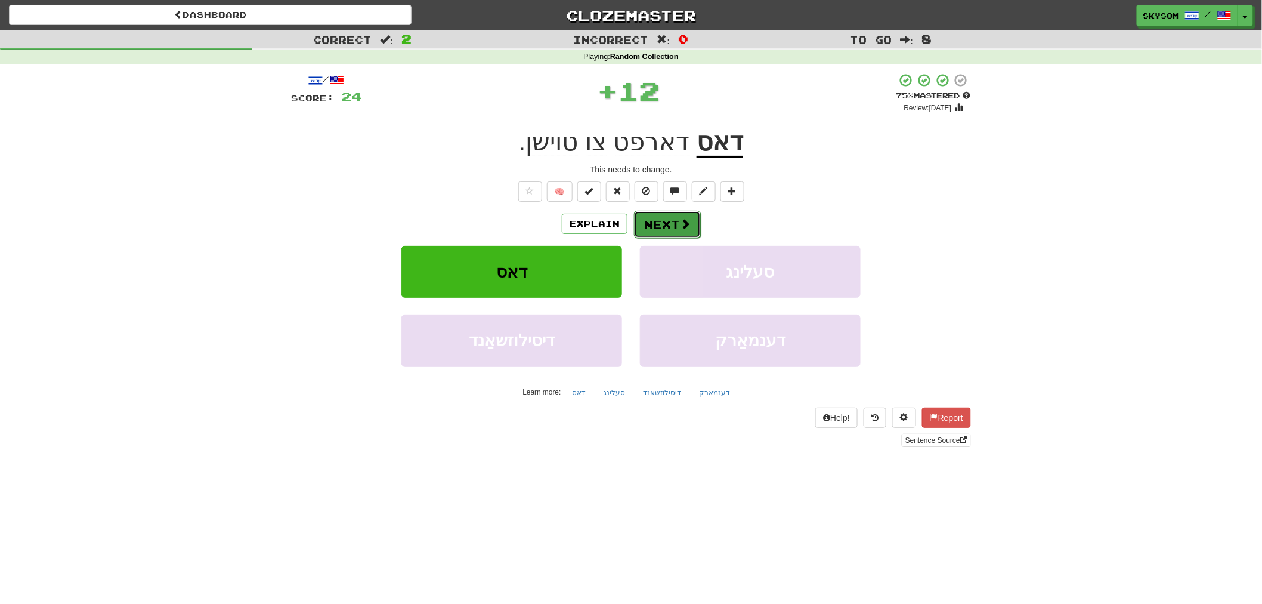
click at [685, 224] on span at bounding box center [685, 223] width 11 height 11
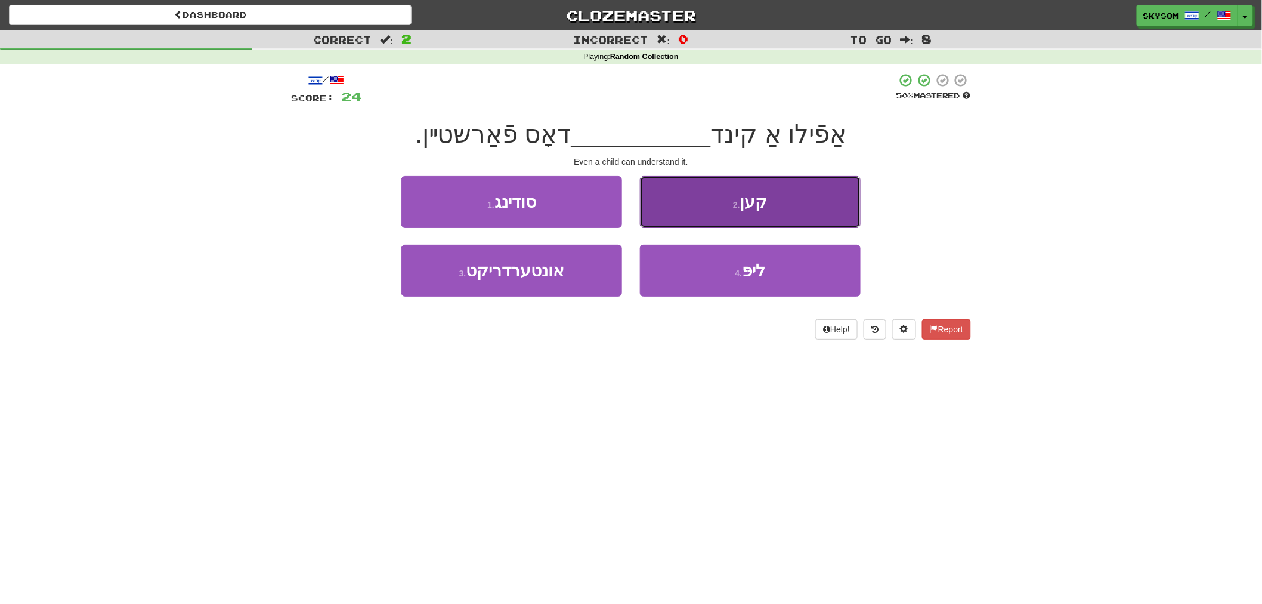
click at [843, 198] on button "2 . קען" at bounding box center [750, 202] width 221 height 52
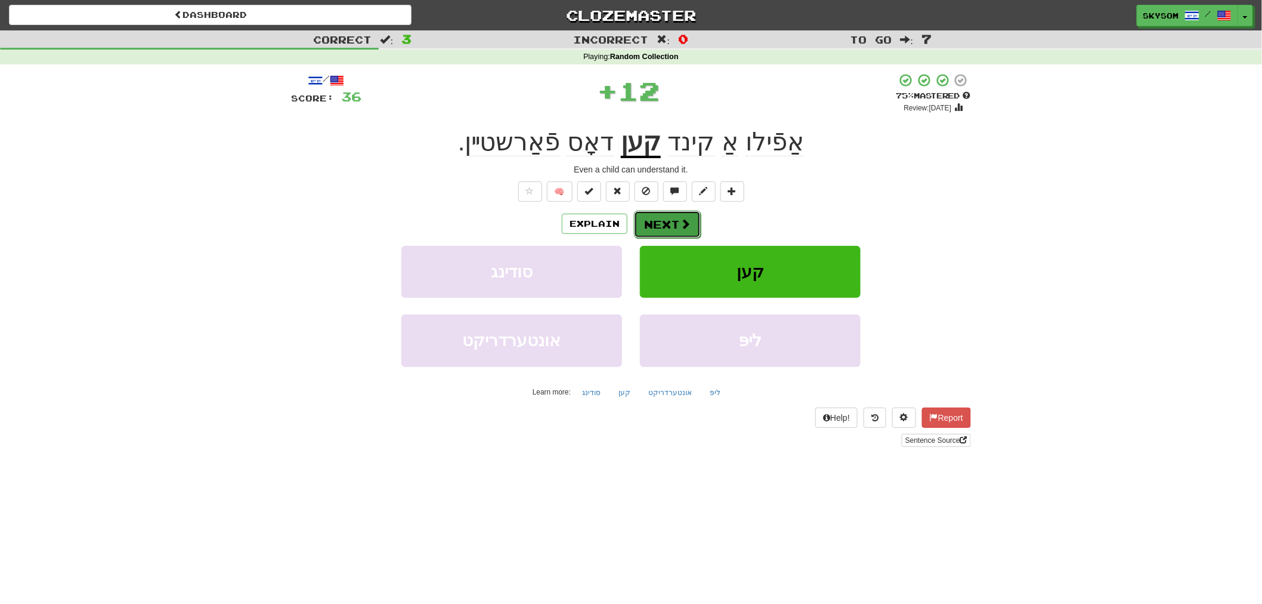
click at [668, 227] on button "Next" at bounding box center [667, 224] width 67 height 27
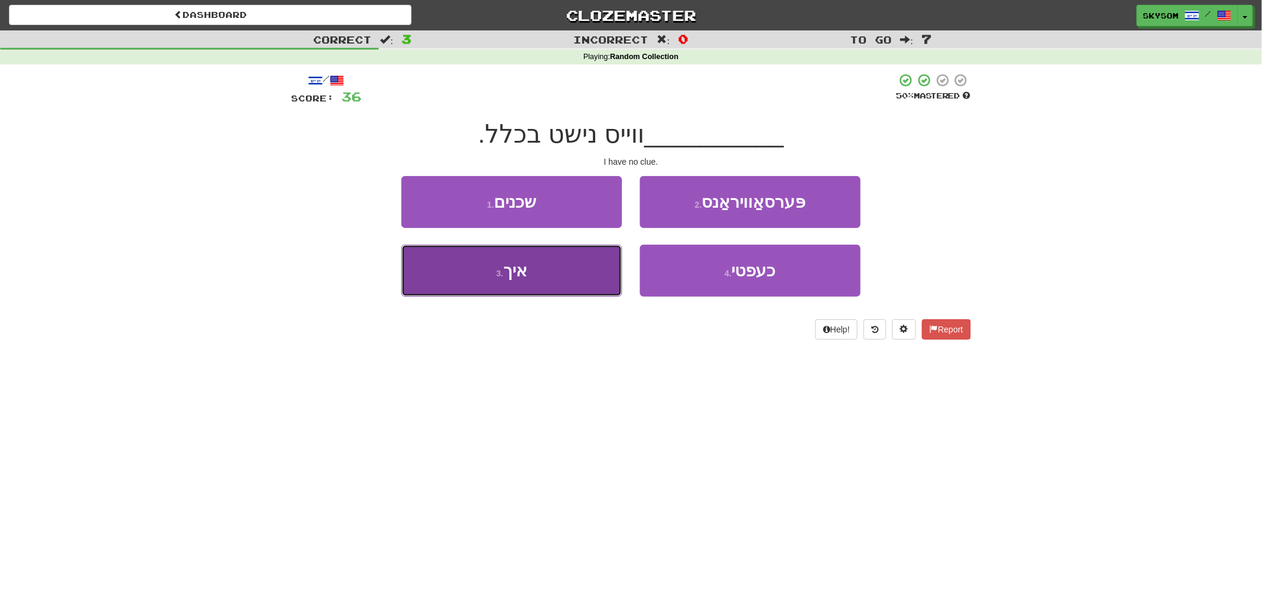
click at [576, 267] on button "3 . איך" at bounding box center [511, 271] width 221 height 52
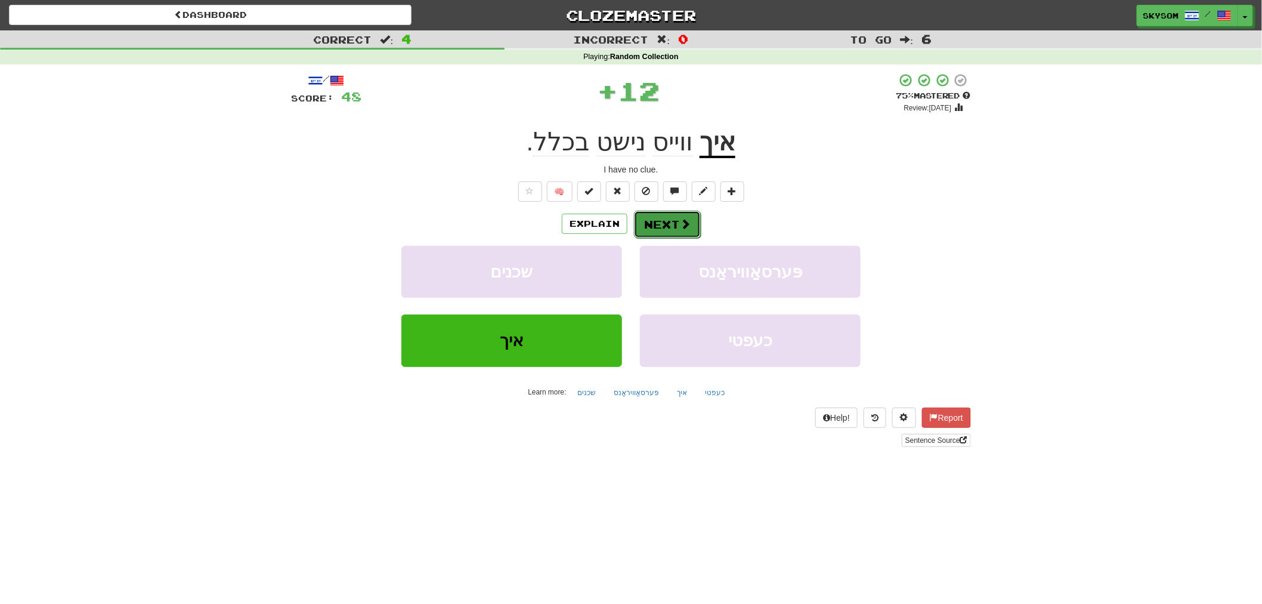
click at [674, 216] on button "Next" at bounding box center [667, 224] width 67 height 27
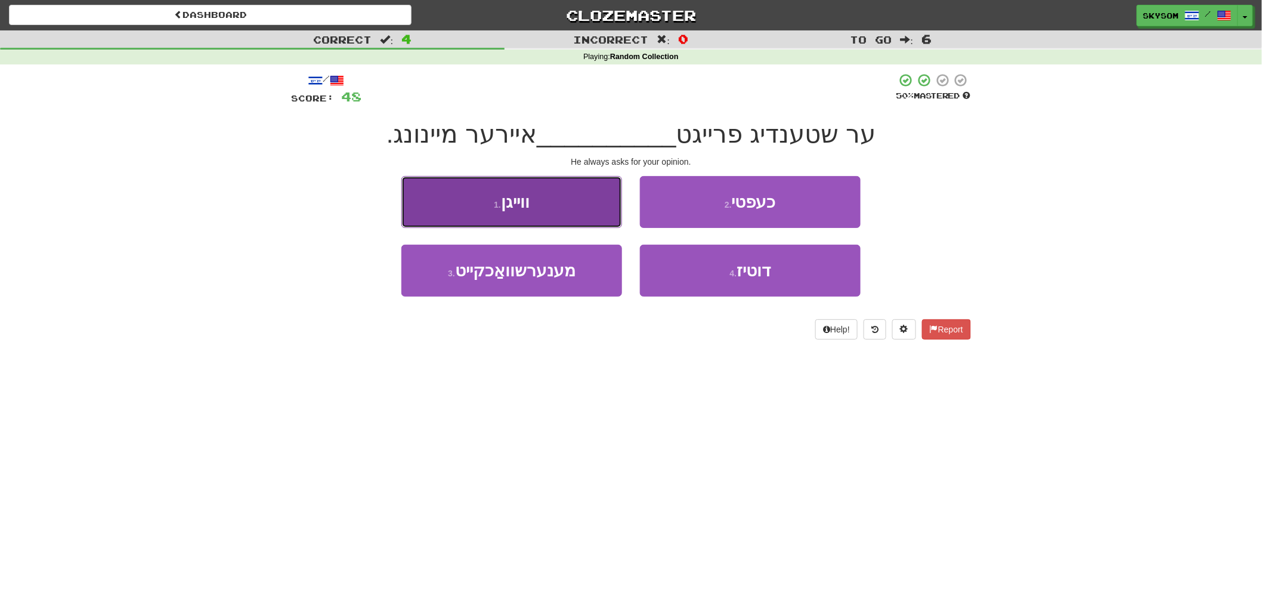
click at [502, 212] on button "1 . ווייגן" at bounding box center [511, 202] width 221 height 52
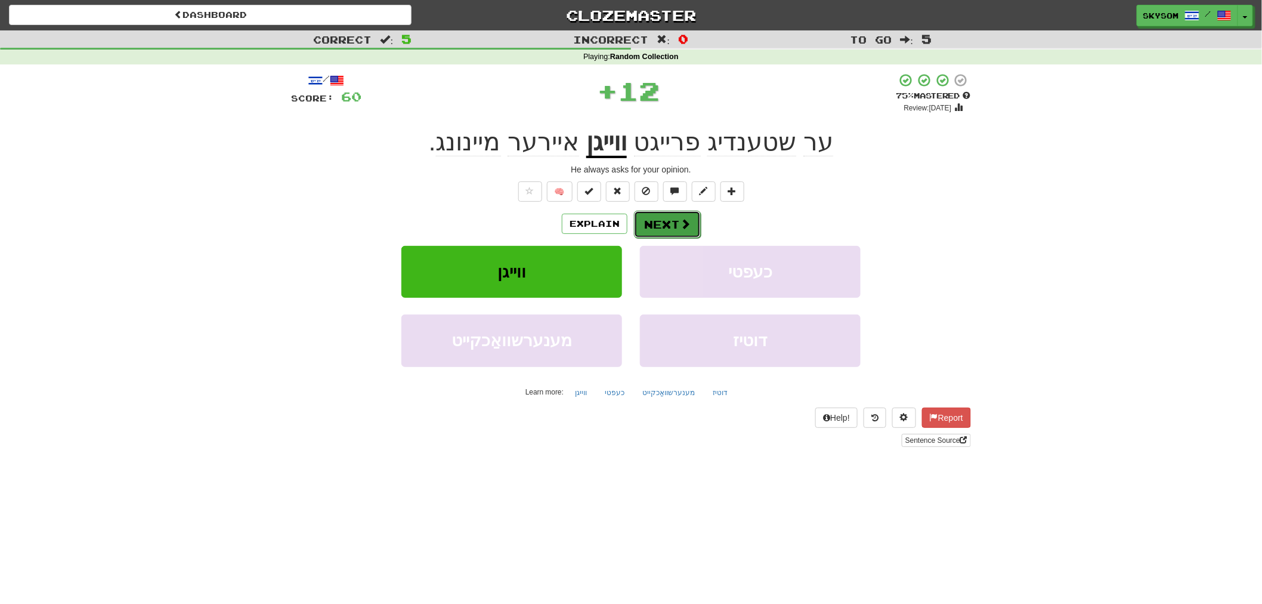
click at [668, 228] on button "Next" at bounding box center [667, 224] width 67 height 27
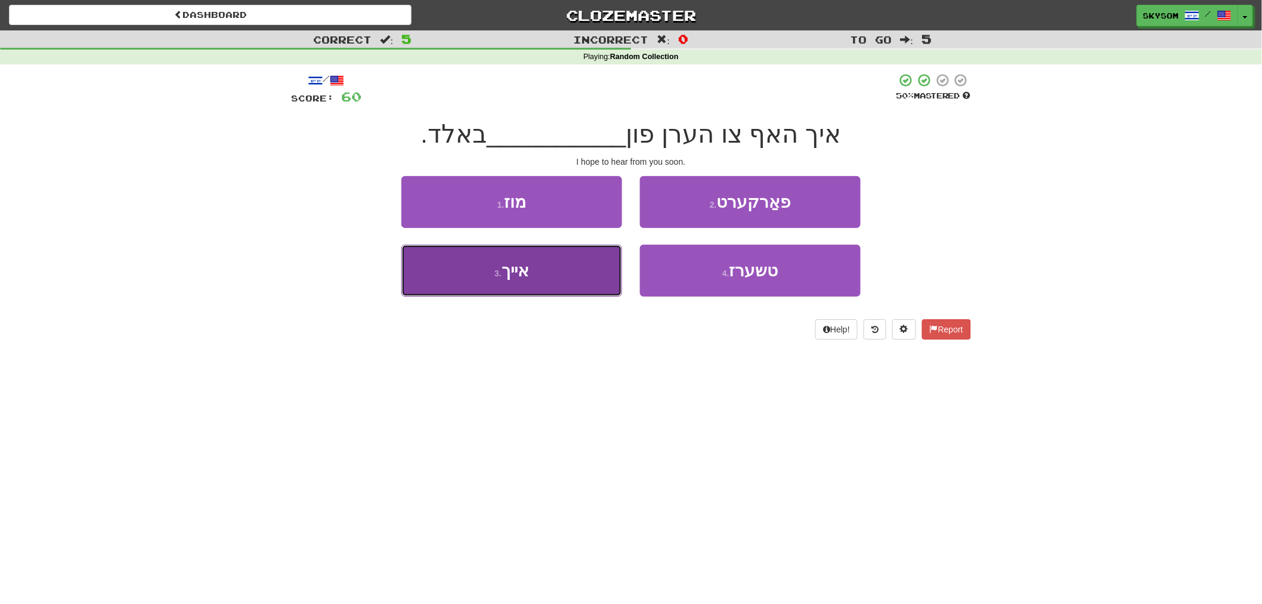
click at [536, 274] on button "3 . אייך" at bounding box center [511, 271] width 221 height 52
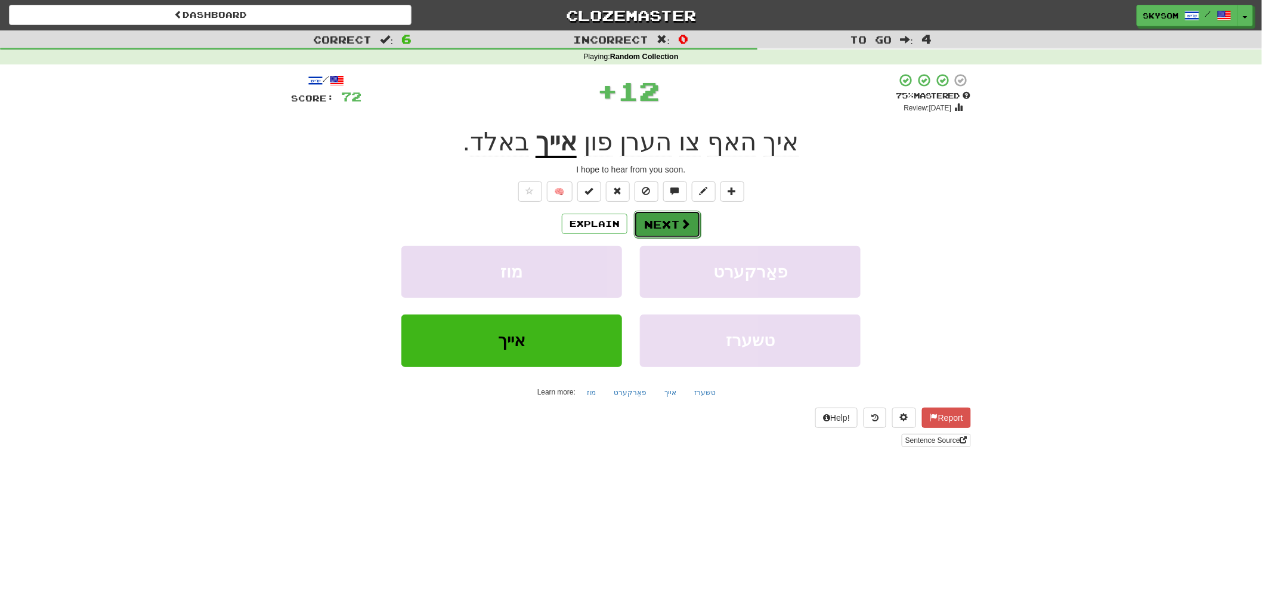
click at [698, 217] on button "Next" at bounding box center [667, 224] width 67 height 27
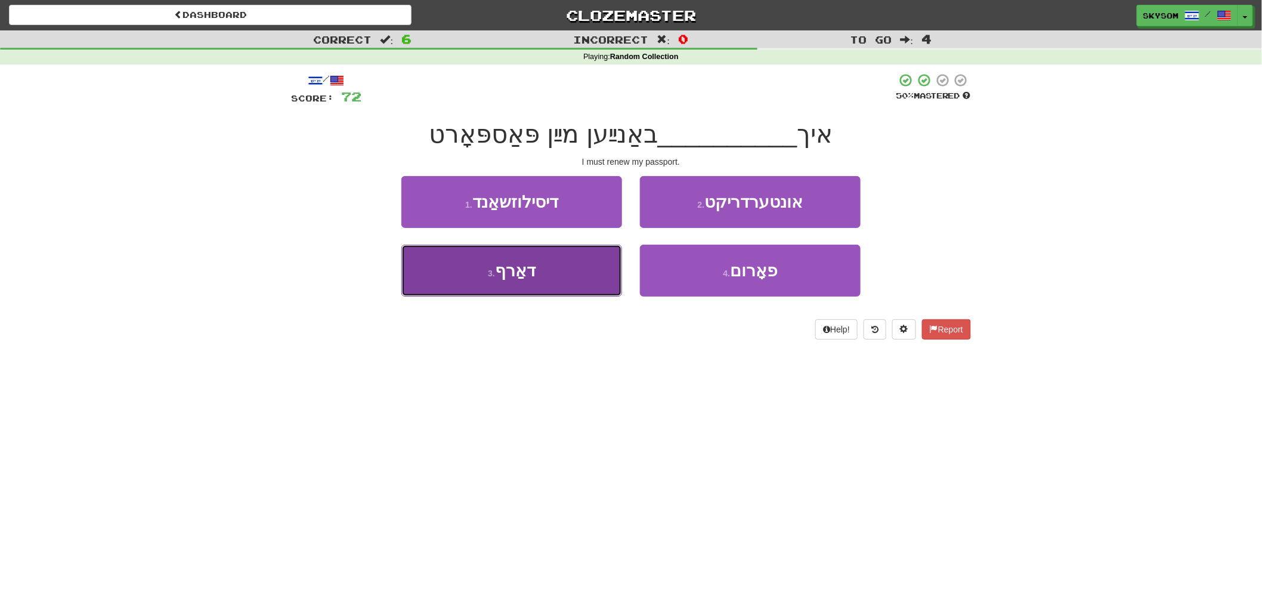
click at [553, 249] on button "3 . דאַרף" at bounding box center [511, 271] width 221 height 52
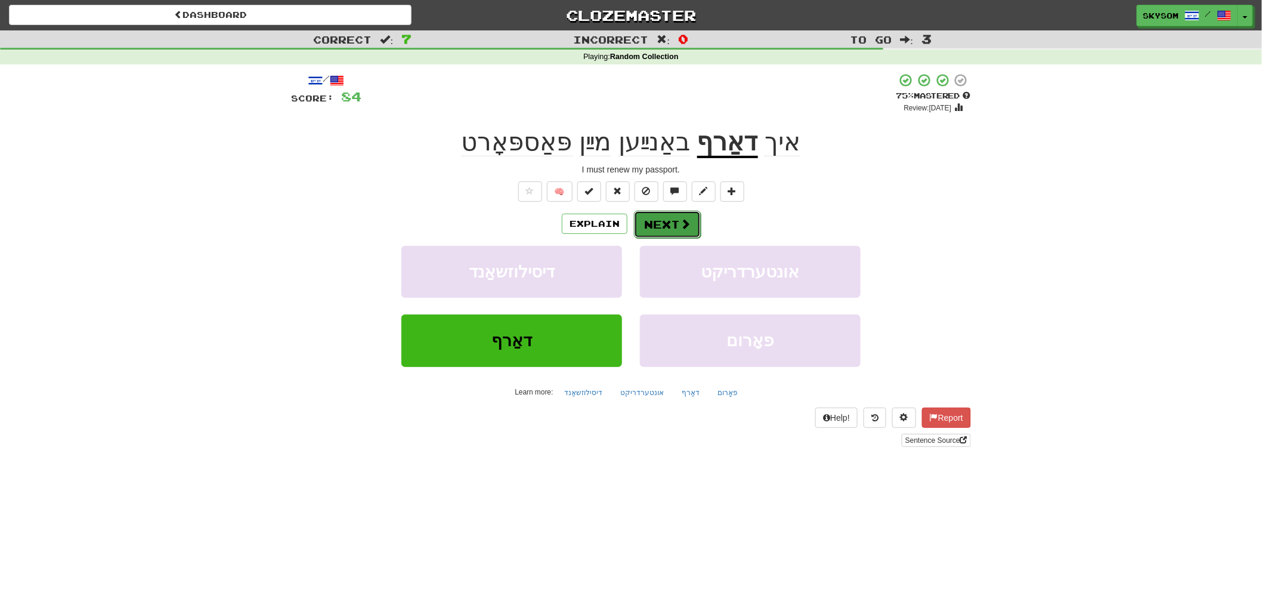
click at [669, 225] on button "Next" at bounding box center [667, 224] width 67 height 27
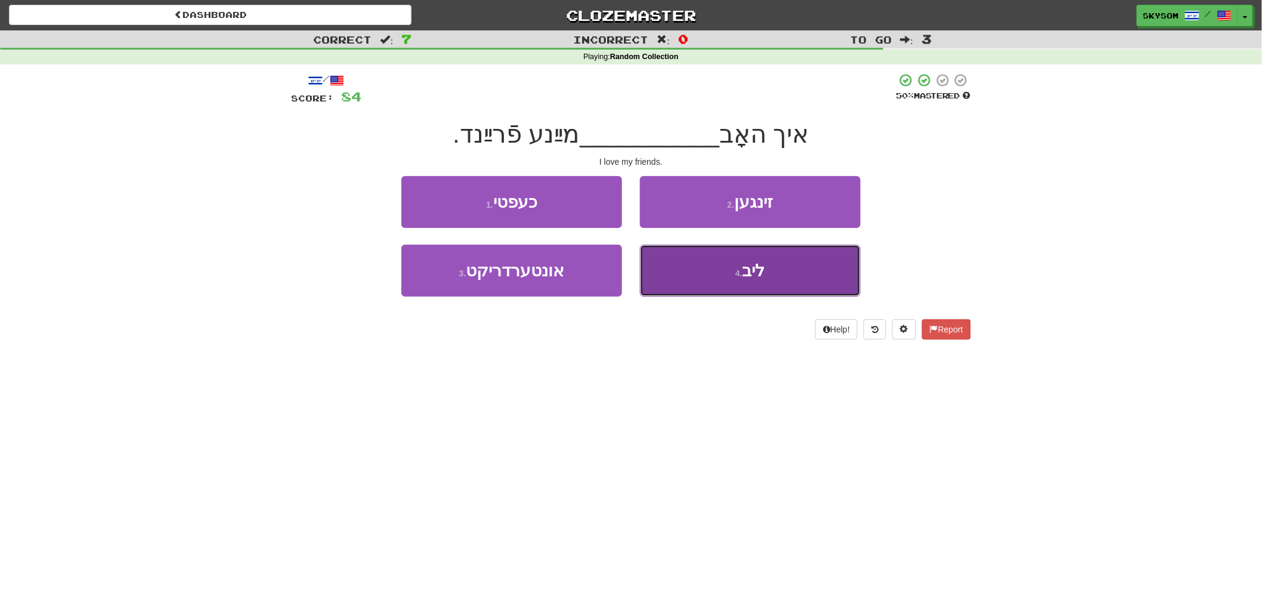
click at [756, 264] on span "ליב" at bounding box center [754, 270] width 23 height 18
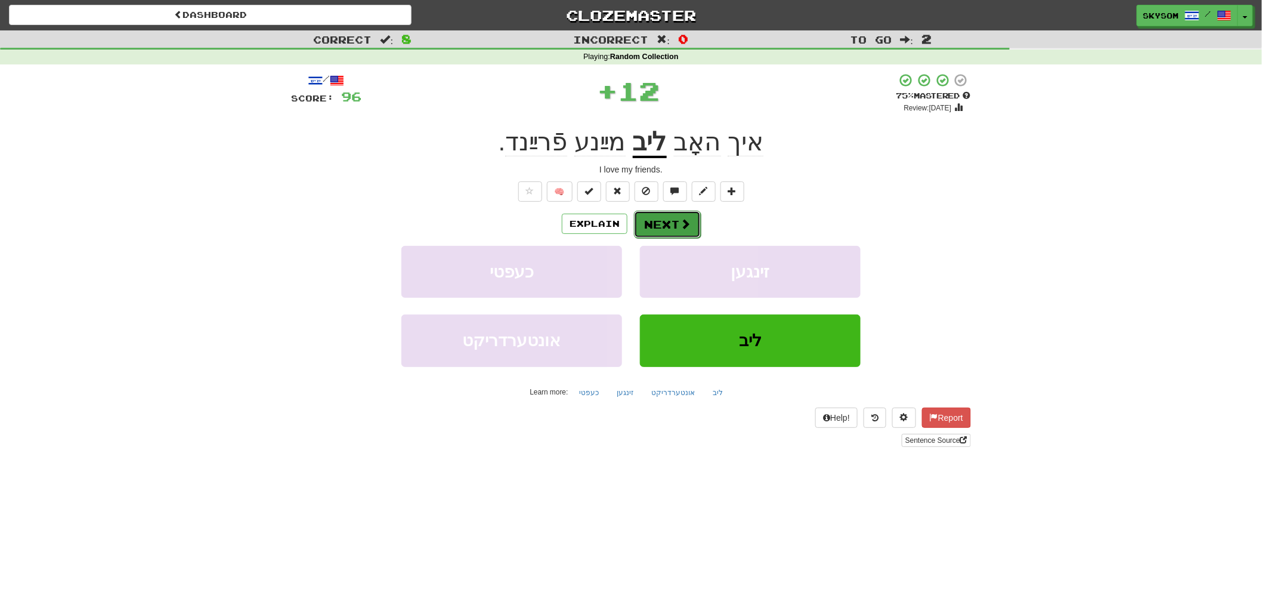
click at [684, 228] on span at bounding box center [685, 223] width 11 height 11
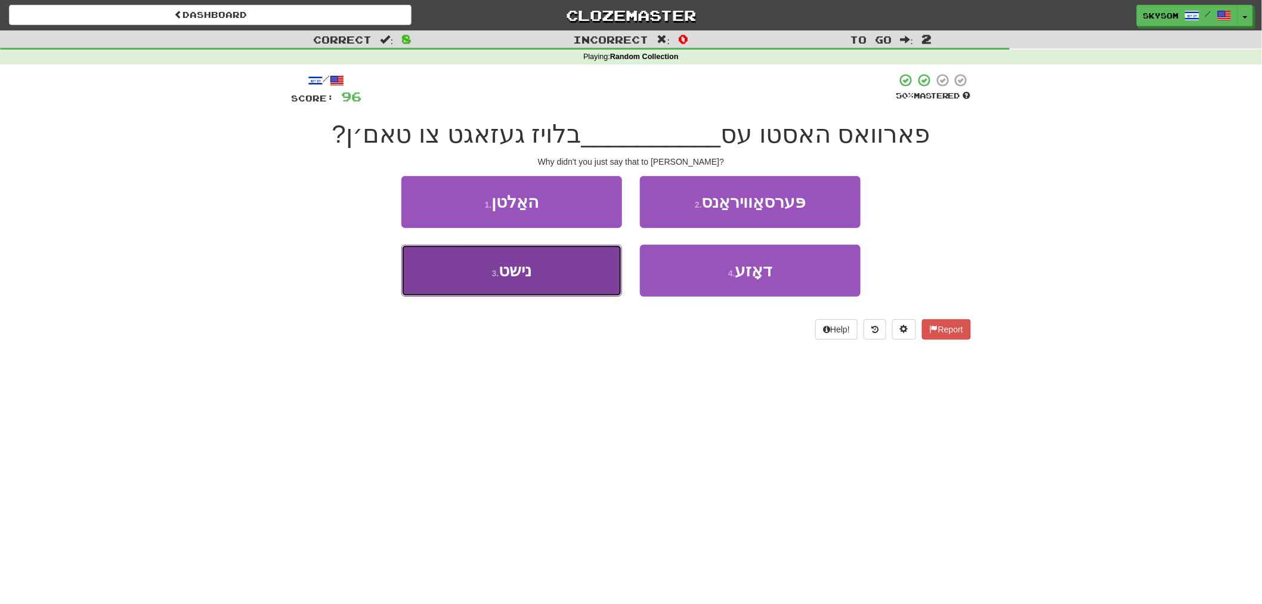
click at [527, 254] on button "3 . נישט" at bounding box center [511, 271] width 221 height 52
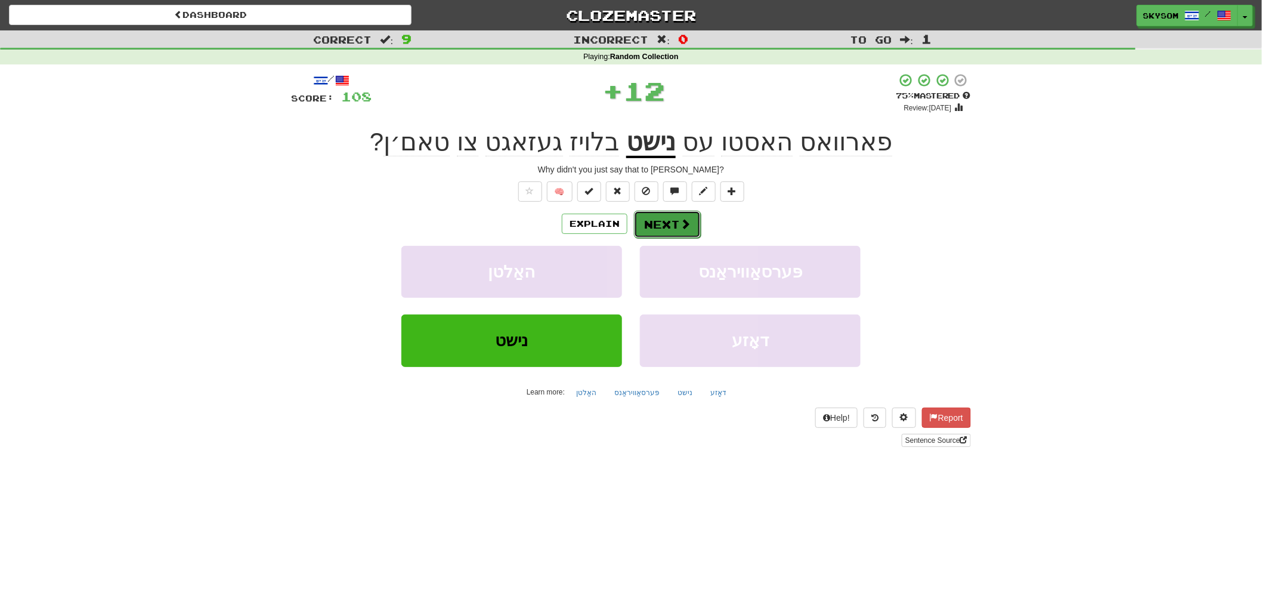
click at [660, 233] on button "Next" at bounding box center [667, 224] width 67 height 27
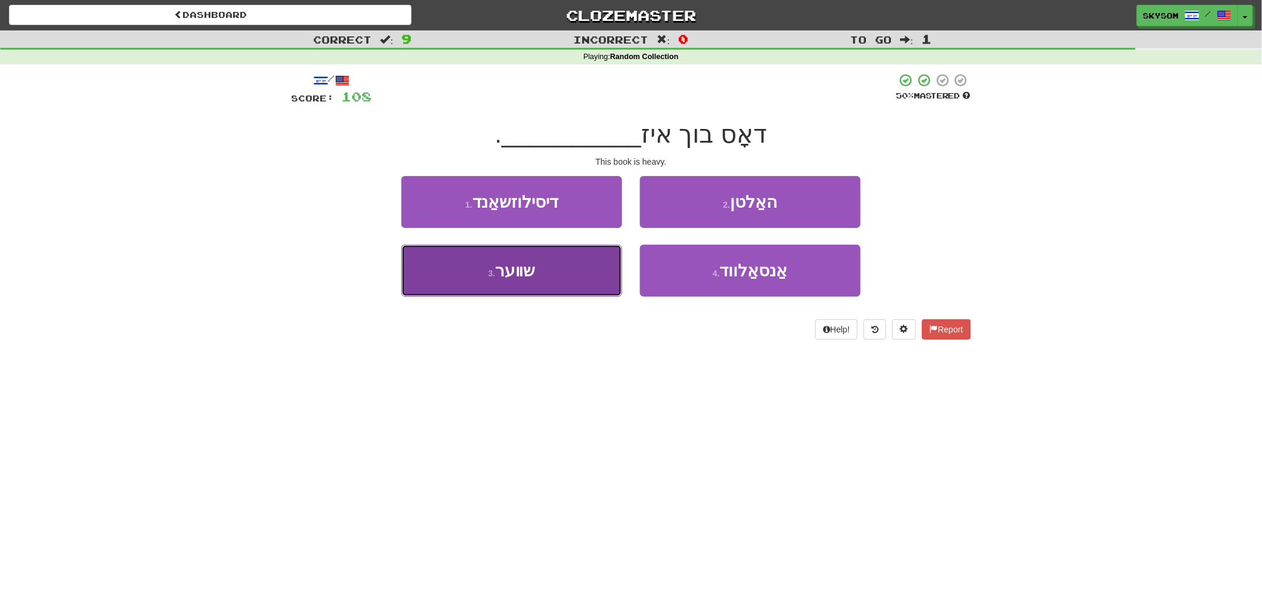
click at [506, 277] on span "שװער" at bounding box center [515, 270] width 40 height 18
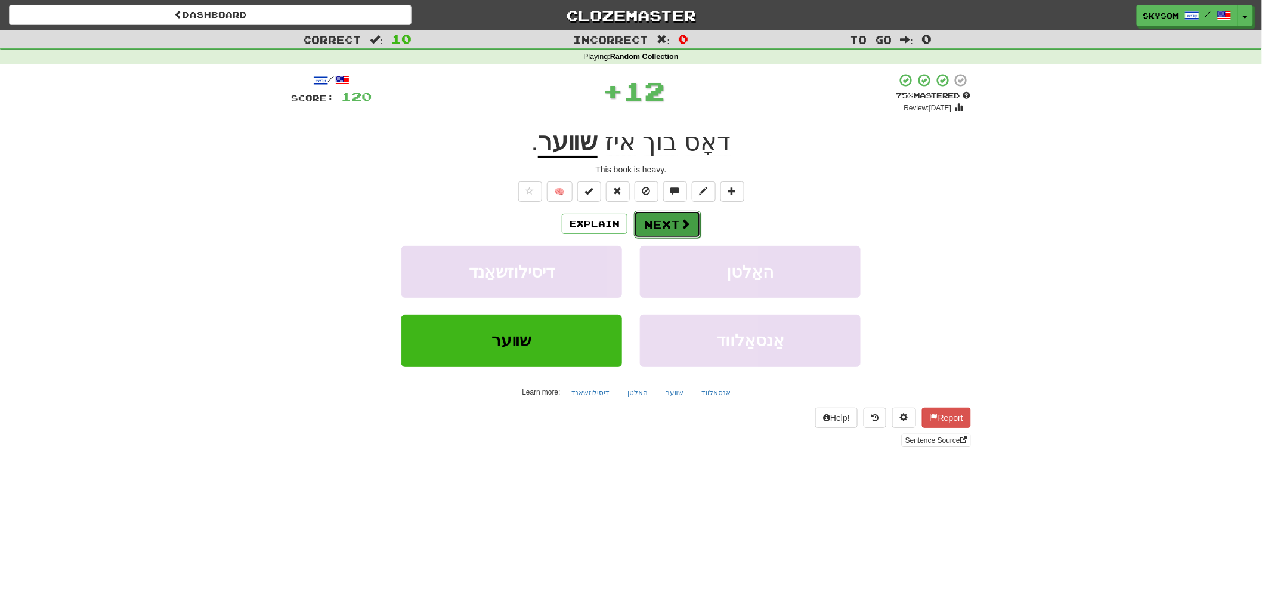
click at [680, 222] on span at bounding box center [685, 223] width 11 height 11
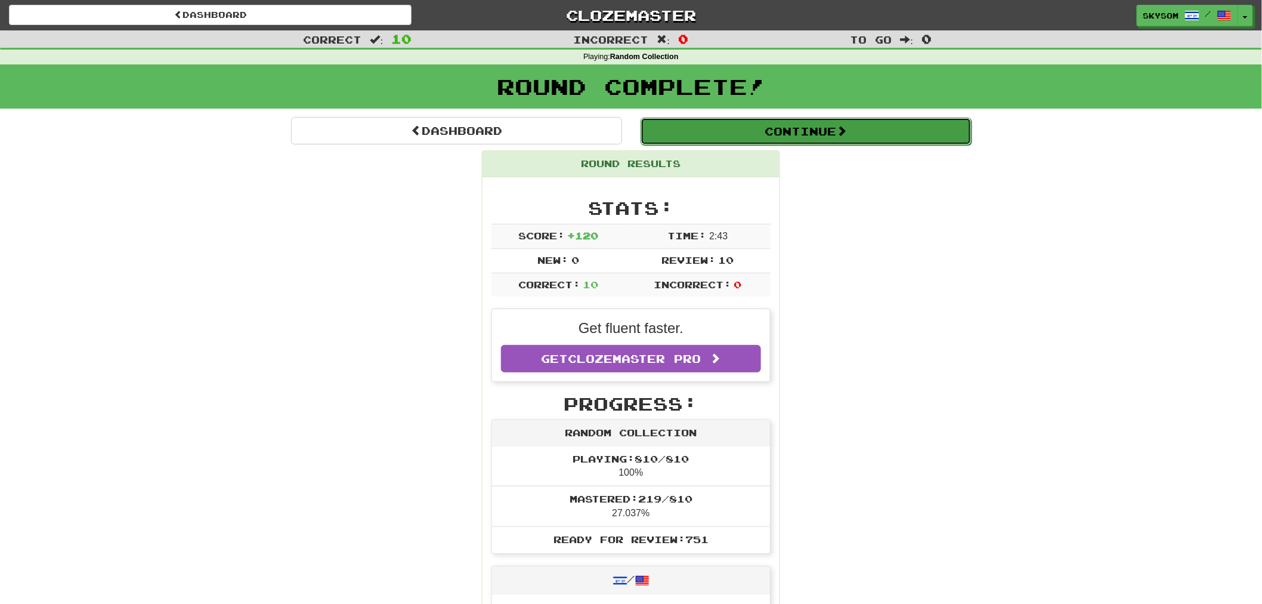
click at [688, 128] on button "Continue" at bounding box center [806, 131] width 331 height 27
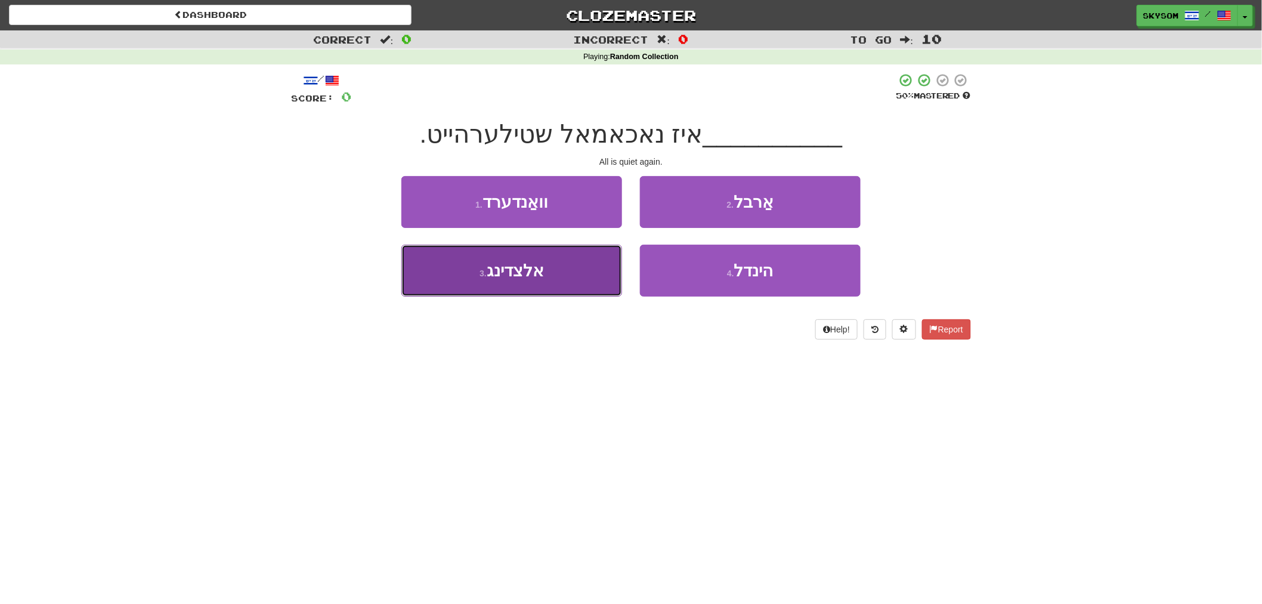
click at [528, 270] on span "אלצדינג" at bounding box center [515, 270] width 57 height 18
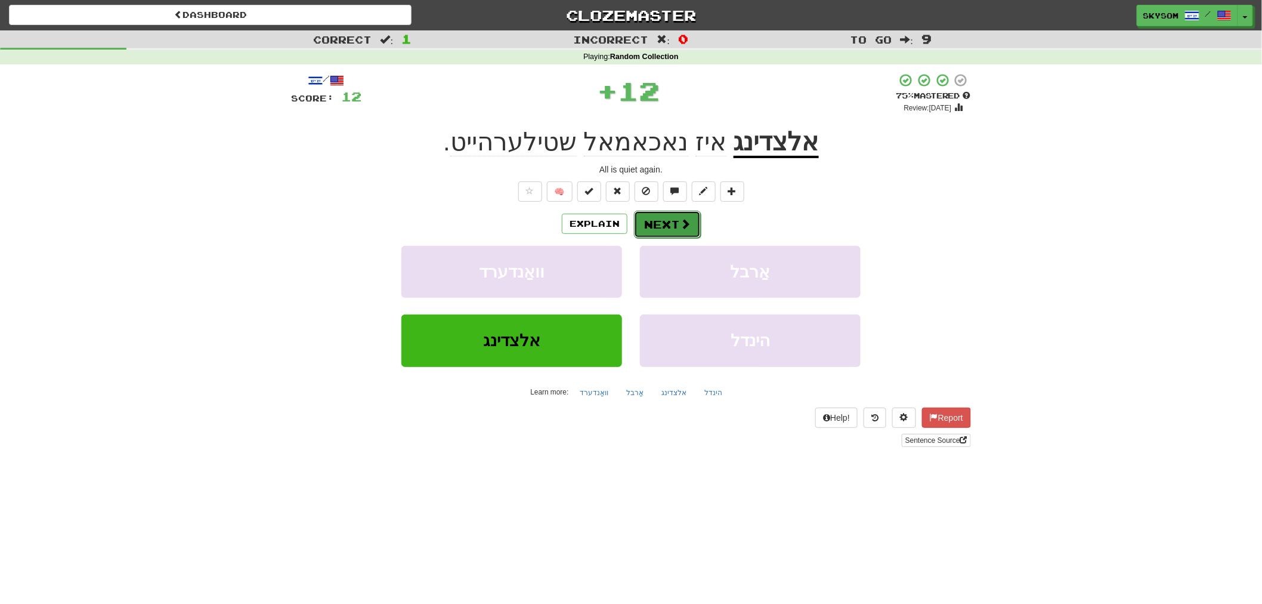
click at [688, 229] on span at bounding box center [685, 223] width 11 height 11
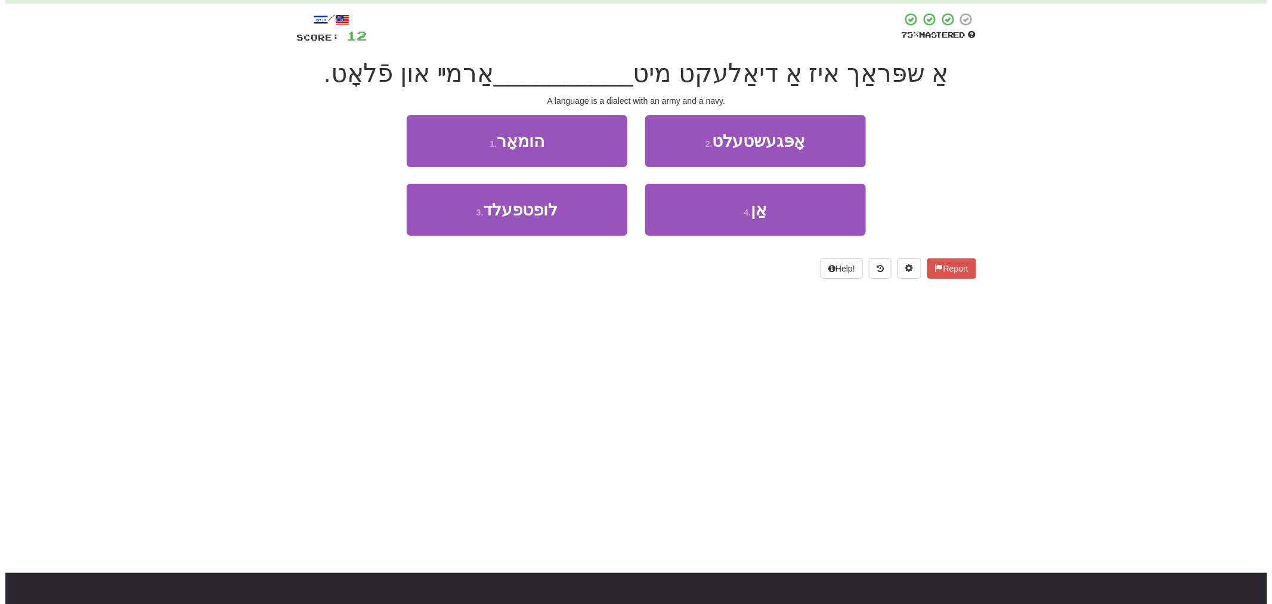
scroll to position [66, 0]
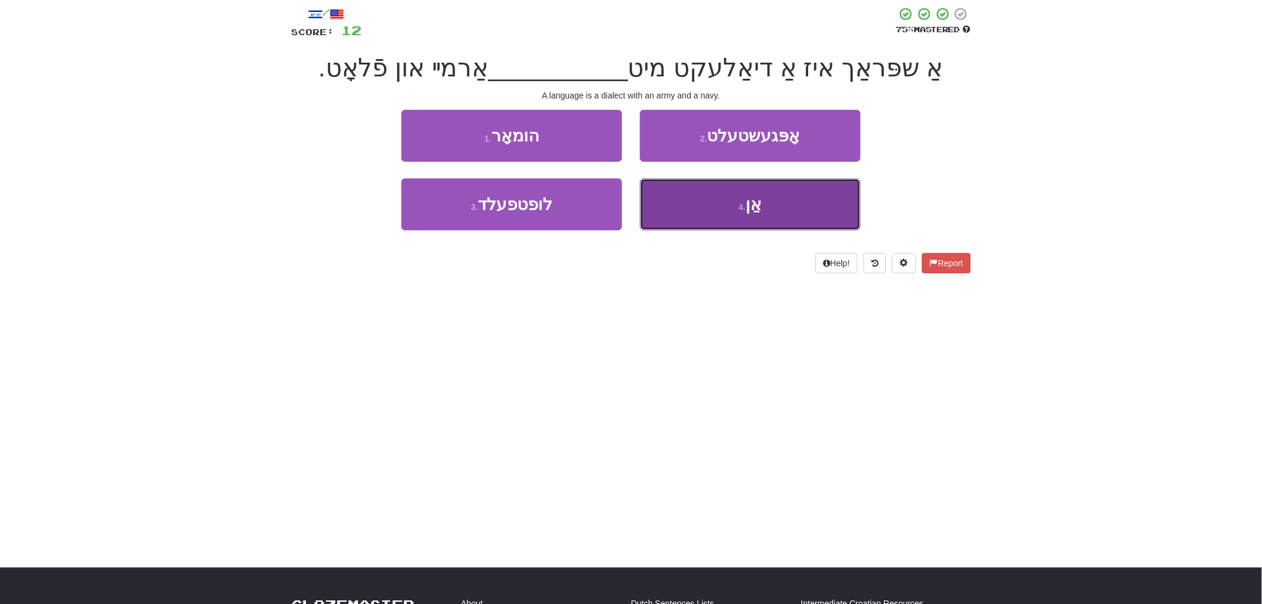
click at [716, 223] on button "4 . אַן" at bounding box center [750, 204] width 221 height 52
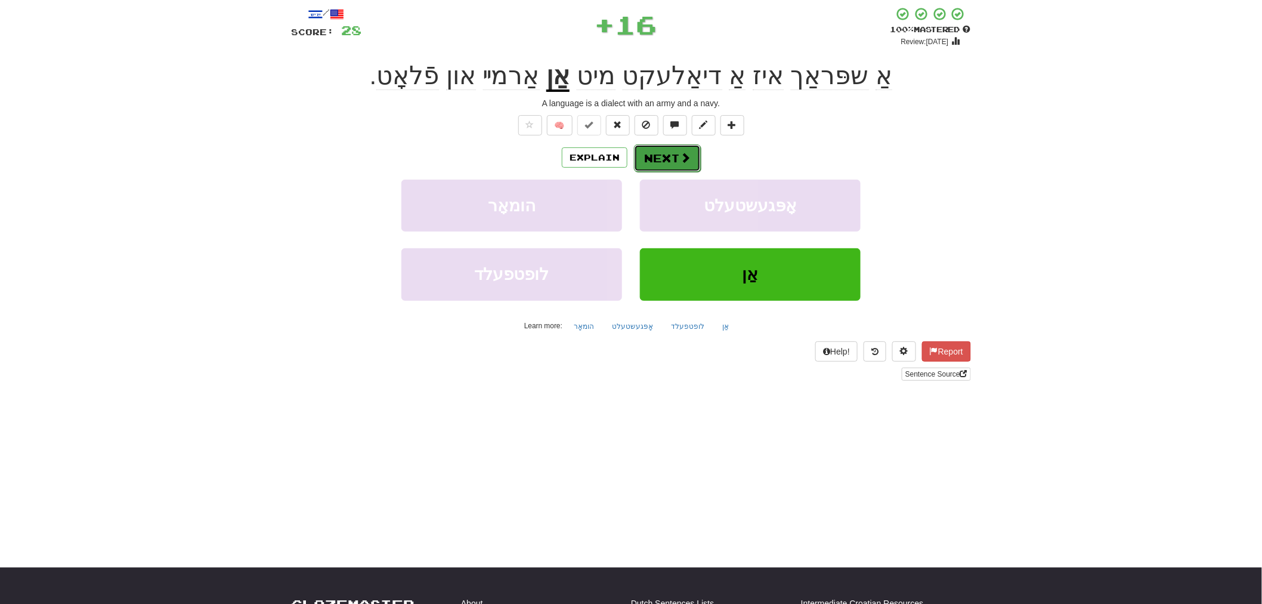
click at [659, 157] on button "Next" at bounding box center [667, 157] width 67 height 27
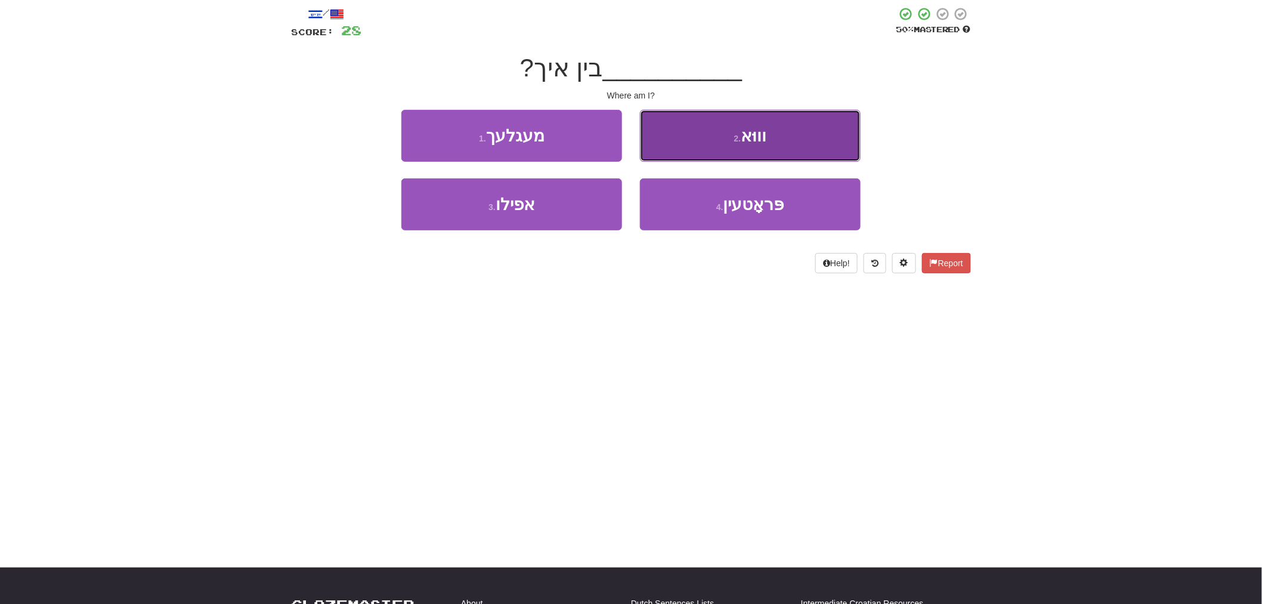
click at [736, 141] on small "2 ." at bounding box center [737, 139] width 7 height 10
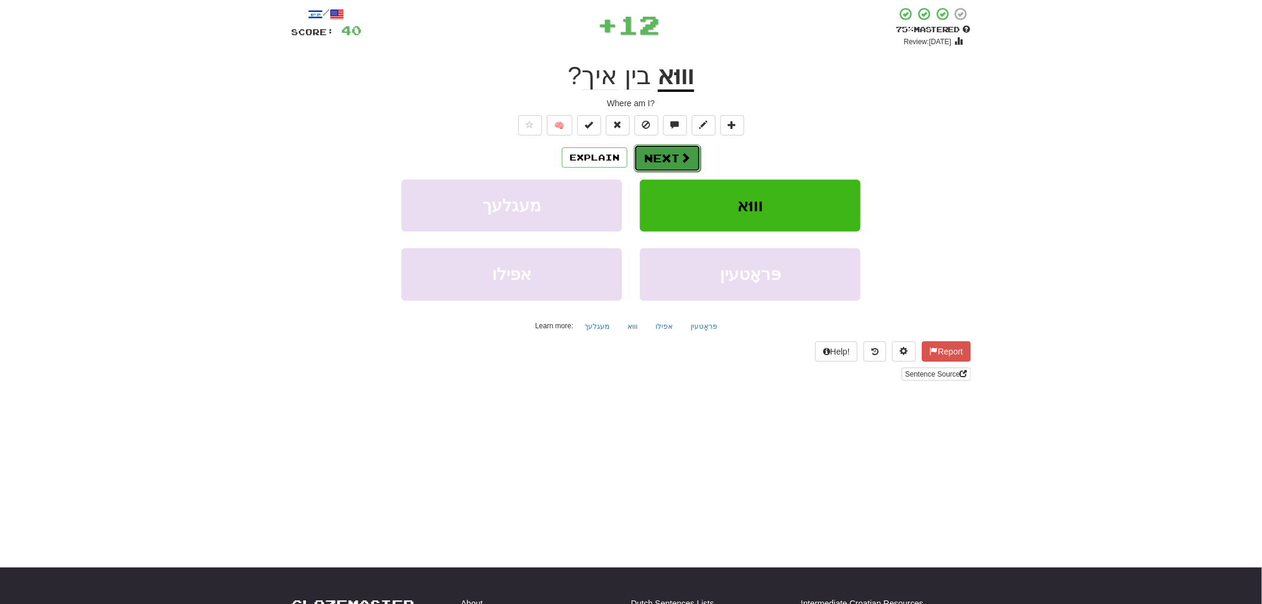
click at [682, 152] on span at bounding box center [685, 157] width 11 height 11
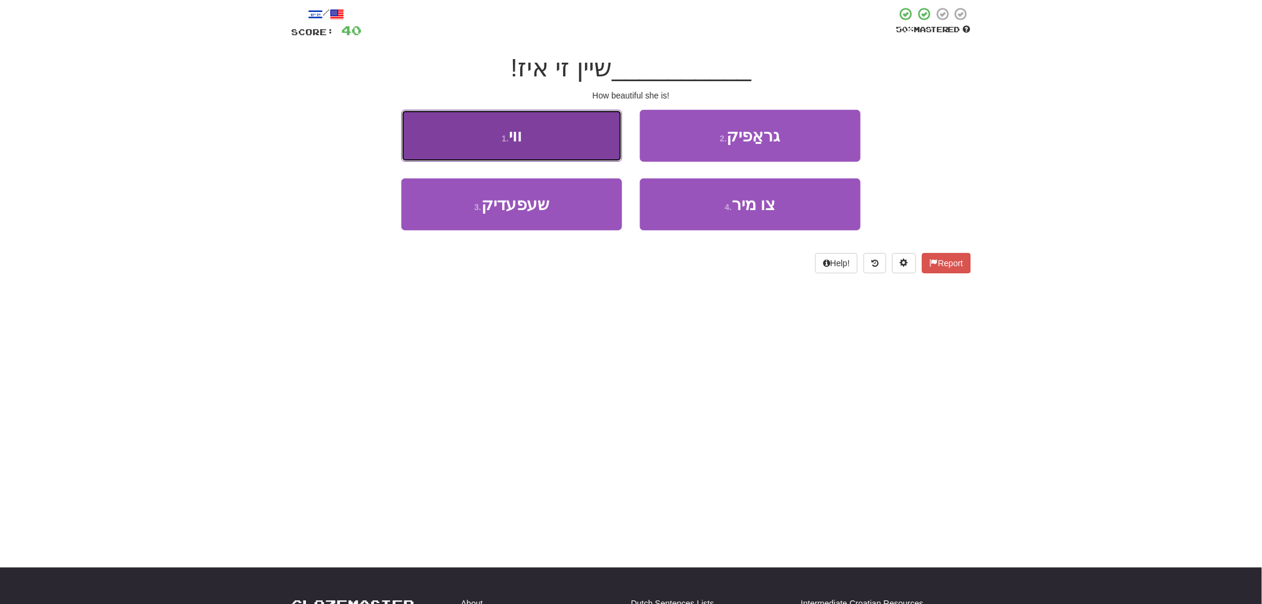
click at [580, 148] on button "1 . ווי" at bounding box center [511, 136] width 221 height 52
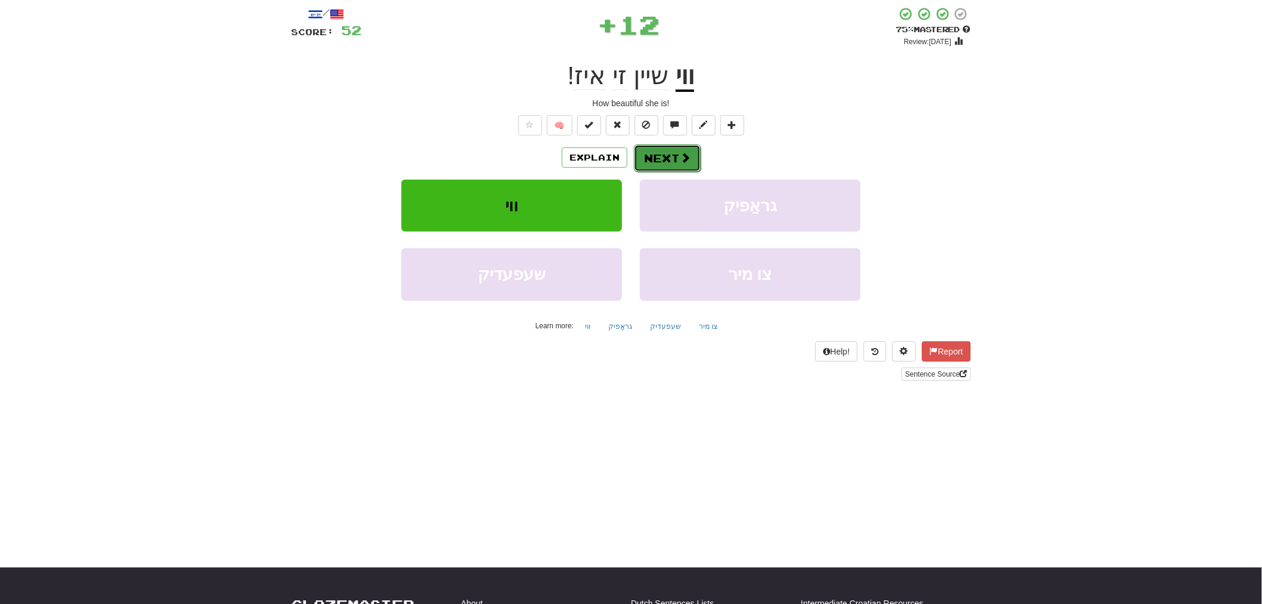
click at [674, 158] on button "Next" at bounding box center [667, 157] width 67 height 27
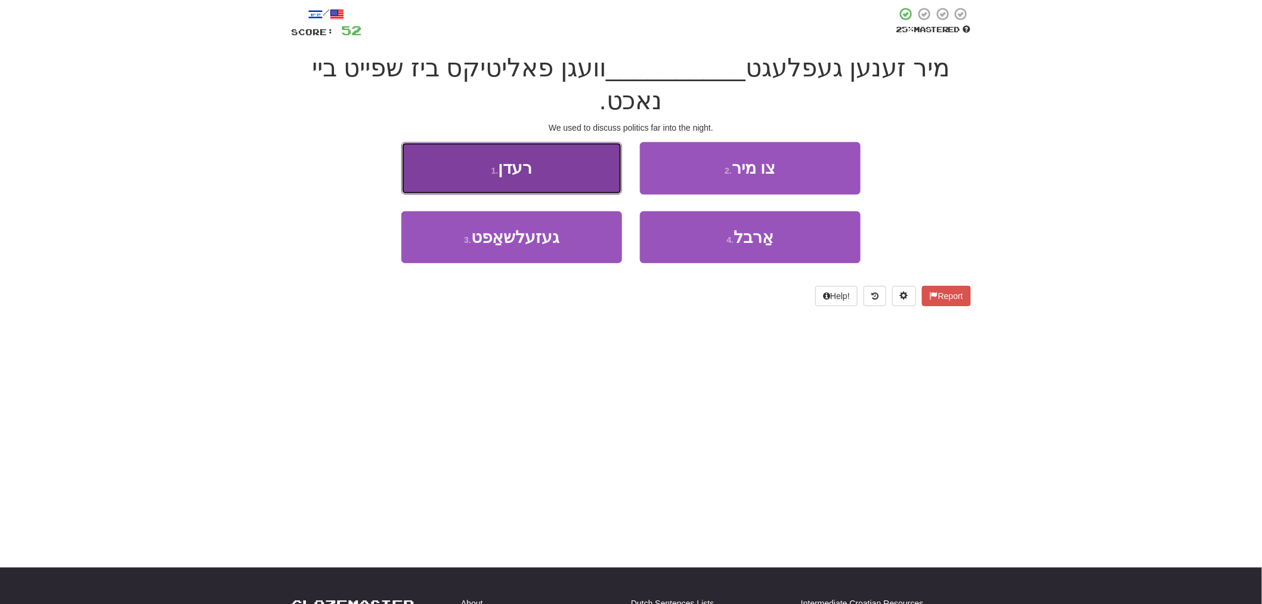
click at [568, 142] on button "1 . רעדן" at bounding box center [511, 168] width 221 height 52
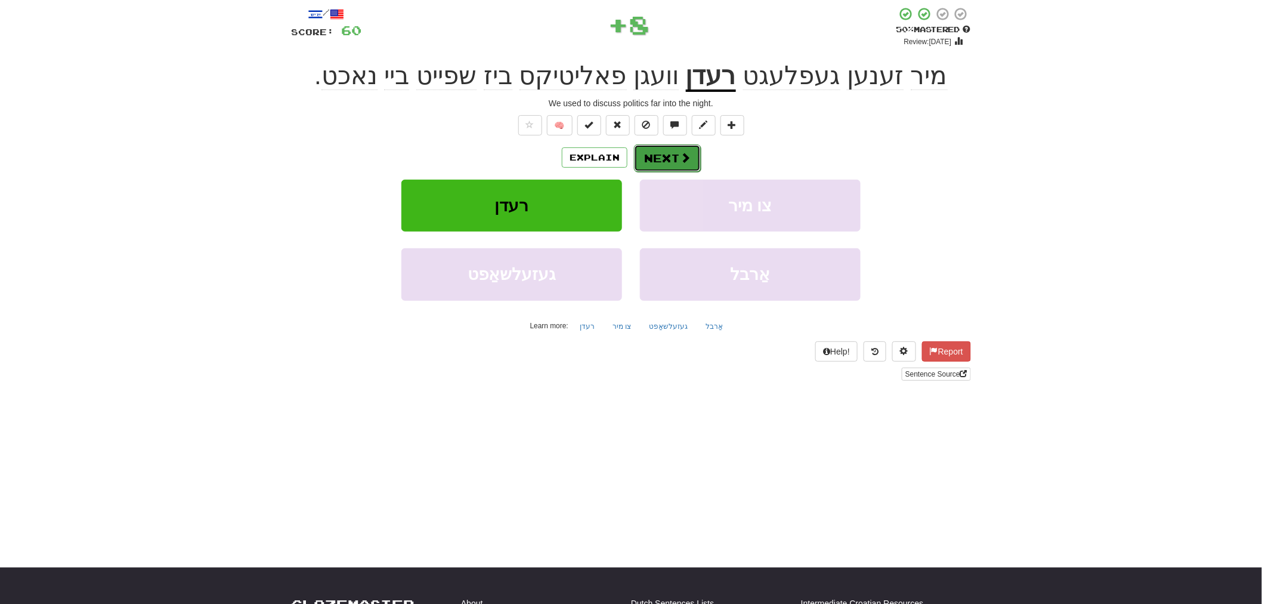
click at [693, 157] on button "Next" at bounding box center [667, 157] width 67 height 27
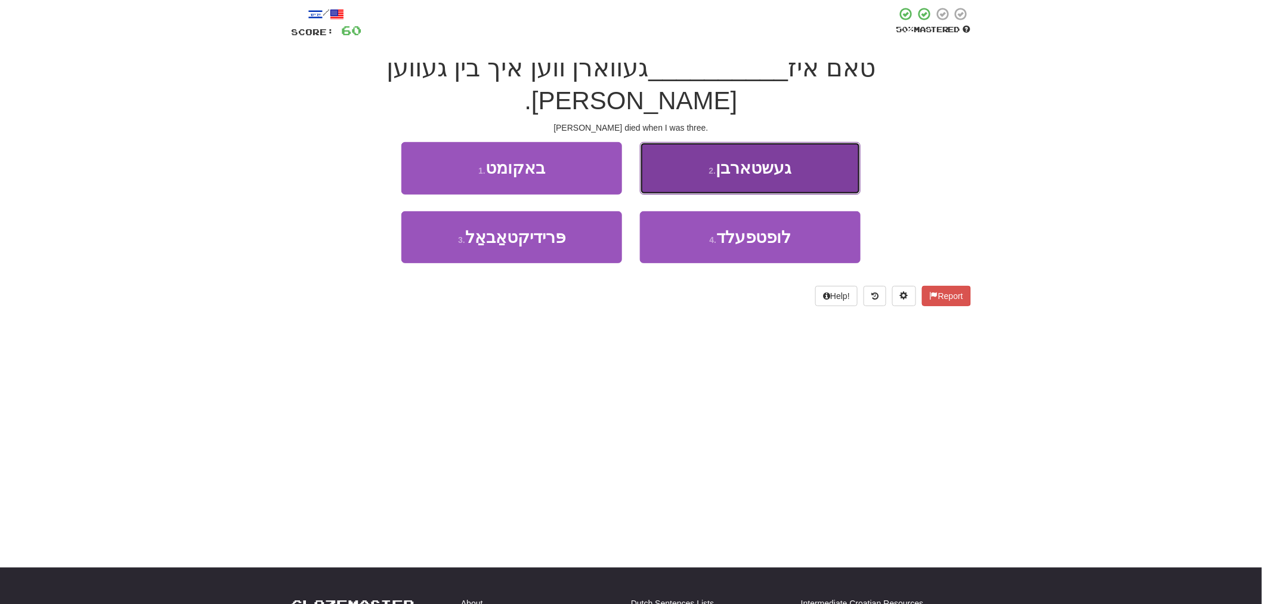
click at [704, 158] on button "2 . געשטארבן" at bounding box center [750, 168] width 221 height 52
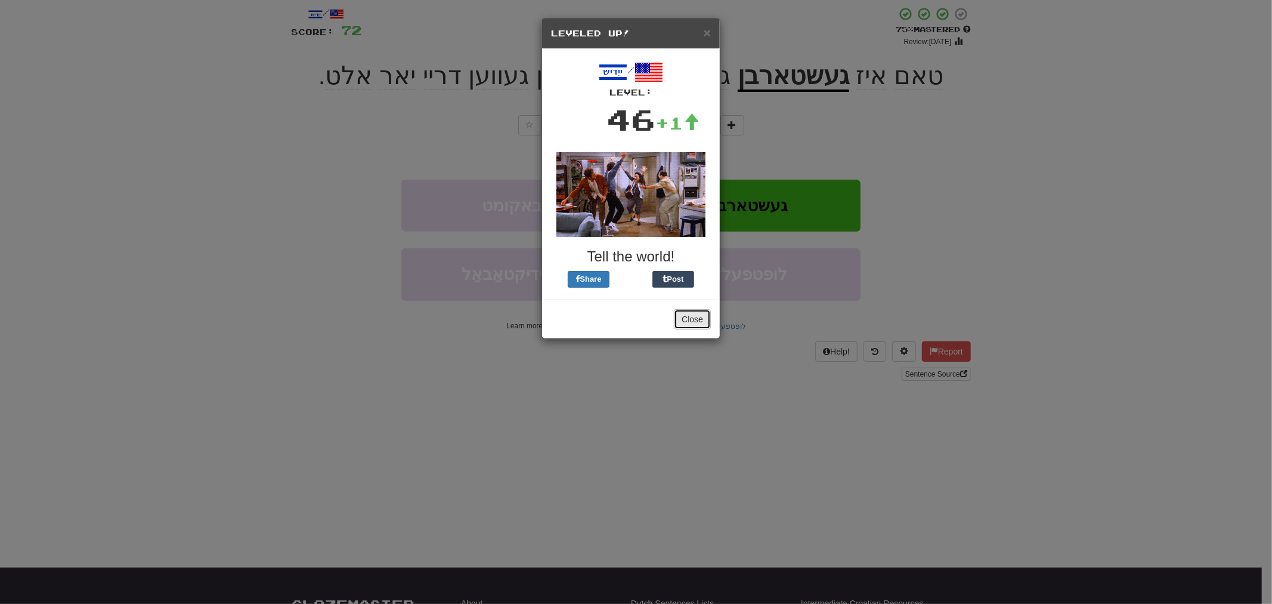
click at [695, 325] on button "Close" at bounding box center [692, 319] width 37 height 20
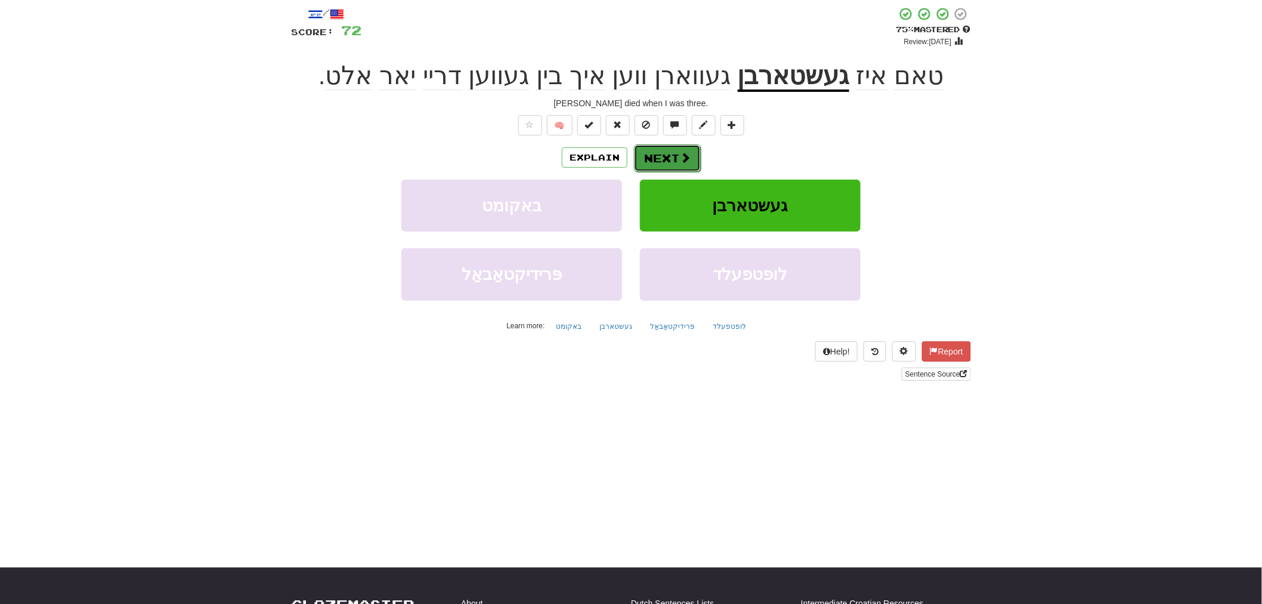
click at [672, 157] on button "Next" at bounding box center [667, 157] width 67 height 27
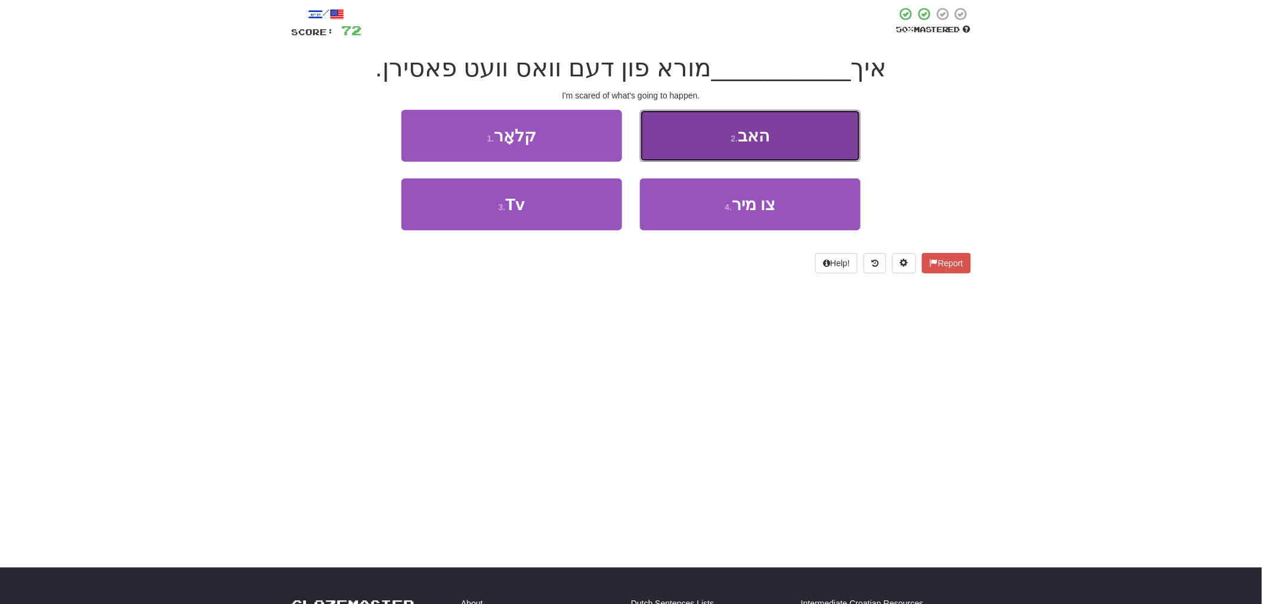
click at [672, 157] on button "2 . האב" at bounding box center [750, 136] width 221 height 52
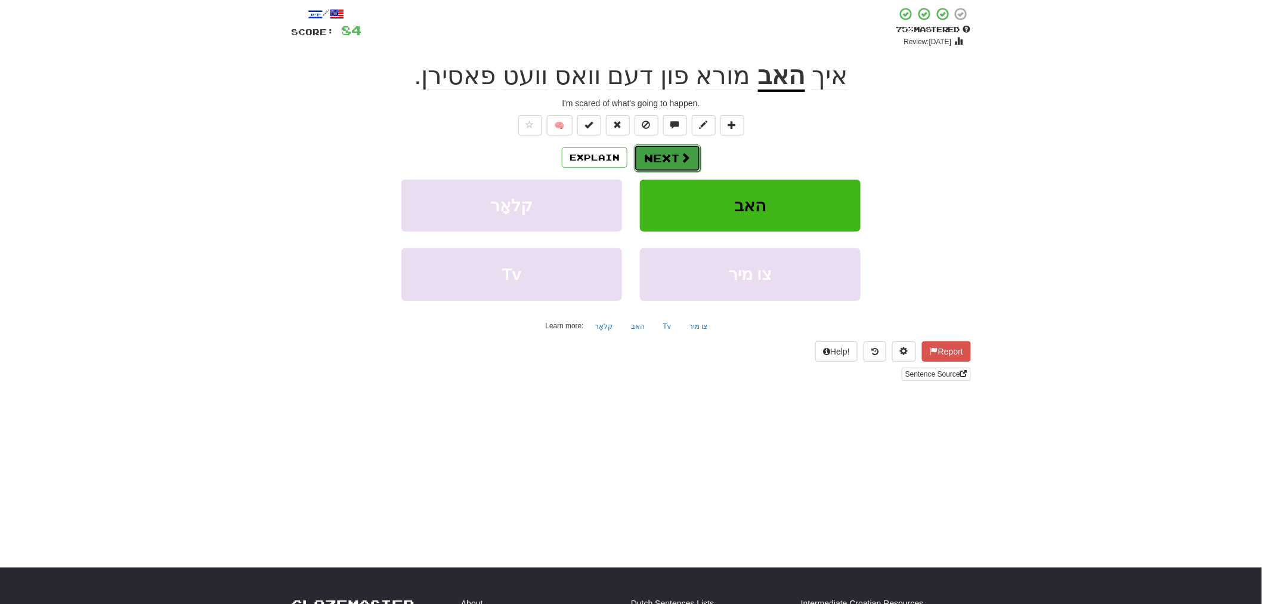
click at [666, 170] on button "Next" at bounding box center [667, 157] width 67 height 27
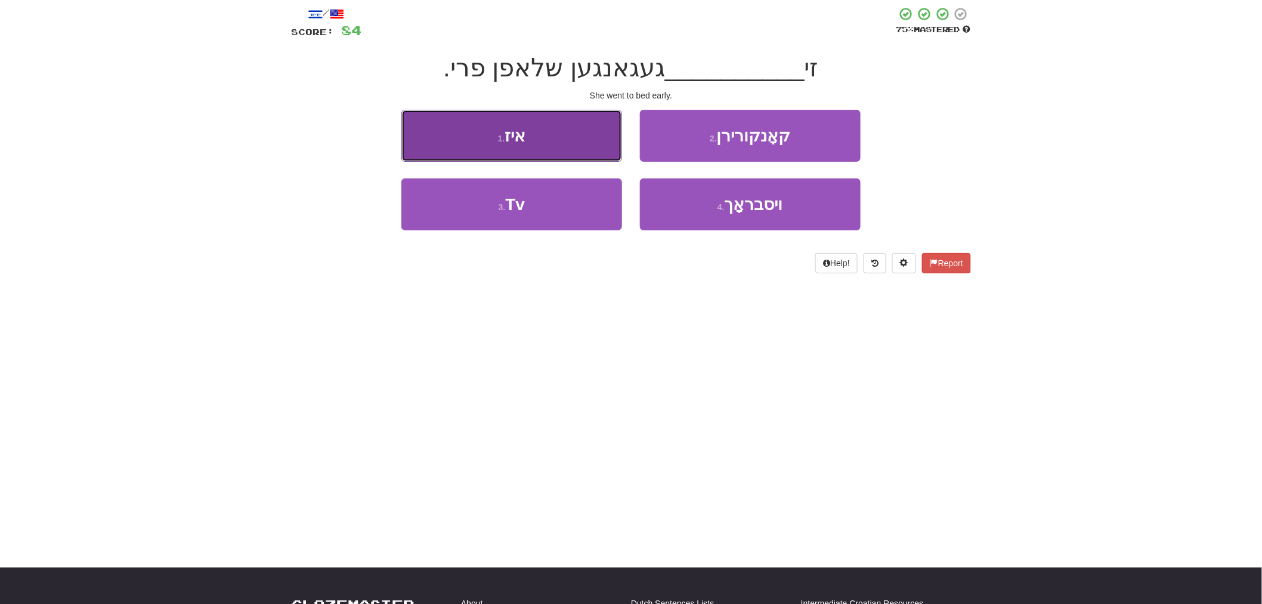
click at [524, 142] on span "איז" at bounding box center [515, 135] width 21 height 18
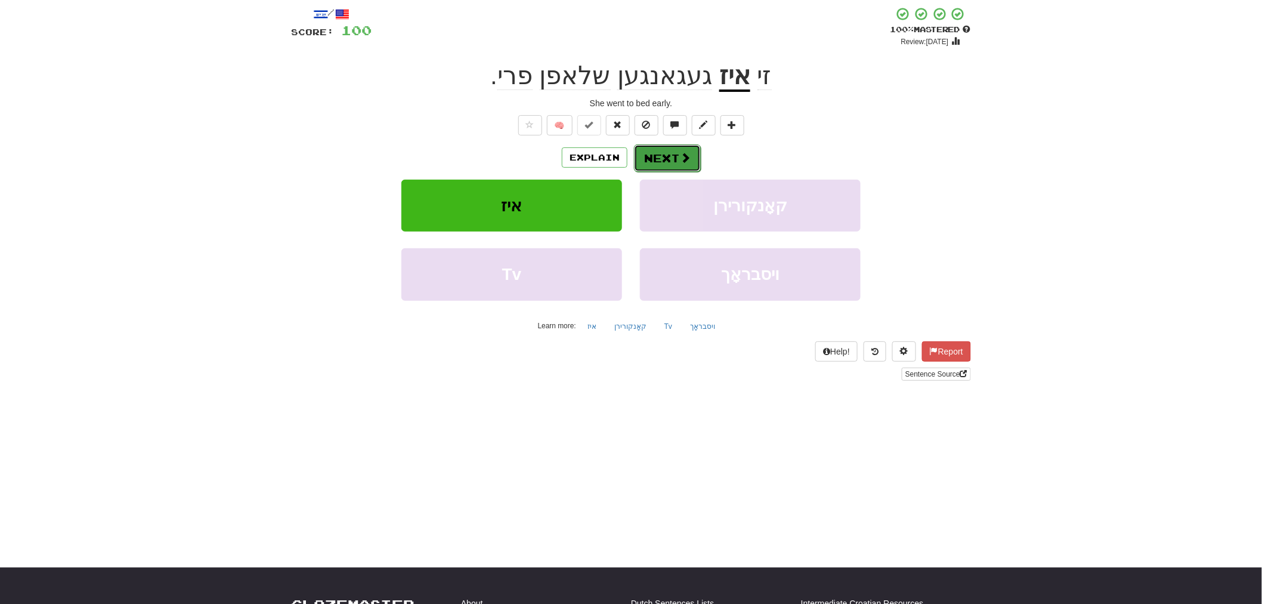
click at [696, 159] on button "Next" at bounding box center [667, 157] width 67 height 27
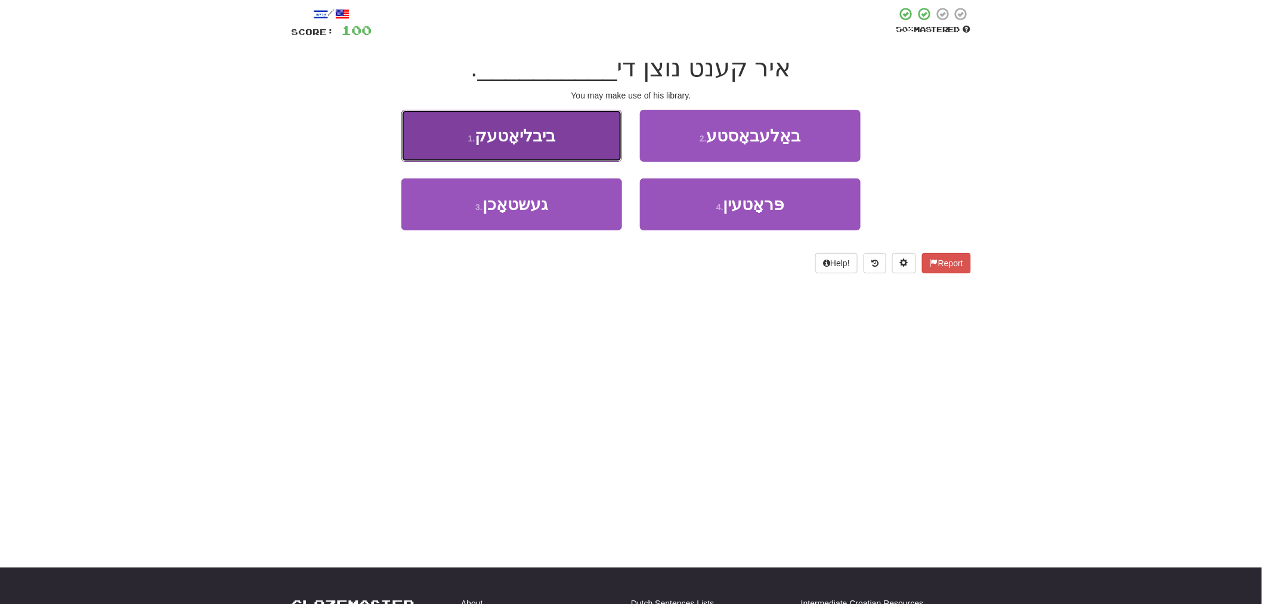
click at [520, 147] on button "1 . ביבליאָטעק" at bounding box center [511, 136] width 221 height 52
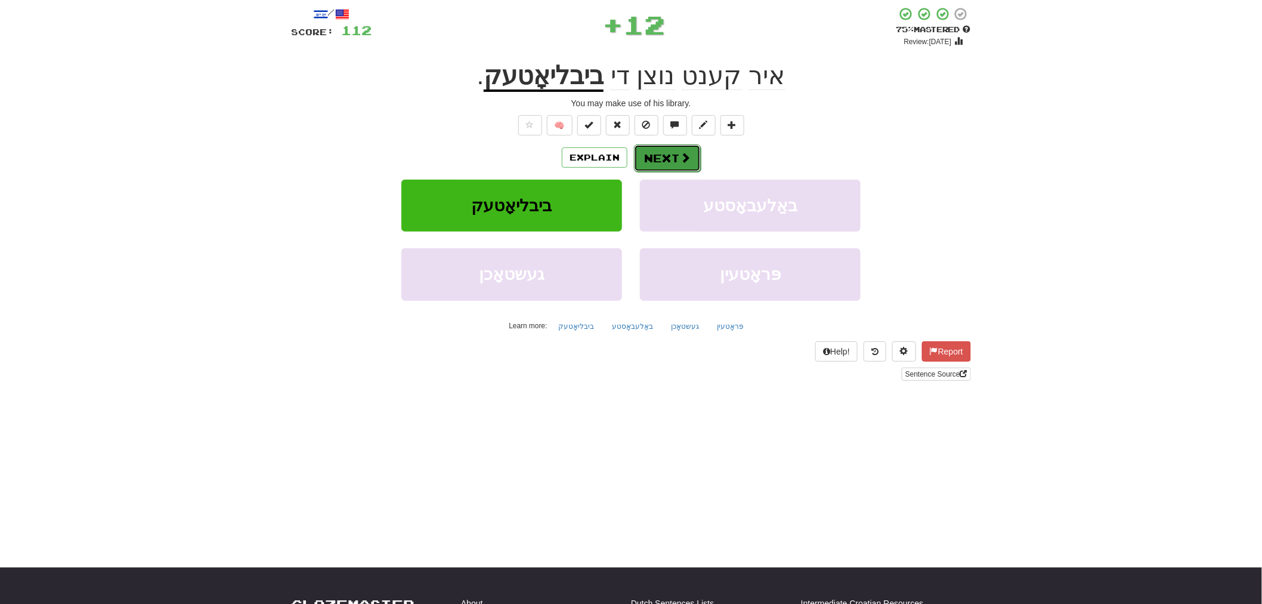
click at [681, 159] on span at bounding box center [685, 157] width 11 height 11
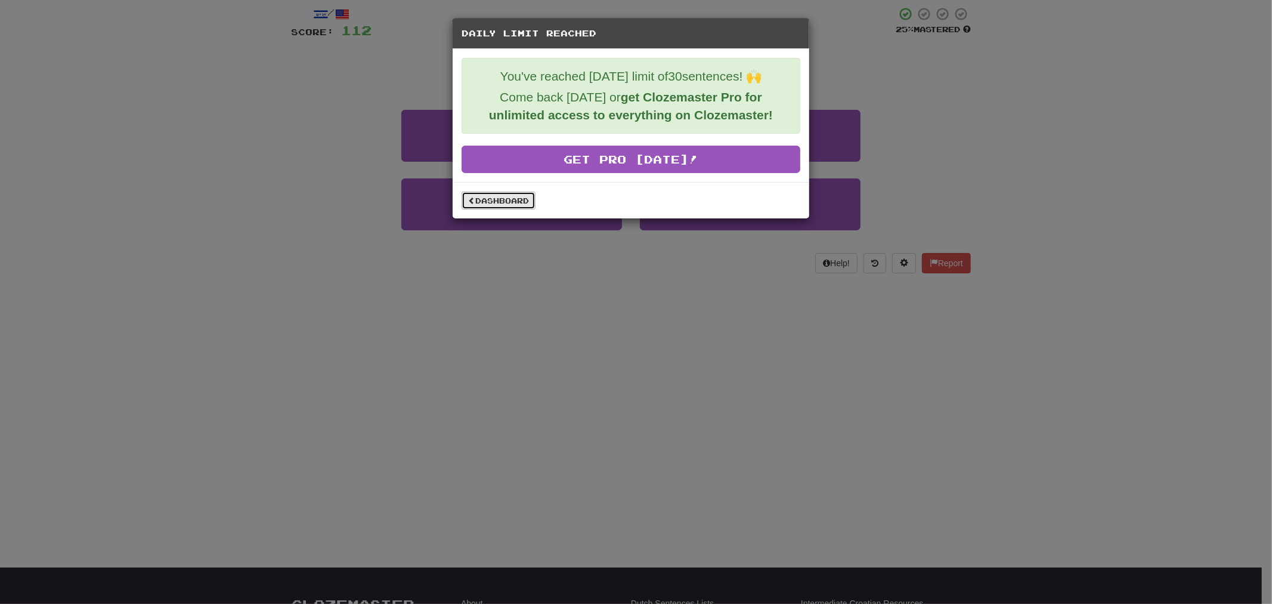
click at [472, 203] on span at bounding box center [471, 200] width 7 height 7
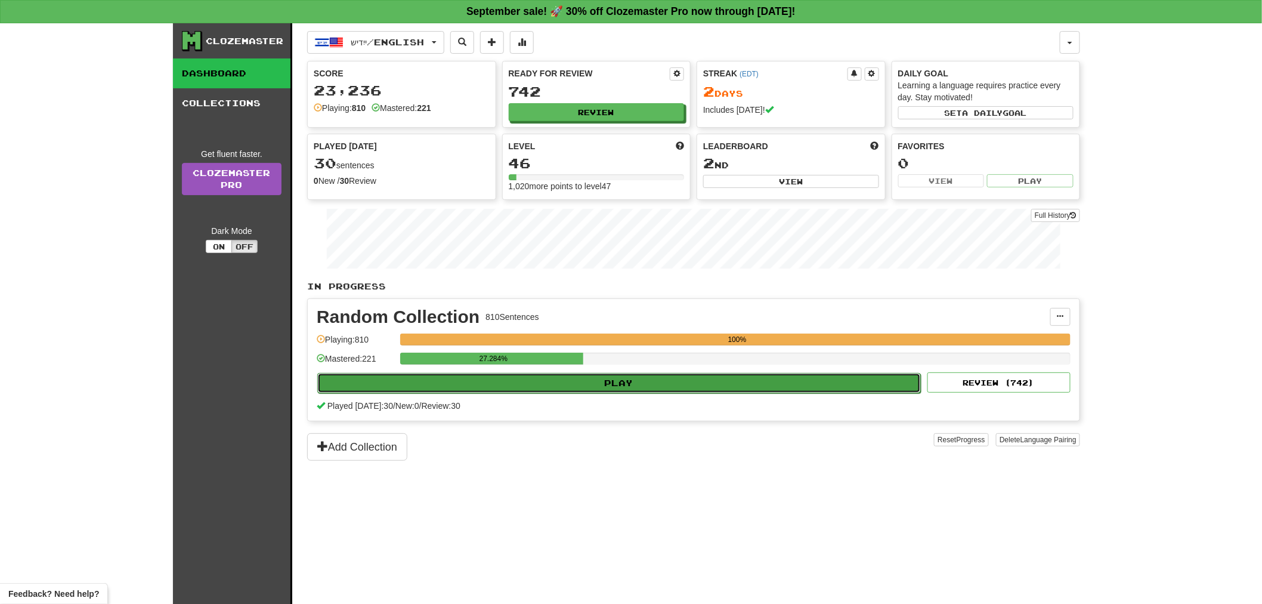
click at [576, 390] on button "Play" at bounding box center [619, 383] width 604 height 20
select select "**"
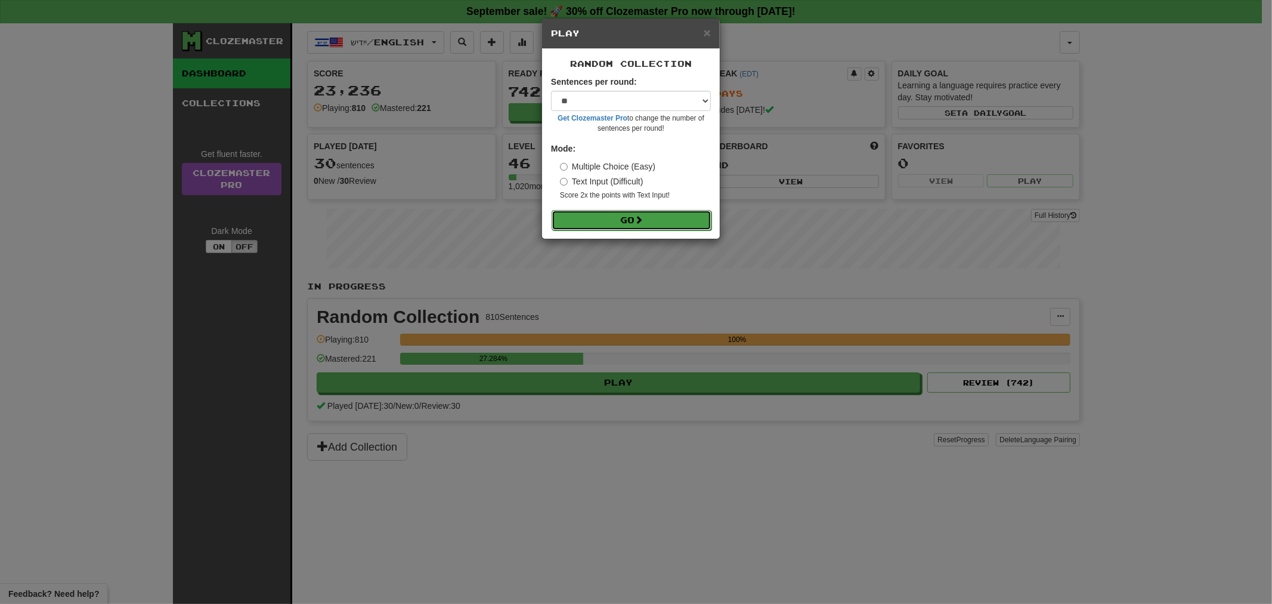
click at [636, 212] on button "Go" at bounding box center [632, 220] width 160 height 20
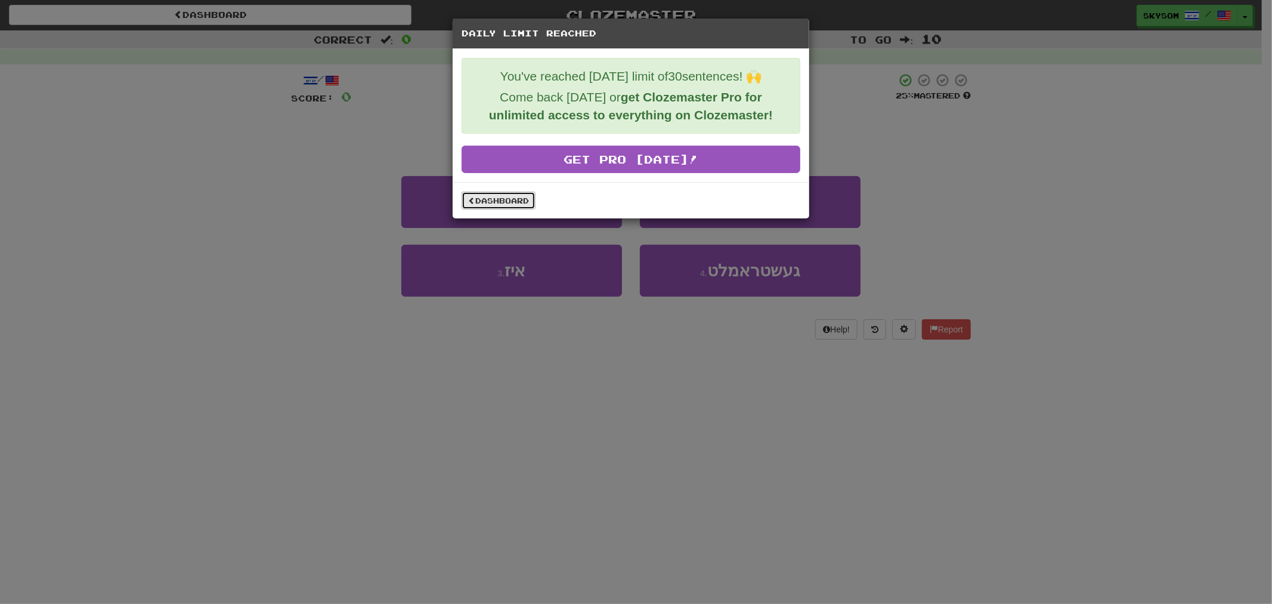
click at [503, 203] on link "Dashboard" at bounding box center [499, 200] width 74 height 18
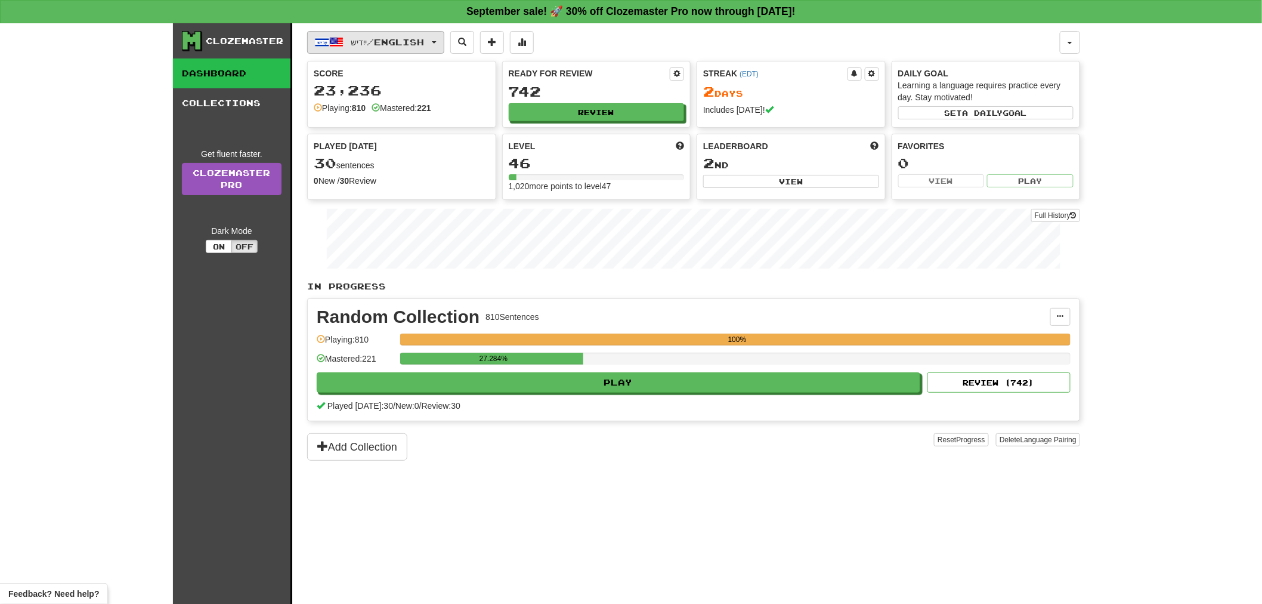
click at [344, 47] on button "ייִדיש / English" at bounding box center [375, 42] width 137 height 23
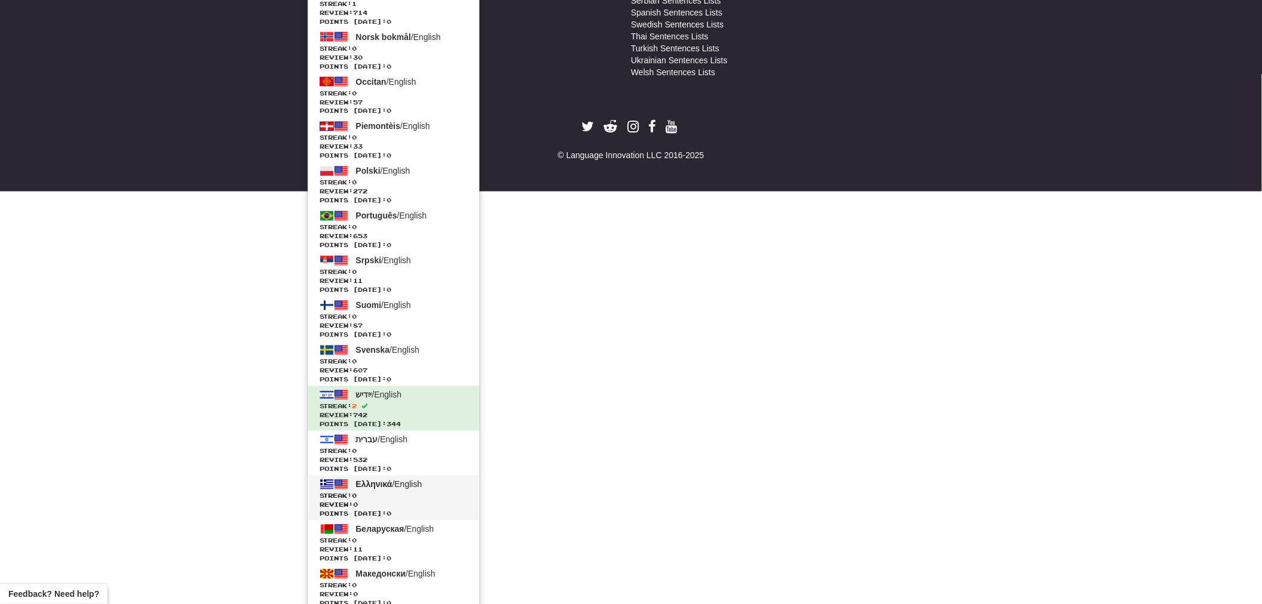
scroll to position [861, 0]
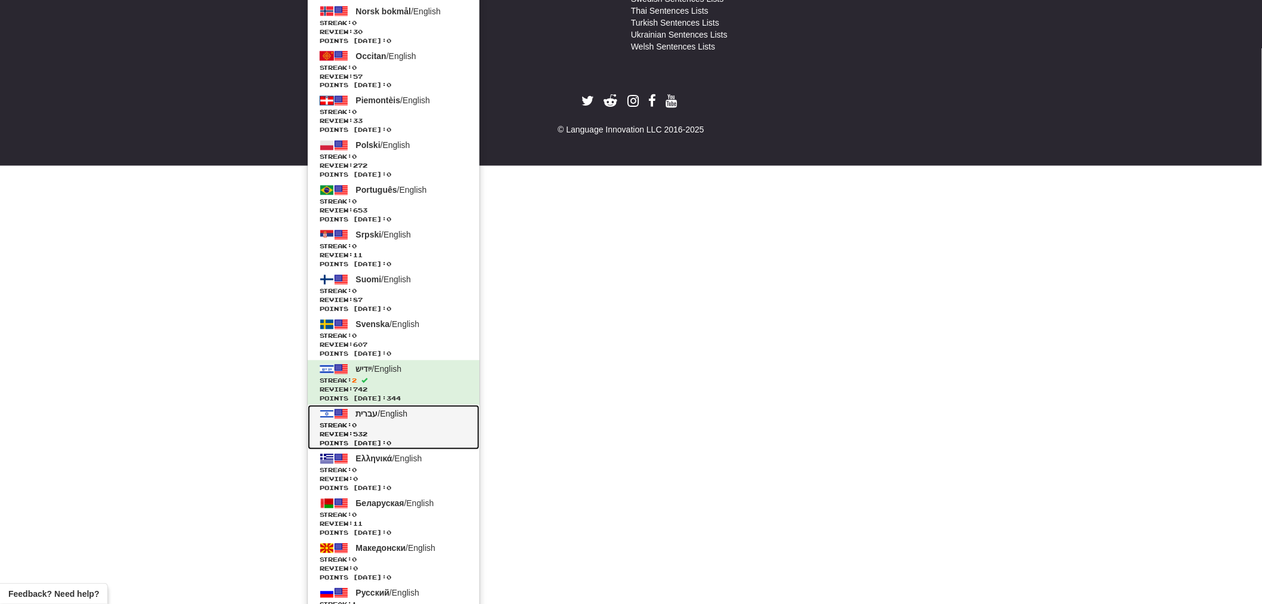
click at [364, 437] on span "Review: 532" at bounding box center [394, 434] width 148 height 9
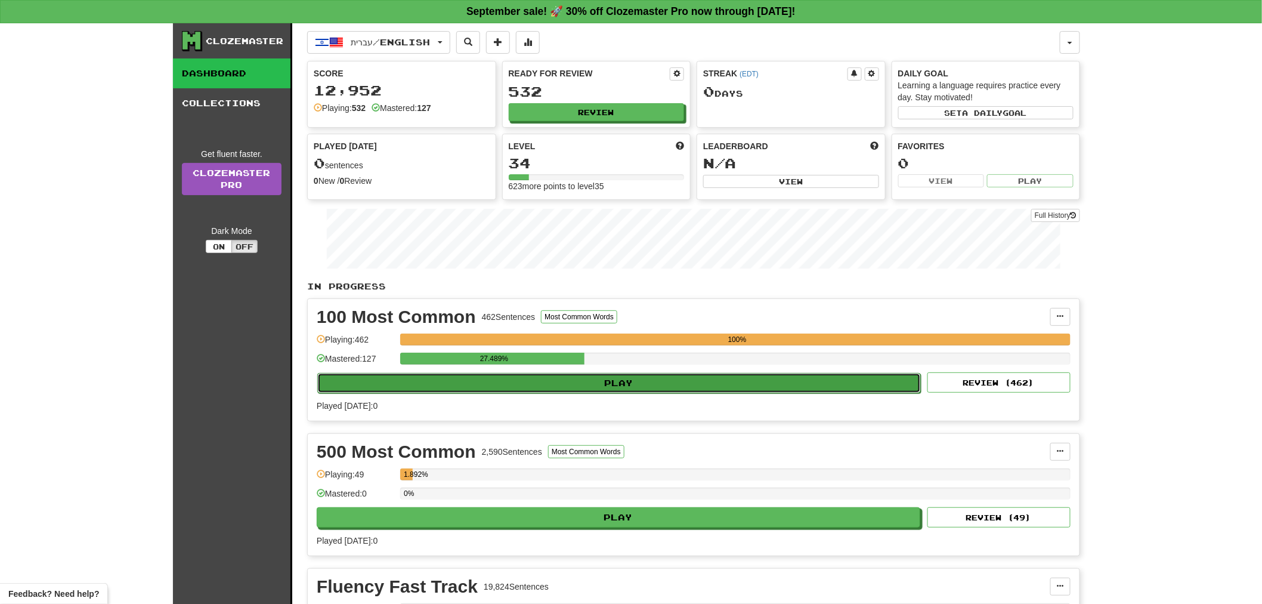
click at [370, 382] on button "Play" at bounding box center [619, 383] width 604 height 20
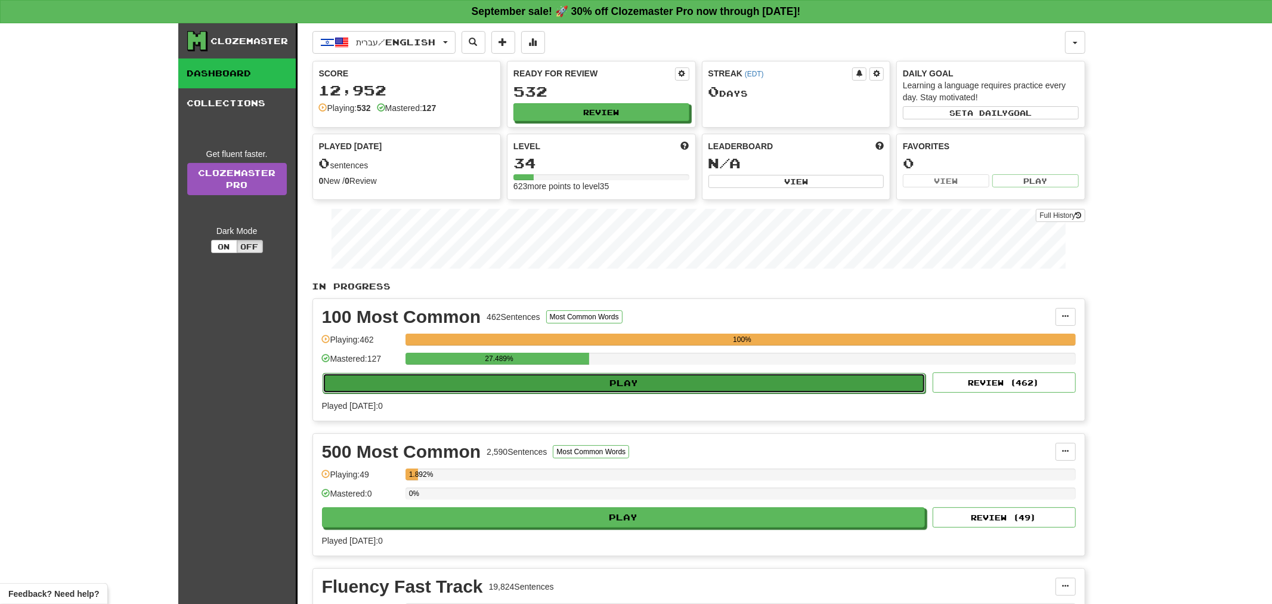
select select "**"
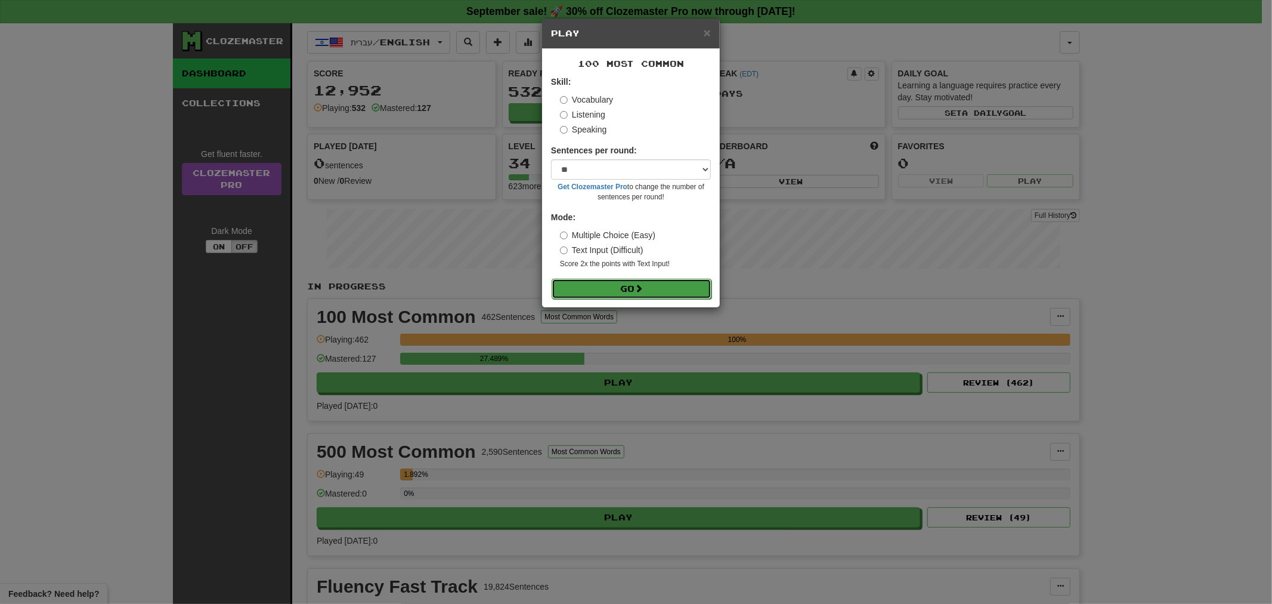
click at [628, 279] on button "Go" at bounding box center [632, 289] width 160 height 20
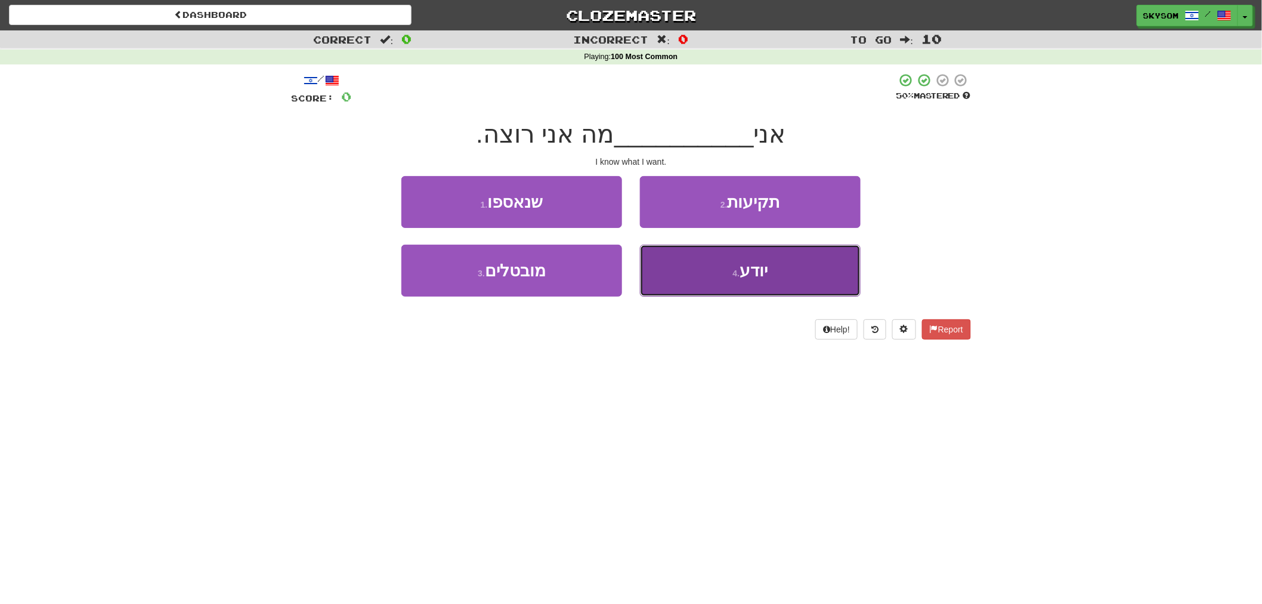
click at [733, 277] on small "4 ." at bounding box center [736, 273] width 7 height 10
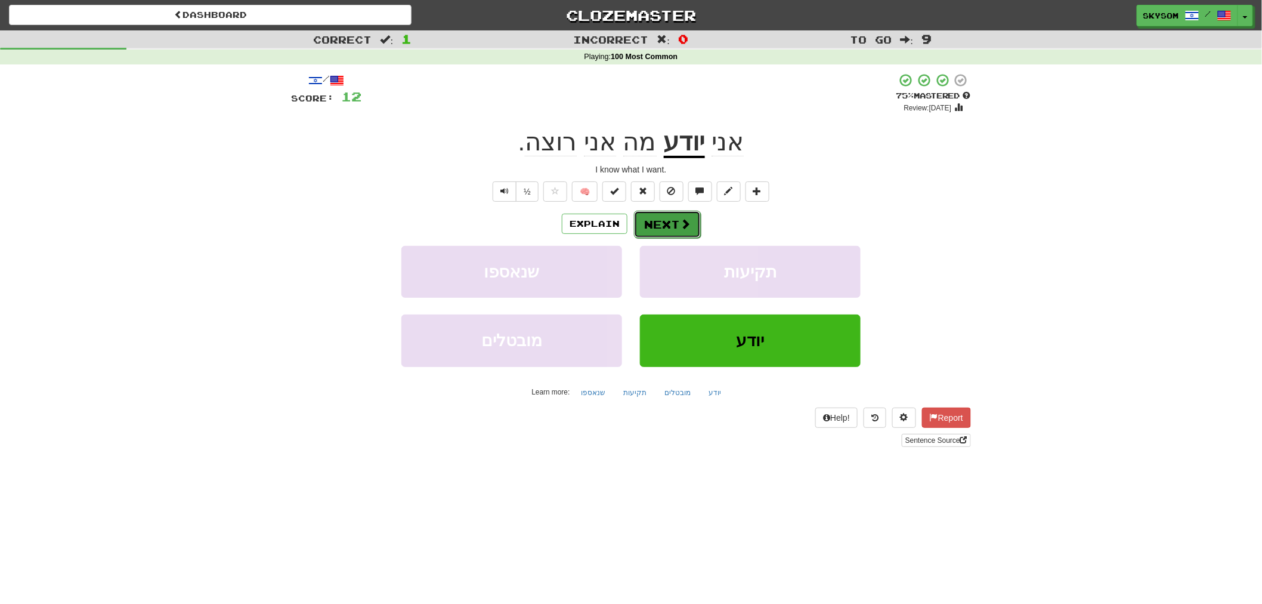
click at [678, 224] on button "Next" at bounding box center [667, 224] width 67 height 27
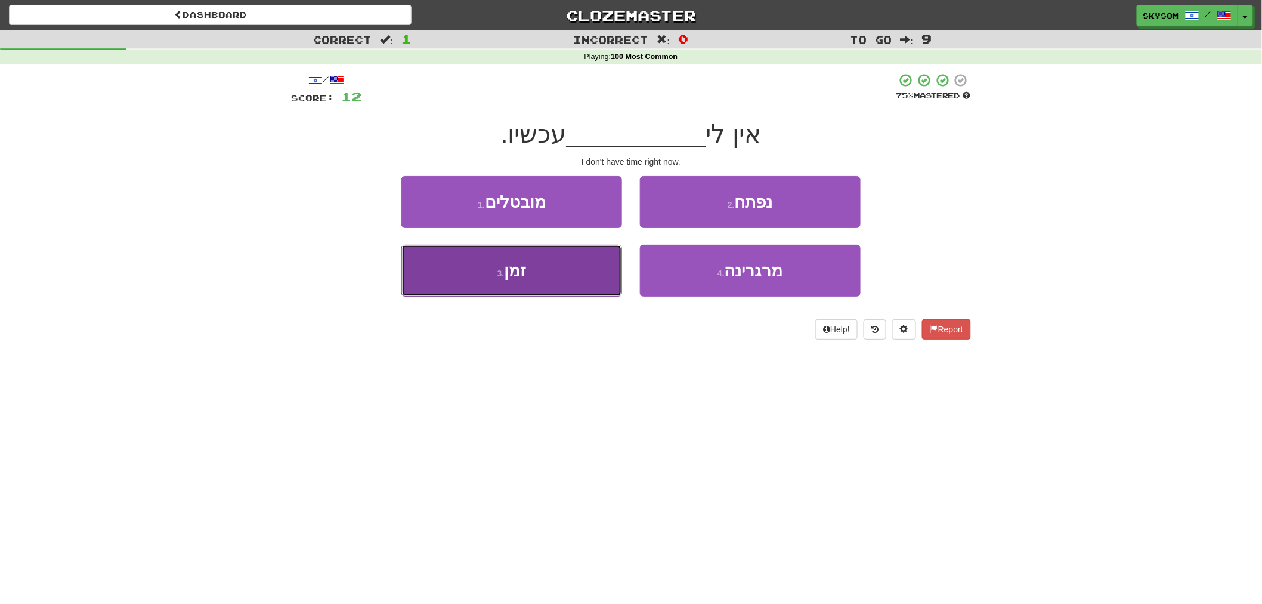
click at [592, 272] on button "3 . זמן" at bounding box center [511, 271] width 221 height 52
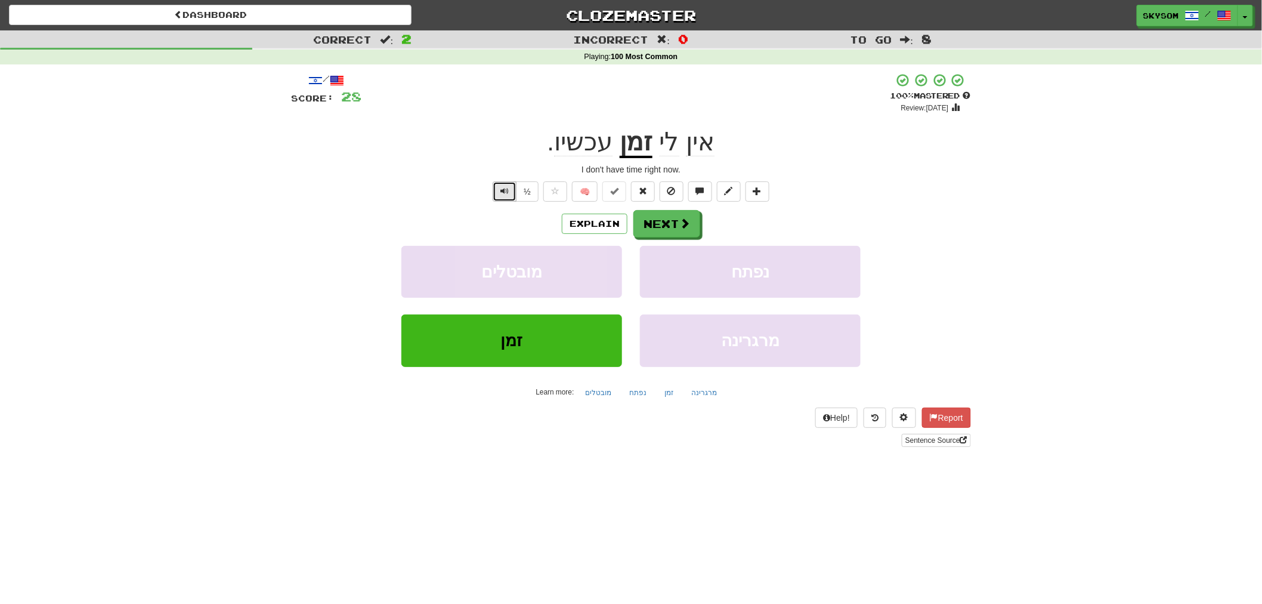
click at [502, 190] on span "Text-to-speech controls" at bounding box center [504, 191] width 8 height 8
click at [684, 225] on span at bounding box center [685, 223] width 11 height 11
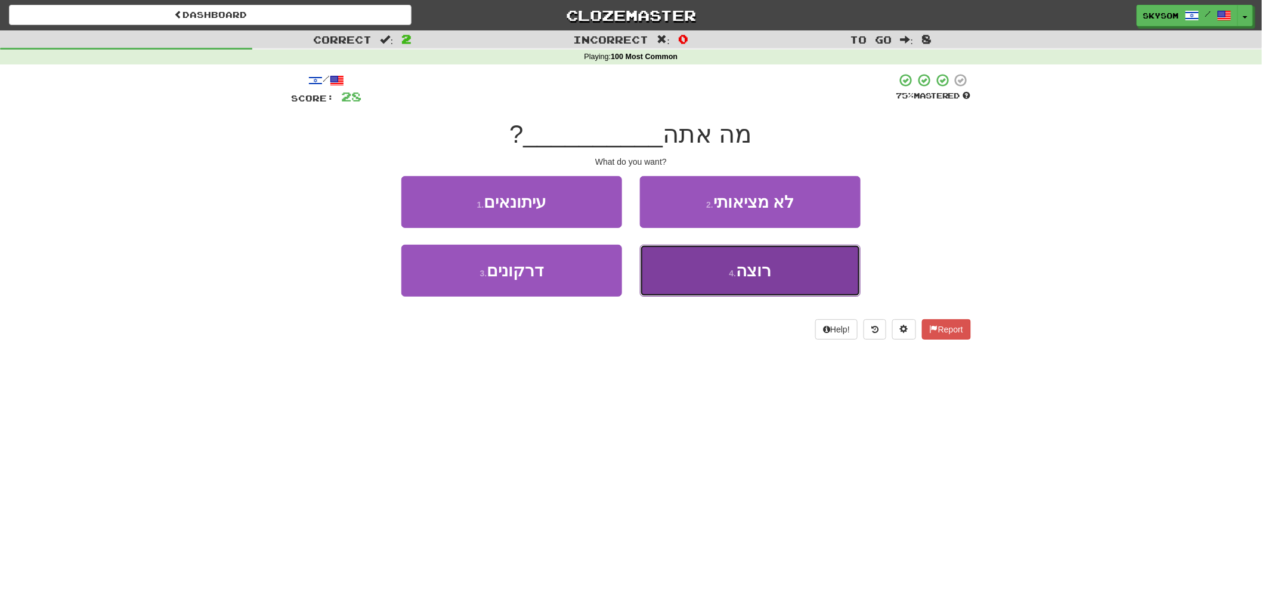
click at [764, 278] on span "רוצה" at bounding box center [753, 270] width 35 height 18
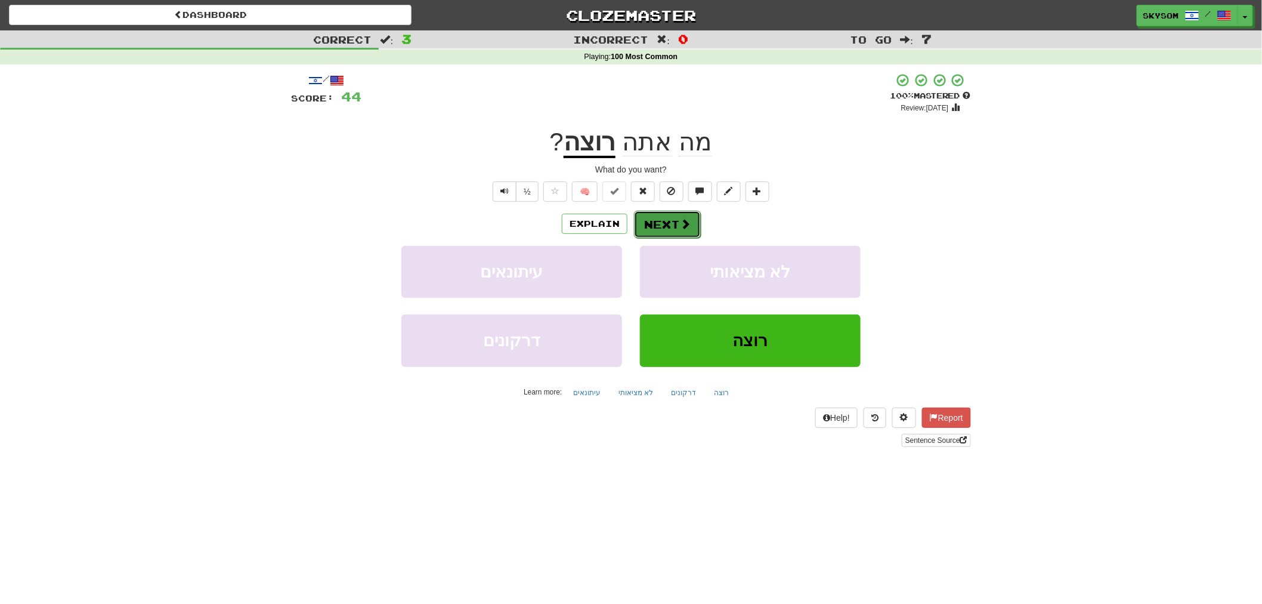
click at [688, 221] on span at bounding box center [685, 223] width 11 height 11
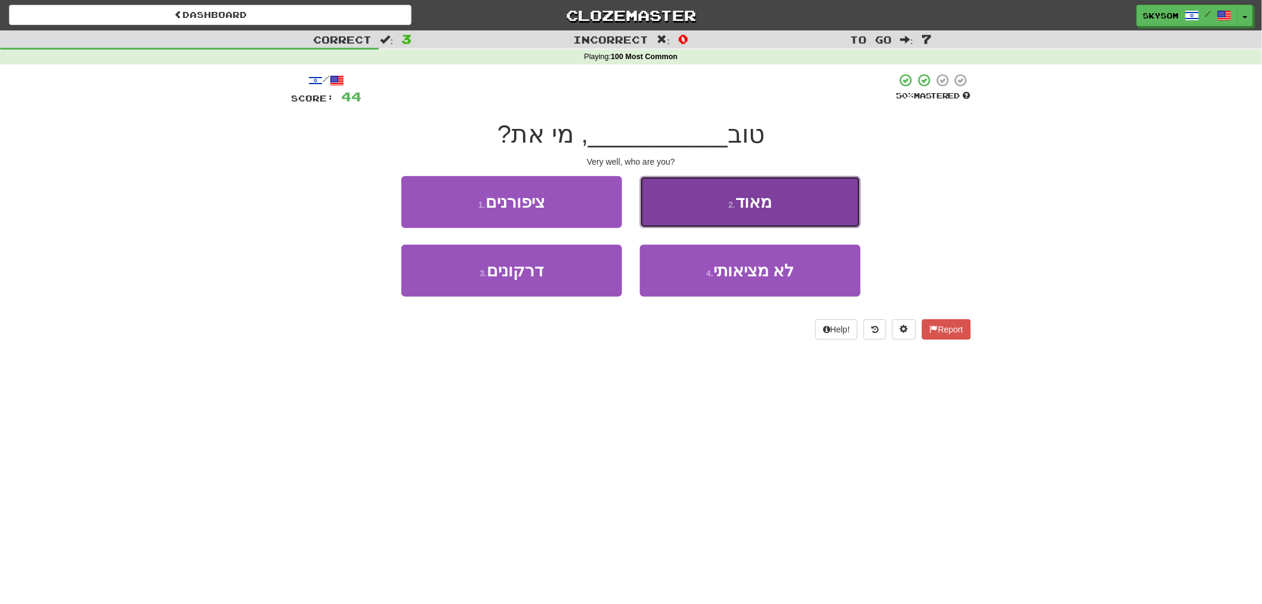
click at [706, 213] on button "2 . מאוד" at bounding box center [750, 202] width 221 height 52
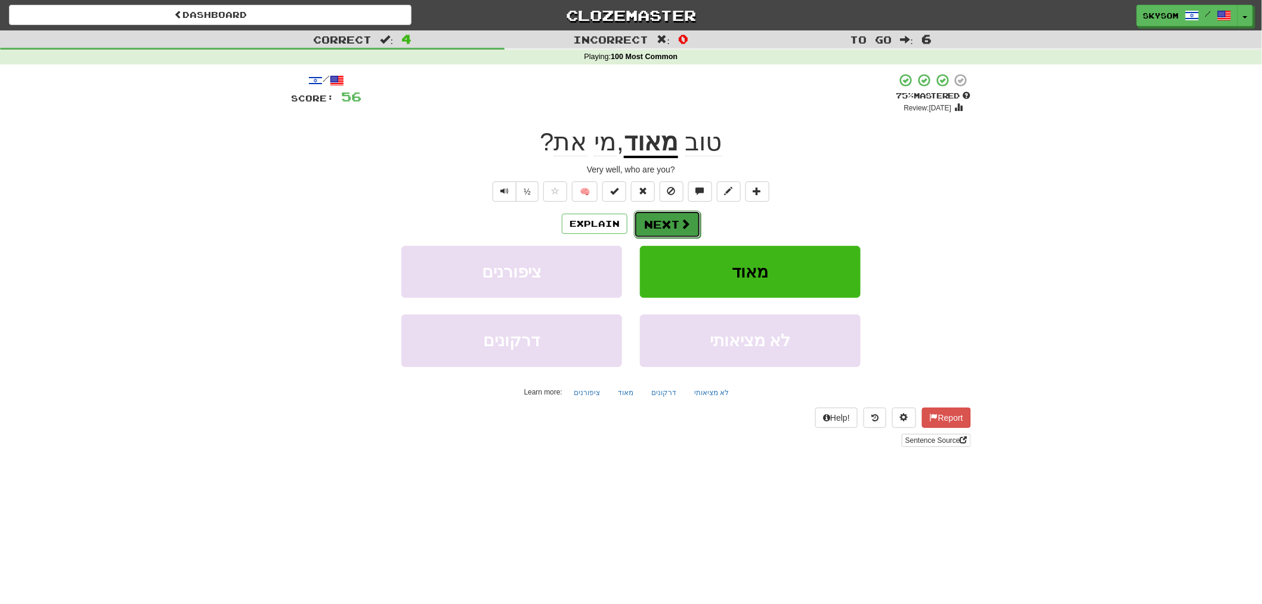
click at [670, 223] on button "Next" at bounding box center [667, 224] width 67 height 27
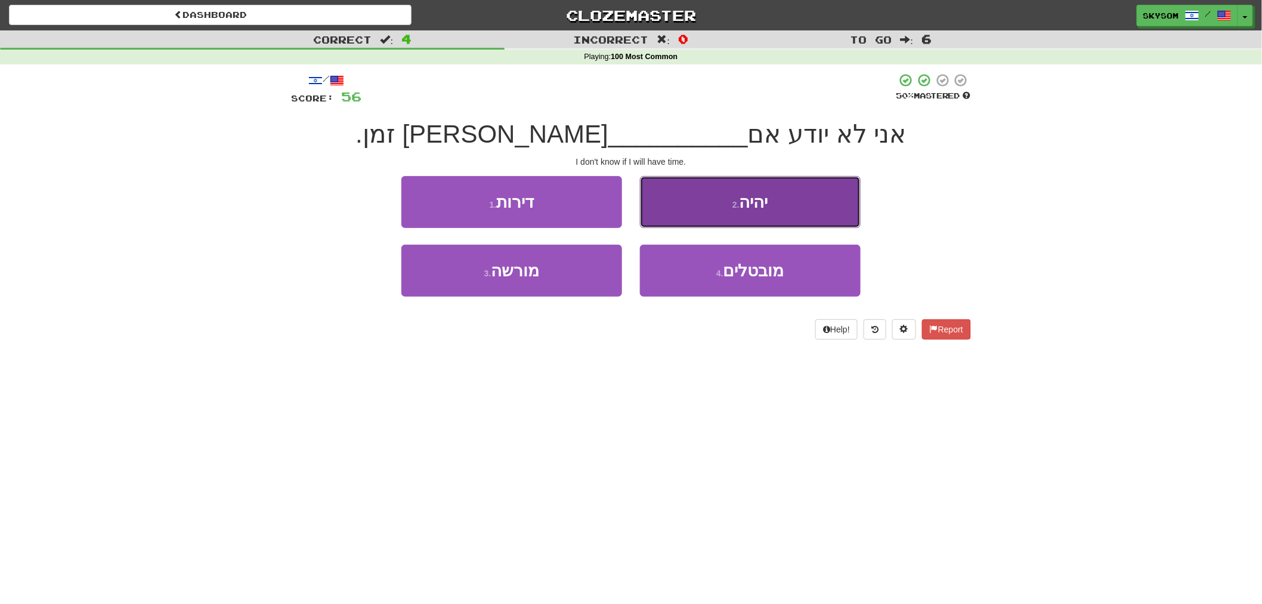
click at [765, 219] on button "2 . יהיה" at bounding box center [750, 202] width 221 height 52
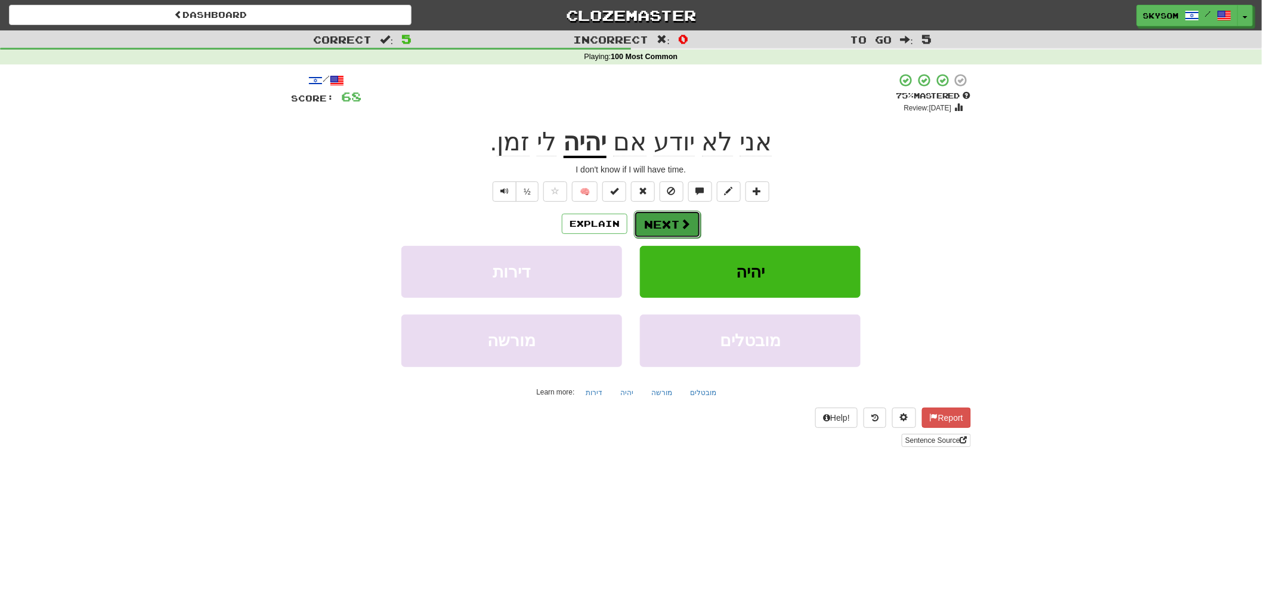
click at [648, 220] on button "Next" at bounding box center [667, 224] width 67 height 27
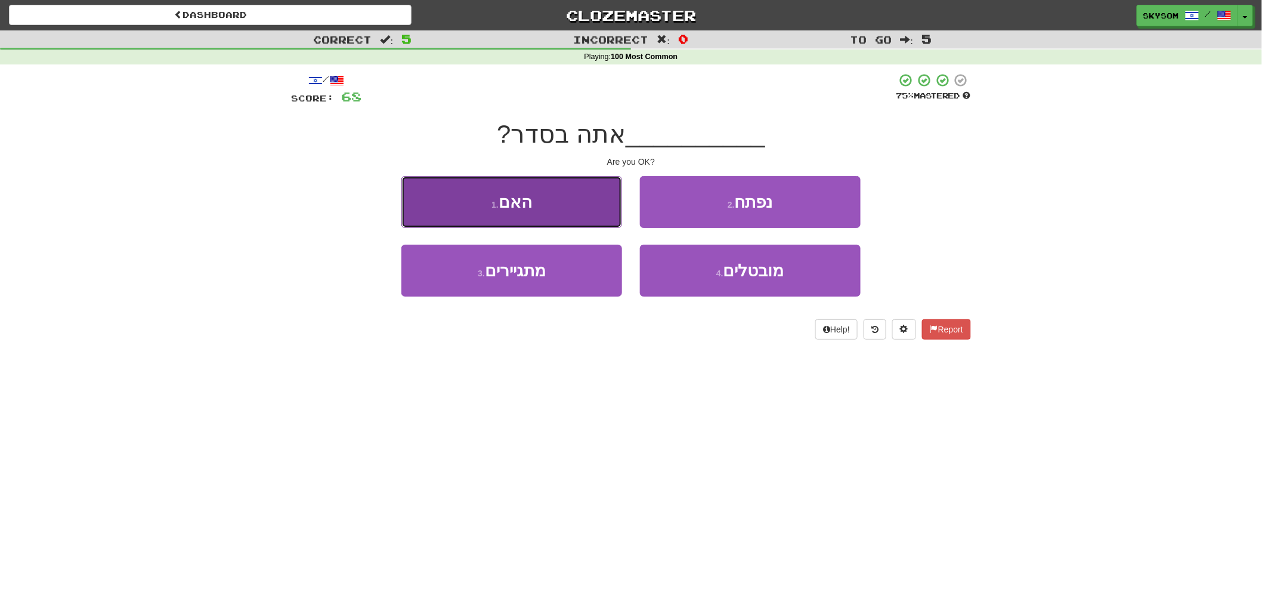
click at [586, 211] on button "1 . האם" at bounding box center [511, 202] width 221 height 52
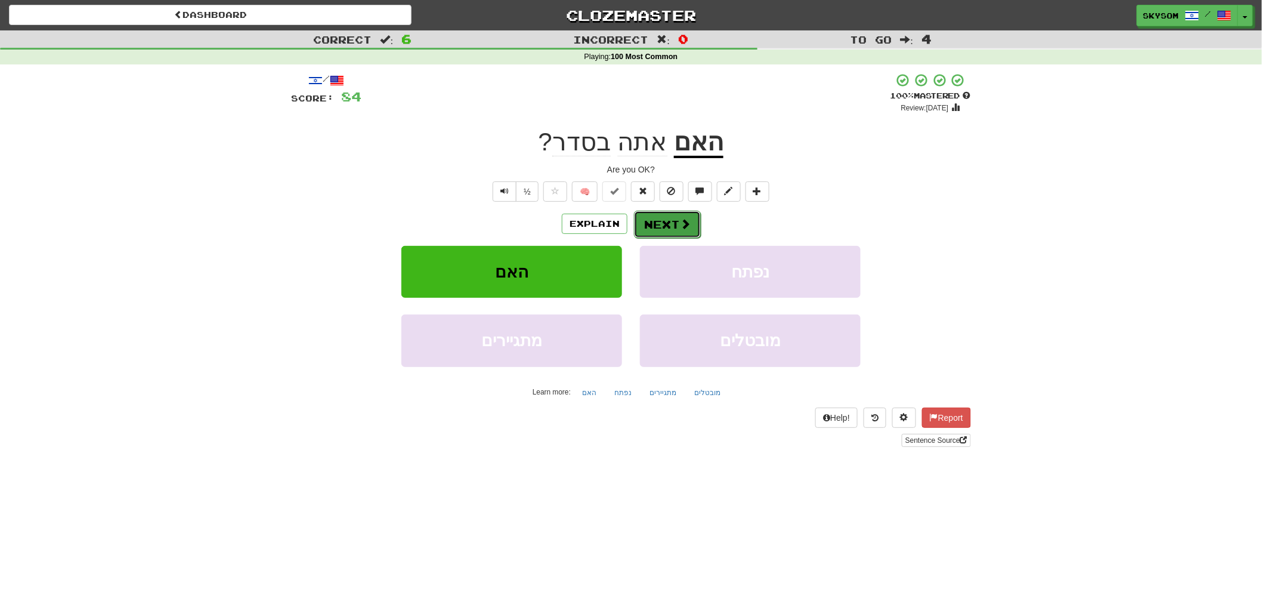
click at [670, 225] on button "Next" at bounding box center [667, 224] width 67 height 27
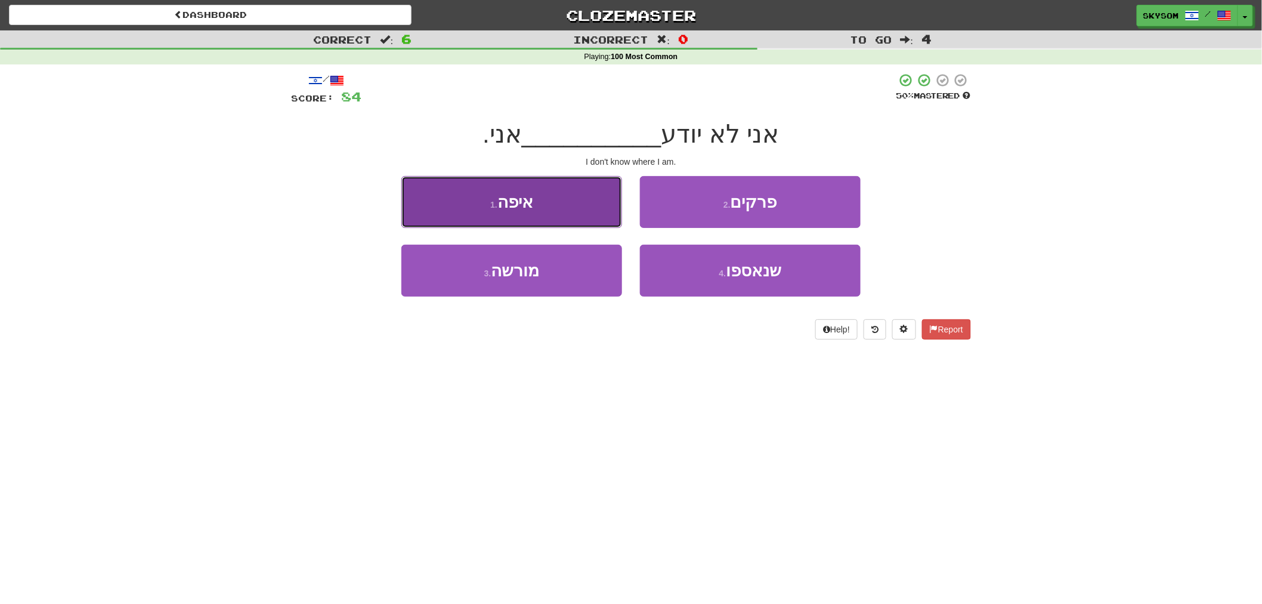
click at [573, 218] on button "1 . איפה" at bounding box center [511, 202] width 221 height 52
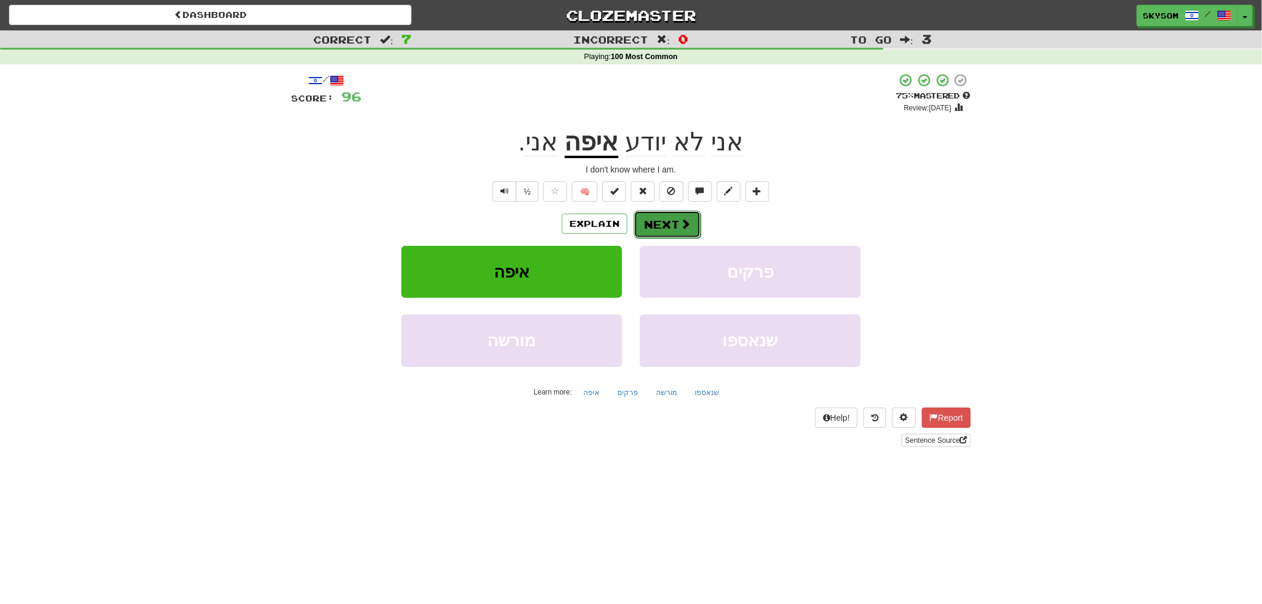
click at [683, 228] on span at bounding box center [685, 223] width 11 height 11
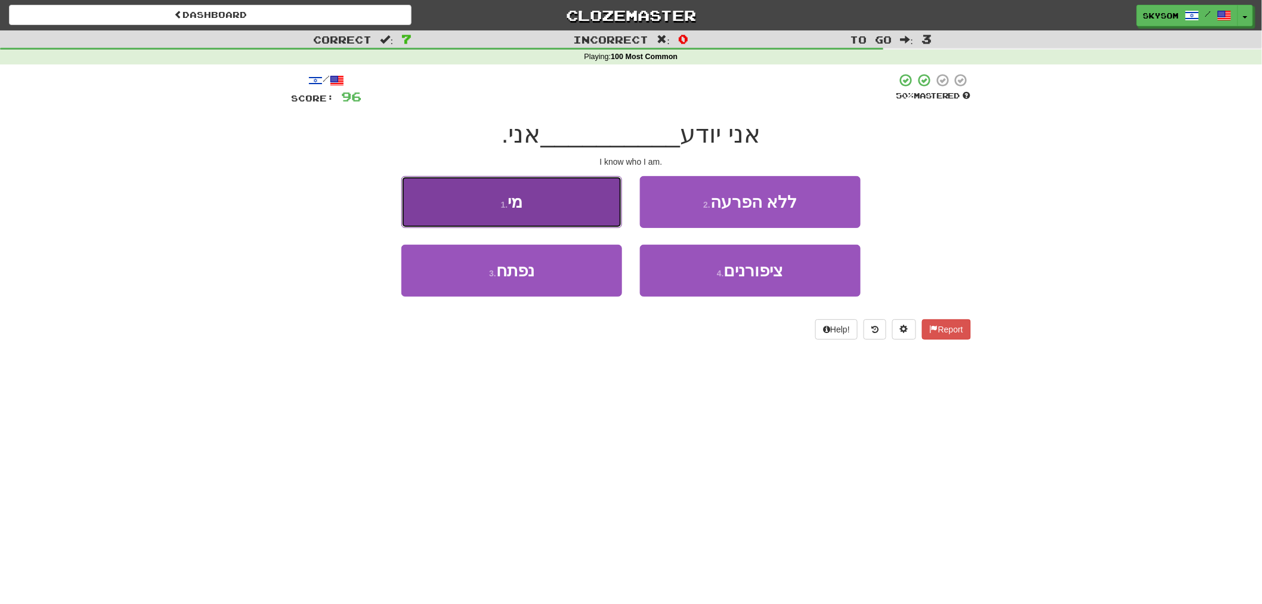
click at [589, 221] on button "1 . מי" at bounding box center [511, 202] width 221 height 52
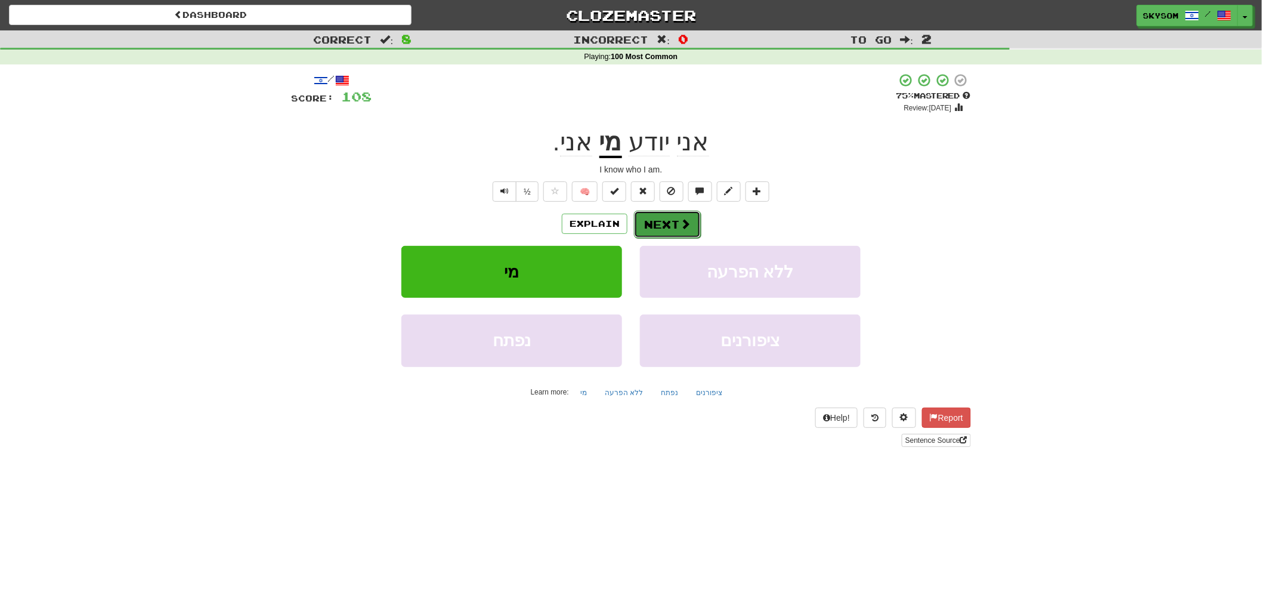
click at [675, 224] on button "Next" at bounding box center [667, 224] width 67 height 27
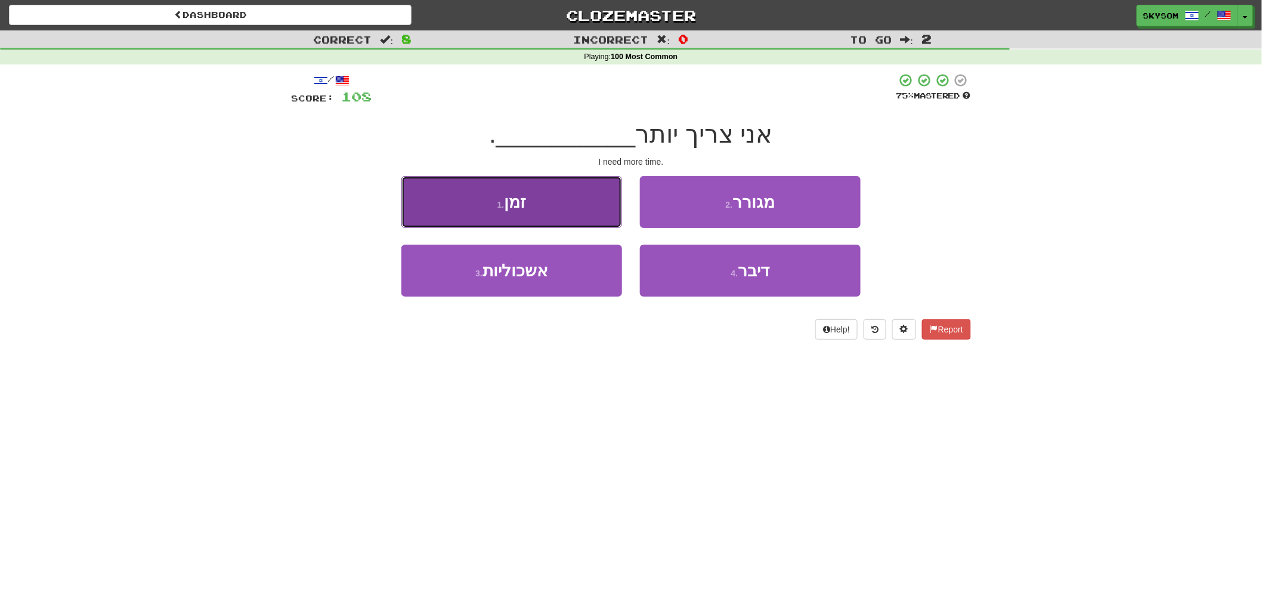
click at [593, 215] on button "1 . זמן" at bounding box center [511, 202] width 221 height 52
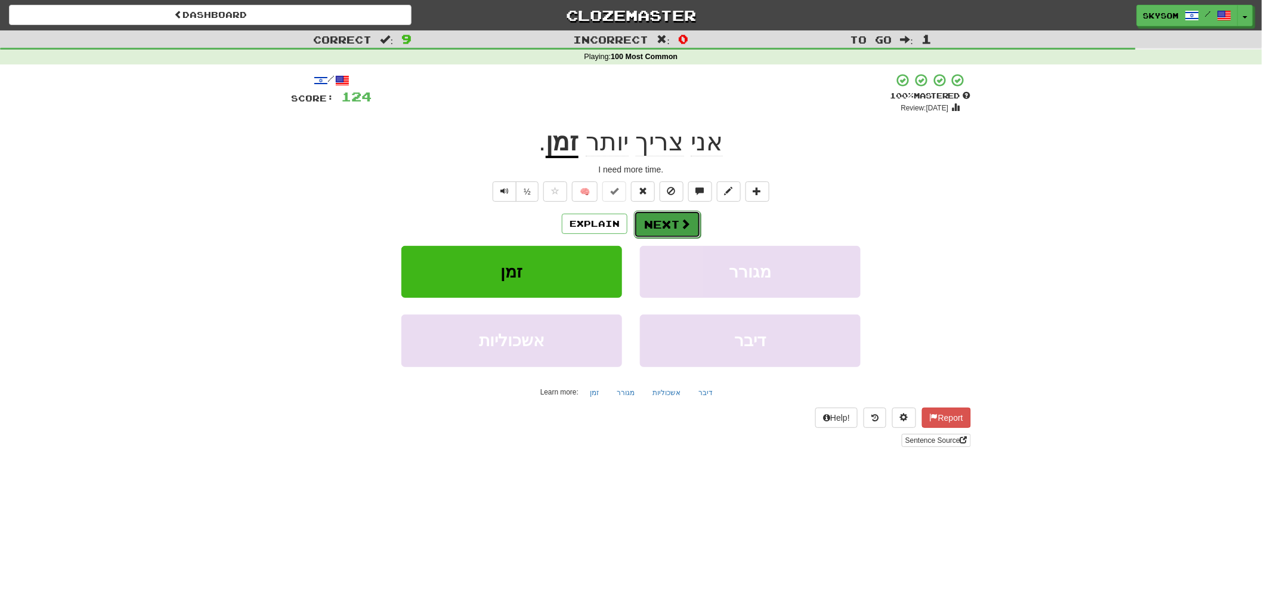
click at [672, 230] on button "Next" at bounding box center [667, 224] width 67 height 27
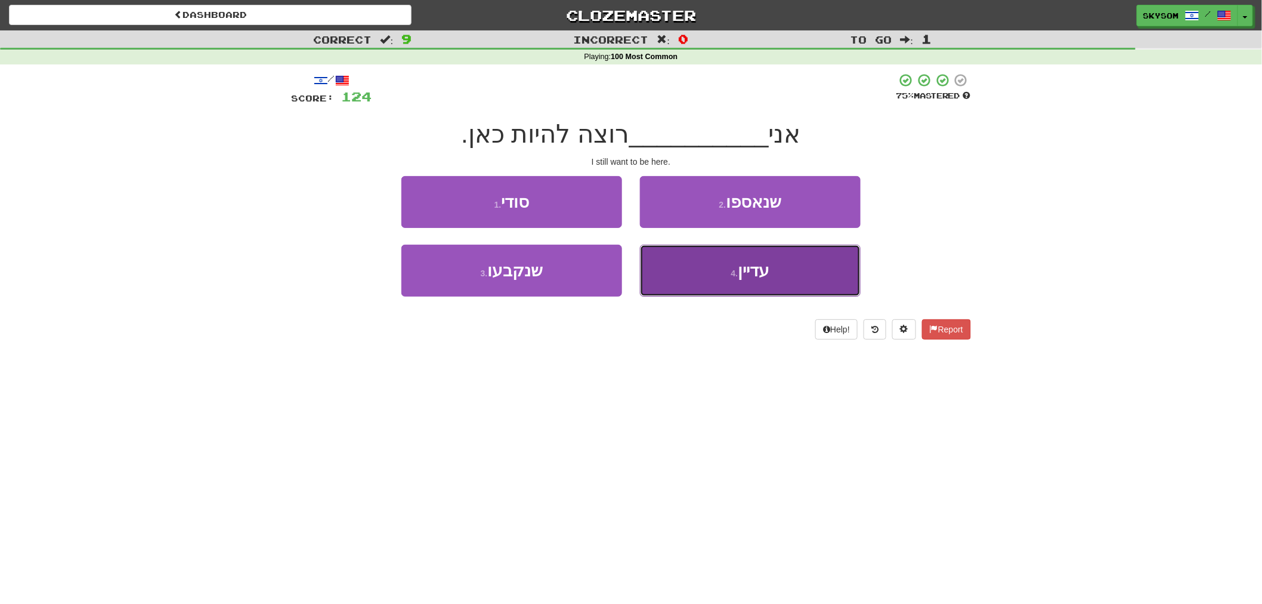
click at [779, 272] on button "4 . עדיין" at bounding box center [750, 271] width 221 height 52
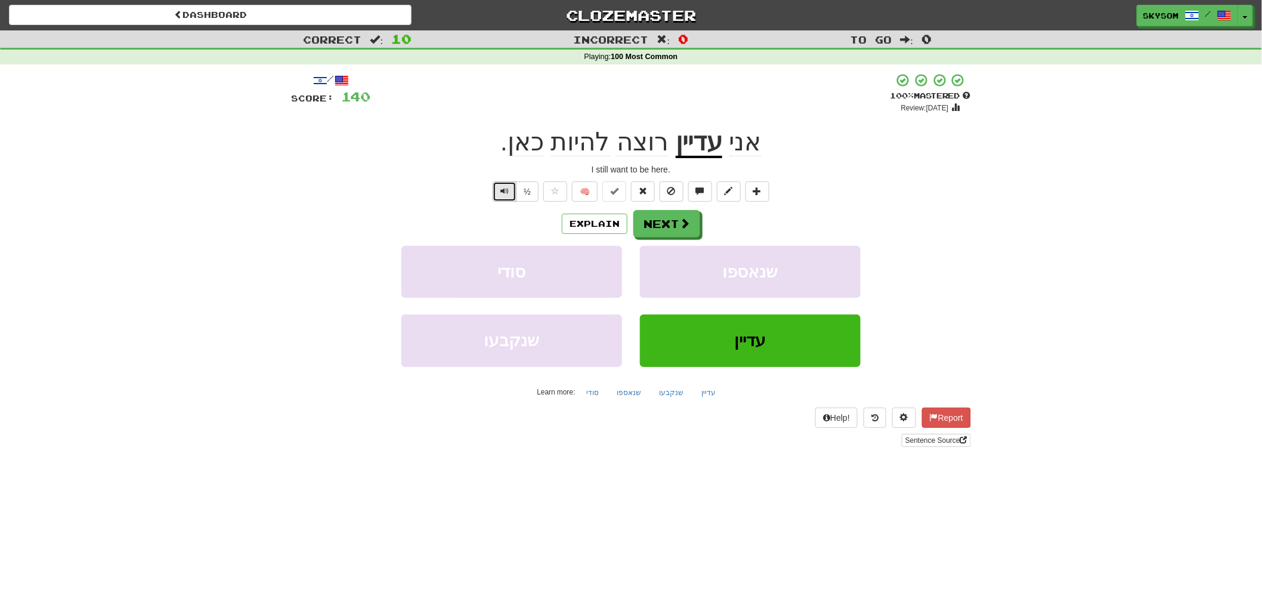
click at [505, 192] on span "Text-to-speech controls" at bounding box center [504, 191] width 8 height 8
click at [676, 228] on button "Next" at bounding box center [667, 224] width 67 height 27
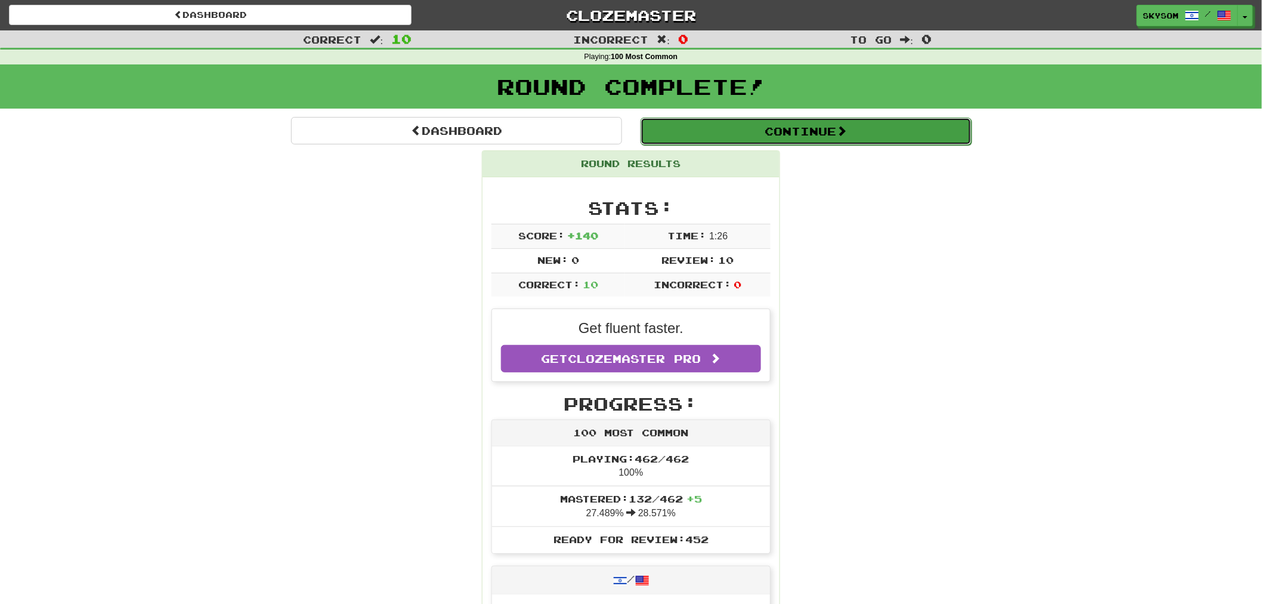
click at [820, 126] on button "Continue" at bounding box center [806, 131] width 331 height 27
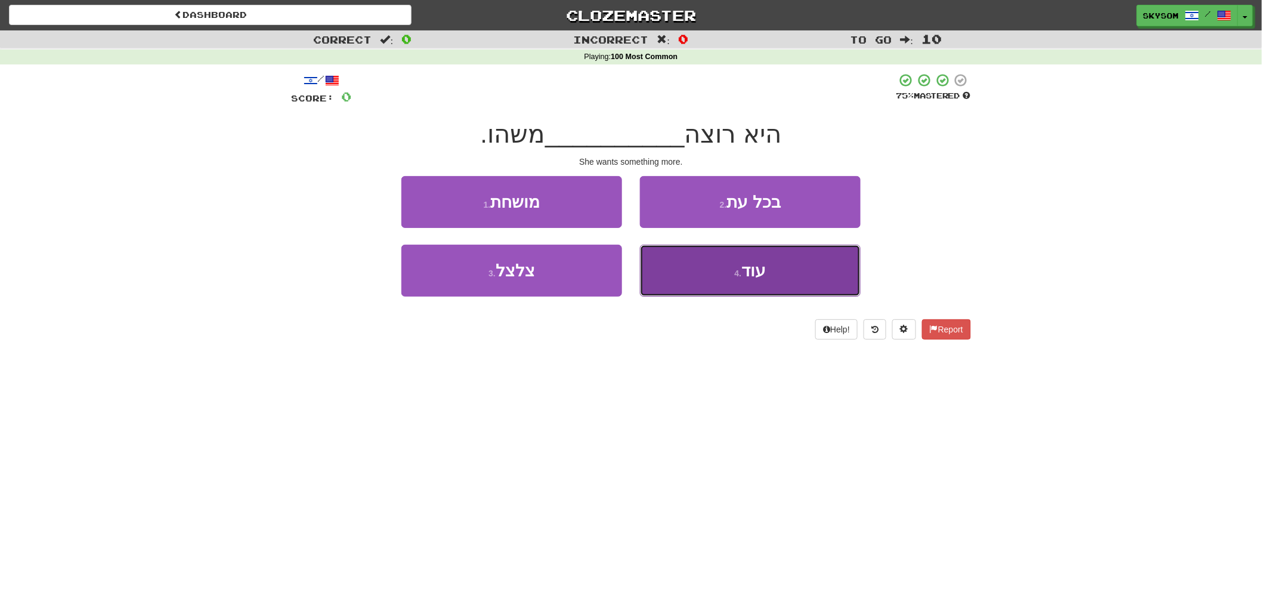
click at [784, 280] on button "4 . עוד" at bounding box center [750, 271] width 221 height 52
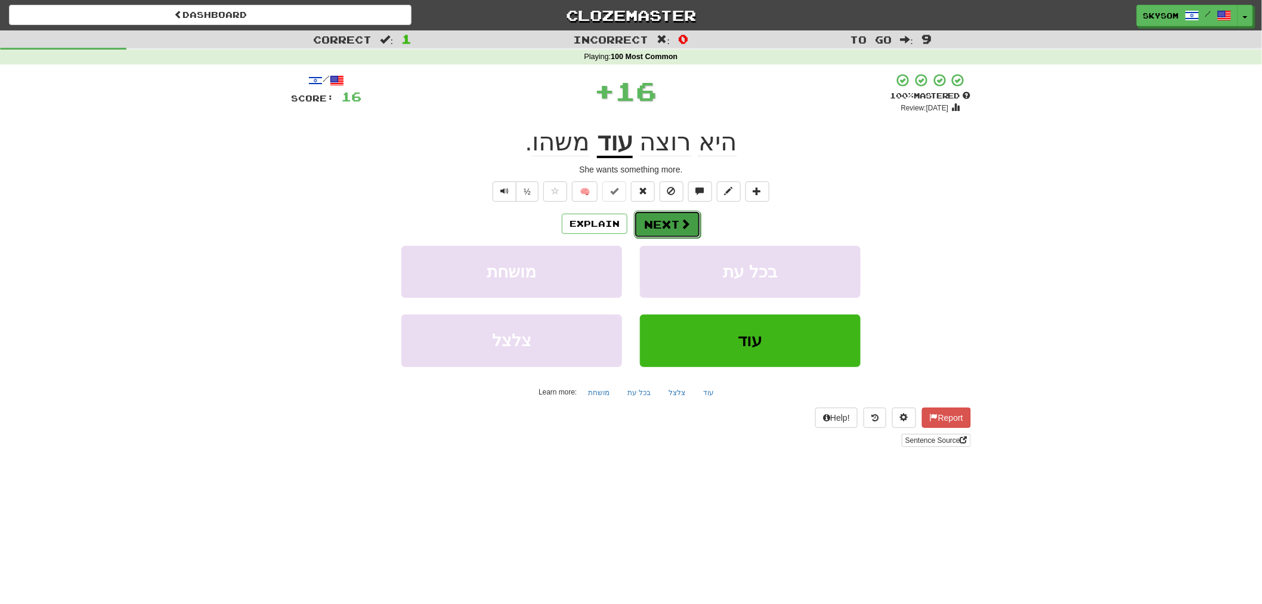
click at [675, 222] on button "Next" at bounding box center [667, 224] width 67 height 27
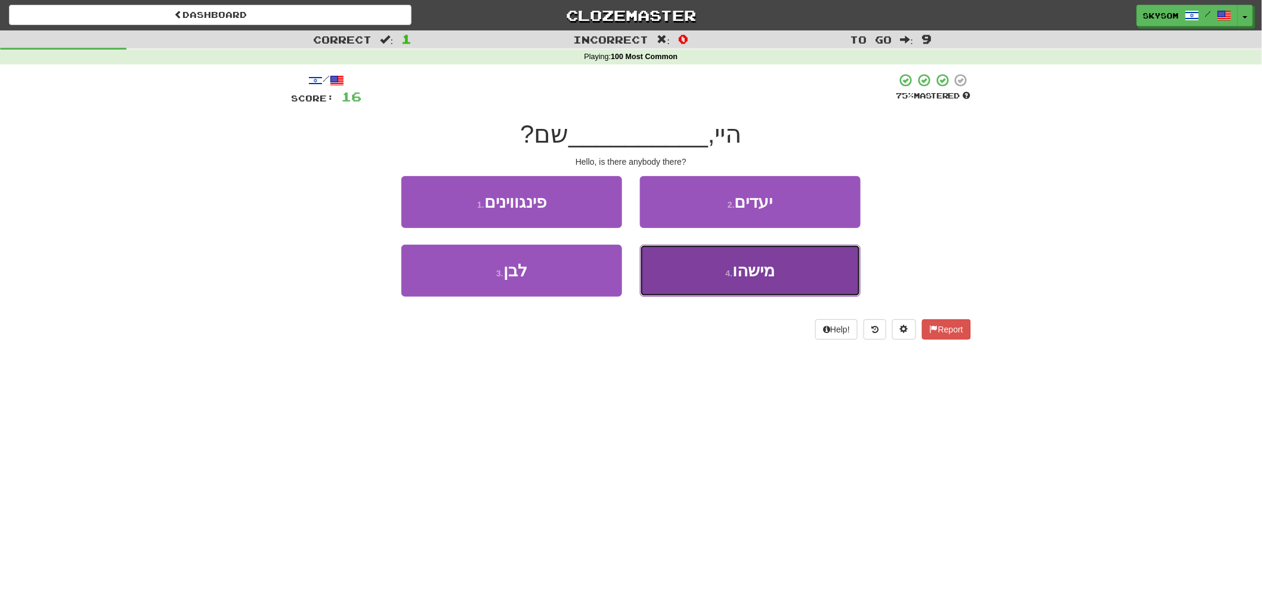
click at [686, 269] on button "4 . מישהו" at bounding box center [750, 271] width 221 height 52
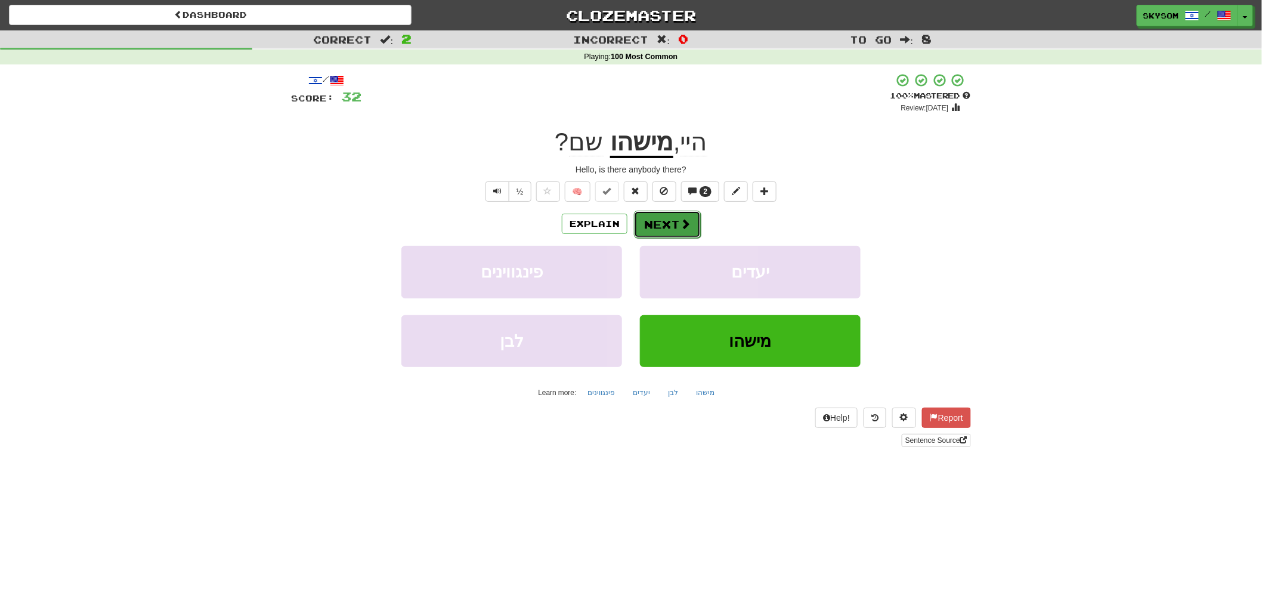
click at [682, 224] on span at bounding box center [685, 223] width 11 height 11
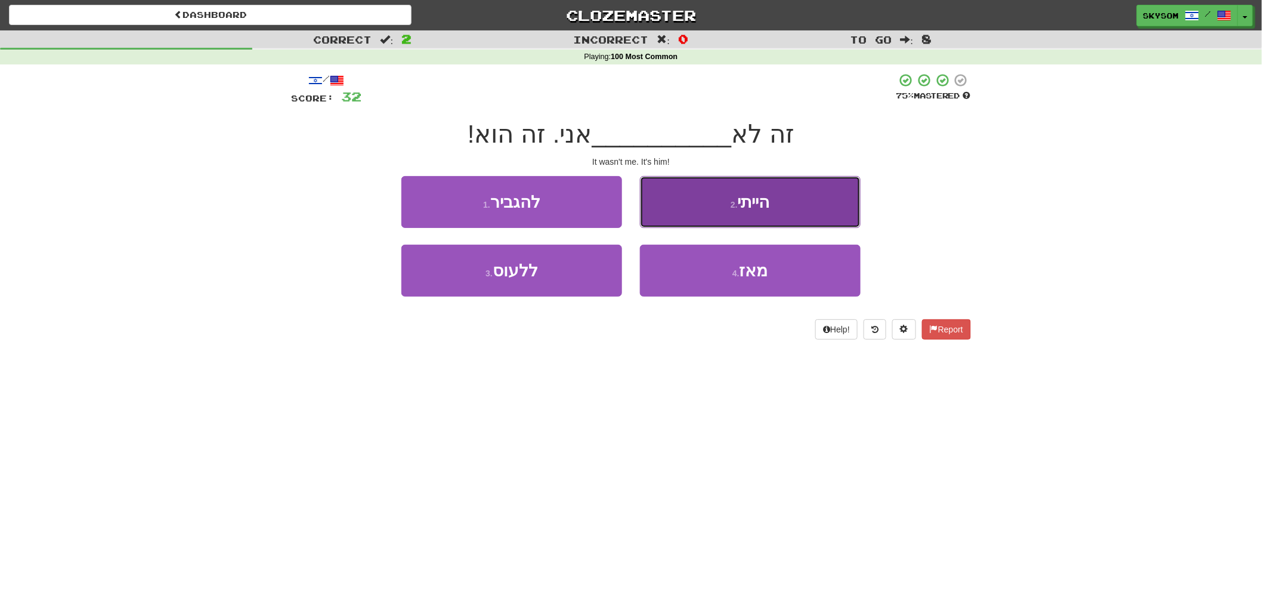
click at [706, 212] on button "2 . הייתי" at bounding box center [750, 202] width 221 height 52
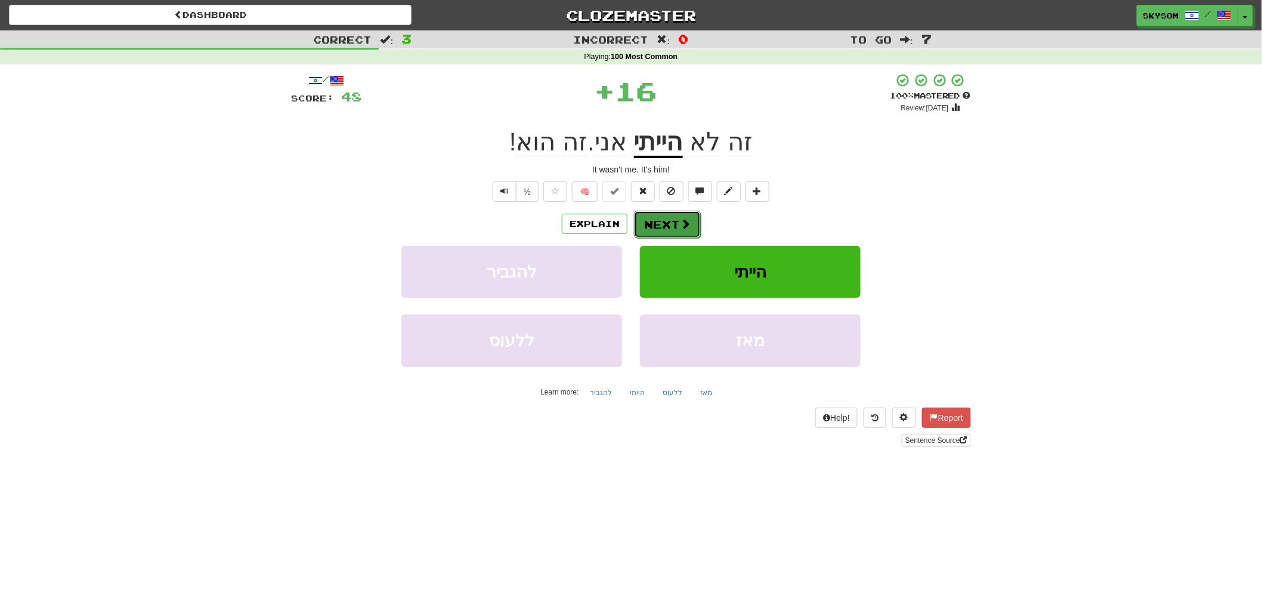
click at [682, 221] on span at bounding box center [685, 223] width 11 height 11
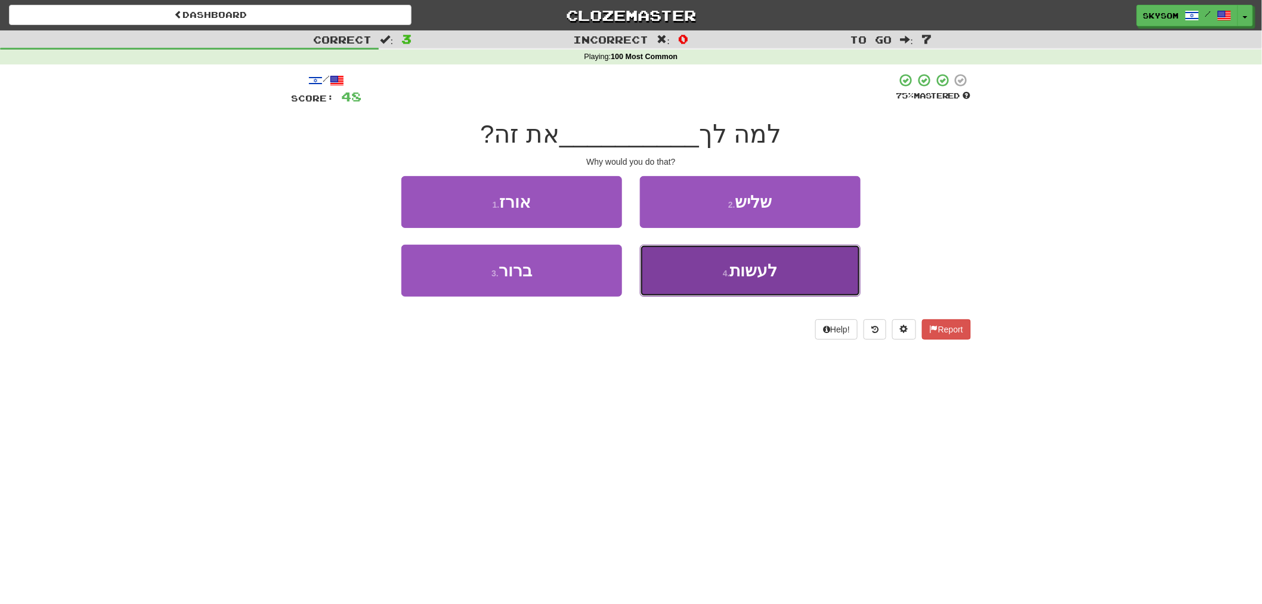
click at [706, 264] on button "4 . לעשות" at bounding box center [750, 271] width 221 height 52
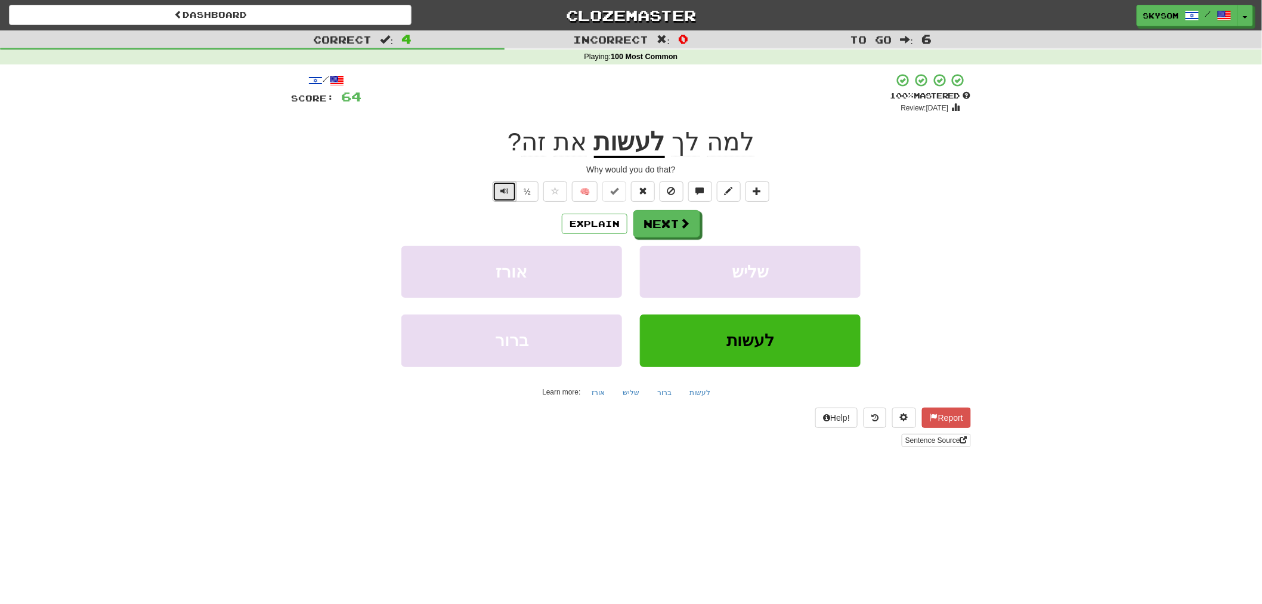
click at [502, 196] on button "Text-to-speech controls" at bounding box center [505, 191] width 24 height 20
click at [515, 190] on button "Text-to-speech controls" at bounding box center [505, 191] width 24 height 20
click at [502, 188] on span "Text-to-speech controls" at bounding box center [504, 191] width 8 height 8
click at [675, 223] on button "Next" at bounding box center [667, 224] width 67 height 27
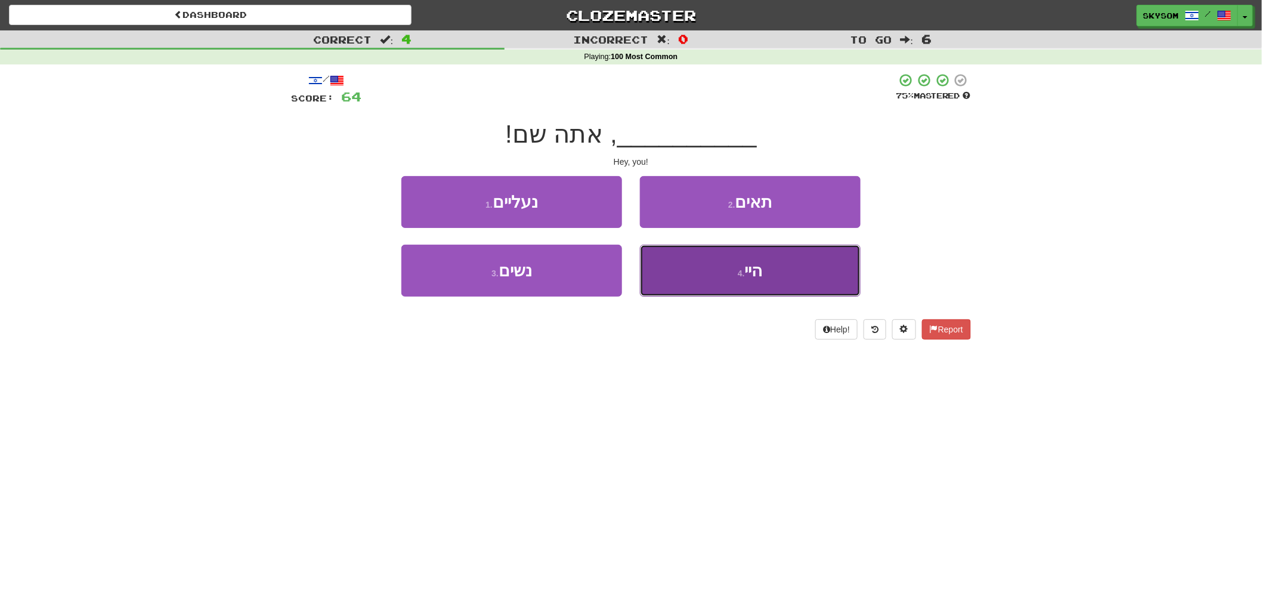
click at [745, 273] on span "היי" at bounding box center [754, 270] width 18 height 18
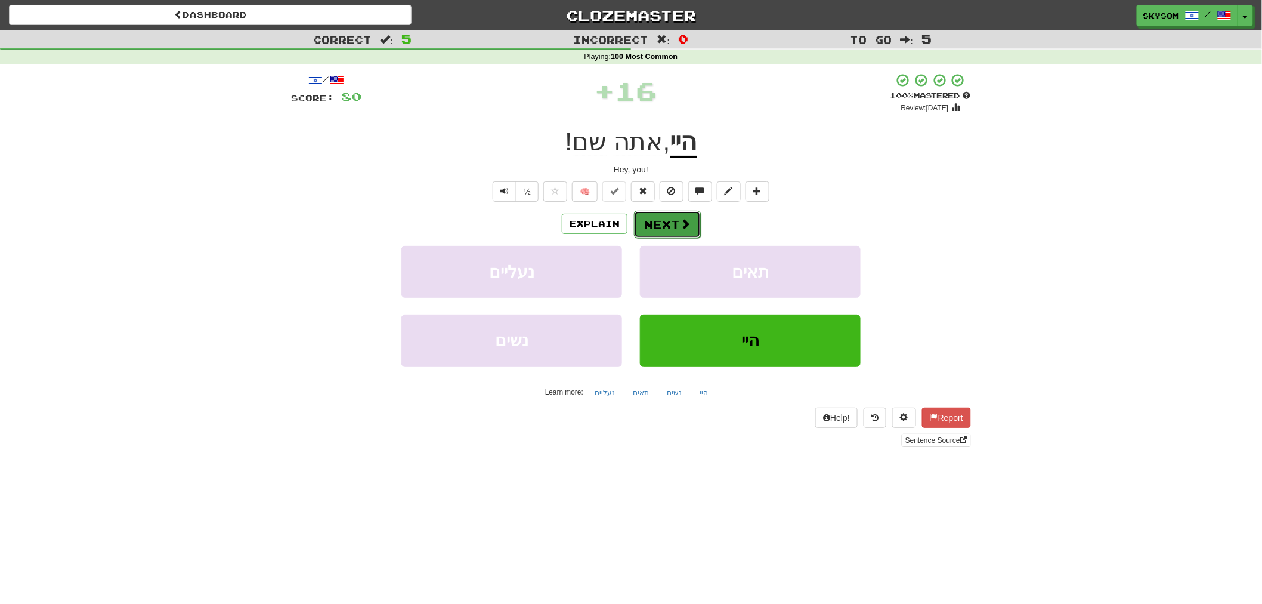
click at [685, 228] on span at bounding box center [685, 223] width 11 height 11
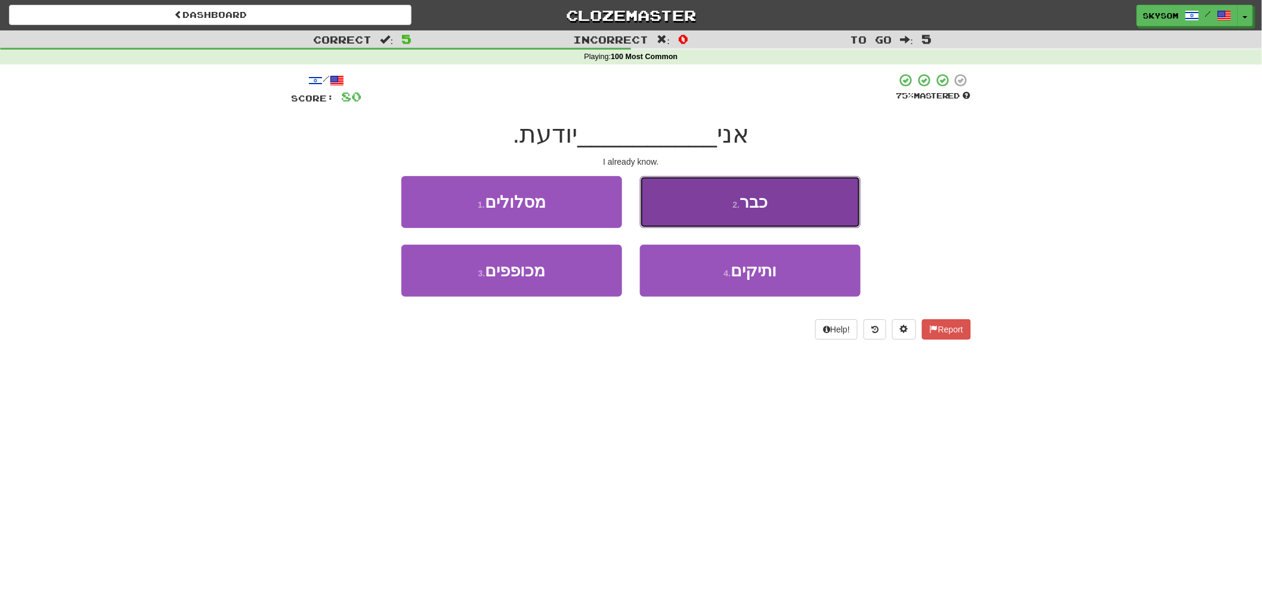
click at [685, 224] on button "2 . כבר" at bounding box center [750, 202] width 221 height 52
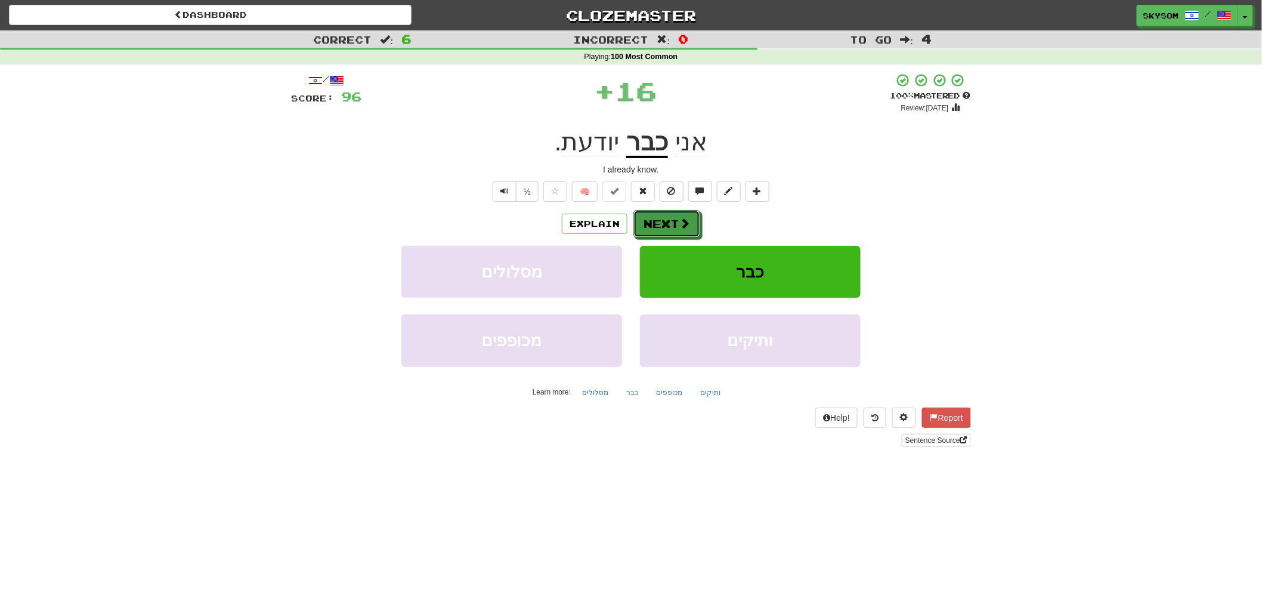
click at [685, 224] on span at bounding box center [684, 223] width 11 height 11
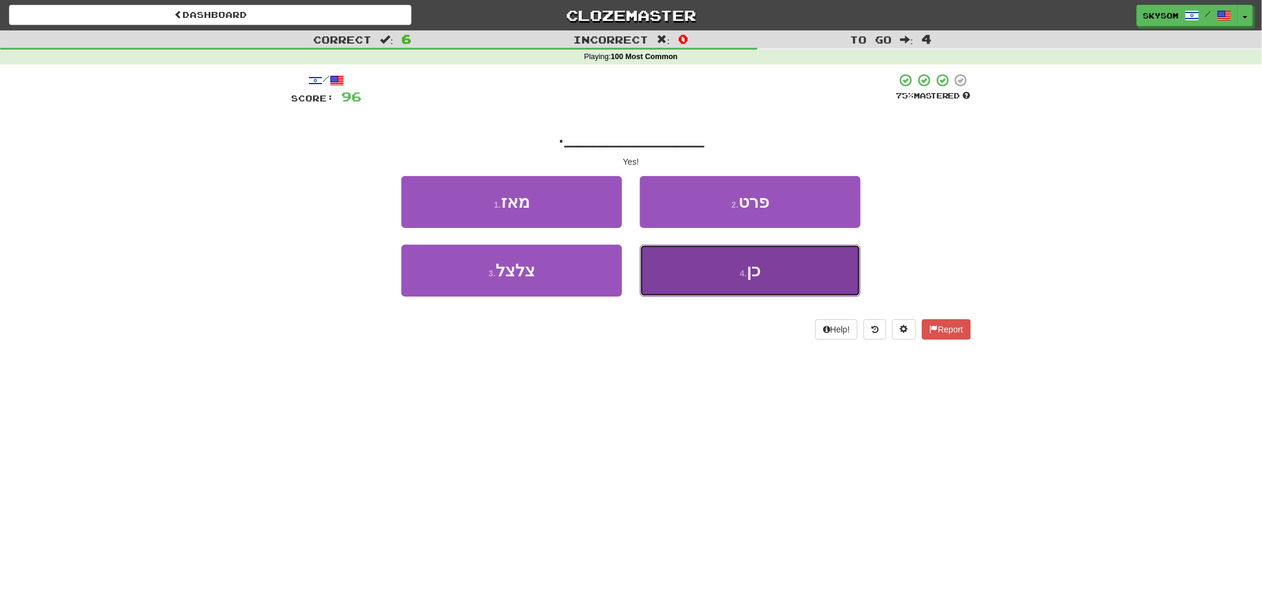
click at [693, 273] on button "4 . כן" at bounding box center [750, 271] width 221 height 52
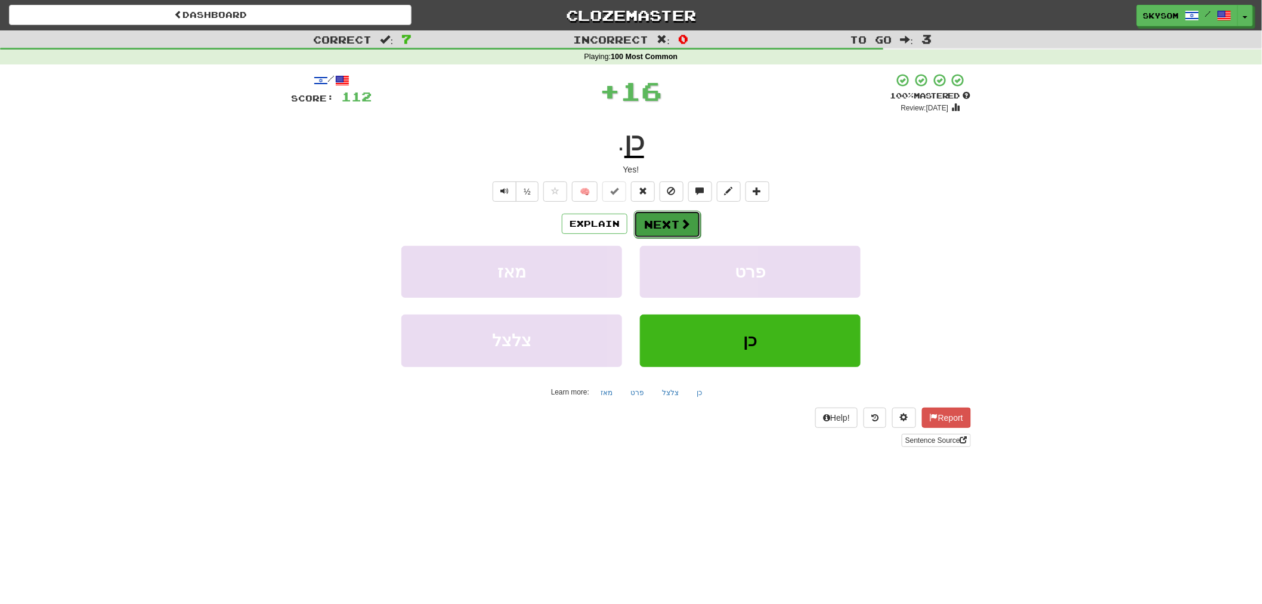
click at [699, 218] on button "Next" at bounding box center [667, 224] width 67 height 27
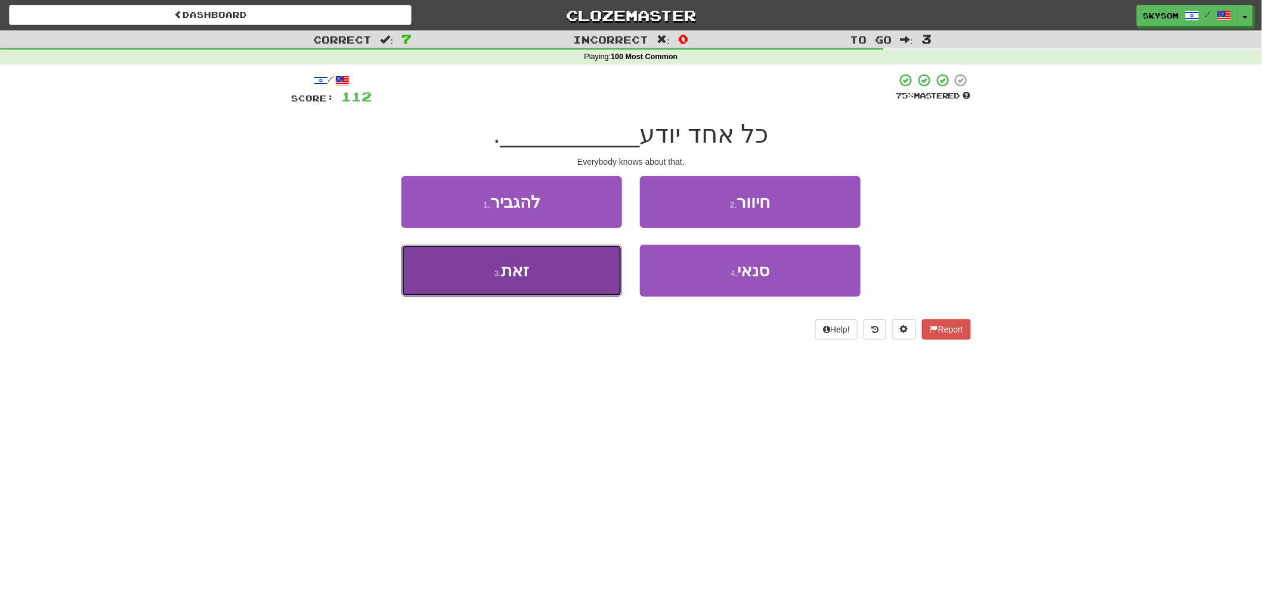
click at [608, 278] on button "3 . זאת" at bounding box center [511, 271] width 221 height 52
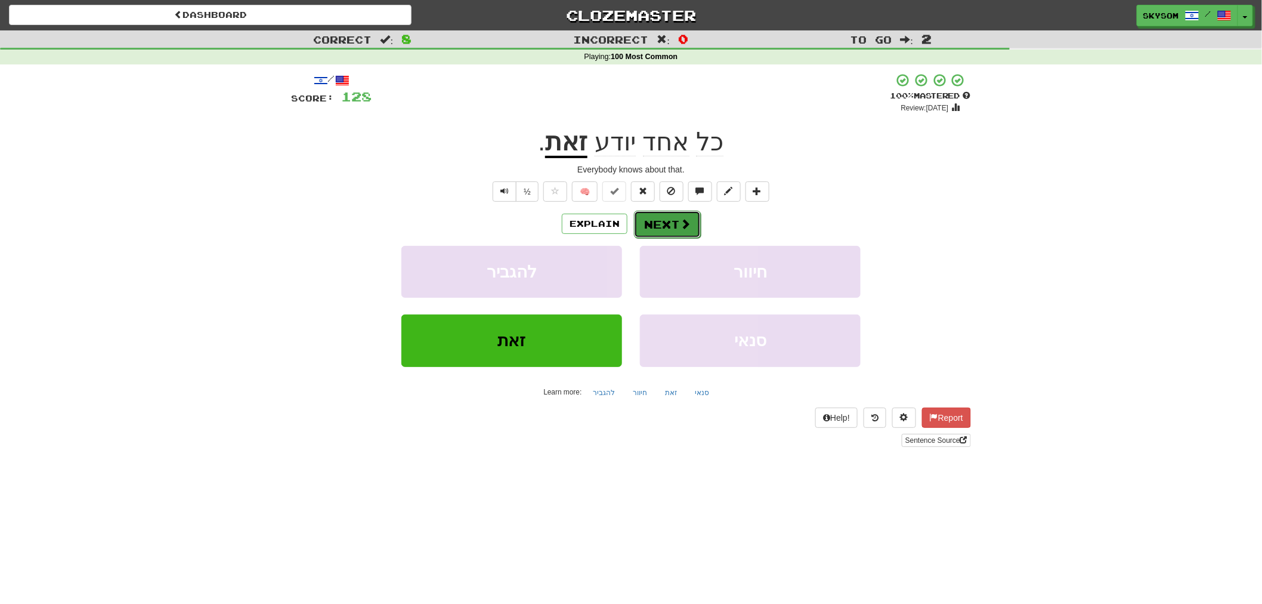
click at [682, 227] on span at bounding box center [685, 223] width 11 height 11
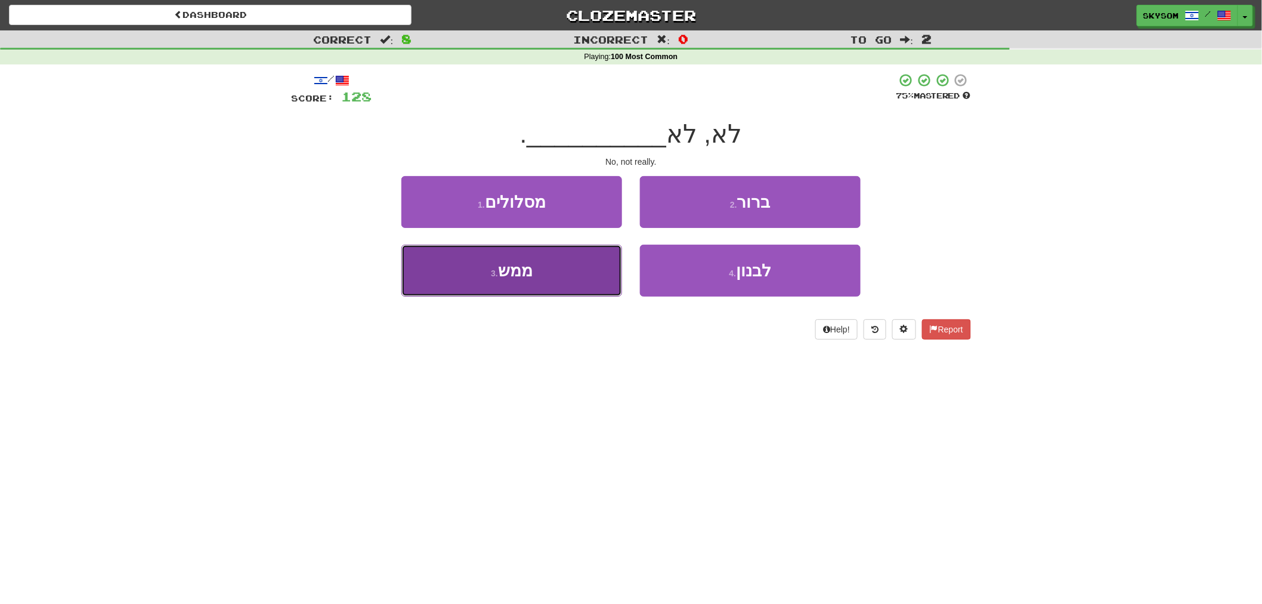
click at [579, 275] on button "3 . ממש" at bounding box center [511, 271] width 221 height 52
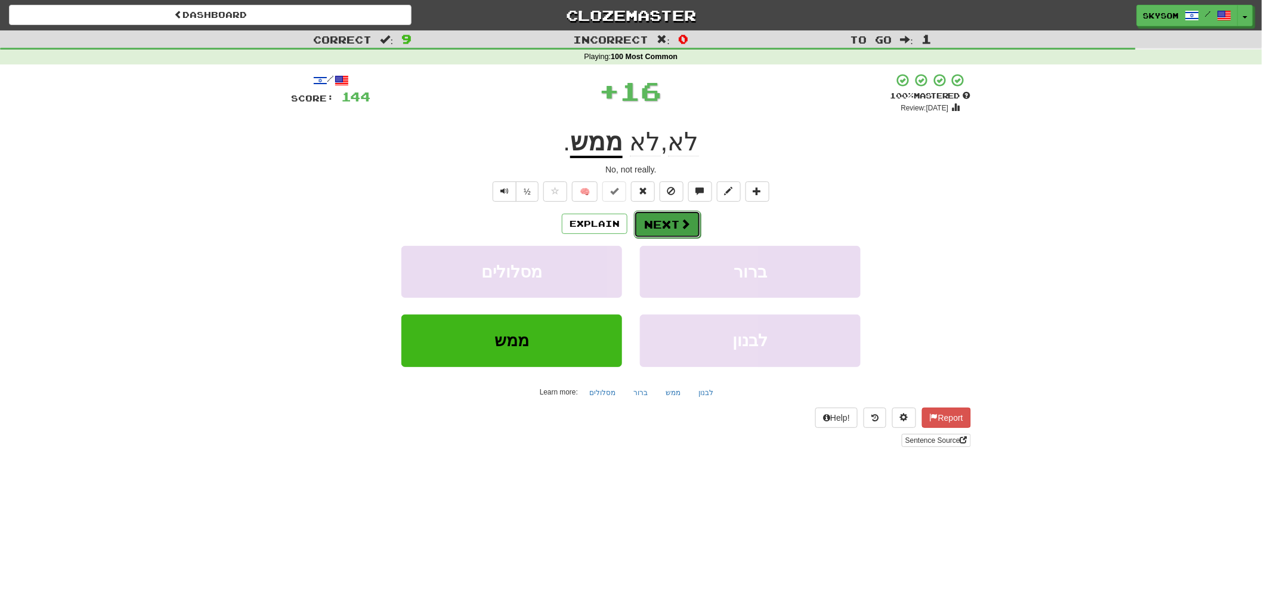
click at [670, 230] on button "Next" at bounding box center [667, 224] width 67 height 27
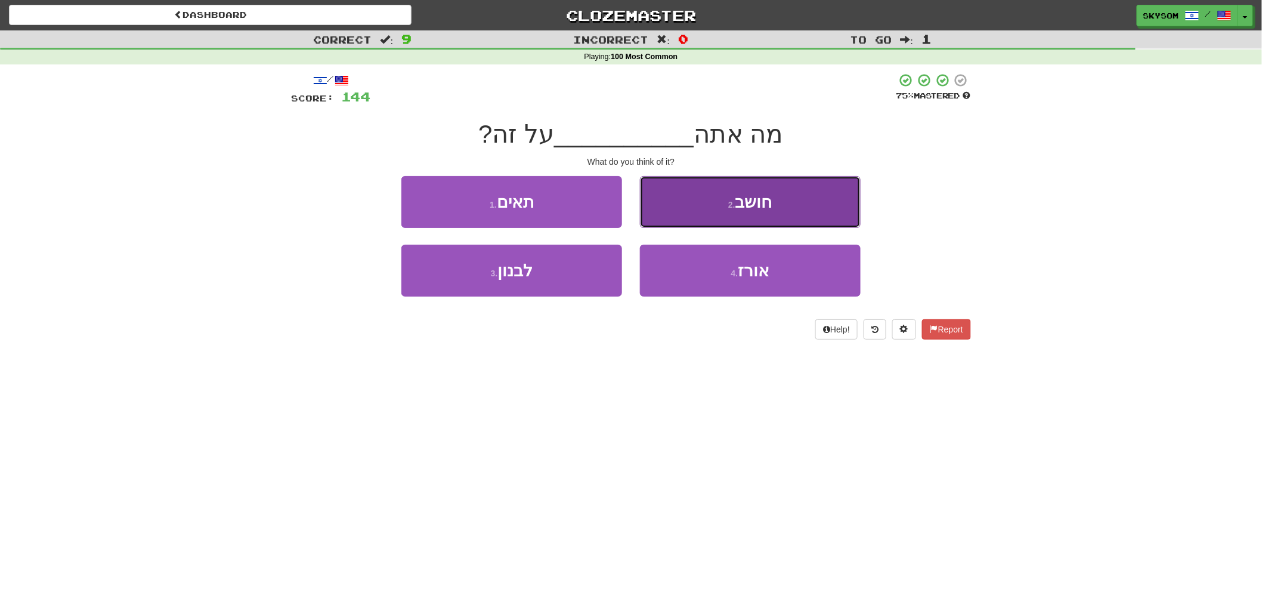
click at [790, 210] on button "2 . חושב" at bounding box center [750, 202] width 221 height 52
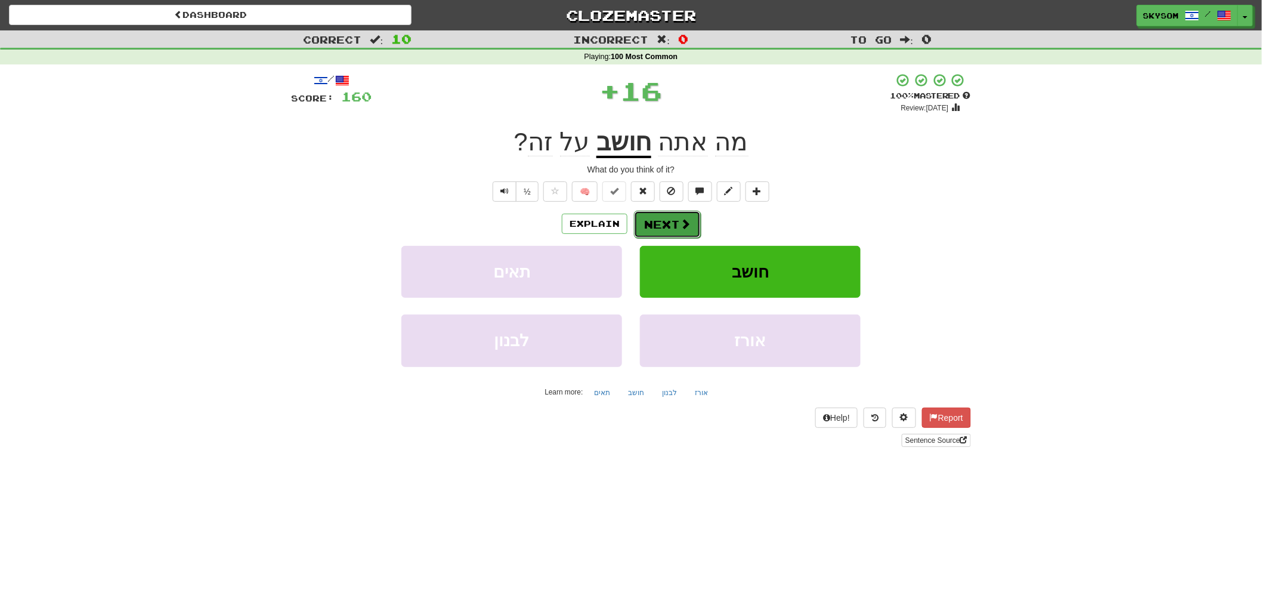
click at [663, 221] on button "Next" at bounding box center [667, 224] width 67 height 27
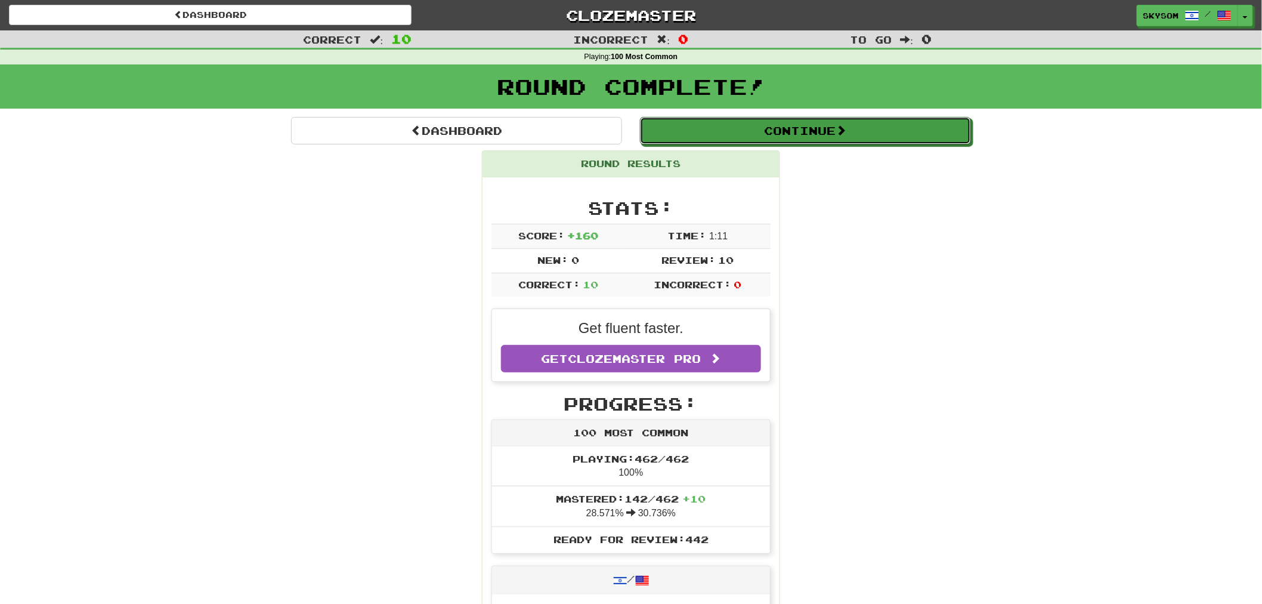
drag, startPoint x: 857, startPoint y: 144, endPoint x: 852, endPoint y: 141, distance: 6.1
click at [854, 143] on button "Continue" at bounding box center [805, 130] width 331 height 27
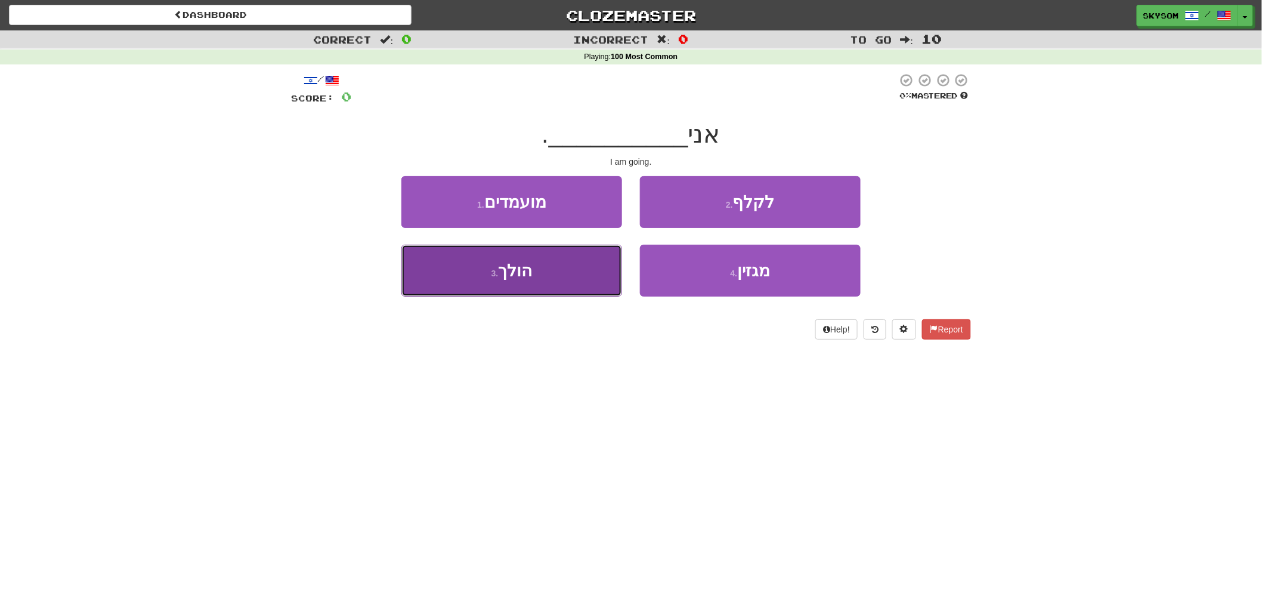
click at [579, 286] on button "3 . הולך" at bounding box center [511, 271] width 221 height 52
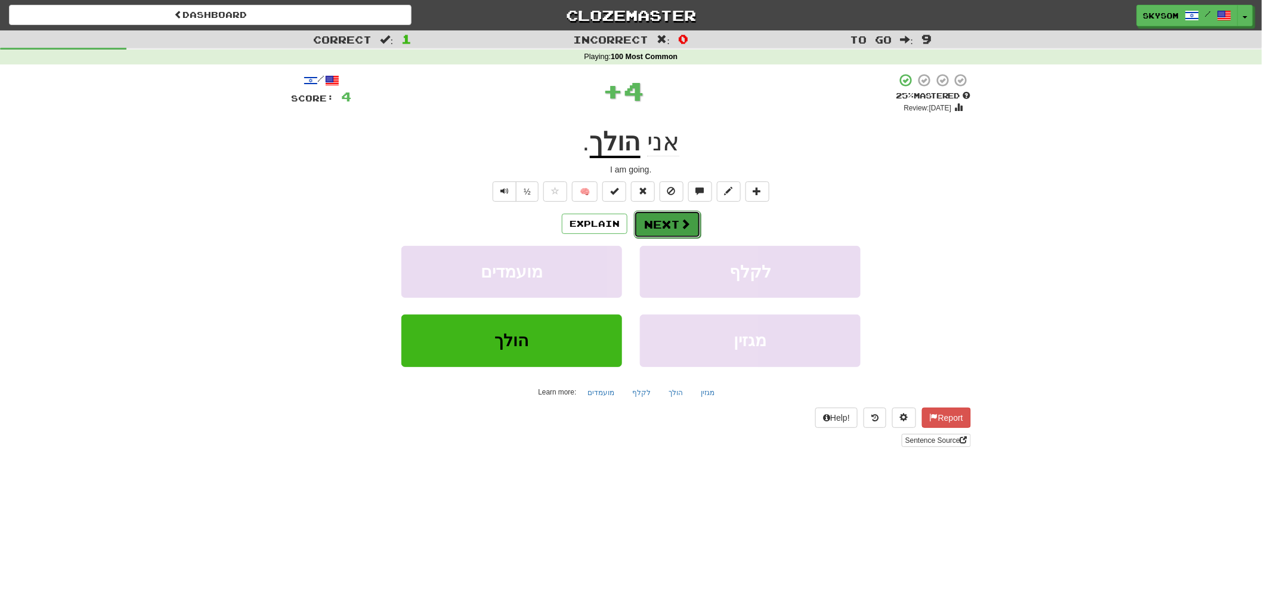
click at [680, 227] on span at bounding box center [685, 223] width 11 height 11
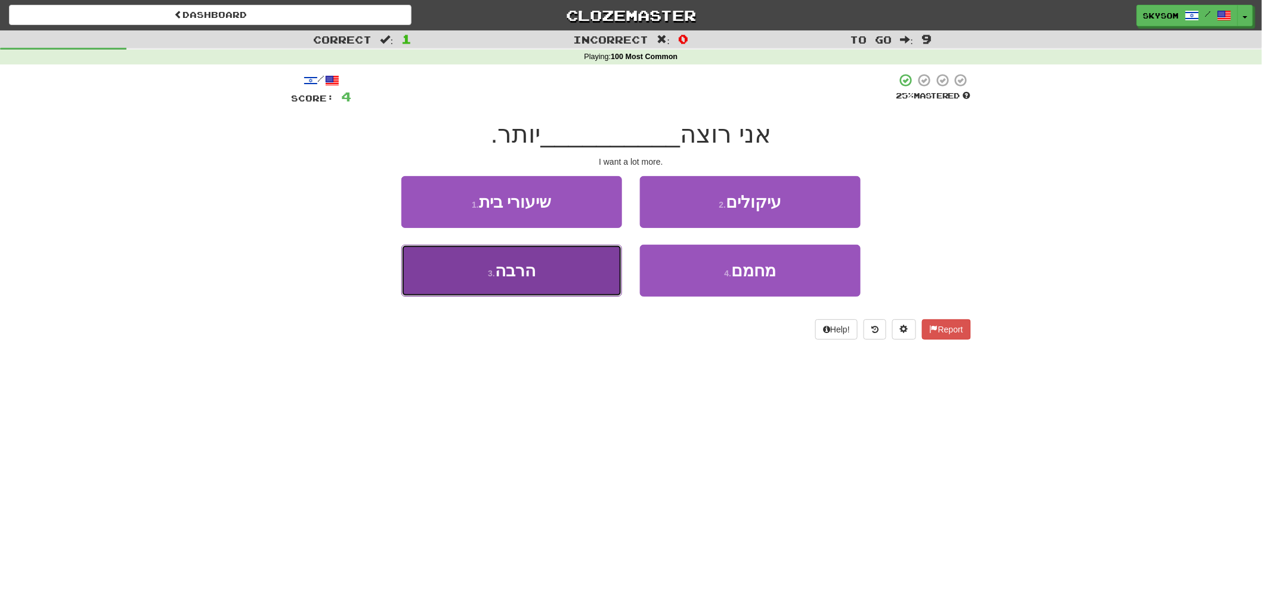
click at [597, 279] on button "3 . הרבה" at bounding box center [511, 271] width 221 height 52
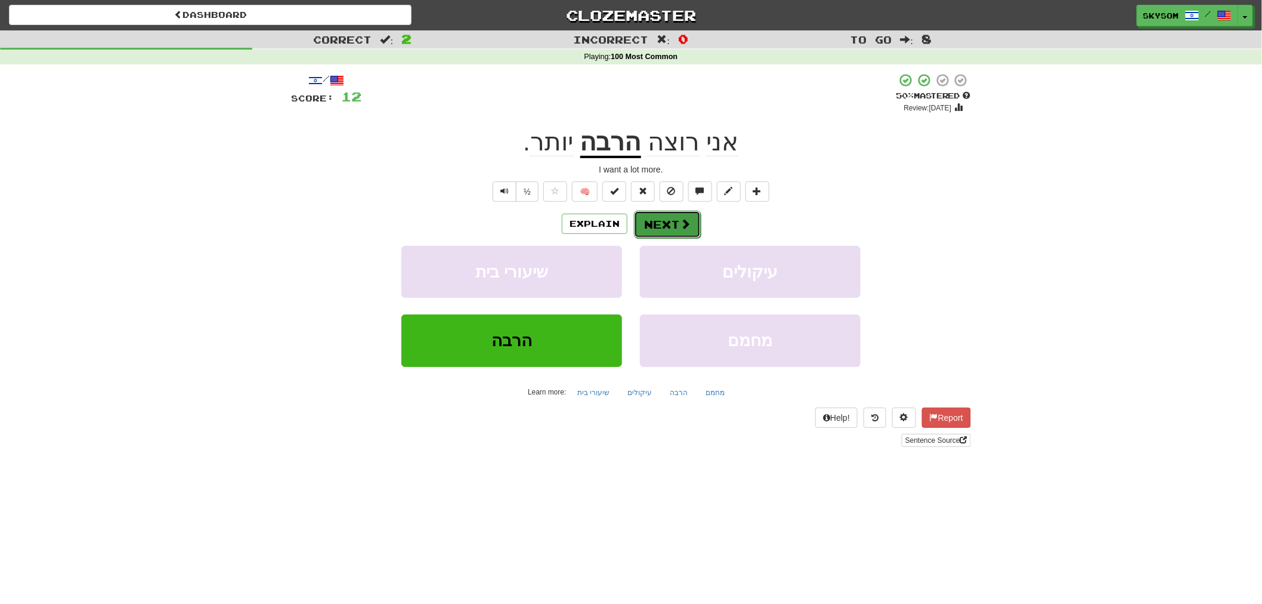
click at [672, 215] on button "Next" at bounding box center [667, 224] width 67 height 27
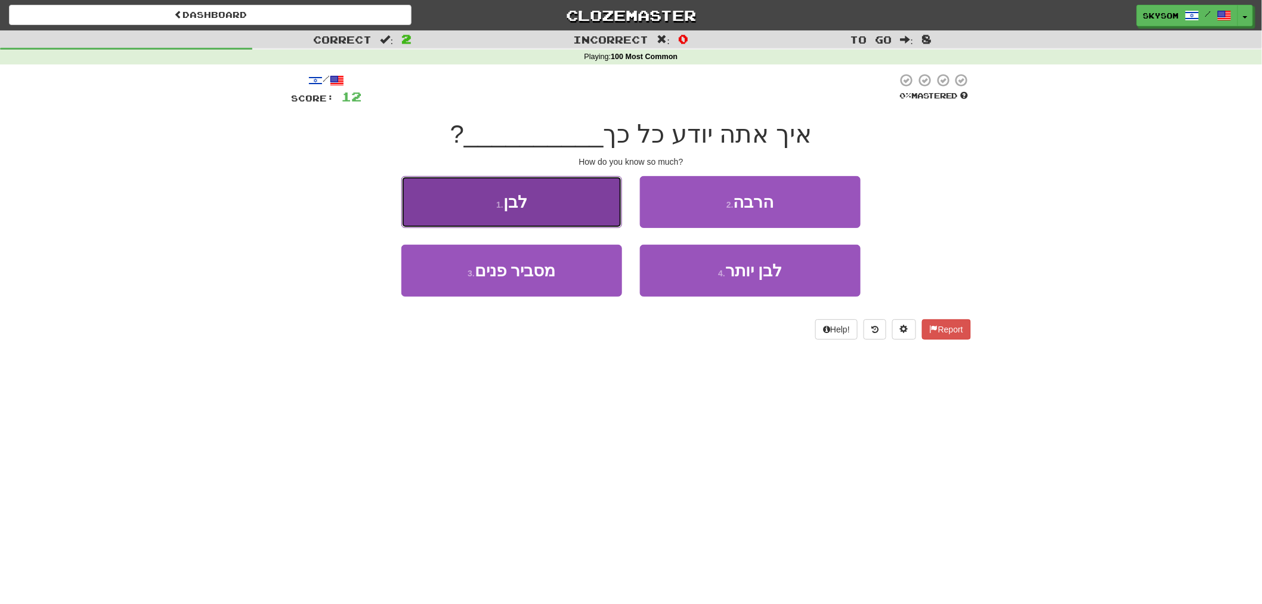
click at [607, 211] on button "1 . לבן" at bounding box center [511, 202] width 221 height 52
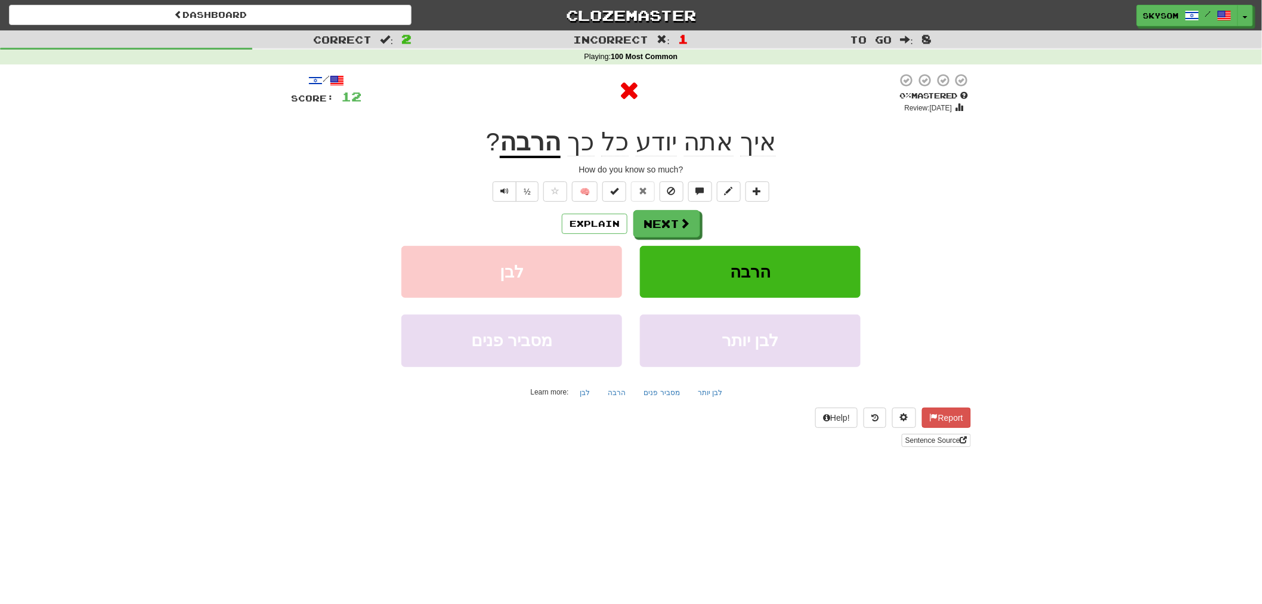
click at [715, 224] on div "Explain Next" at bounding box center [631, 223] width 680 height 27
click at [670, 233] on button "Next" at bounding box center [667, 224] width 67 height 27
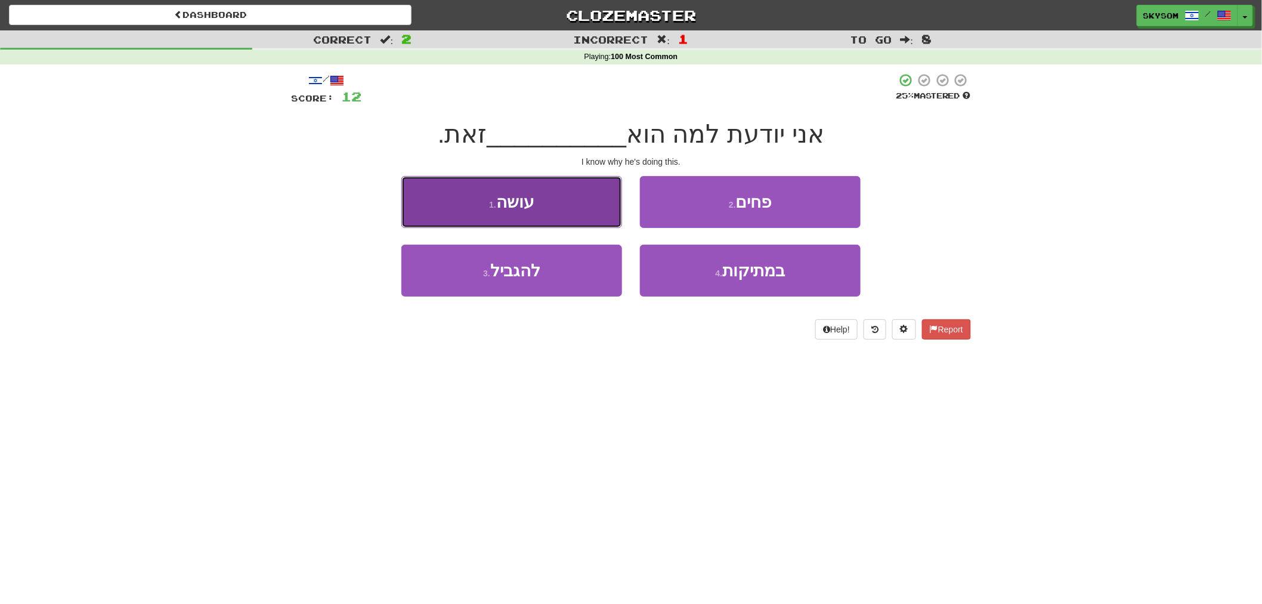
click at [604, 221] on button "1 . עושה" at bounding box center [511, 202] width 221 height 52
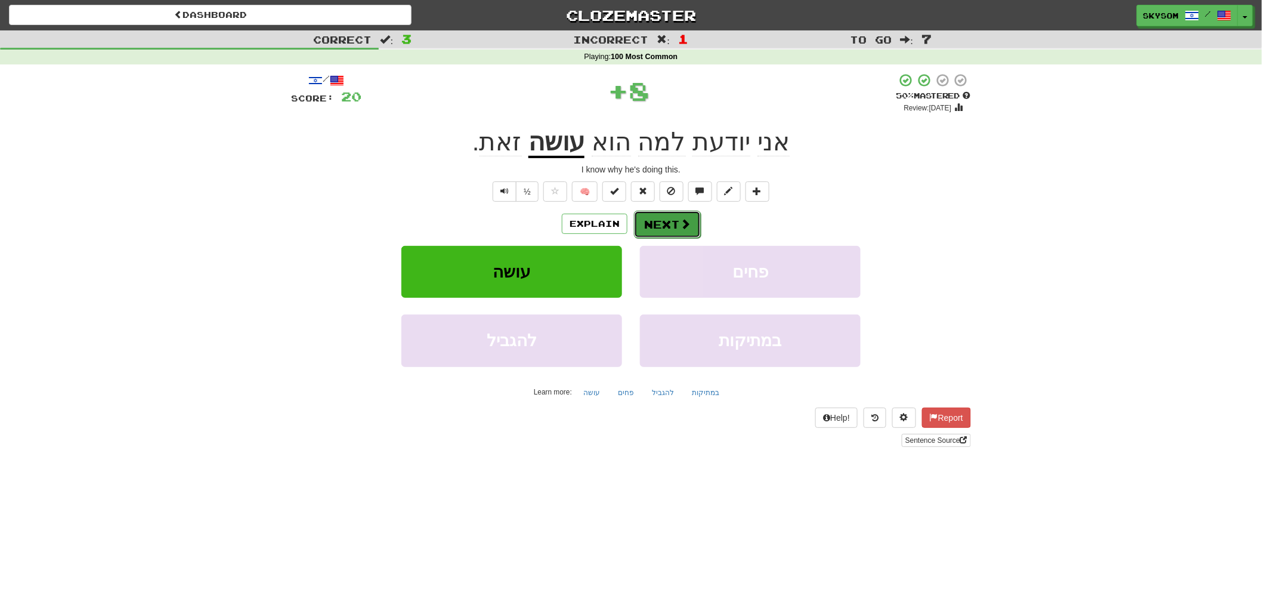
click at [684, 219] on span at bounding box center [685, 223] width 11 height 11
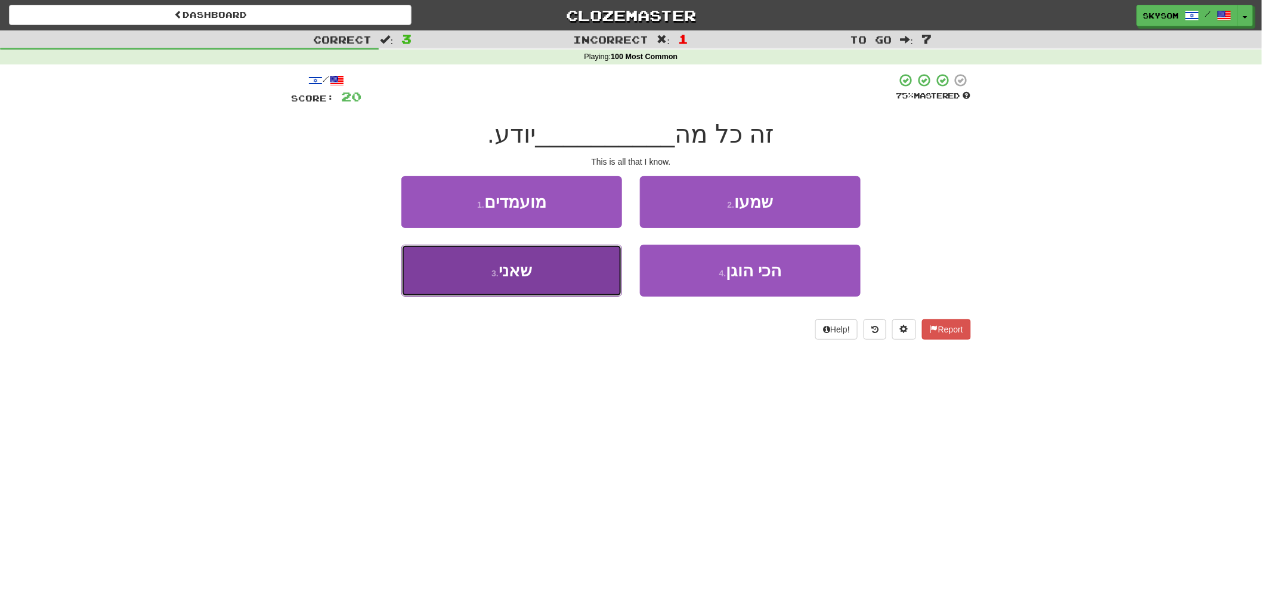
click at [545, 282] on button "3 . שאני" at bounding box center [511, 271] width 221 height 52
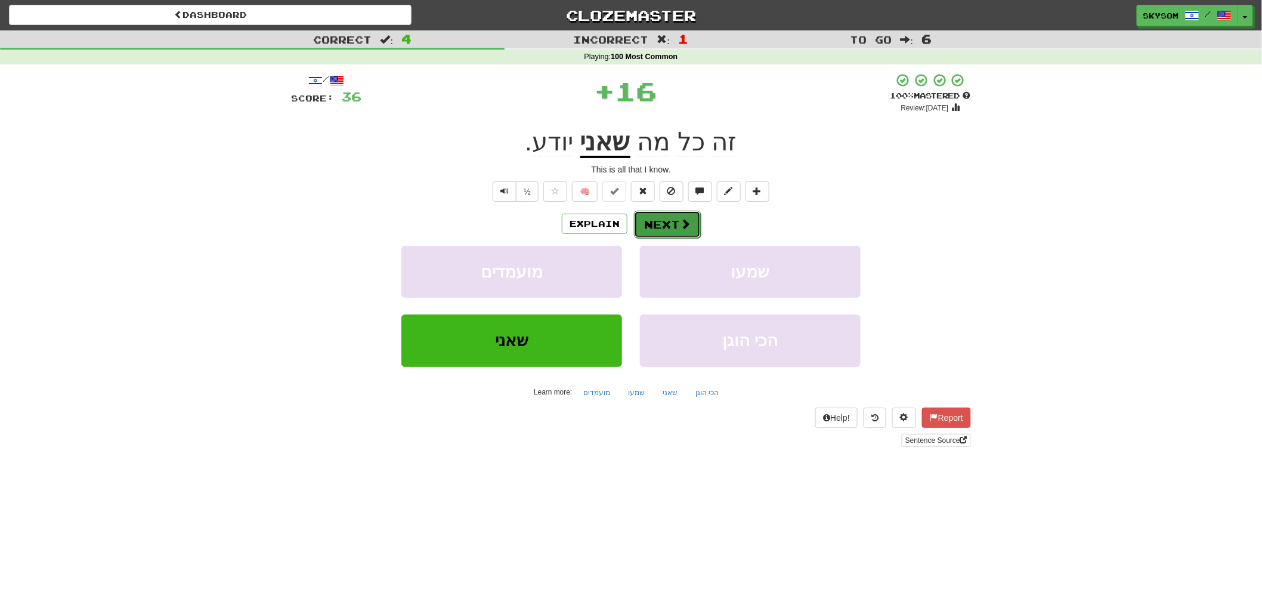
click at [674, 228] on button "Next" at bounding box center [667, 224] width 67 height 27
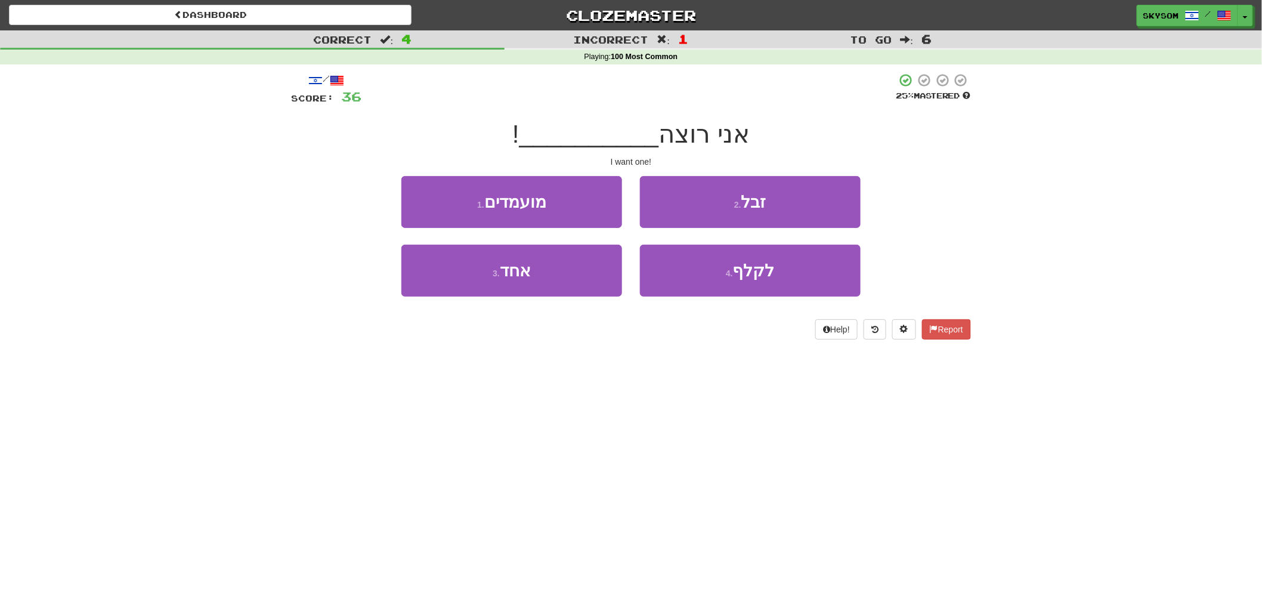
click at [623, 279] on div "3 . אחד" at bounding box center [512, 279] width 239 height 69
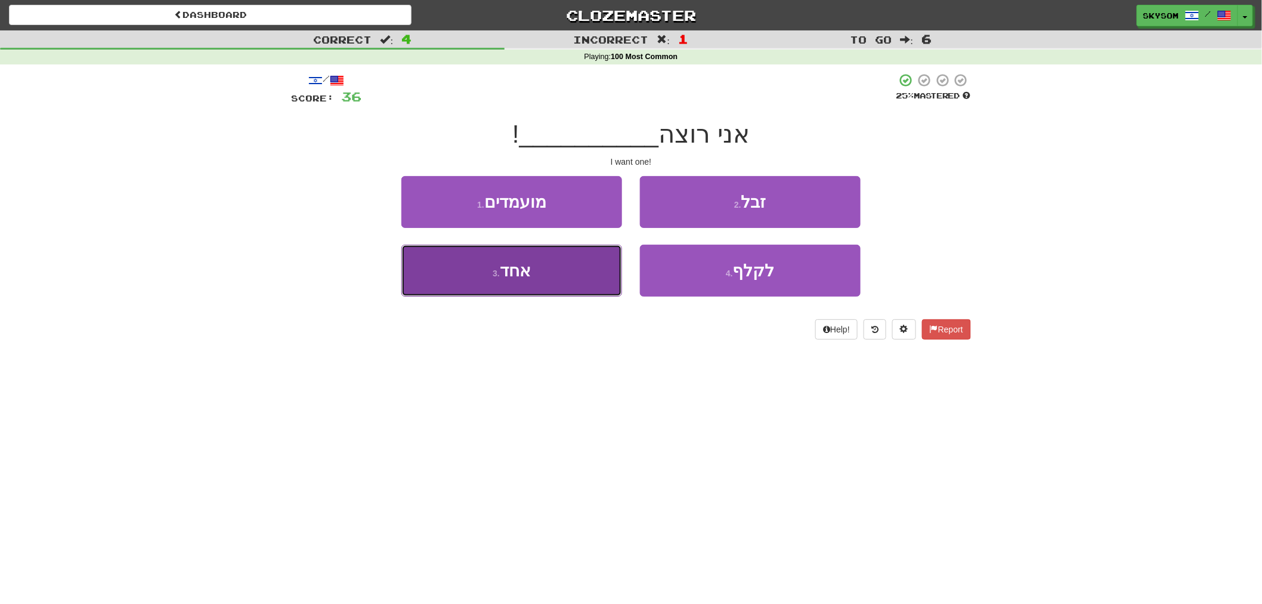
click at [613, 278] on button "3 . אחד" at bounding box center [511, 271] width 221 height 52
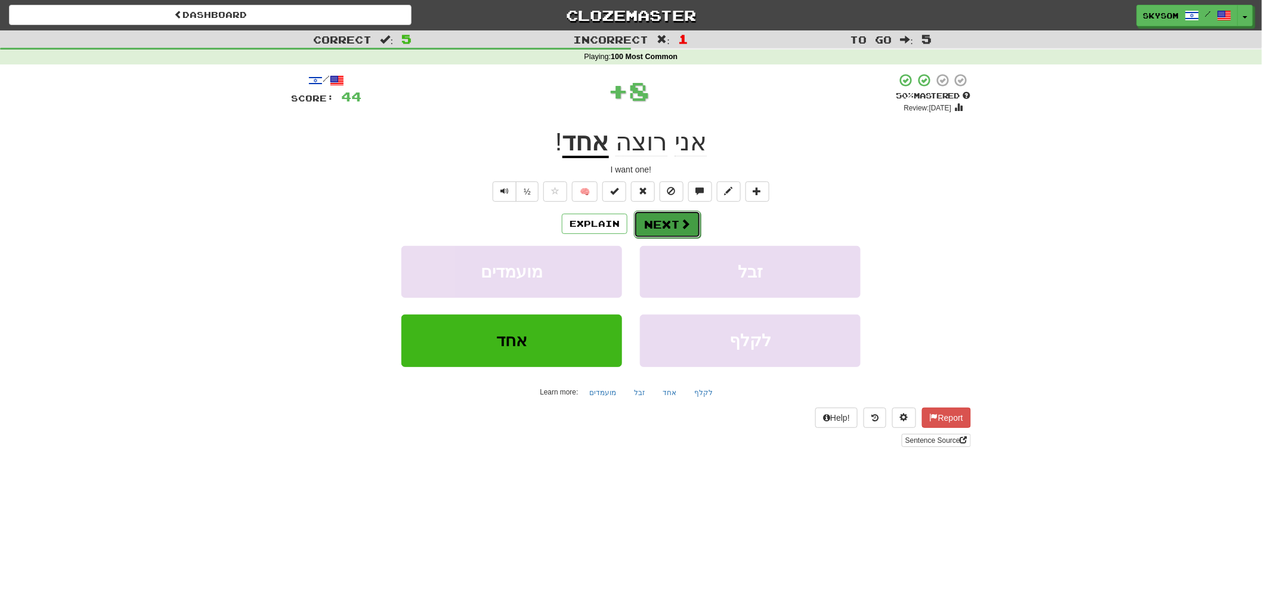
click at [684, 224] on span at bounding box center [685, 223] width 11 height 11
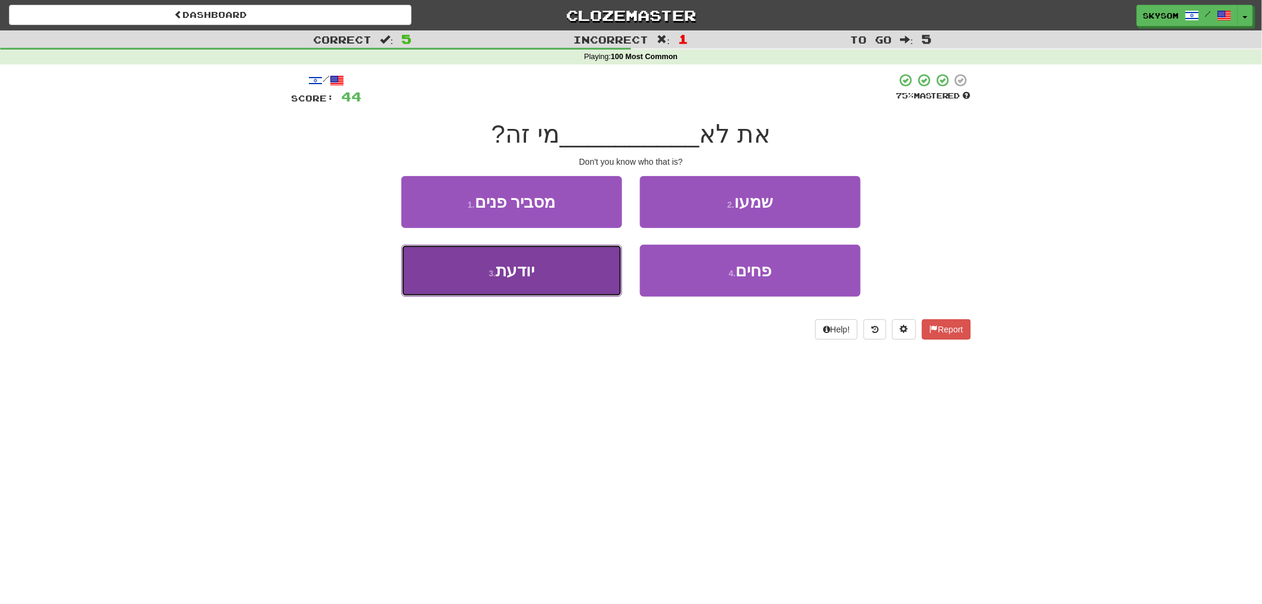
click at [602, 257] on button "3 . יודעת" at bounding box center [511, 271] width 221 height 52
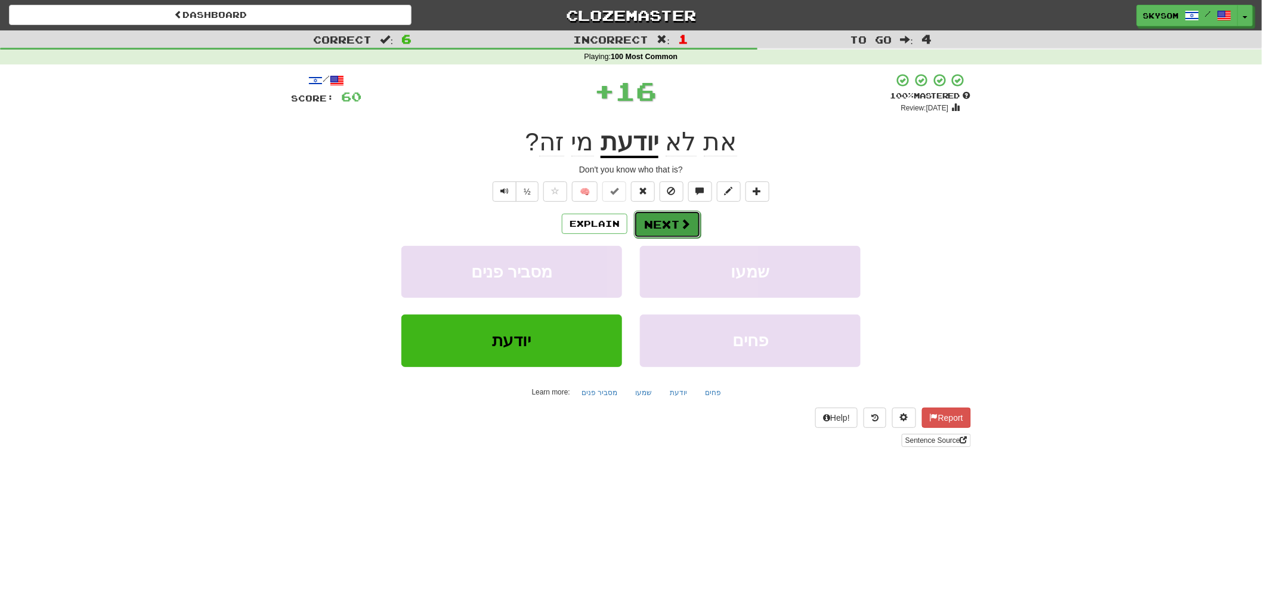
click at [677, 230] on button "Next" at bounding box center [667, 224] width 67 height 27
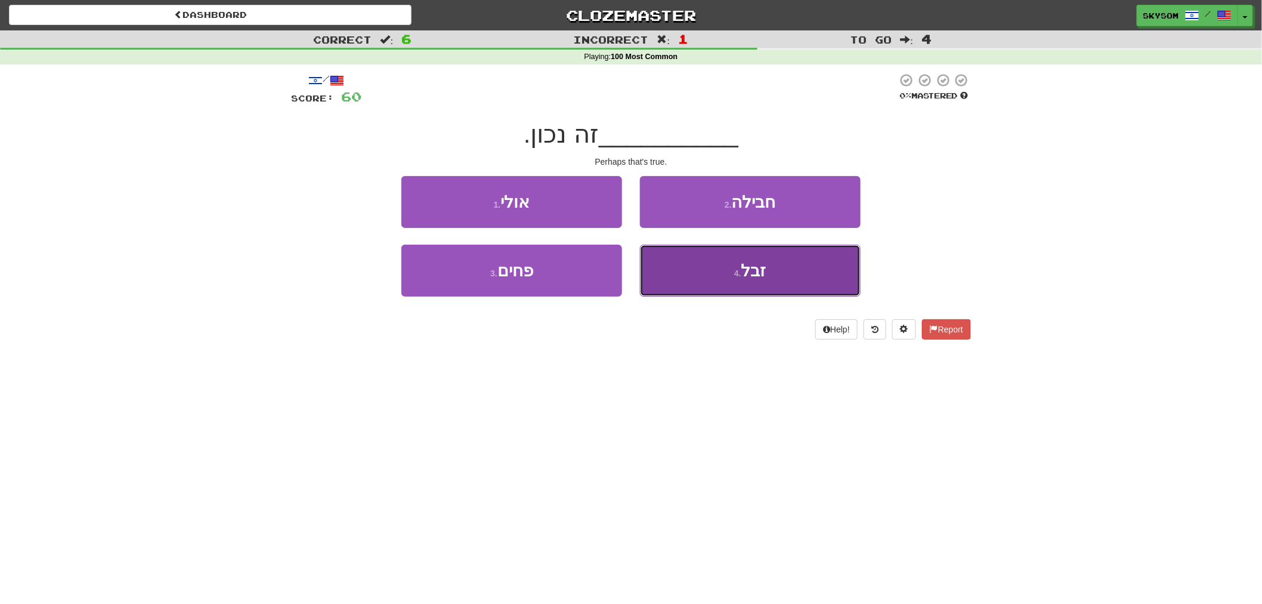
click at [672, 260] on button "4 . זבל" at bounding box center [750, 271] width 221 height 52
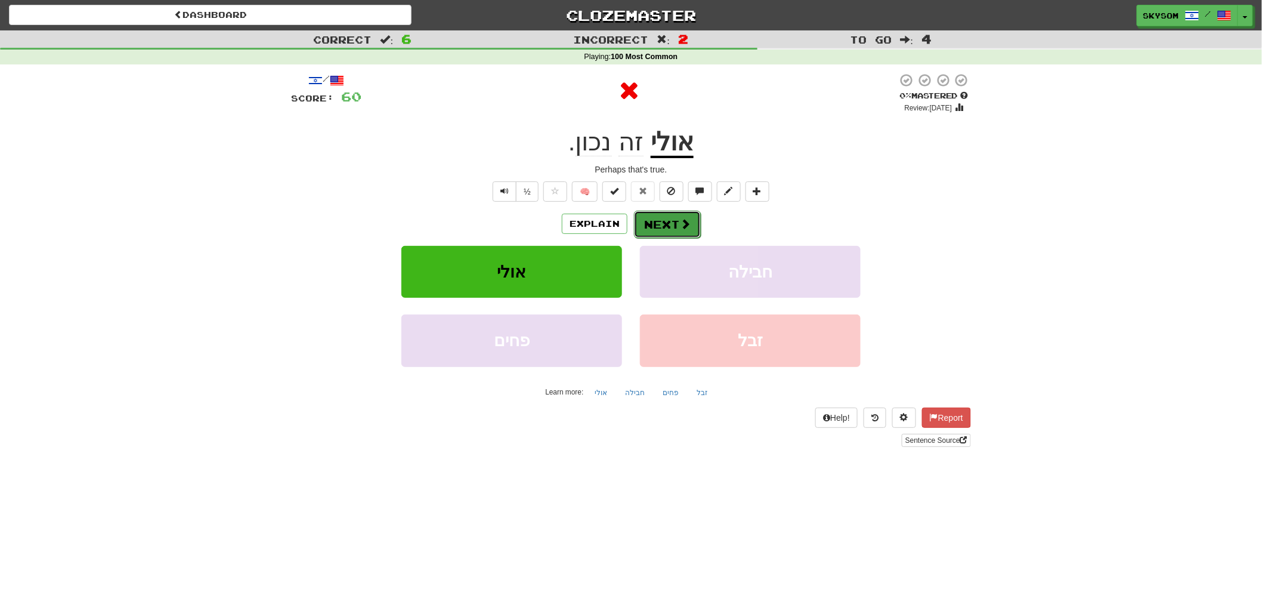
click at [663, 224] on button "Next" at bounding box center [667, 224] width 67 height 27
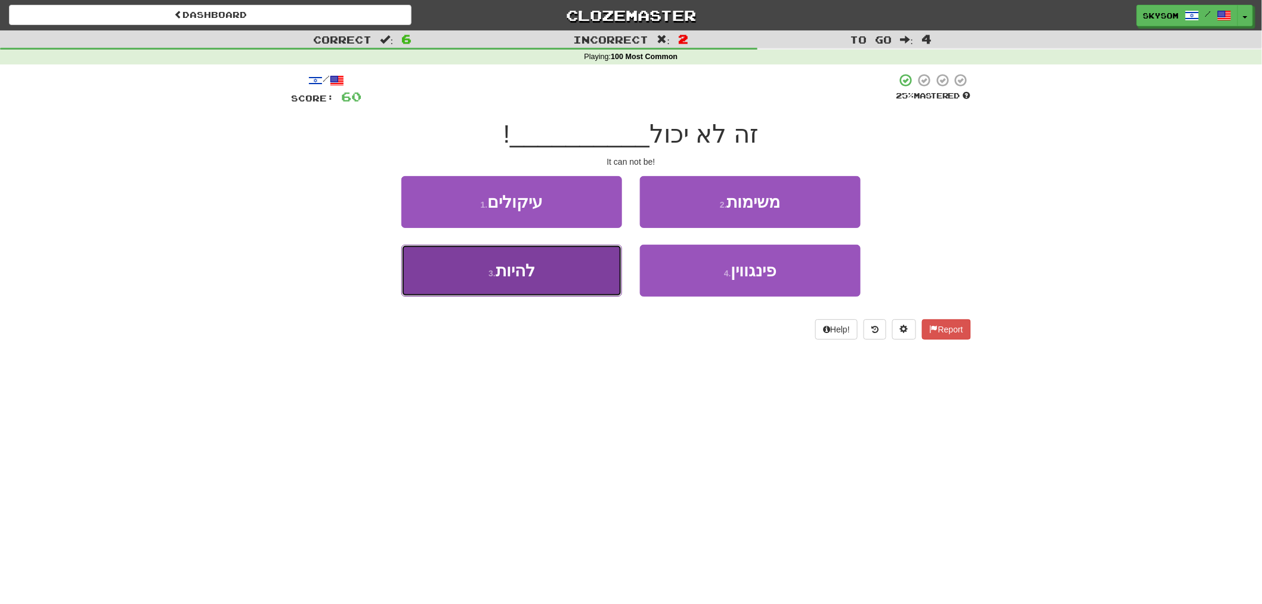
click at [619, 254] on button "3 . להיות" at bounding box center [511, 271] width 221 height 52
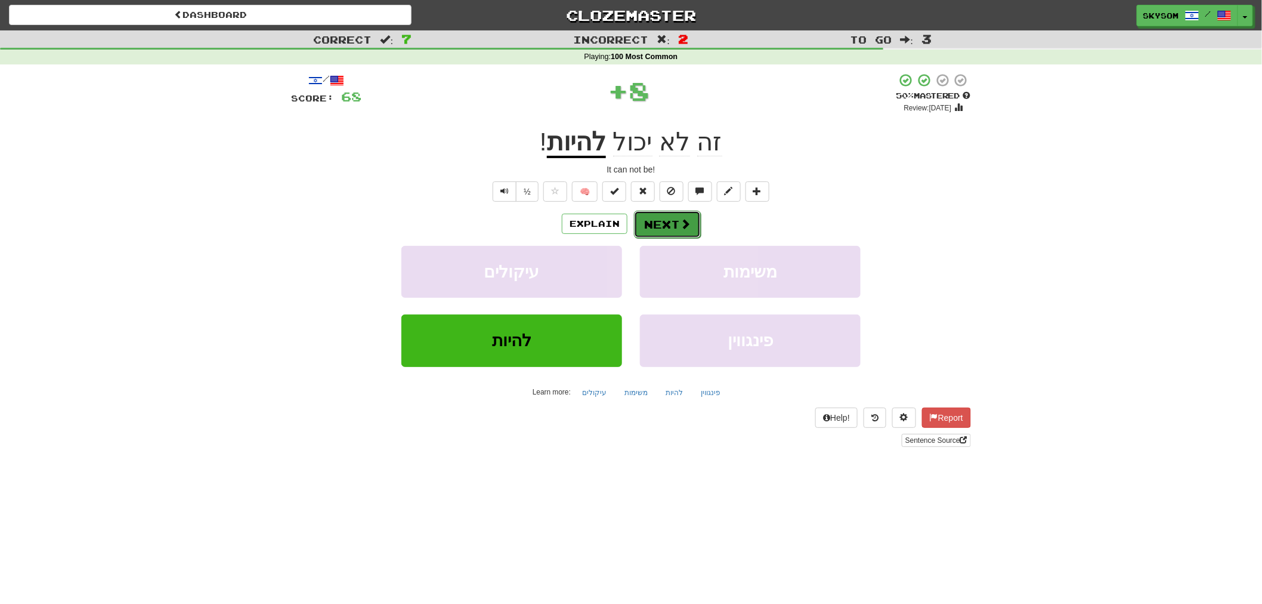
click at [666, 227] on button "Next" at bounding box center [667, 224] width 67 height 27
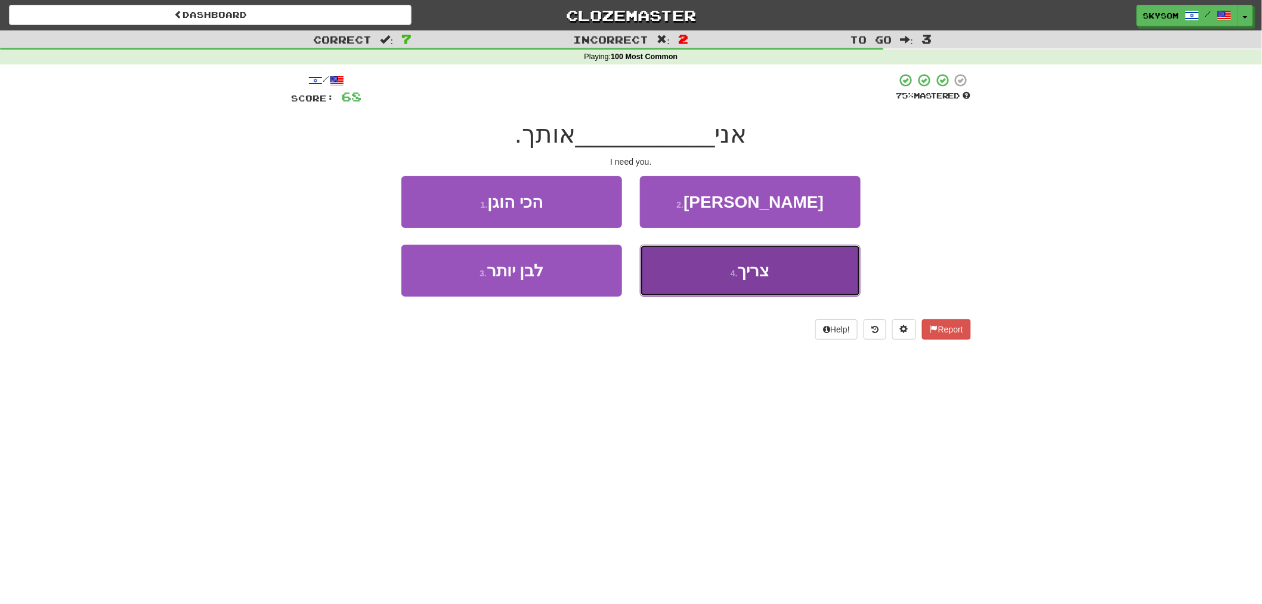
click at [665, 249] on button "4 . צריך" at bounding box center [750, 271] width 221 height 52
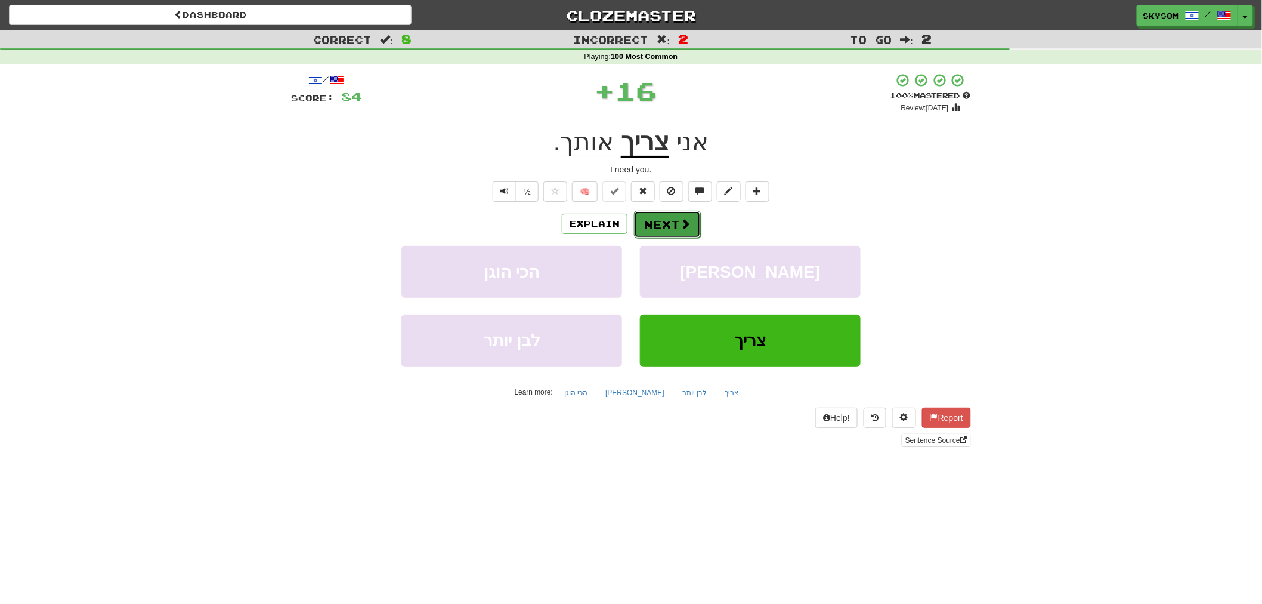
click at [658, 230] on button "Next" at bounding box center [667, 224] width 67 height 27
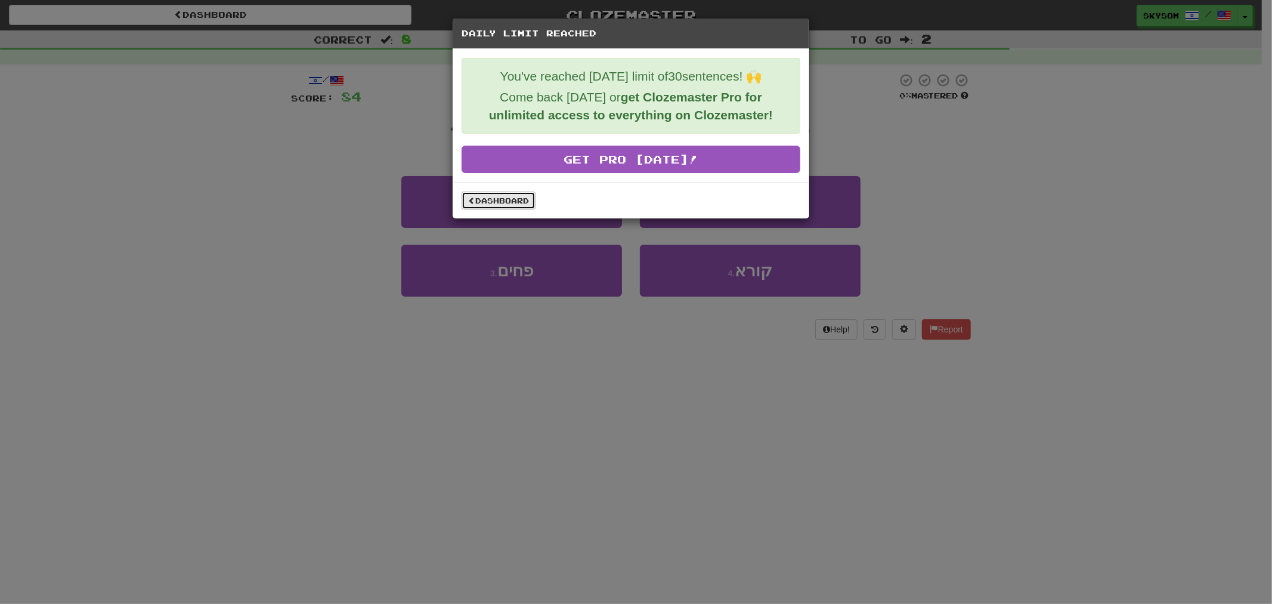
click at [521, 200] on link "Dashboard" at bounding box center [499, 200] width 74 height 18
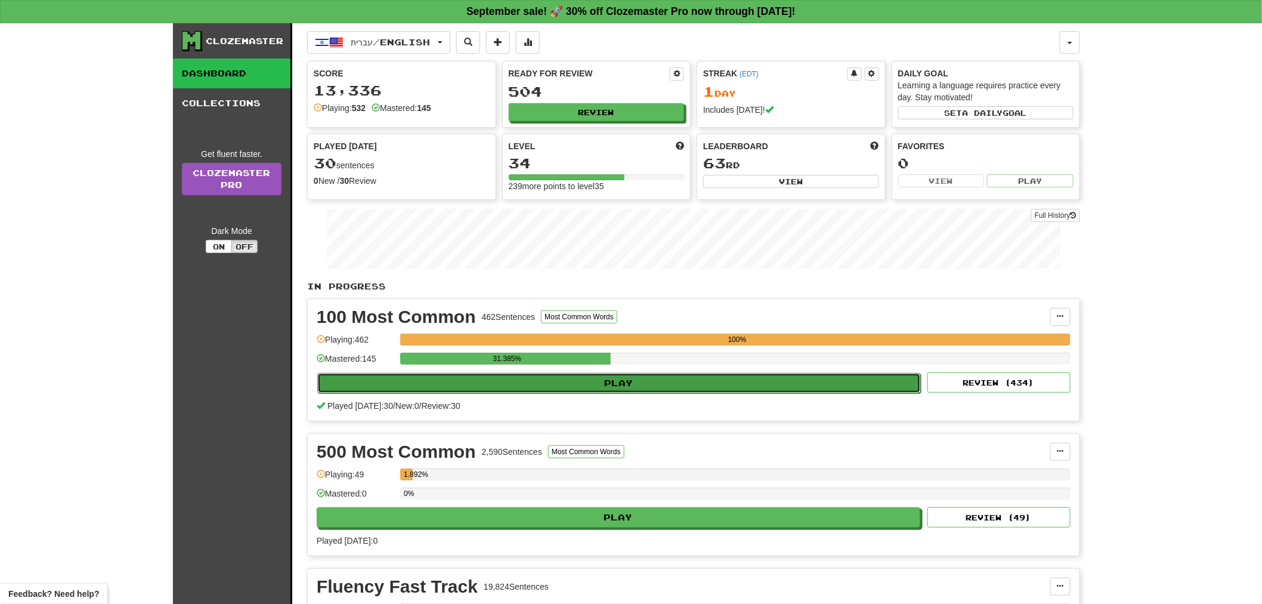
click at [539, 391] on button "Play" at bounding box center [619, 383] width 604 height 20
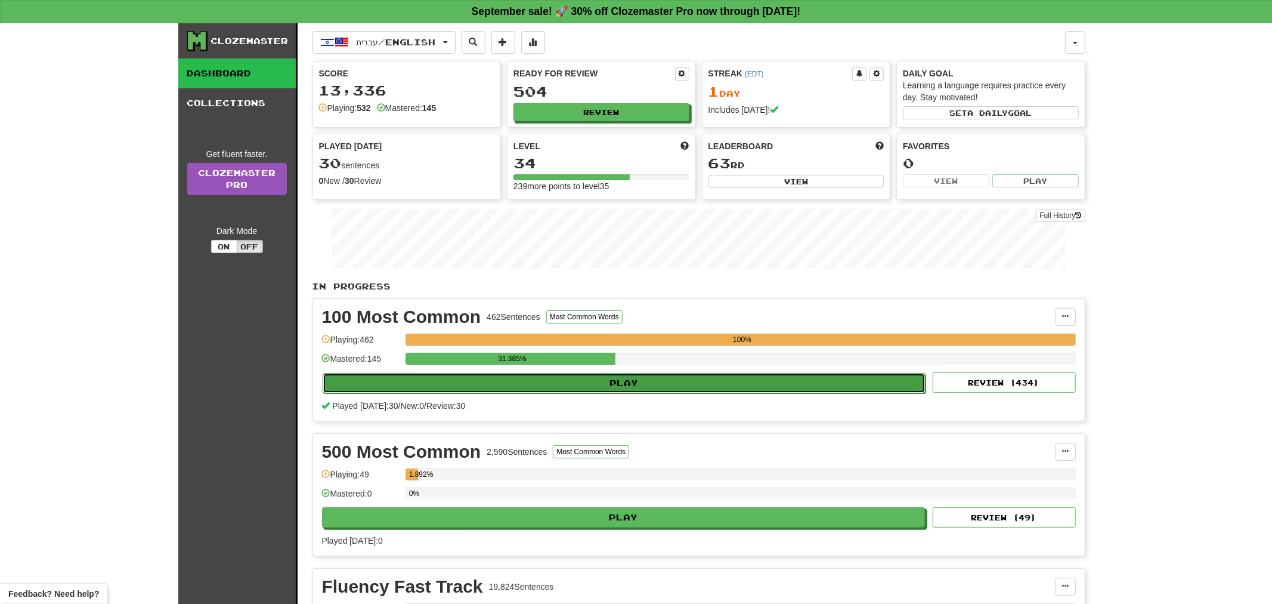
select select "**"
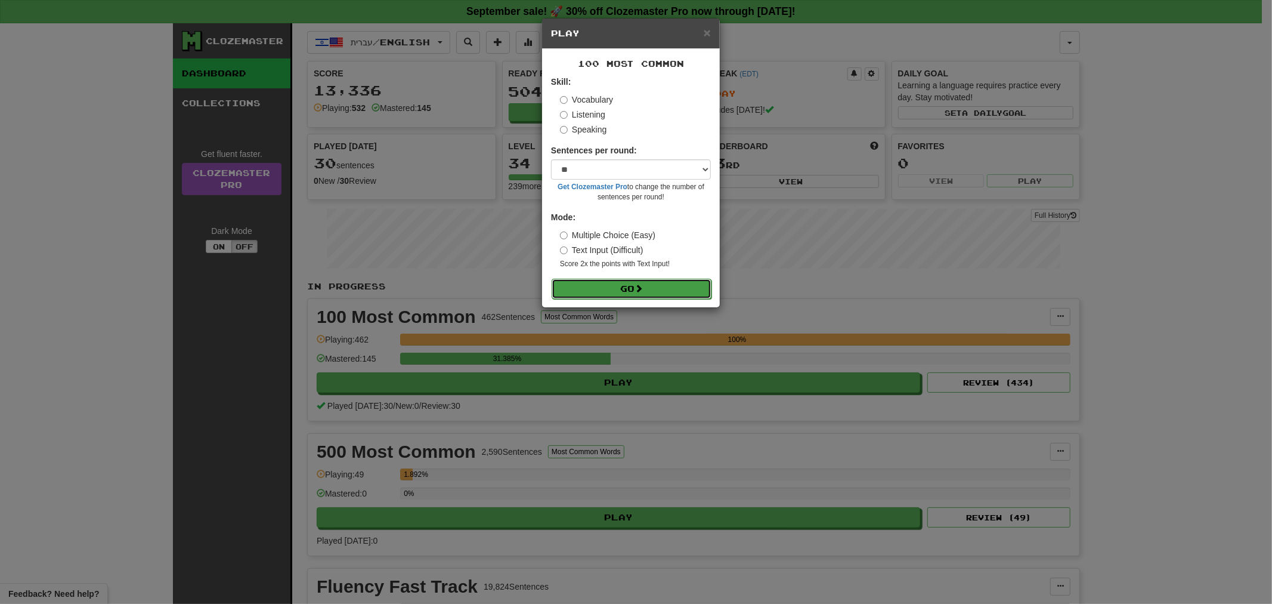
click at [627, 286] on button "Go" at bounding box center [632, 289] width 160 height 20
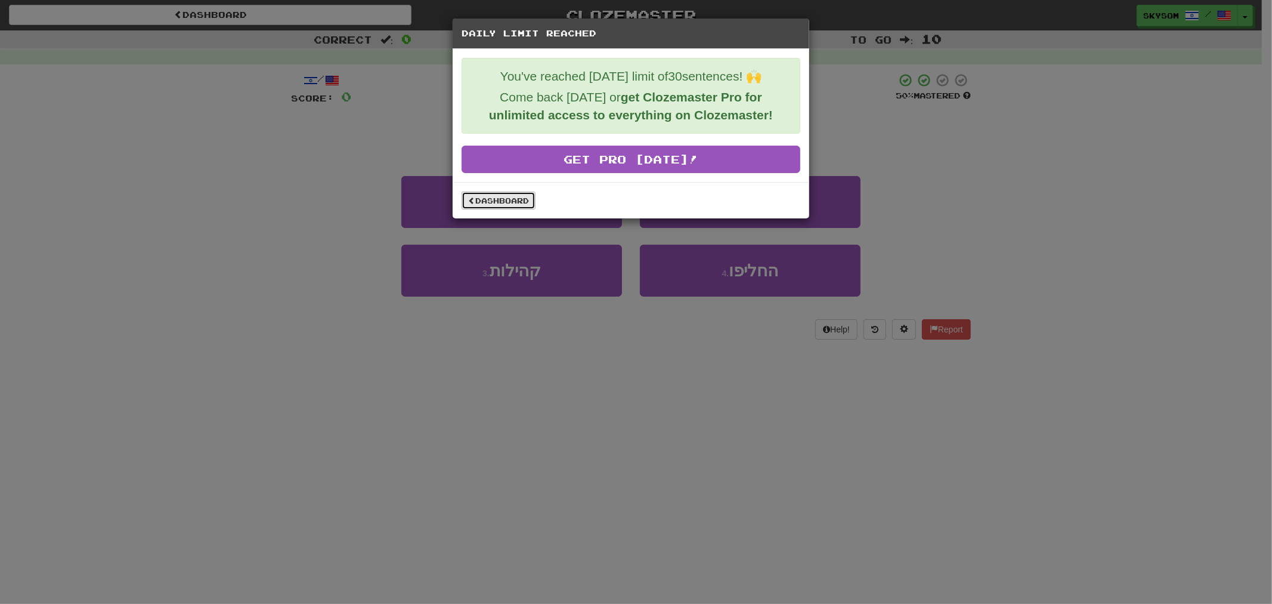
click at [521, 200] on link "Dashboard" at bounding box center [499, 200] width 74 height 18
click at [979, 217] on div "Daily Limit Reached You've reached [DATE] limit of 30 sentences! 🙌 Come back [D…" at bounding box center [636, 302] width 1272 height 604
click at [514, 203] on link "Dashboard" at bounding box center [499, 200] width 74 height 18
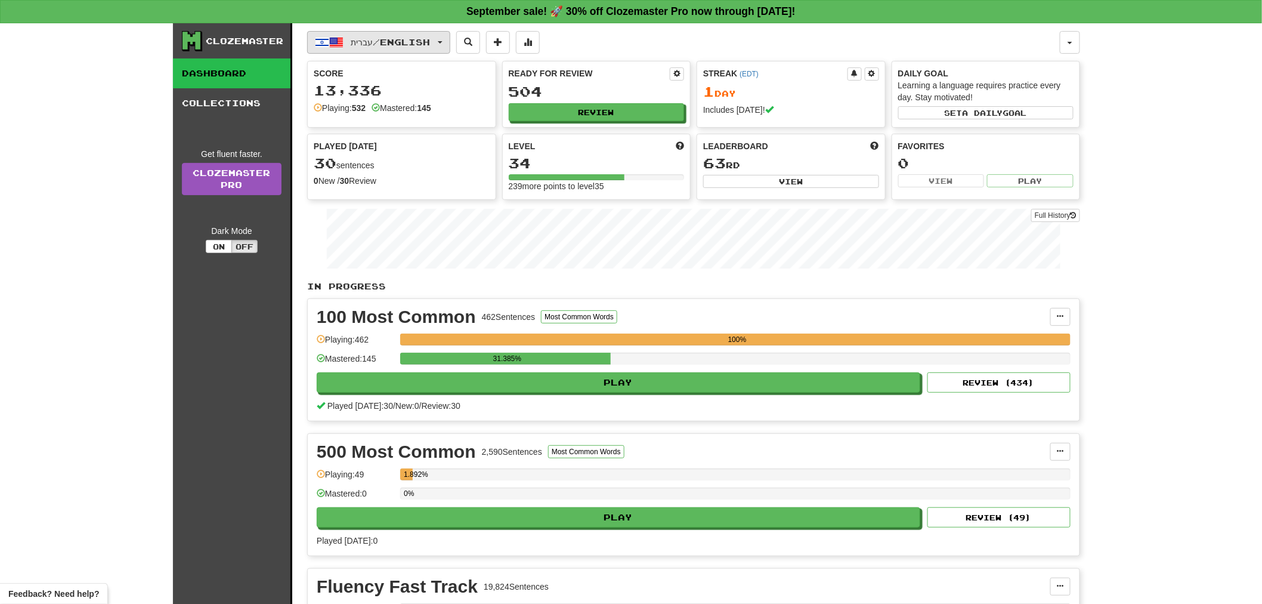
click at [317, 40] on span "button" at bounding box center [322, 42] width 14 height 14
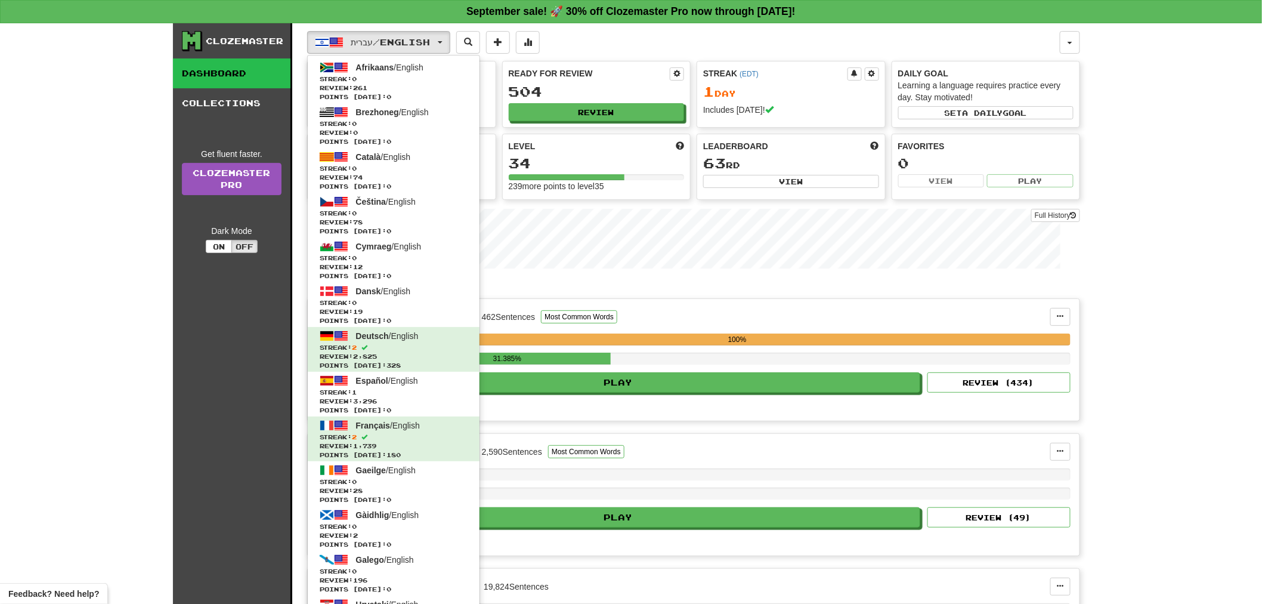
drag, startPoint x: 1257, startPoint y: 265, endPoint x: 1202, endPoint y: 264, distance: 55.5
click at [1255, 265] on div "Clozemaster Dashboard Collections Get fluent faster. Clozemaster Pro Dark Mode …" at bounding box center [631, 376] width 1262 height 707
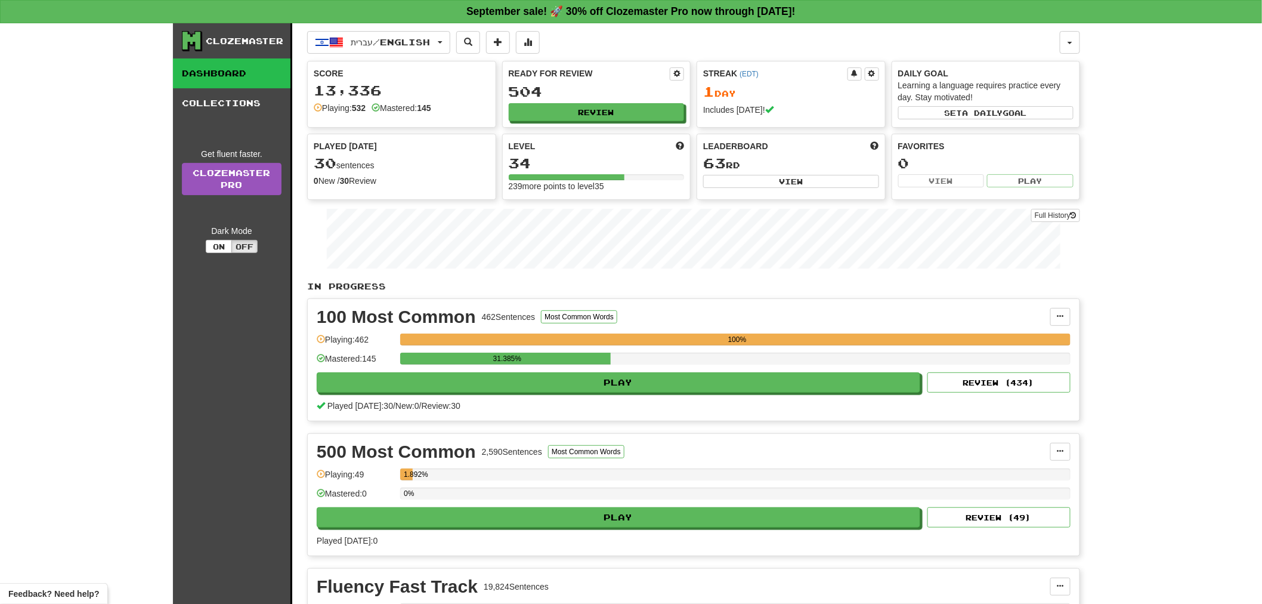
click at [206, 50] on div "Clozemaster" at bounding box center [236, 41] width 109 height 20
click at [224, 33] on div "Clozemaster" at bounding box center [236, 41] width 109 height 20
click at [246, 37] on div "Clozemaster" at bounding box center [245, 41] width 78 height 12
click at [234, 63] on link "Dashboard" at bounding box center [232, 73] width 118 height 30
click at [200, 64] on link "Dashboard" at bounding box center [232, 73] width 118 height 30
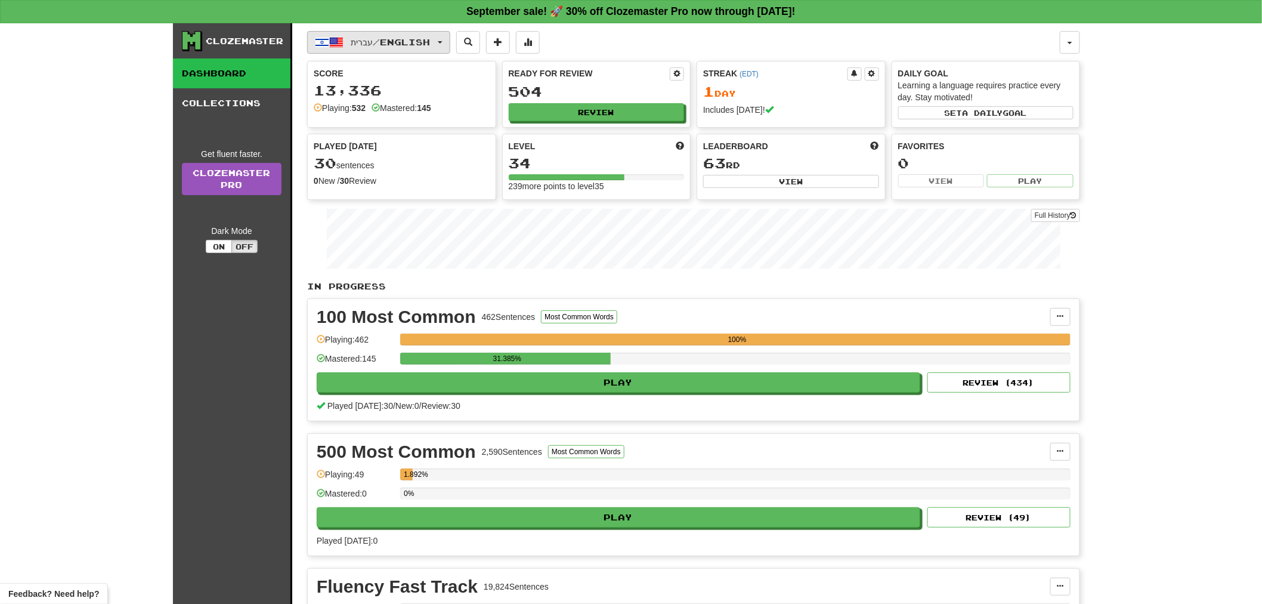
click at [449, 45] on button "עברית / English" at bounding box center [378, 42] width 143 height 23
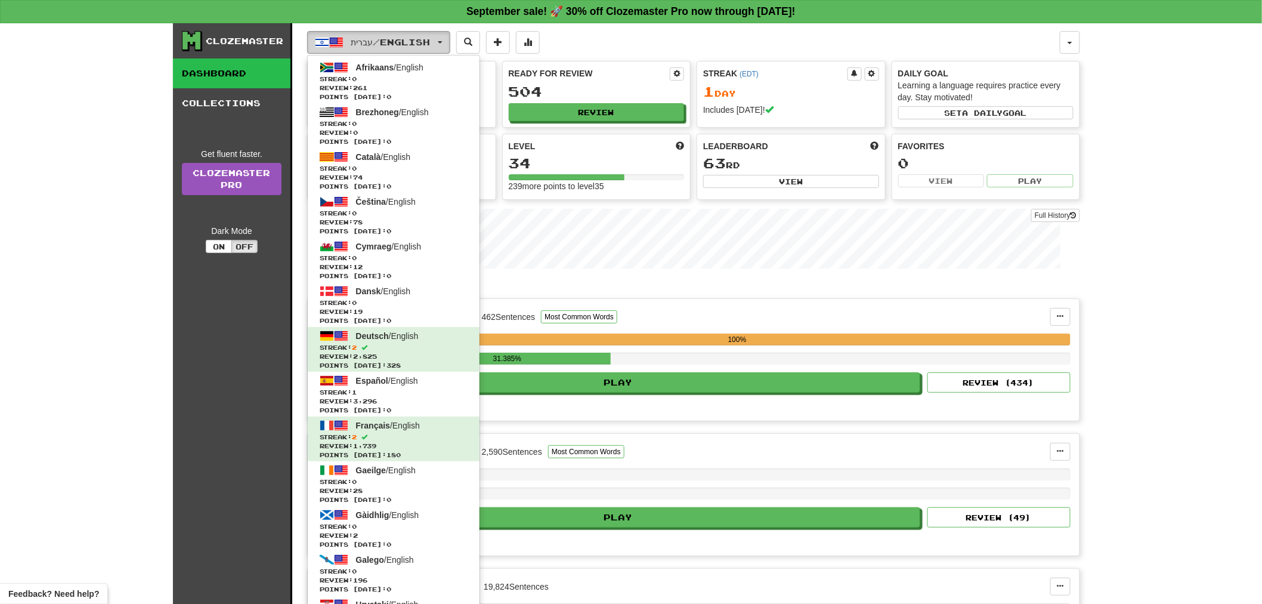
click at [449, 45] on button "עברית / English" at bounding box center [378, 42] width 143 height 23
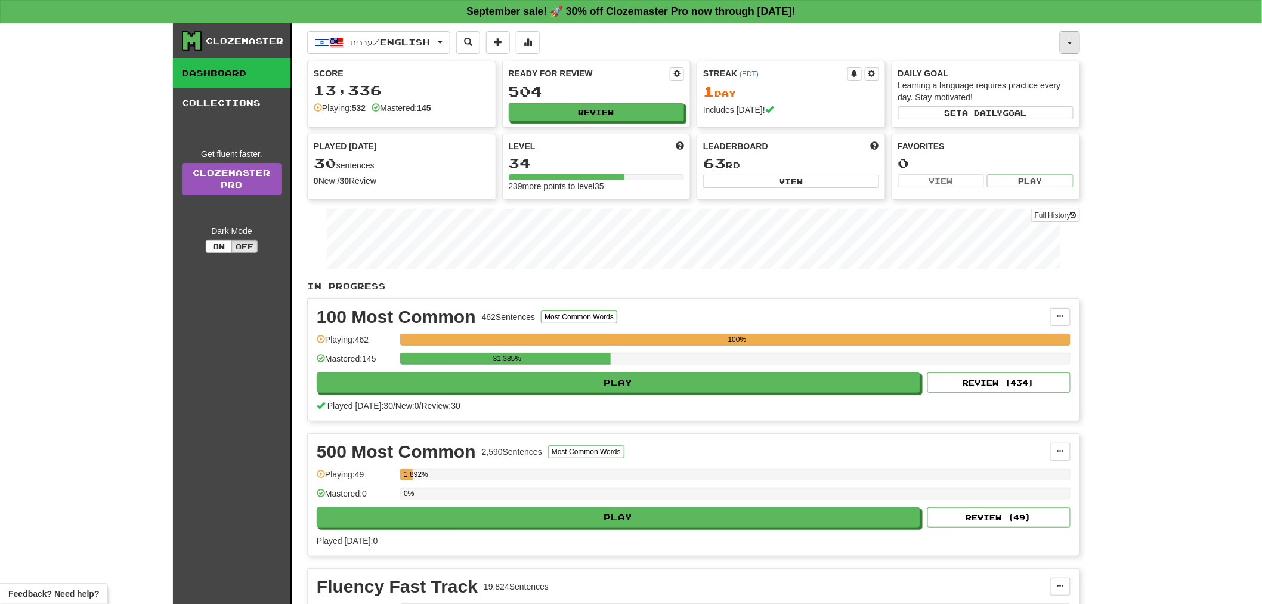
click at [1064, 45] on button "button" at bounding box center [1070, 42] width 20 height 23
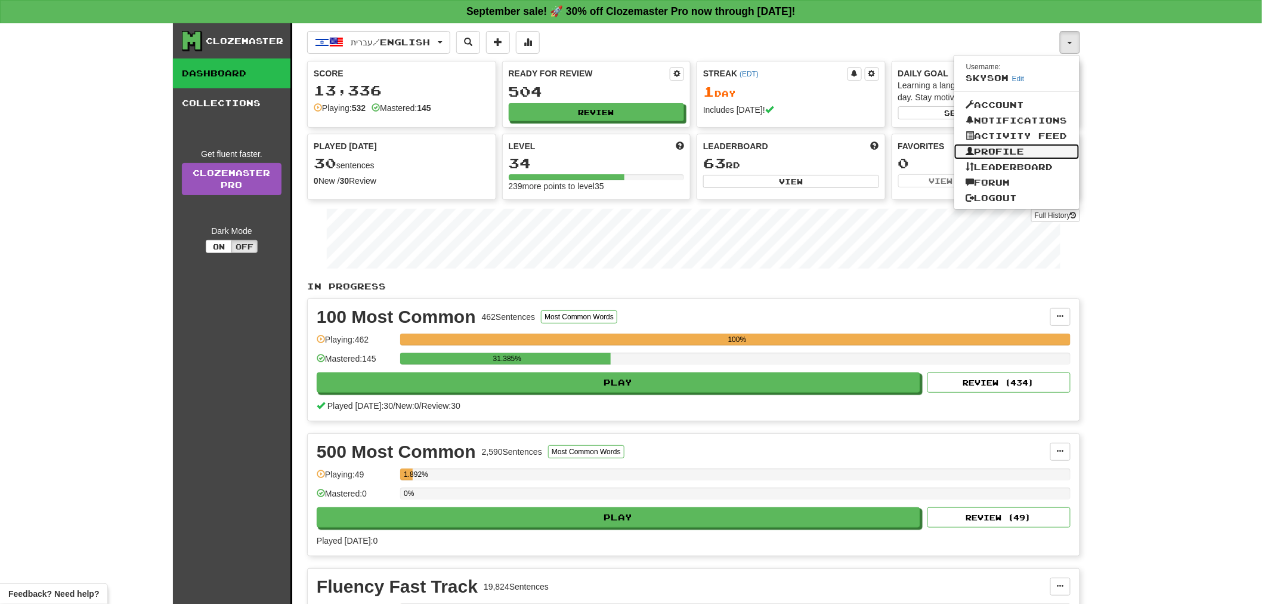
click at [1011, 147] on link "Profile" at bounding box center [1016, 152] width 125 height 16
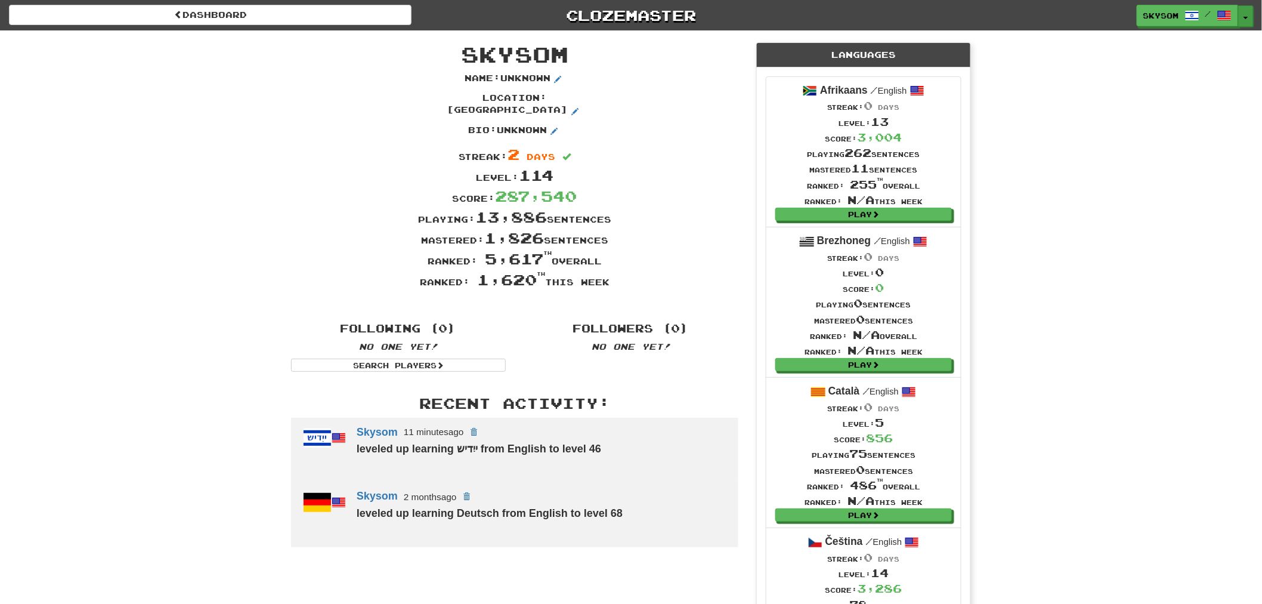
click at [1242, 21] on button "Toggle Dropdown" at bounding box center [1246, 15] width 16 height 21
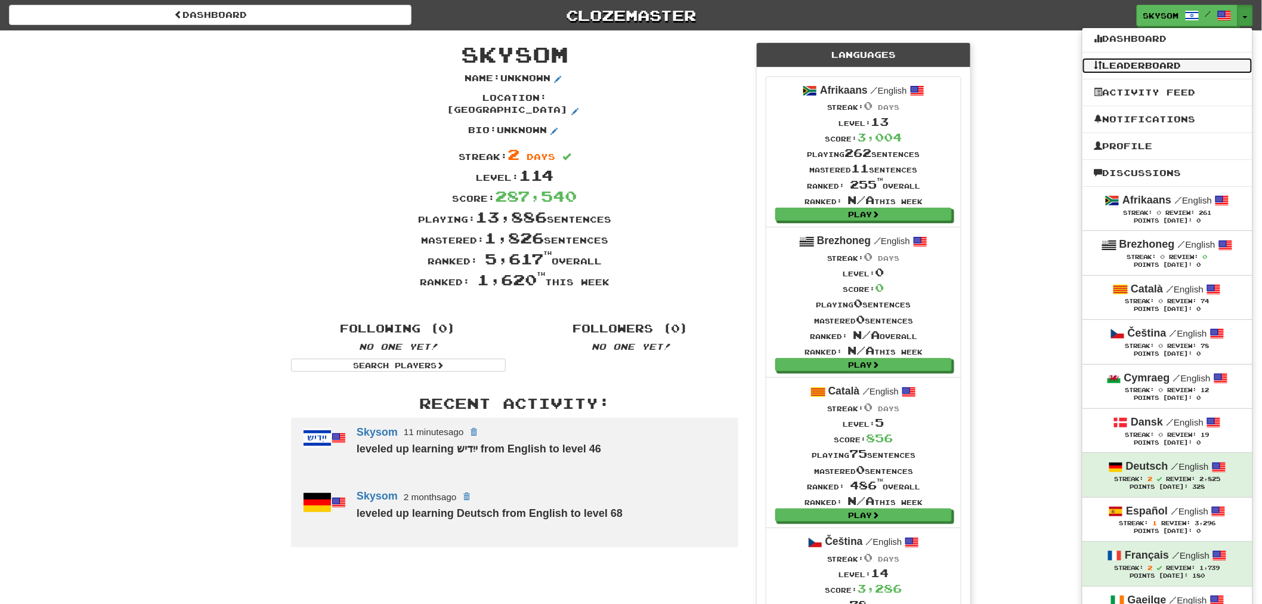
click at [1153, 72] on link "Leaderboard" at bounding box center [1168, 66] width 170 height 16
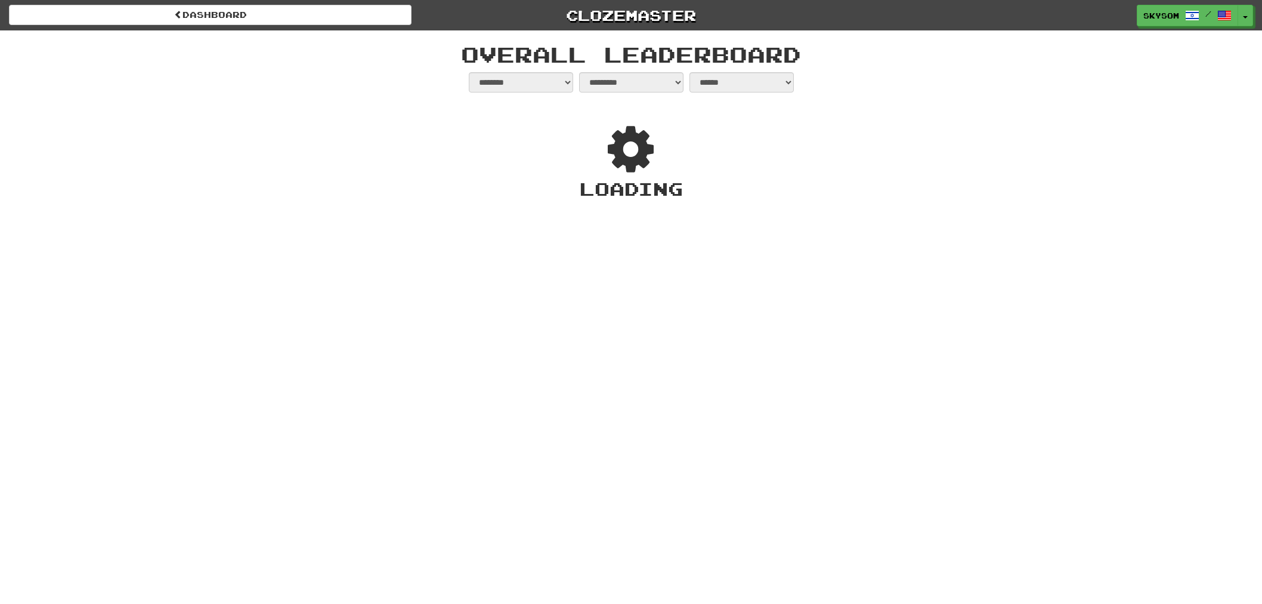
select select "**********"
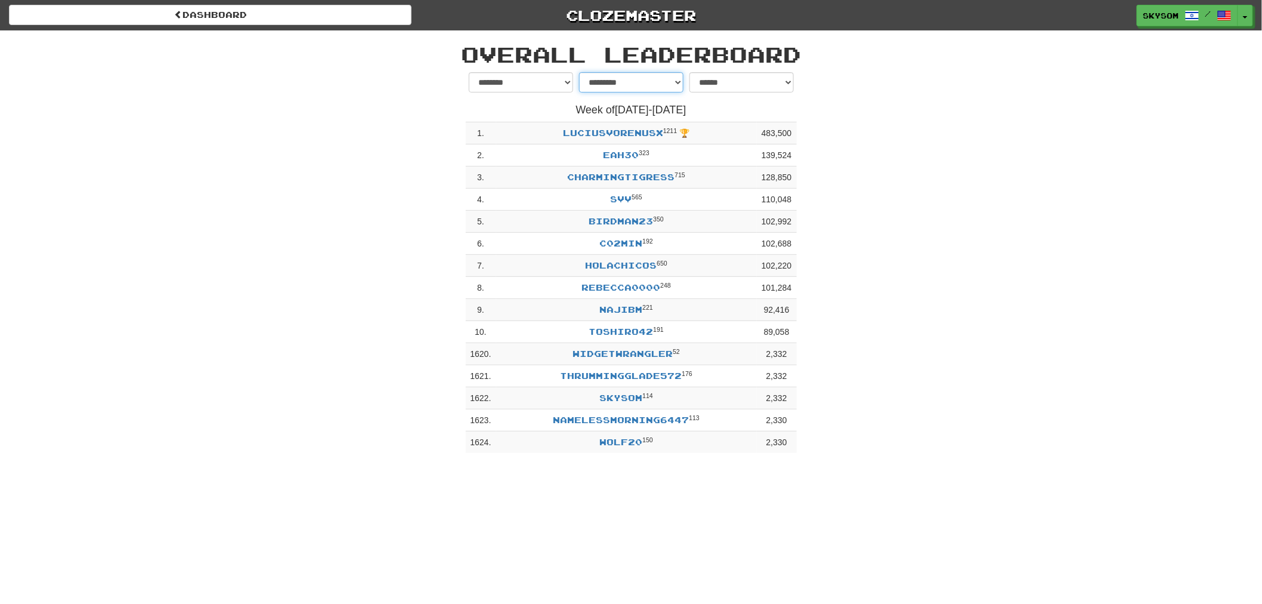
click at [650, 79] on select "**********" at bounding box center [631, 82] width 104 height 20
click at [594, 78] on select "**********" at bounding box center [631, 82] width 104 height 20
click at [548, 78] on select "******** *********" at bounding box center [521, 82] width 104 height 20
drag, startPoint x: 959, startPoint y: 115, endPoint x: 800, endPoint y: 110, distance: 158.7
click at [953, 115] on div "**********" at bounding box center [631, 265] width 698 height 387
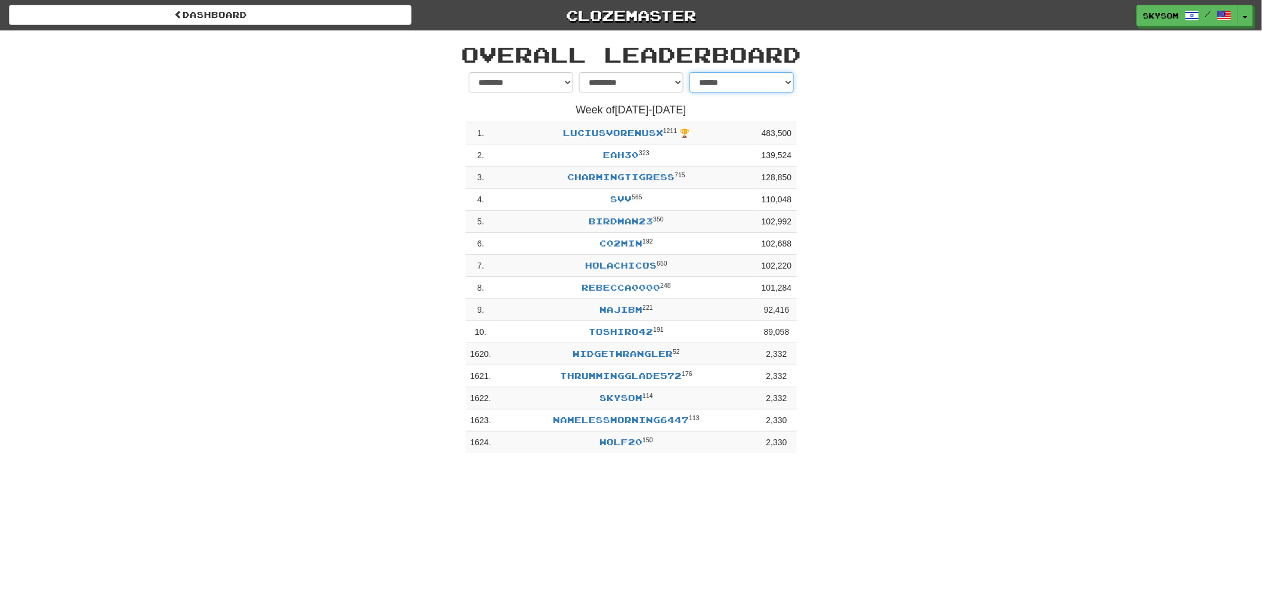
click at [766, 78] on select "**********" at bounding box center [742, 82] width 104 height 20
click at [690, 72] on select "**********" at bounding box center [742, 82] width 104 height 20
drag, startPoint x: 929, startPoint y: 167, endPoint x: 917, endPoint y: 161, distance: 13.3
click at [925, 165] on div "**********" at bounding box center [631, 265] width 698 height 387
click at [1237, 22] on link "Skysom /" at bounding box center [1188, 15] width 101 height 21
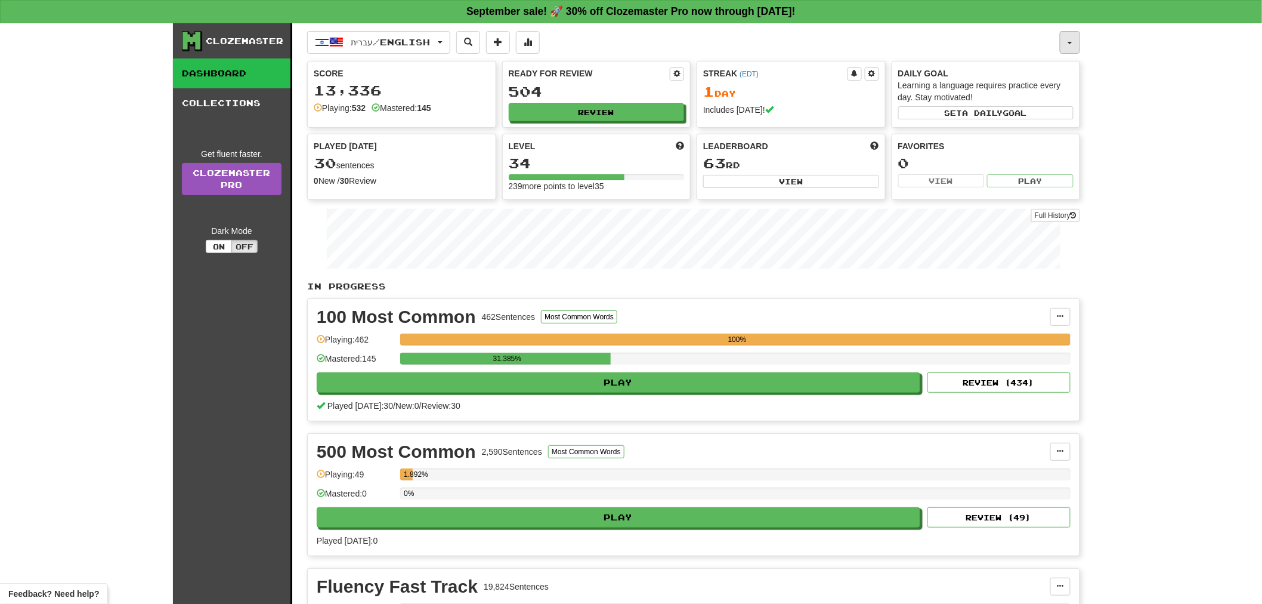
click at [1076, 44] on button "button" at bounding box center [1070, 42] width 20 height 23
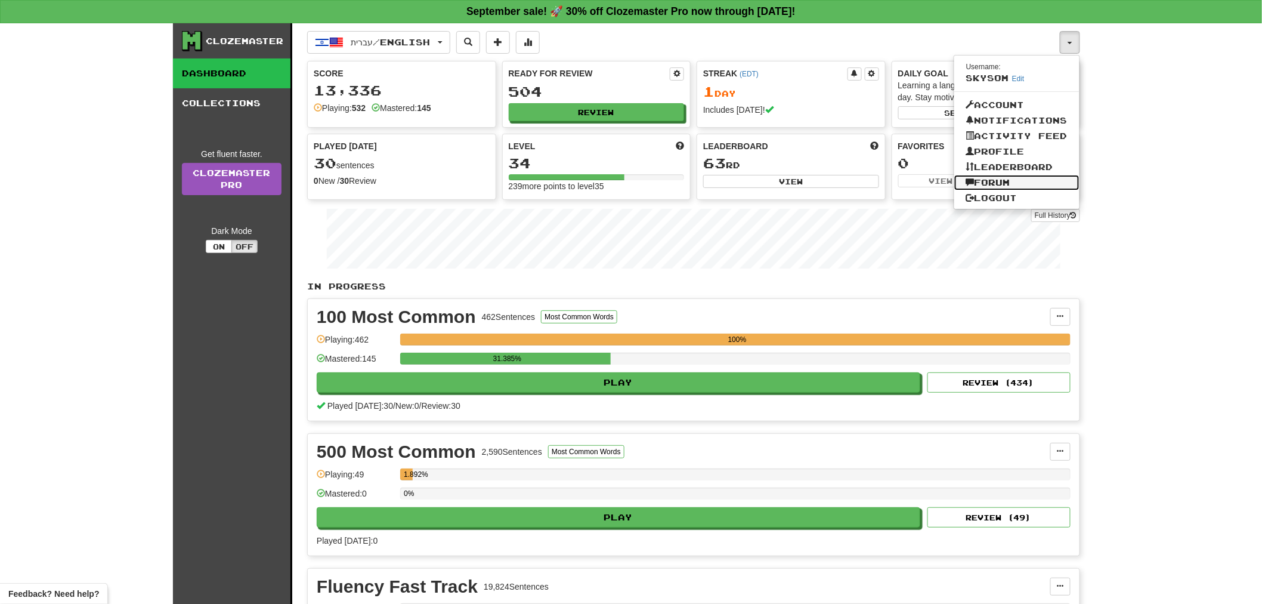
click at [991, 180] on link "Forum" at bounding box center [1016, 183] width 125 height 16
